Goal: Task Accomplishment & Management: Complete application form

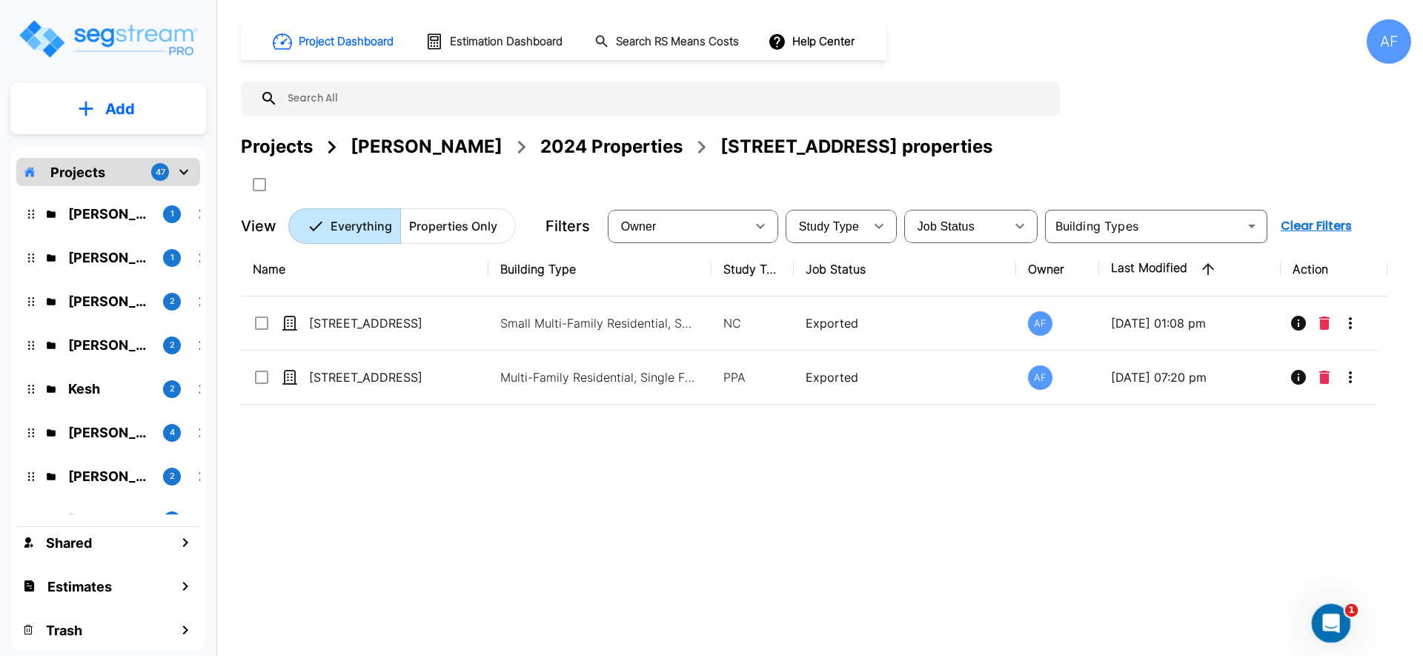
click at [1339, 611] on div "Open Intercom Messenger" at bounding box center [1328, 621] width 49 height 49
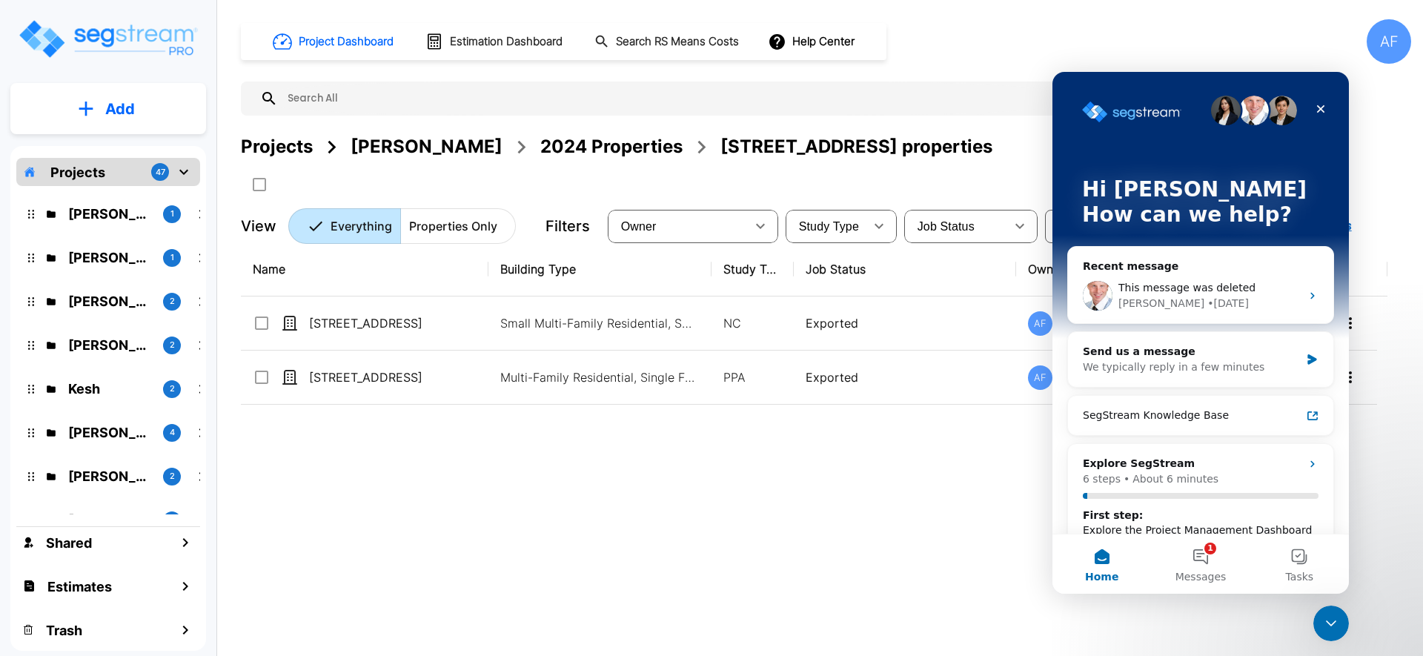
click at [796, 479] on div "Name Building Type Study Type Job Status Owner Last Modified Action 78 E Park A…" at bounding box center [814, 445] width 1147 height 407
click at [90, 222] on p "Jay Hershowitz" at bounding box center [109, 214] width 83 height 20
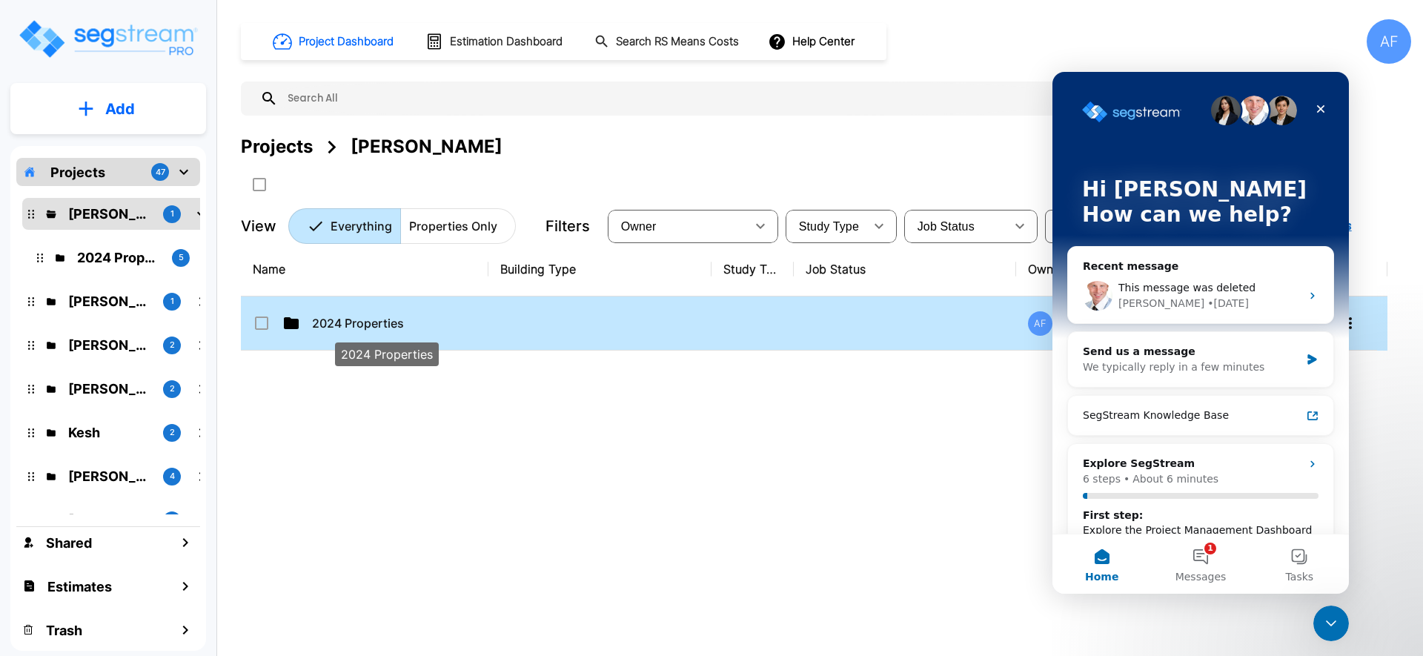
click at [340, 329] on p "2024 Properties" at bounding box center [386, 323] width 148 height 18
checkbox input "true"
click at [340, 329] on p "2024 Properties" at bounding box center [386, 323] width 148 height 18
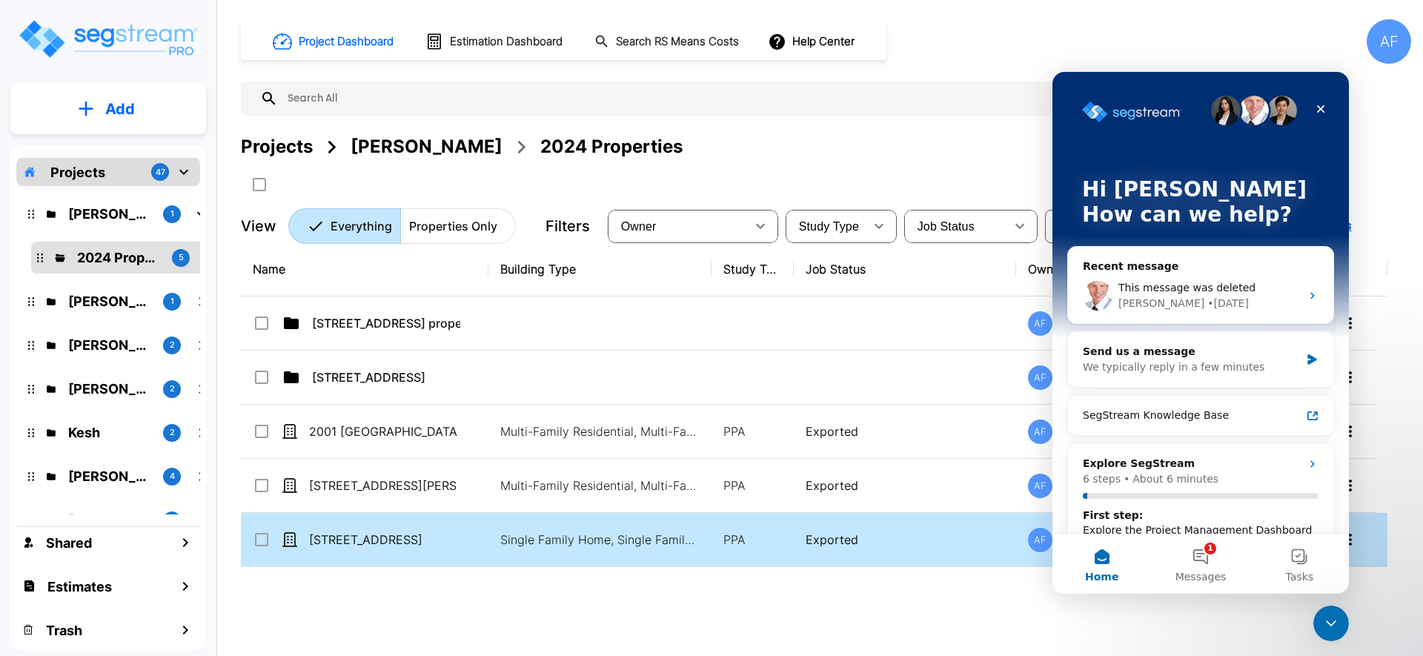
click at [410, 525] on td "7613 Wilmington Loop" at bounding box center [365, 540] width 248 height 54
checkbox input "true"
click at [410, 525] on td "[STREET_ADDRESS]" at bounding box center [365, 540] width 248 height 54
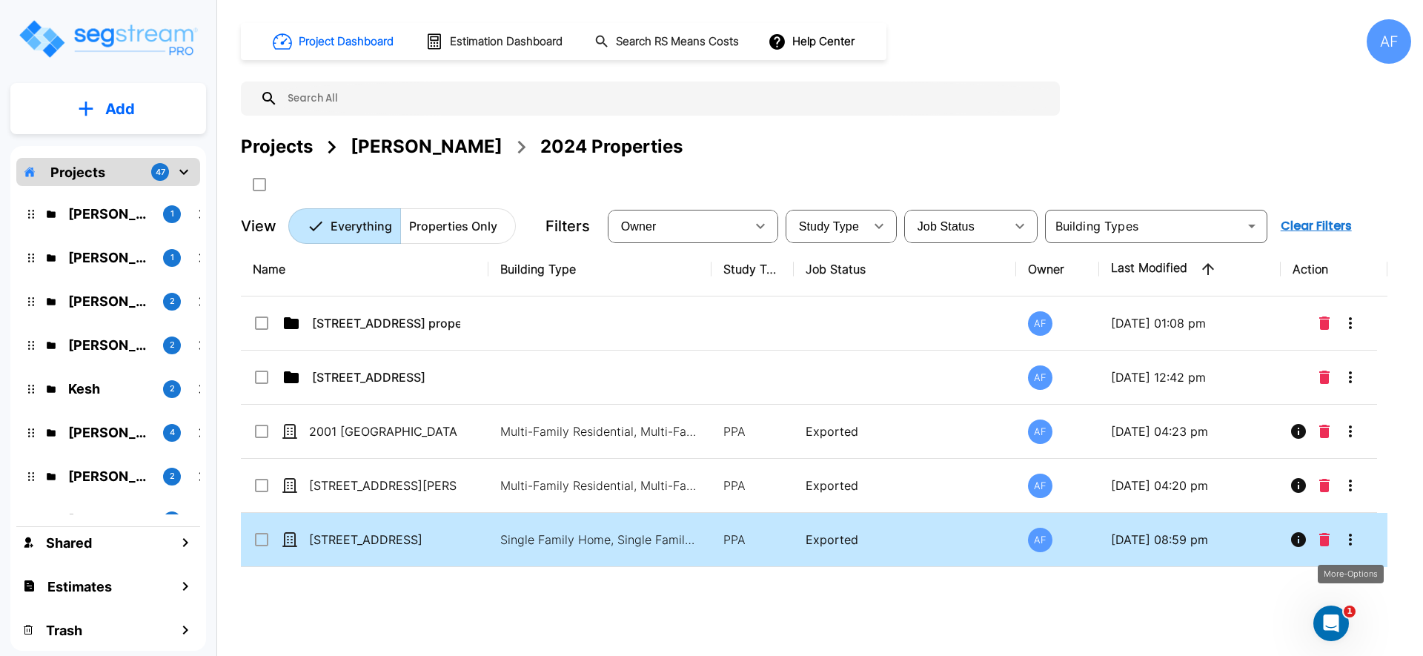
click at [1346, 537] on icon "More-Options" at bounding box center [1350, 540] width 18 height 18
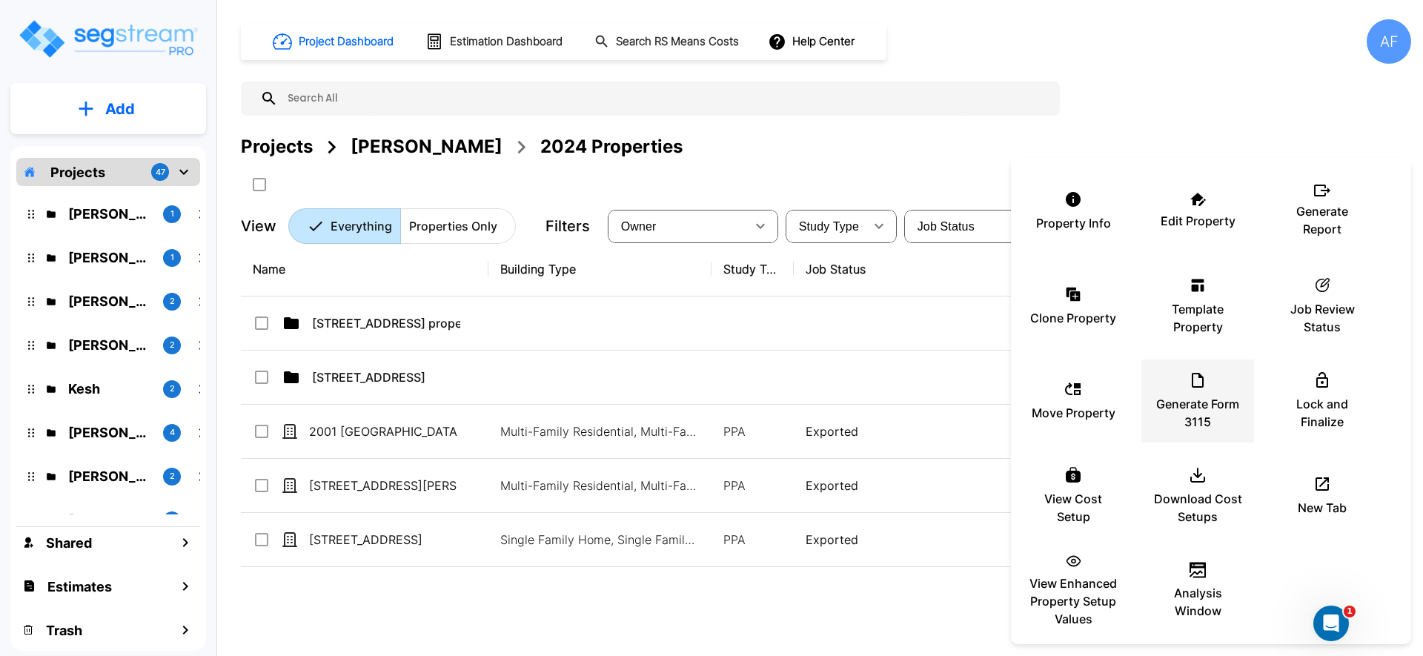
click at [1168, 384] on div "Generate Form 3115" at bounding box center [1197, 401] width 89 height 74
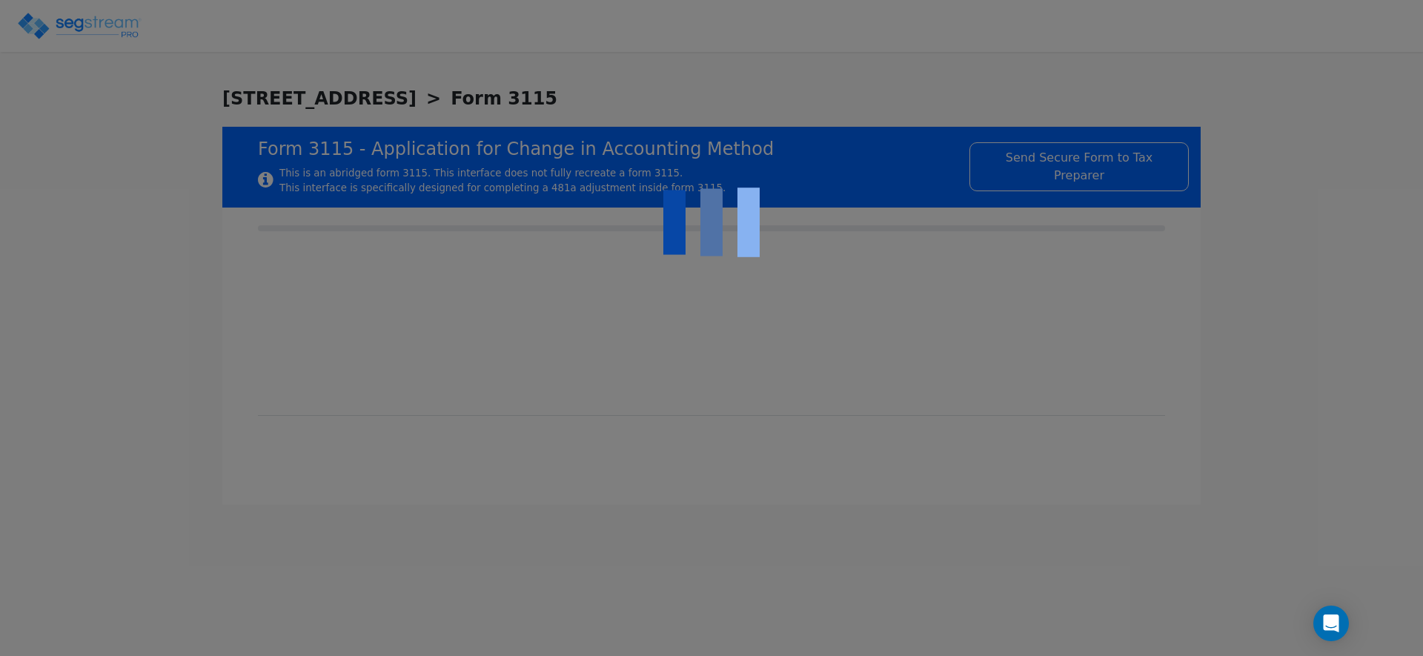
checkbox input "true"
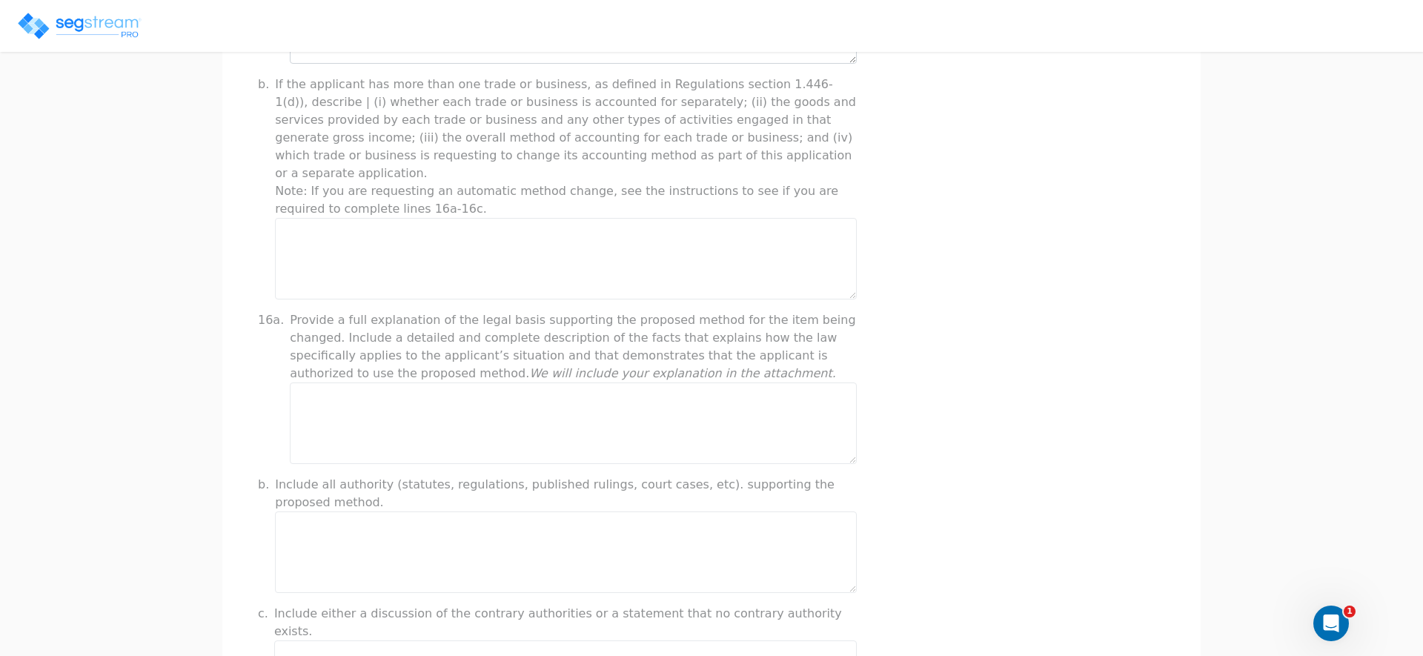
scroll to position [1109, 0]
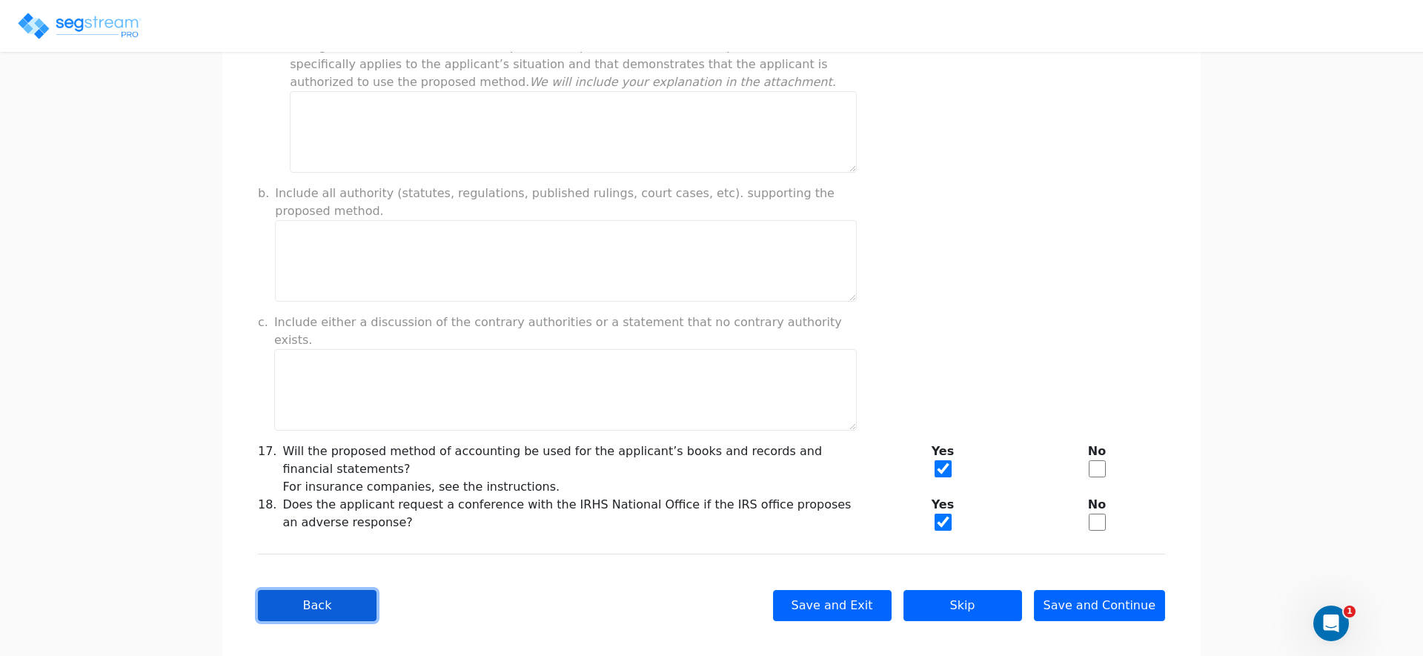
click at [324, 592] on button "Back" at bounding box center [317, 605] width 119 height 31
checkbox input "true"
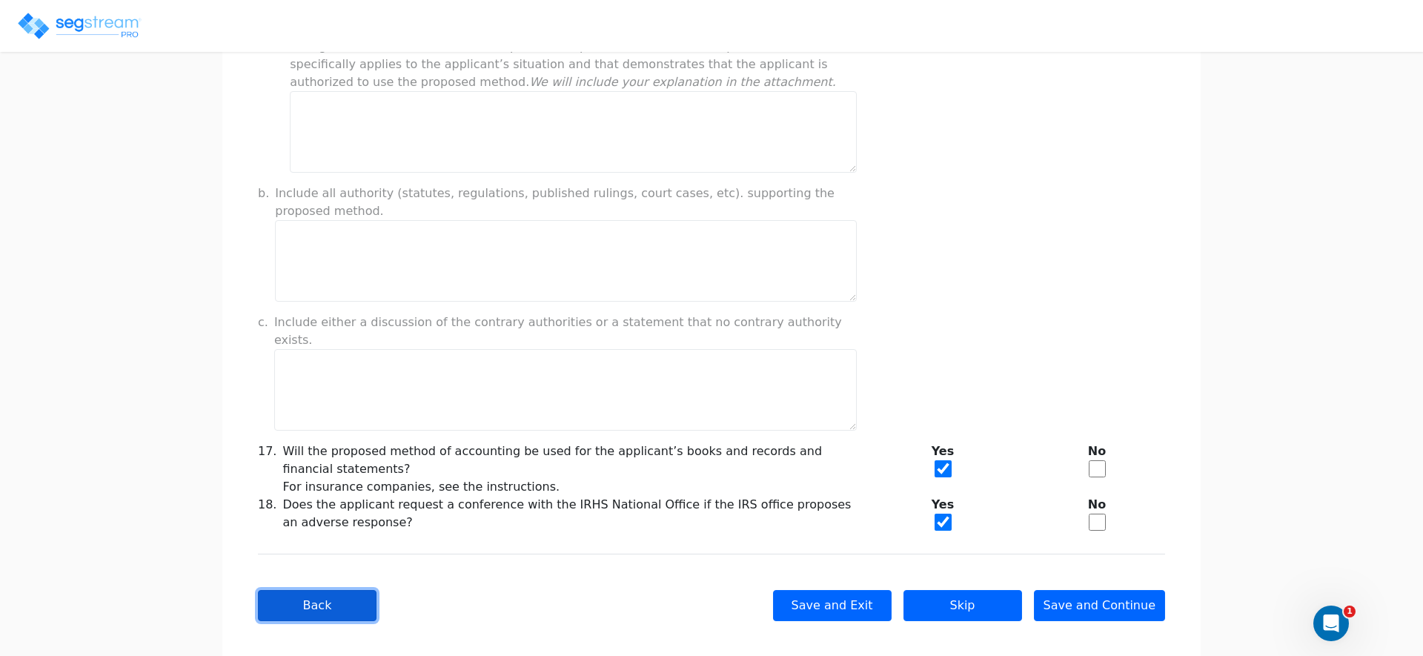
checkbox input "true"
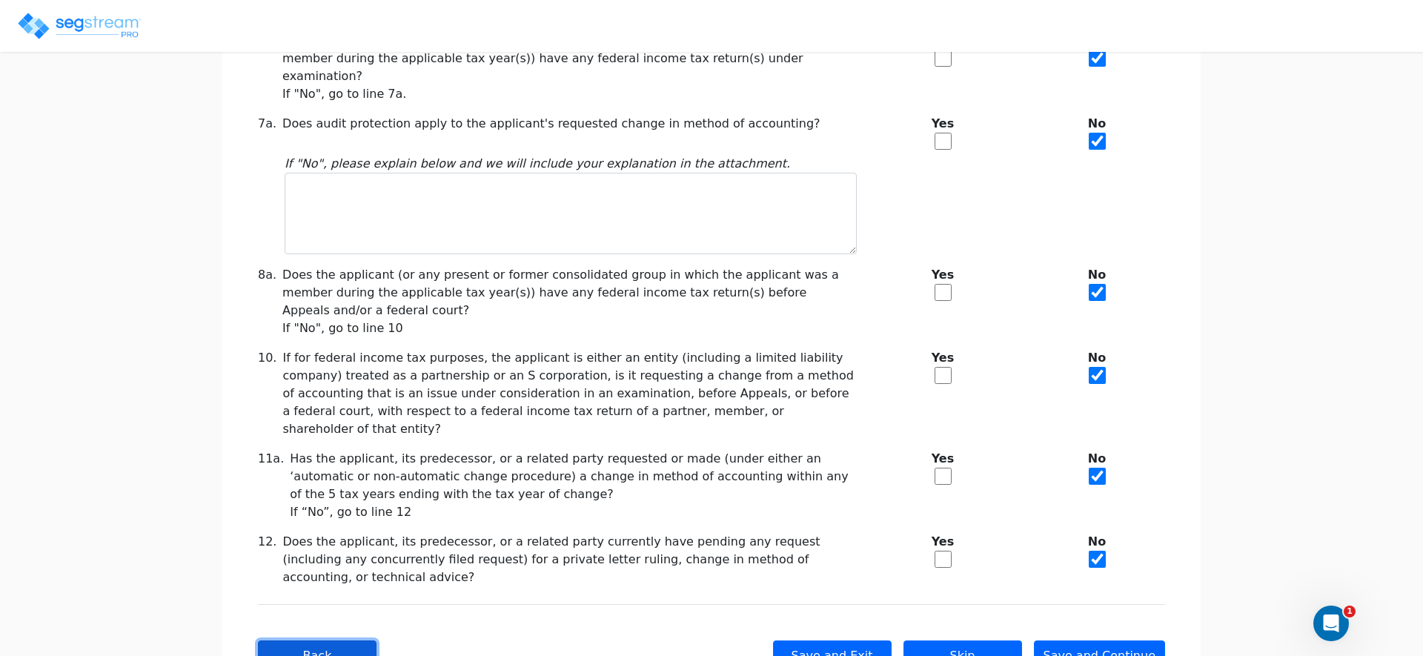
scroll to position [336, 0]
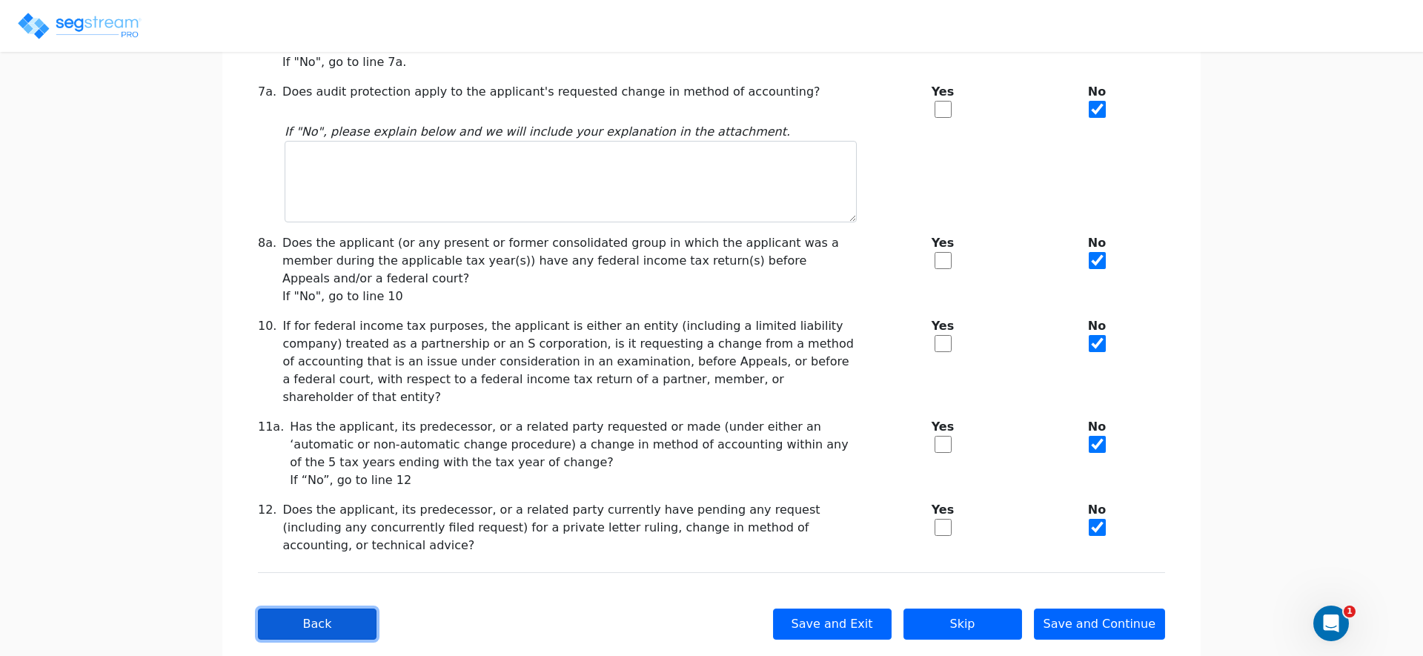
click at [351, 608] on button "Back" at bounding box center [317, 623] width 119 height 31
checkbox input "true"
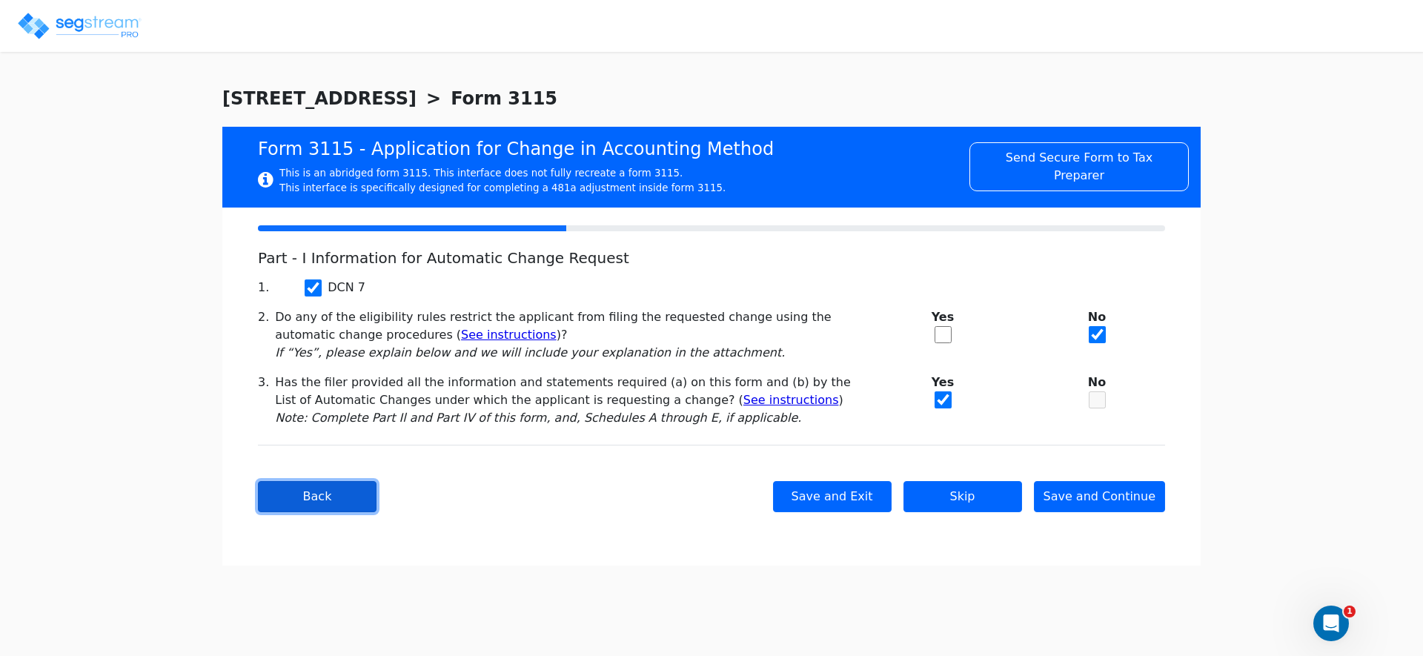
scroll to position [0, 0]
click at [317, 493] on button "Back" at bounding box center [317, 496] width 119 height 31
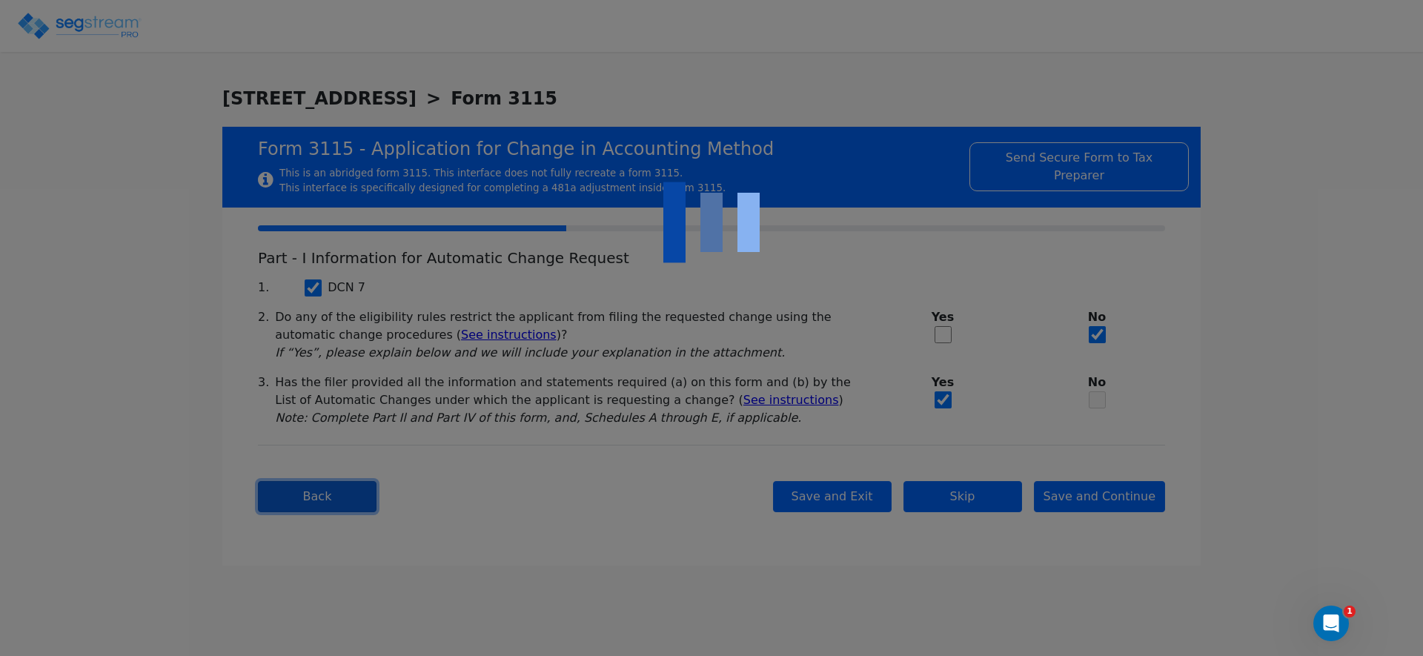
type input "7613 WILMINGTON LLC"
type input "880648734"
type input "346 CENTRAL AVE STE 3"
type input "2024-01-01"
type input "2024-12-31"
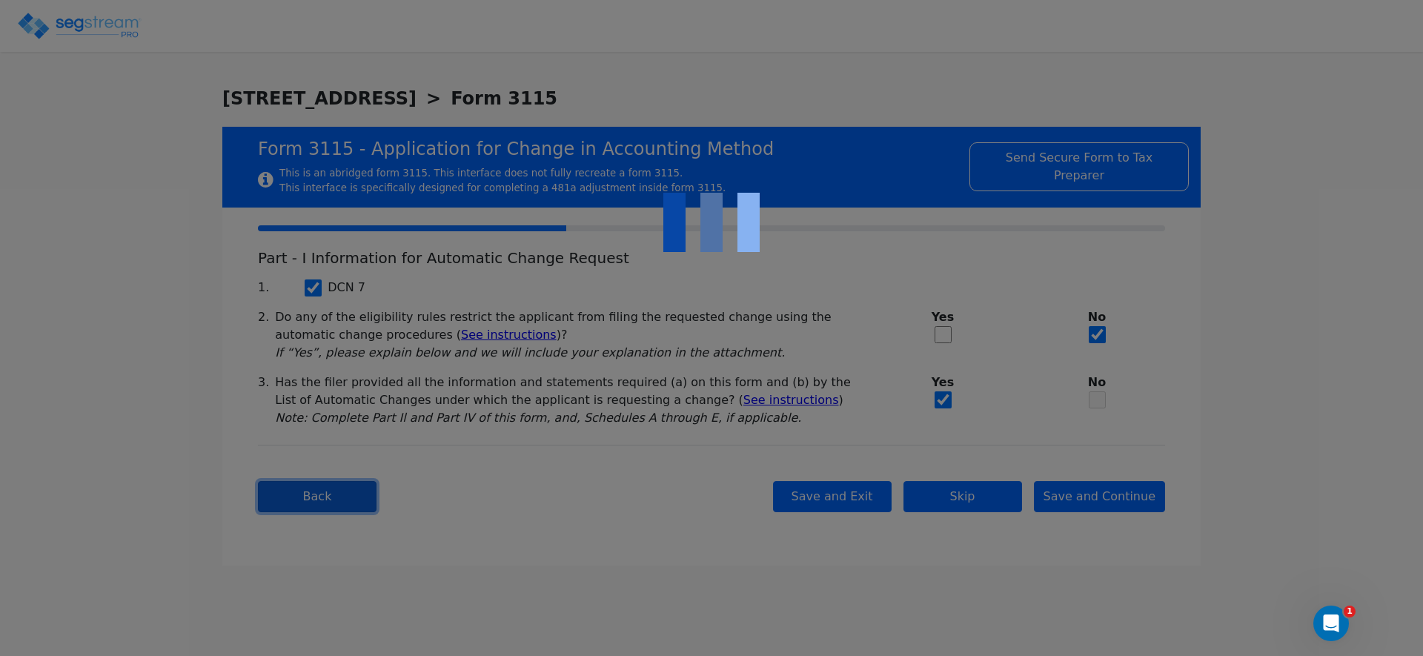
type input "11559"
select select "Residential"
select select "Partnership"
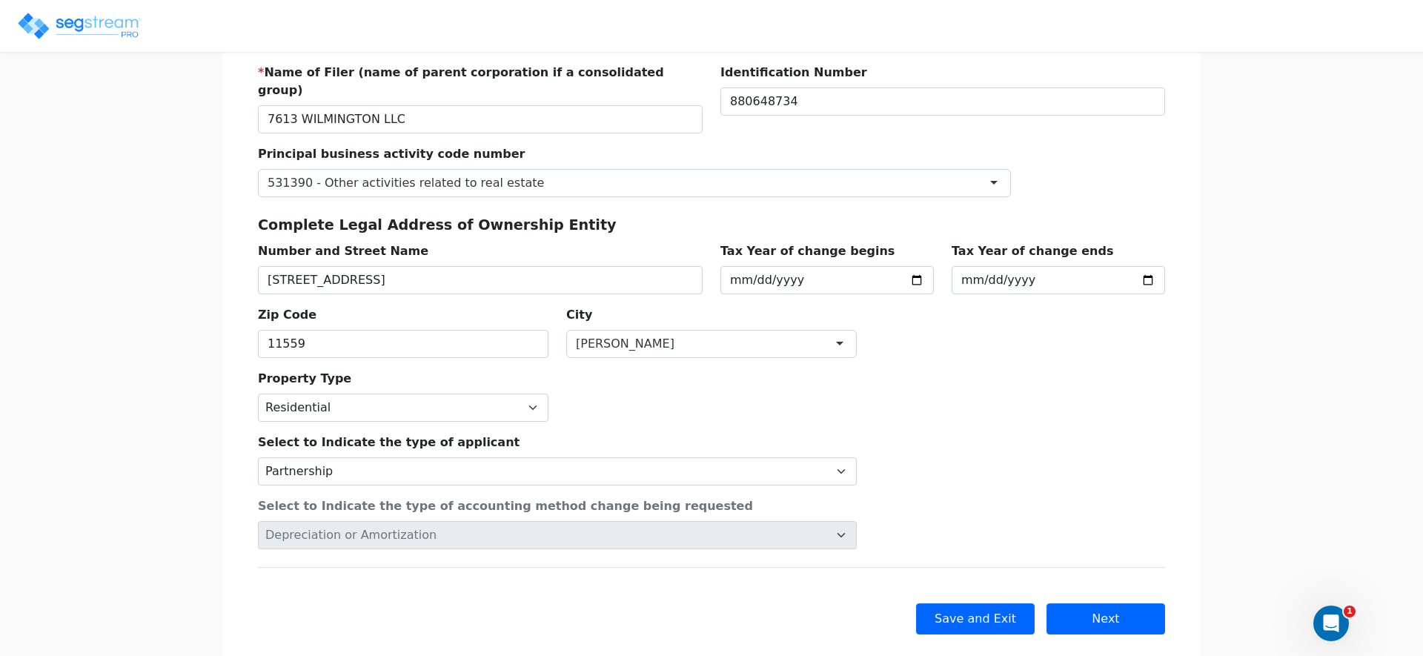
scroll to position [234, 0]
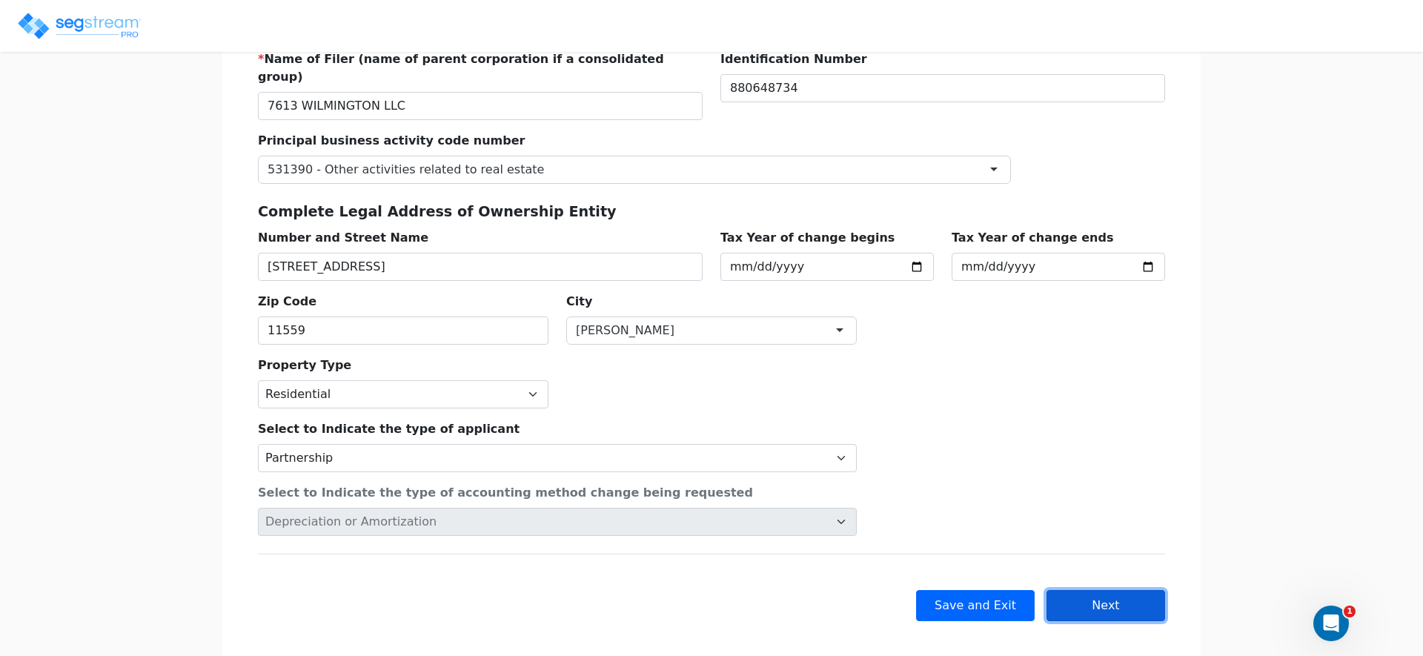
click at [1101, 590] on button "Next" at bounding box center [1105, 605] width 119 height 31
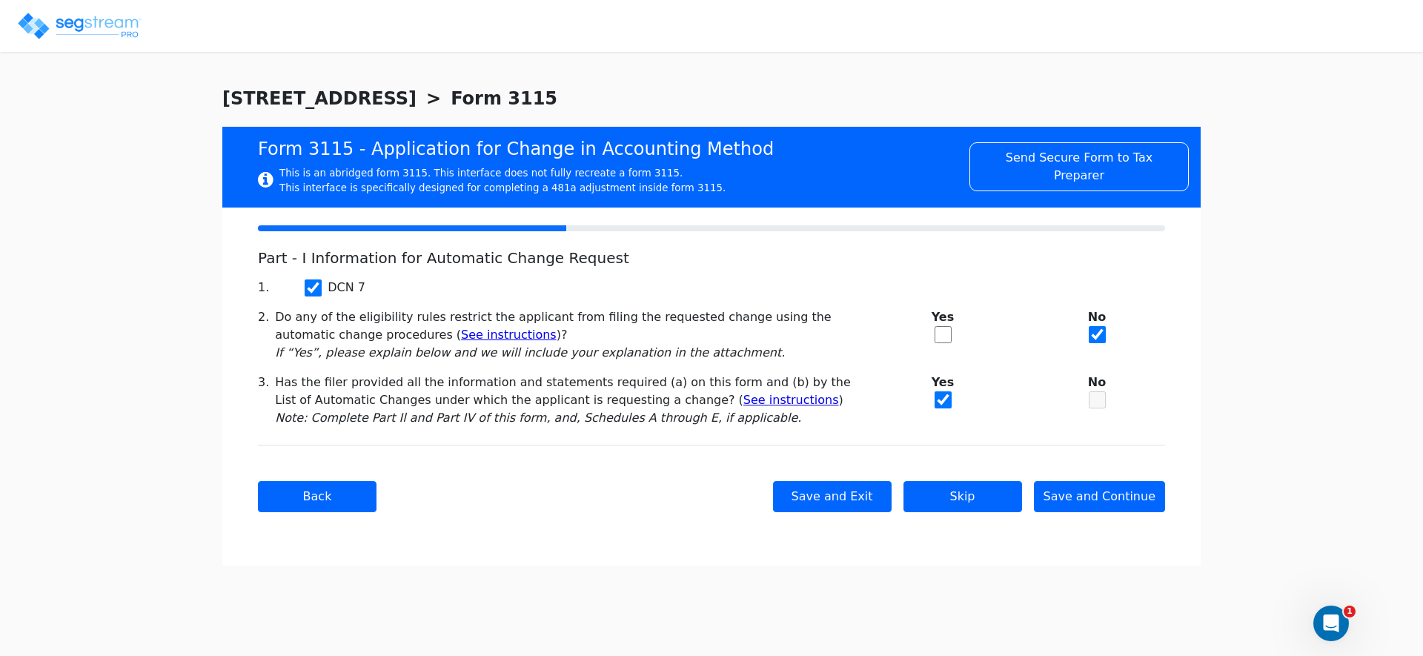
scroll to position [0, 0]
click at [1104, 495] on button "Save and Continue" at bounding box center [1100, 496] width 132 height 31
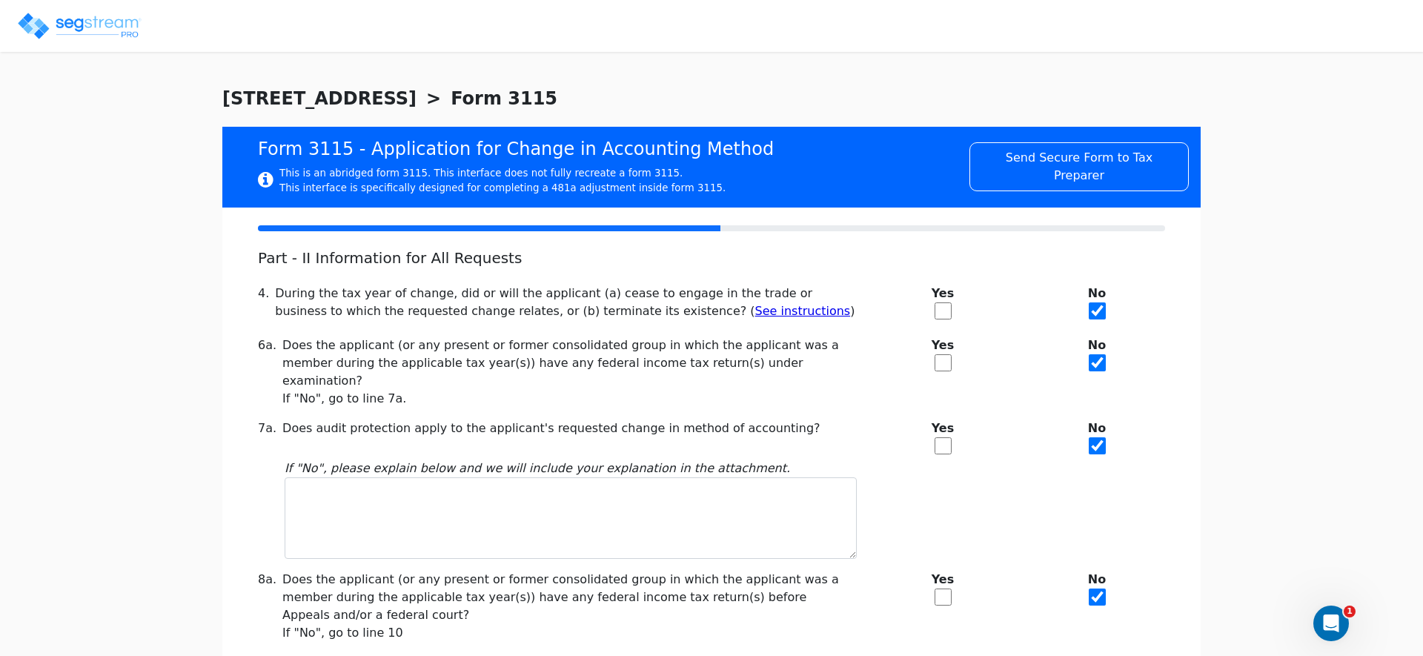
scroll to position [336, 0]
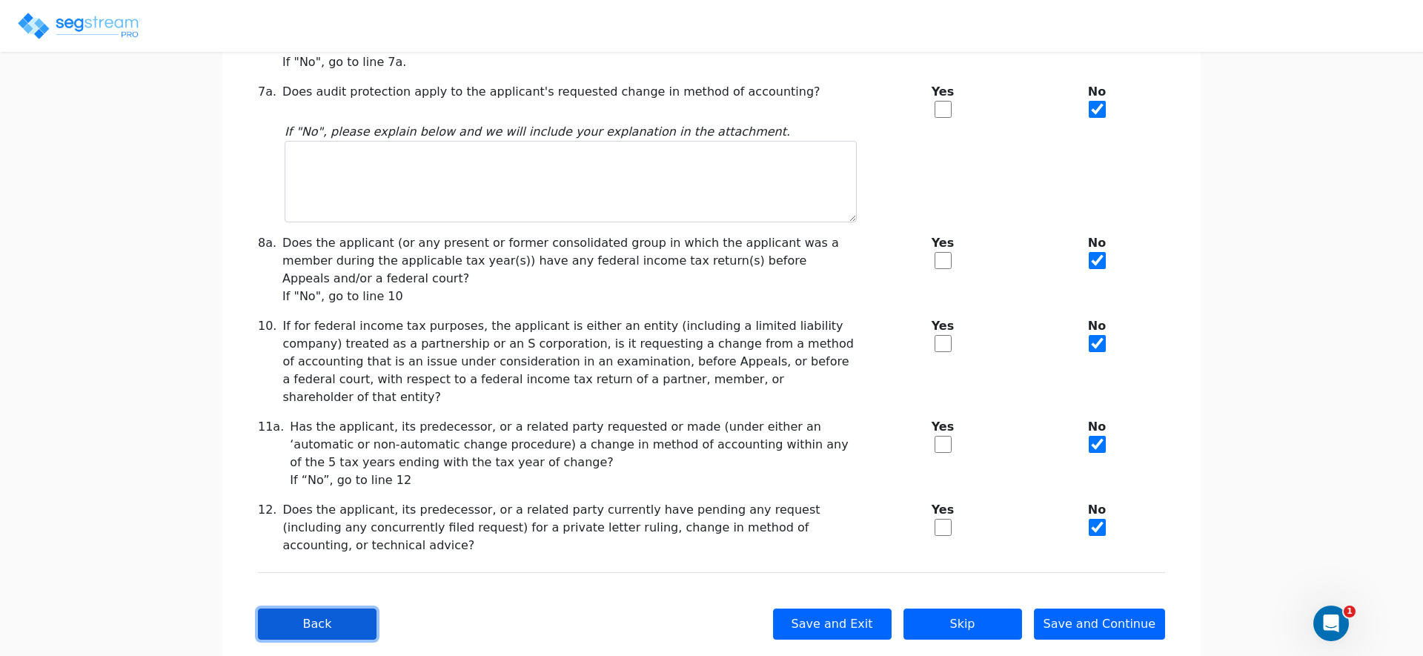
click at [351, 608] on button "Back" at bounding box center [317, 623] width 119 height 31
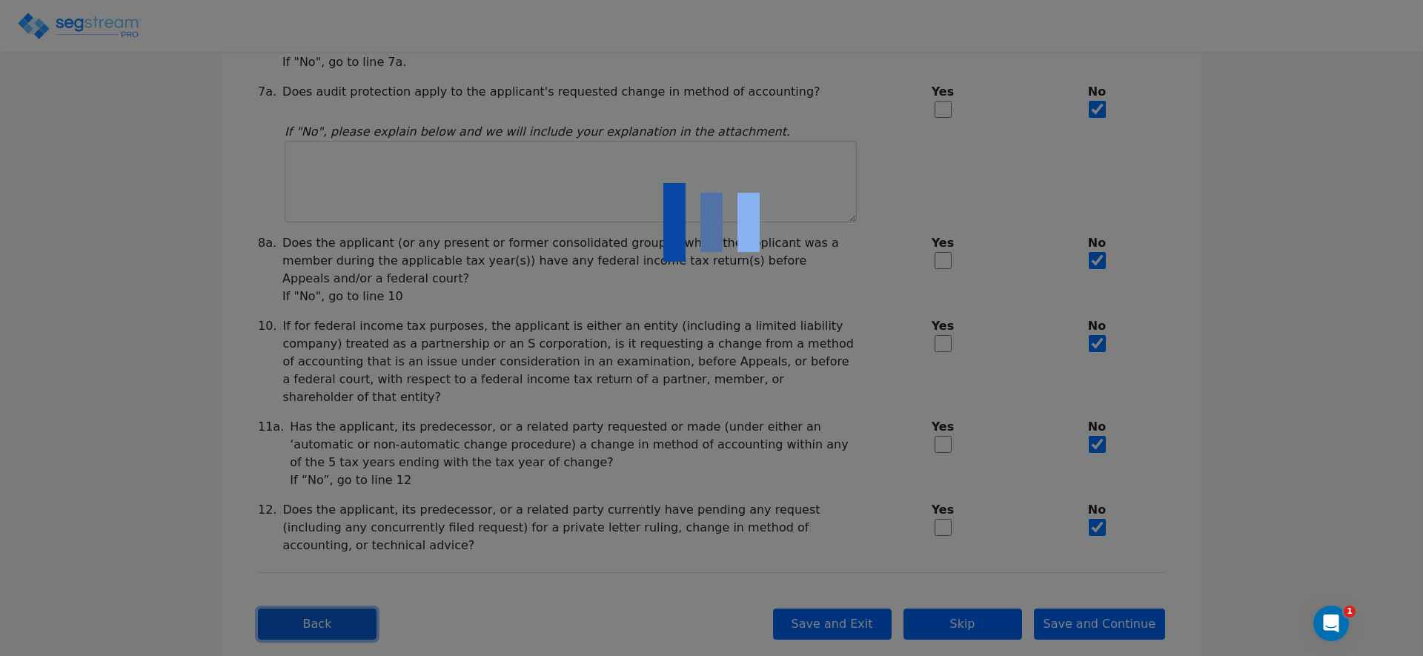
scroll to position [0, 0]
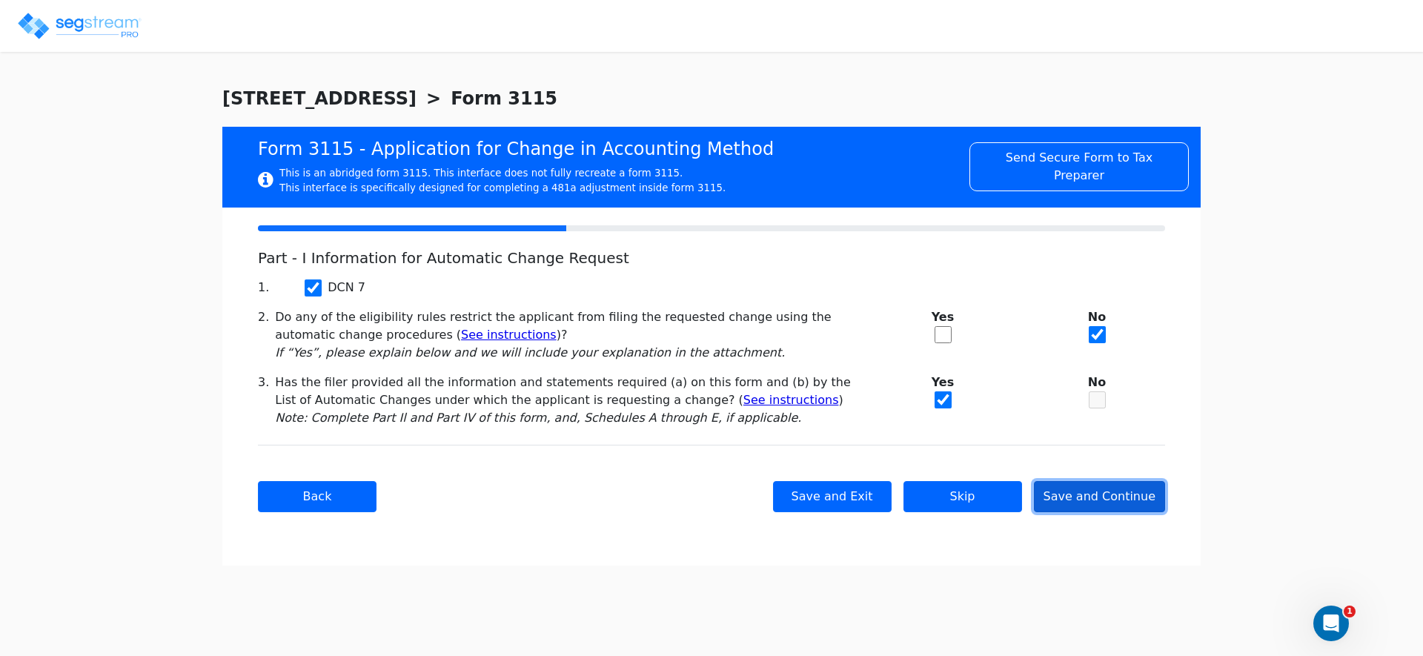
click at [1115, 499] on button "Save and Continue" at bounding box center [1100, 496] width 132 height 31
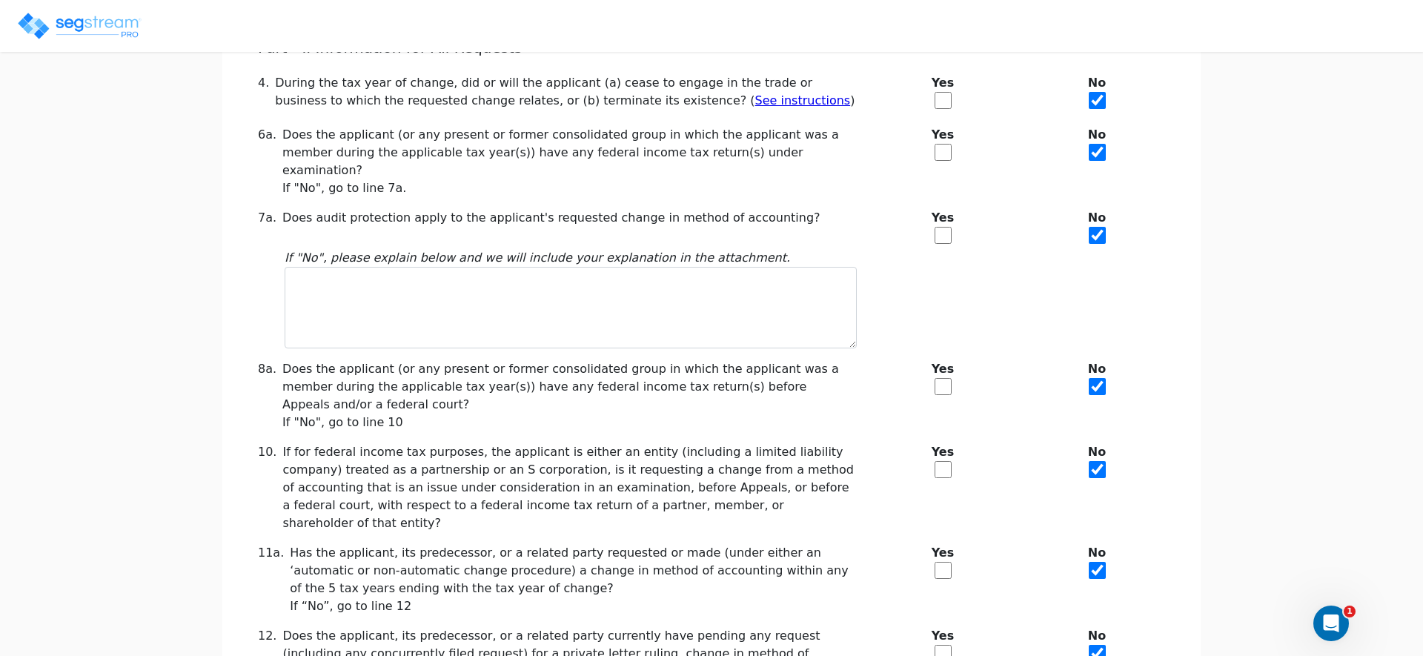
scroll to position [336, 0]
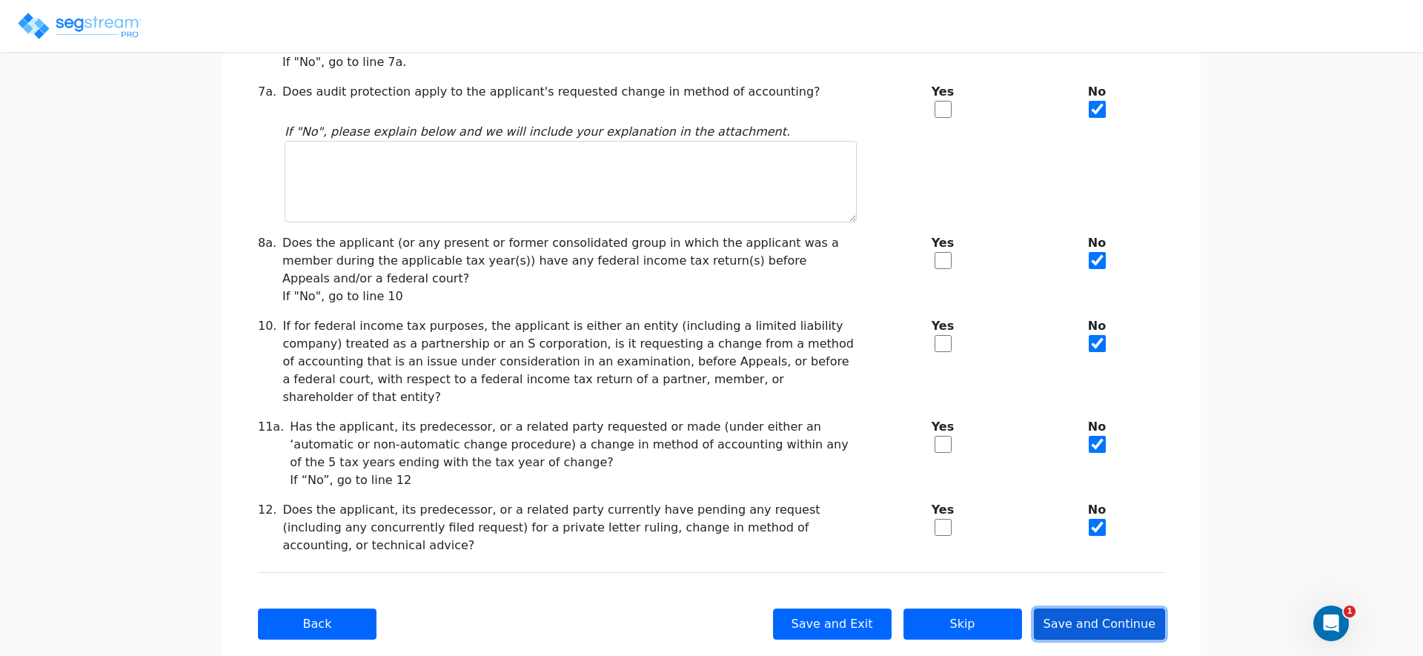
click at [1124, 608] on button "Save and Continue" at bounding box center [1100, 623] width 132 height 31
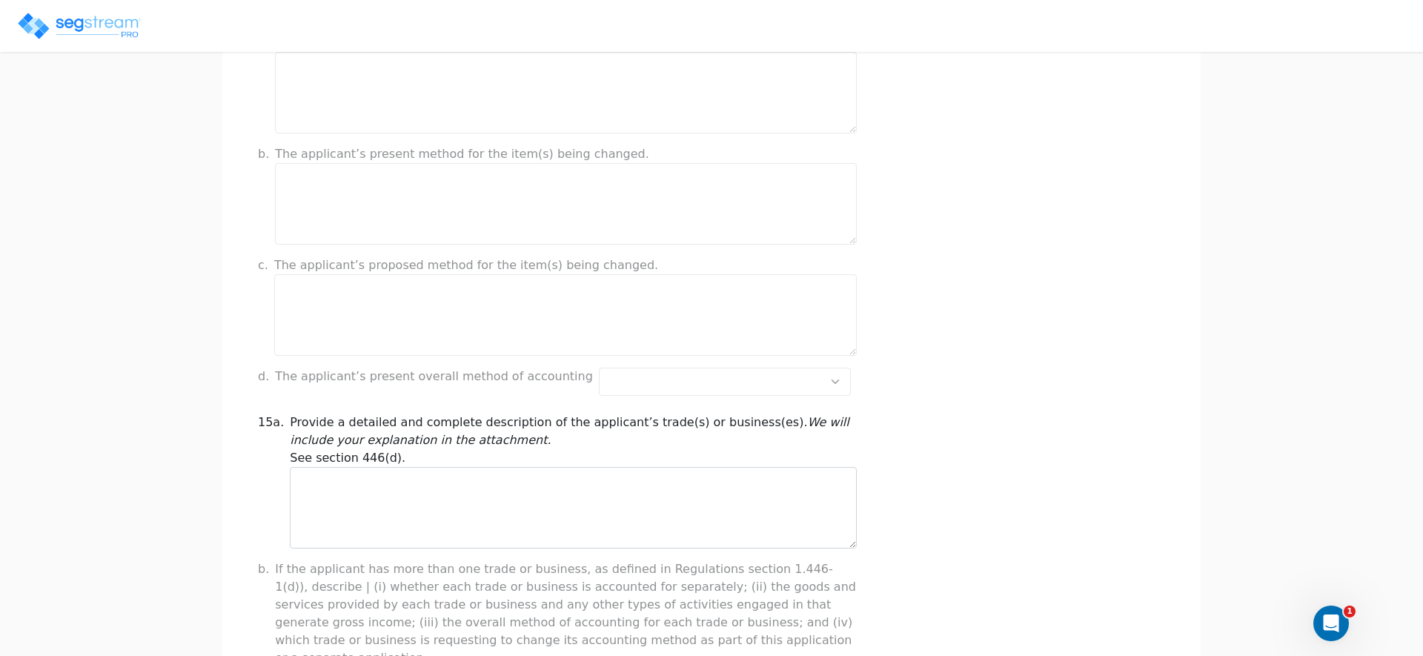
scroll to position [334, 0]
click at [758, 397] on div "Part - II Information for All Requests (continued) 14. If the applicant is eith…" at bounding box center [711, 613] width 907 height 1396
click at [759, 385] on div "Part - II Information for All Requests (continued) 14. If the applicant is eith…" at bounding box center [711, 613] width 907 height 1396
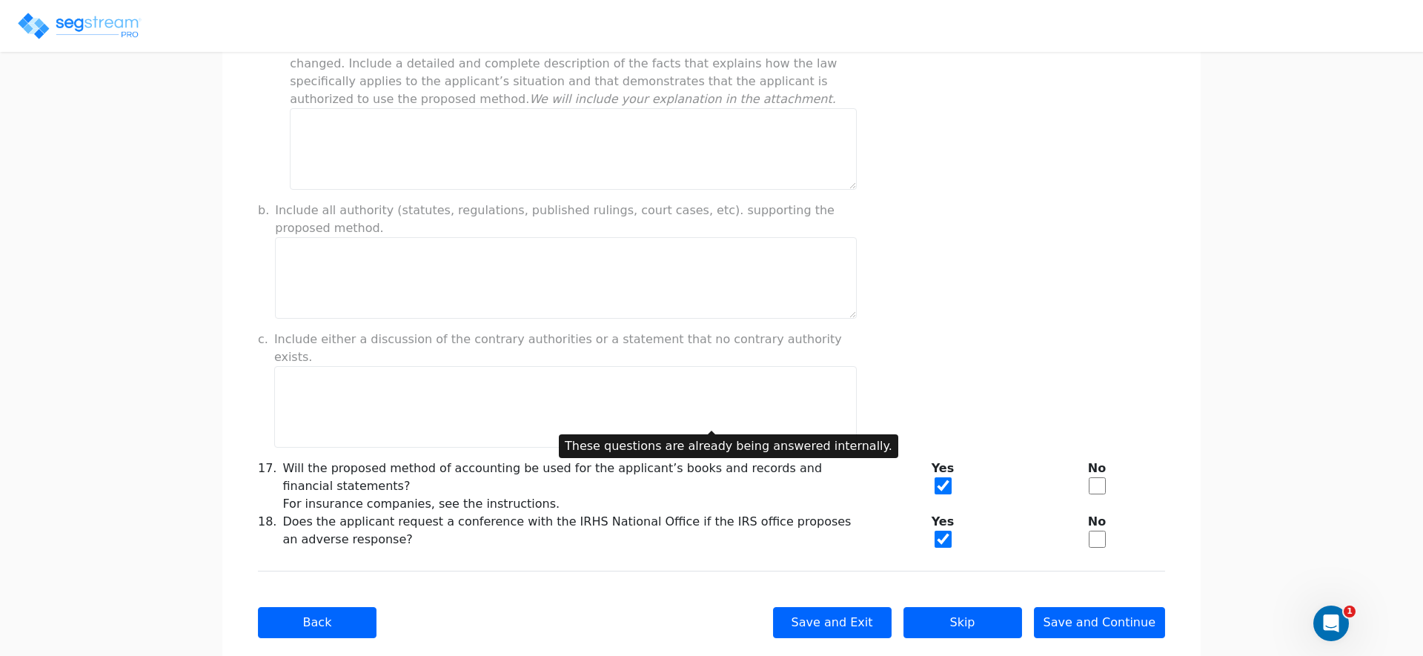
scroll to position [1109, 0]
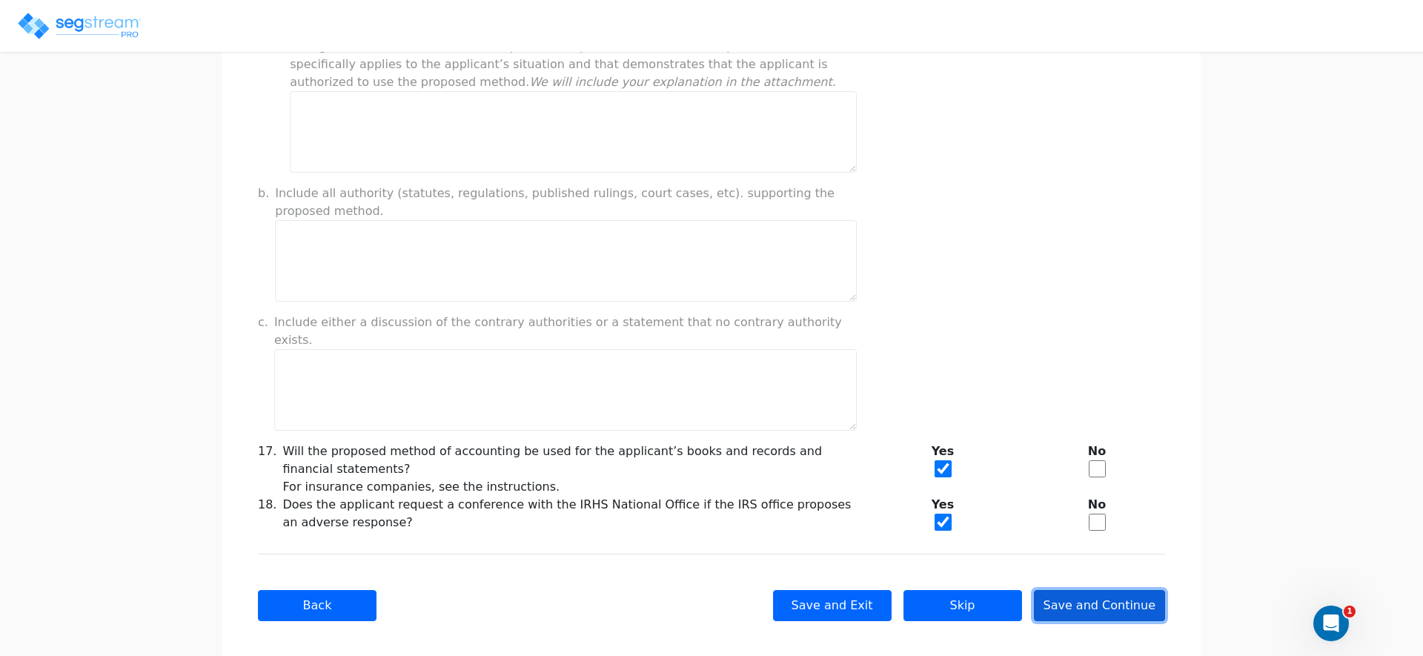
click at [1114, 590] on button "Save and Continue" at bounding box center [1100, 605] width 132 height 31
type input "-199,946.15"
checkbox input "true"
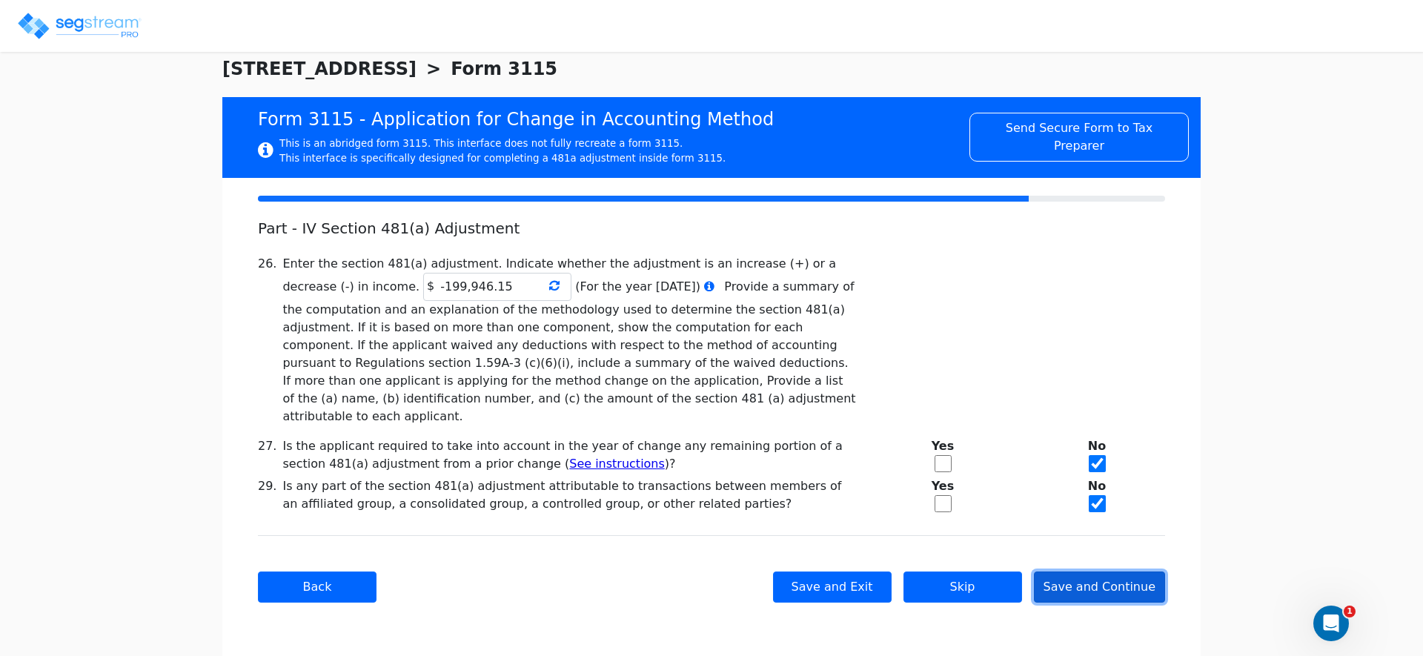
scroll to position [0, 0]
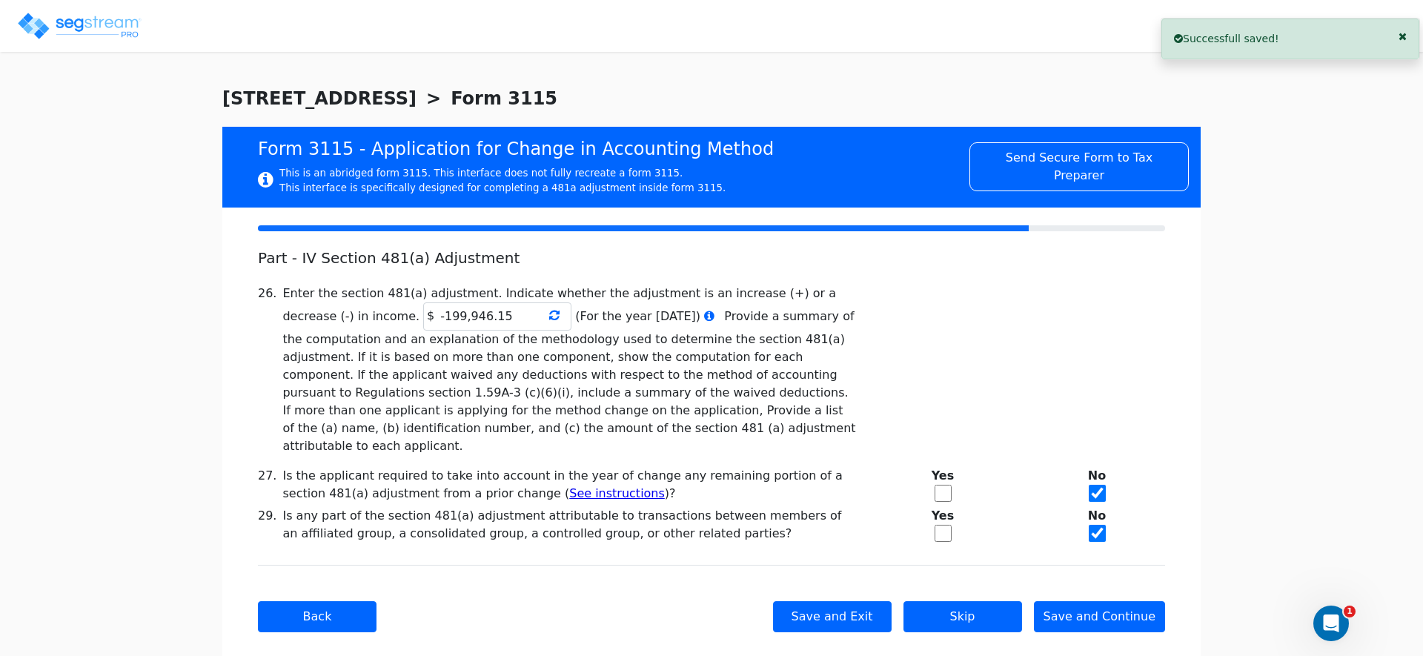
click at [549, 313] on icon at bounding box center [554, 315] width 10 height 12
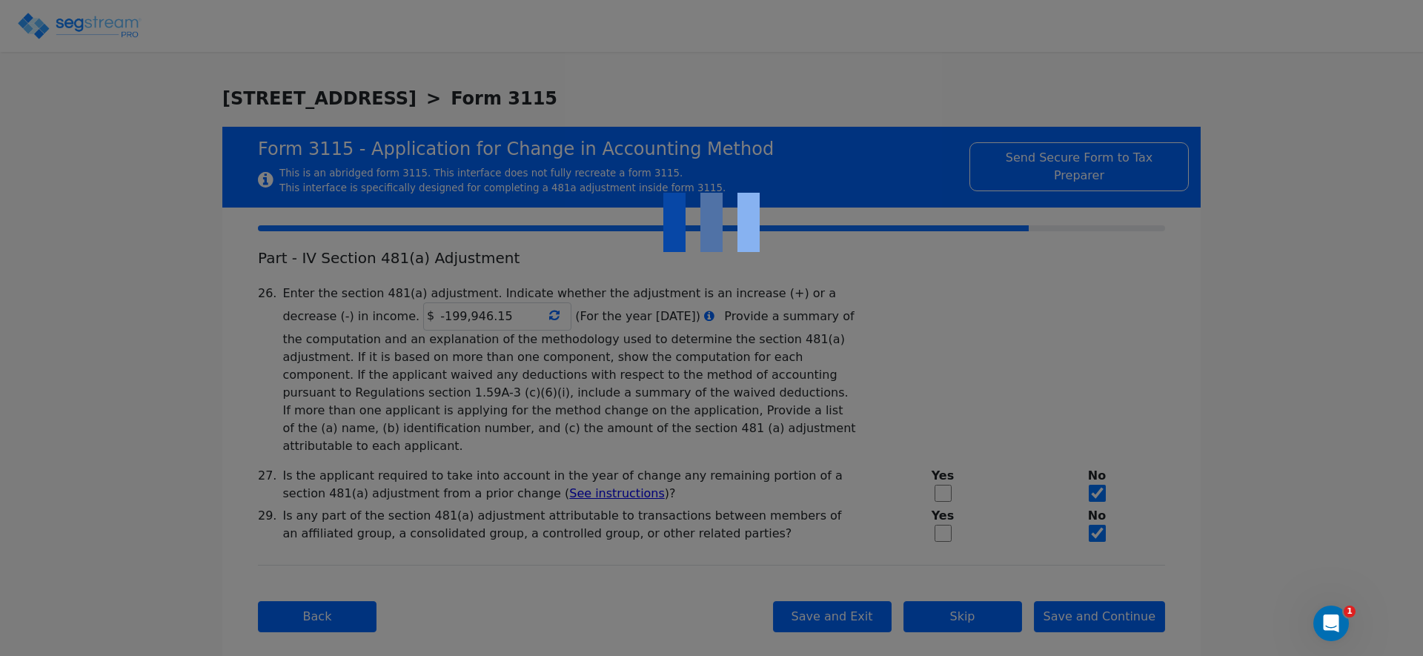
type input "-199,946.19"
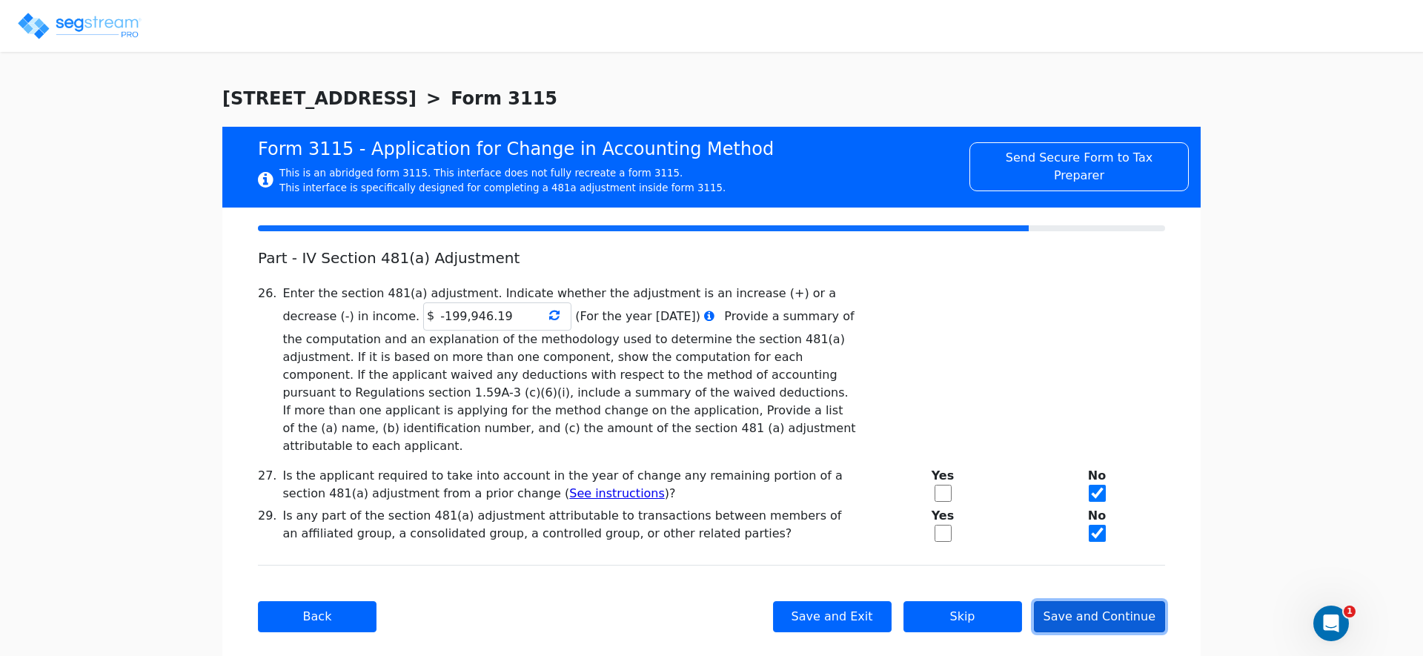
click at [1116, 603] on button "Save and Continue" at bounding box center [1100, 616] width 132 height 31
checkbox input "true"
type input "SINGLE-FAMILY RENTAL PROPERTY"
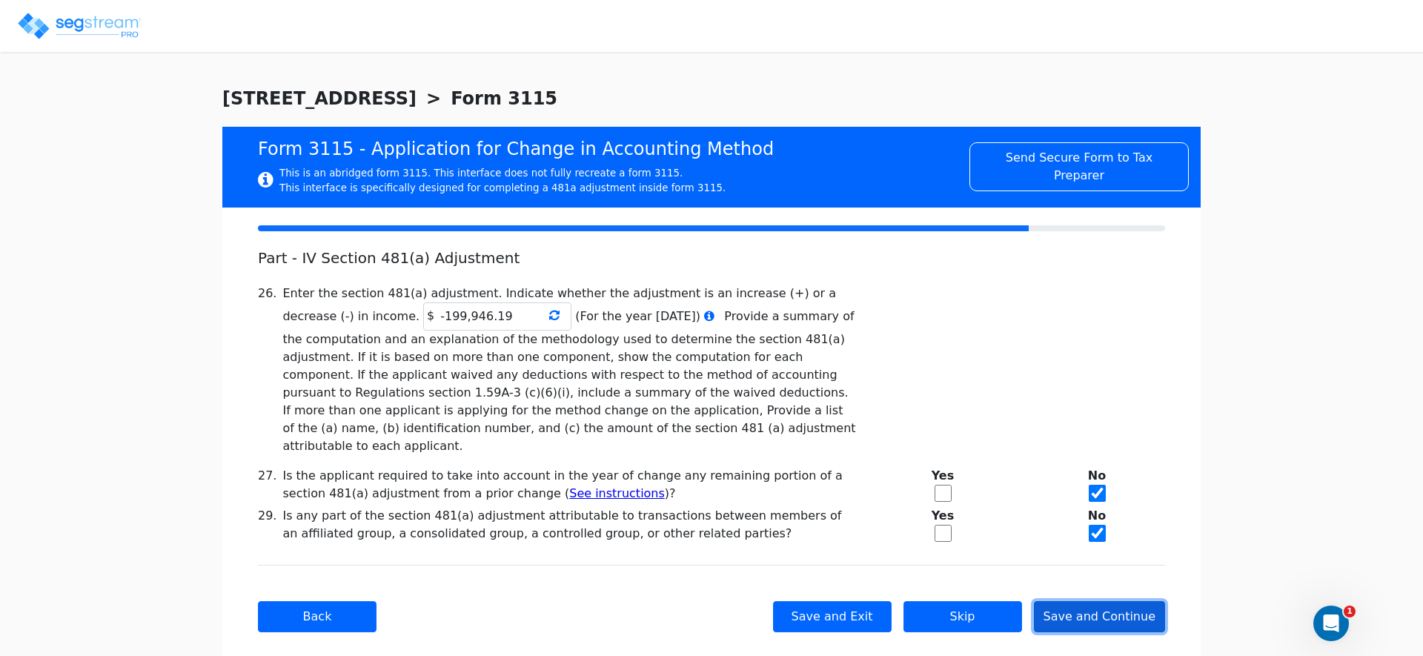
type input "RESIDENTIAL"
type input "2021"
type input "RENTAL"
type input "N/A"
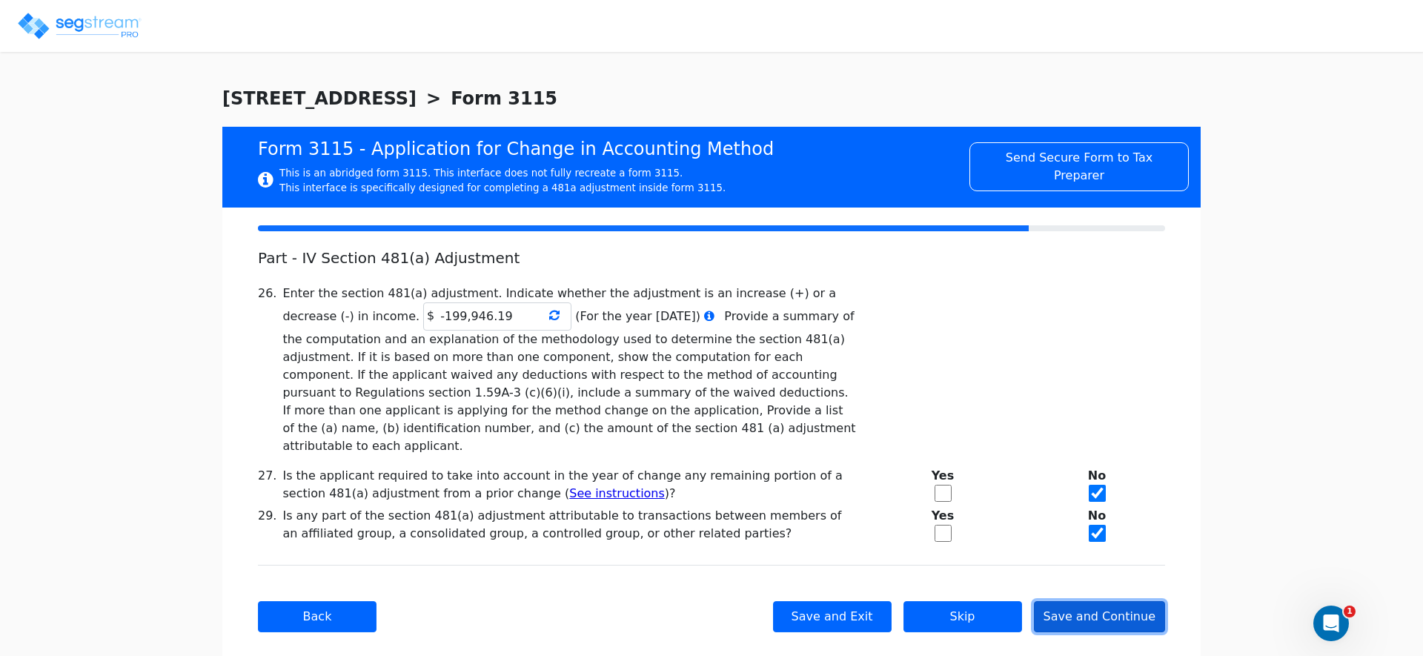
type input "N/A"
checkbox input "true"
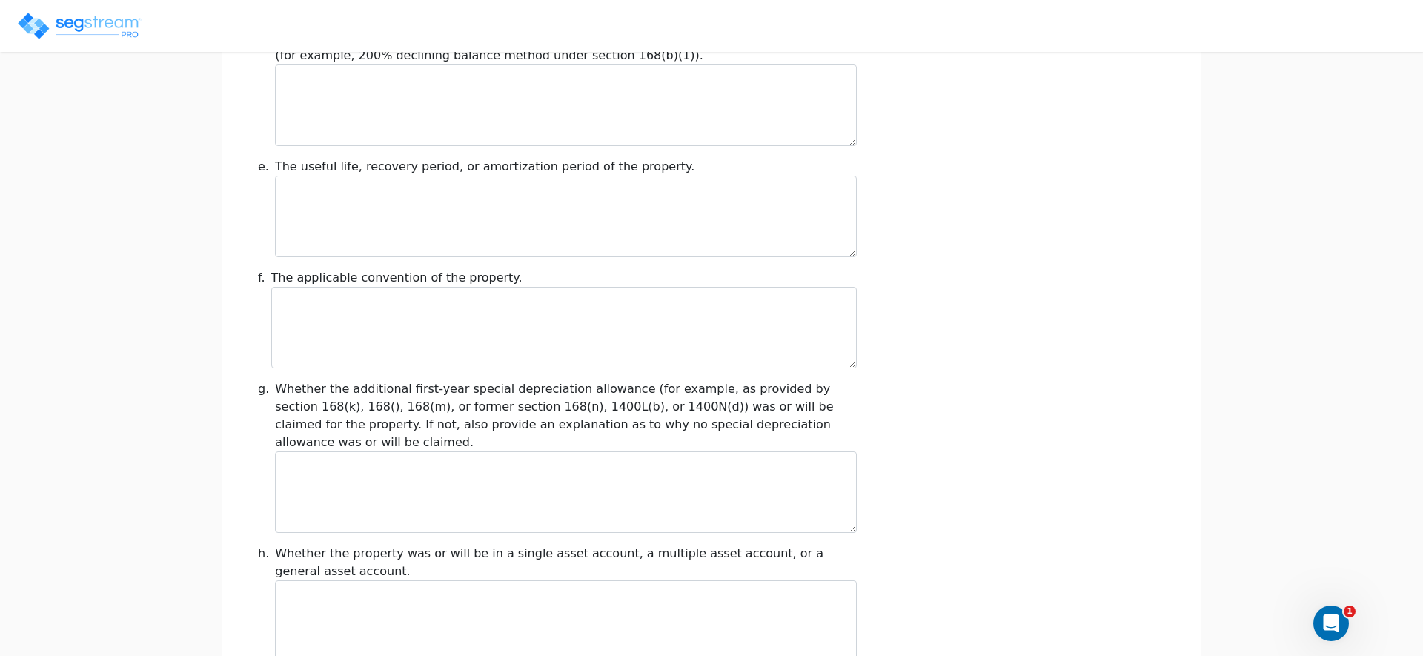
scroll to position [1683, 0]
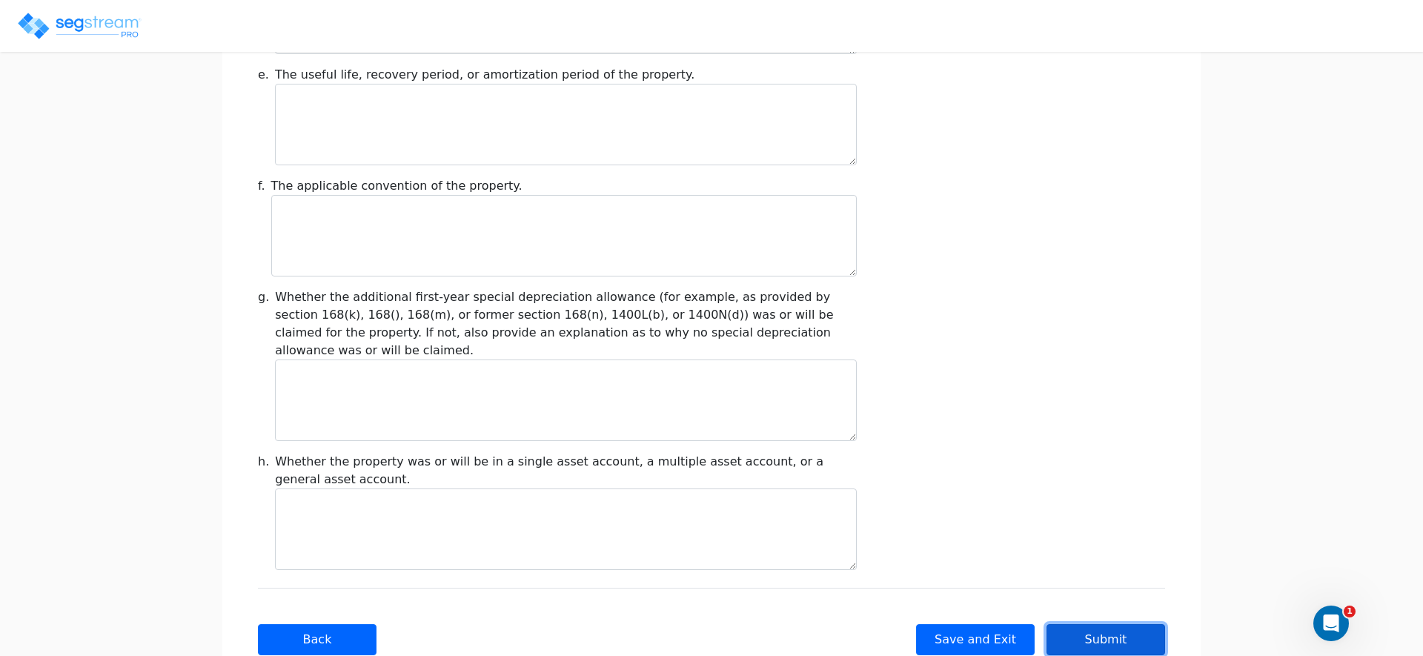
click at [1112, 624] on button "Submit" at bounding box center [1105, 639] width 119 height 31
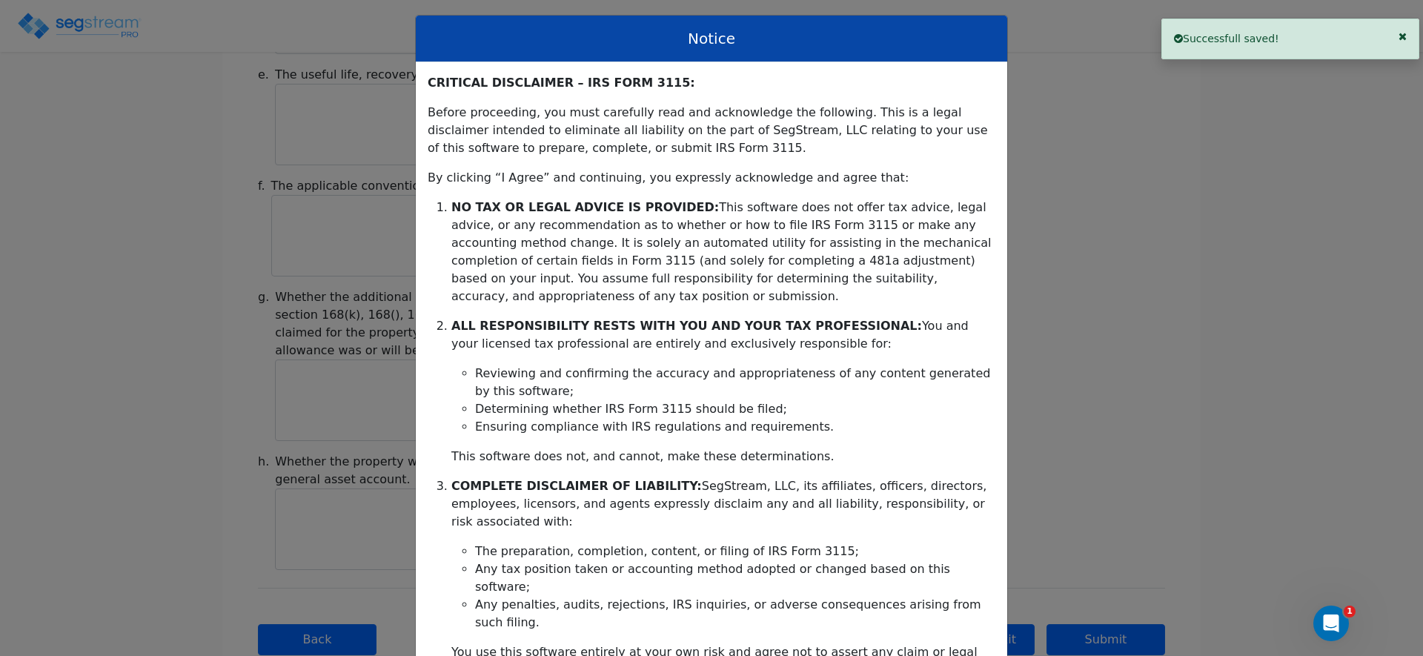
scroll to position [295, 0]
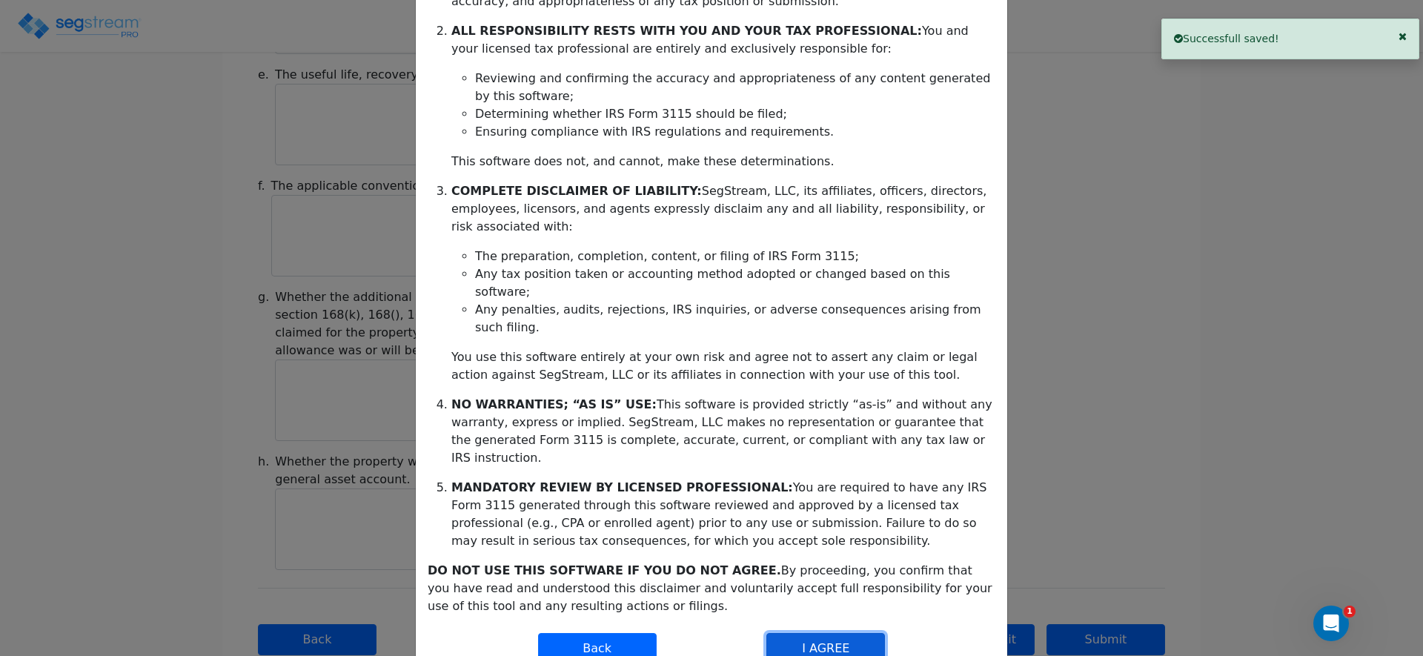
click at [820, 633] on button "I AGREE" at bounding box center [825, 648] width 119 height 31
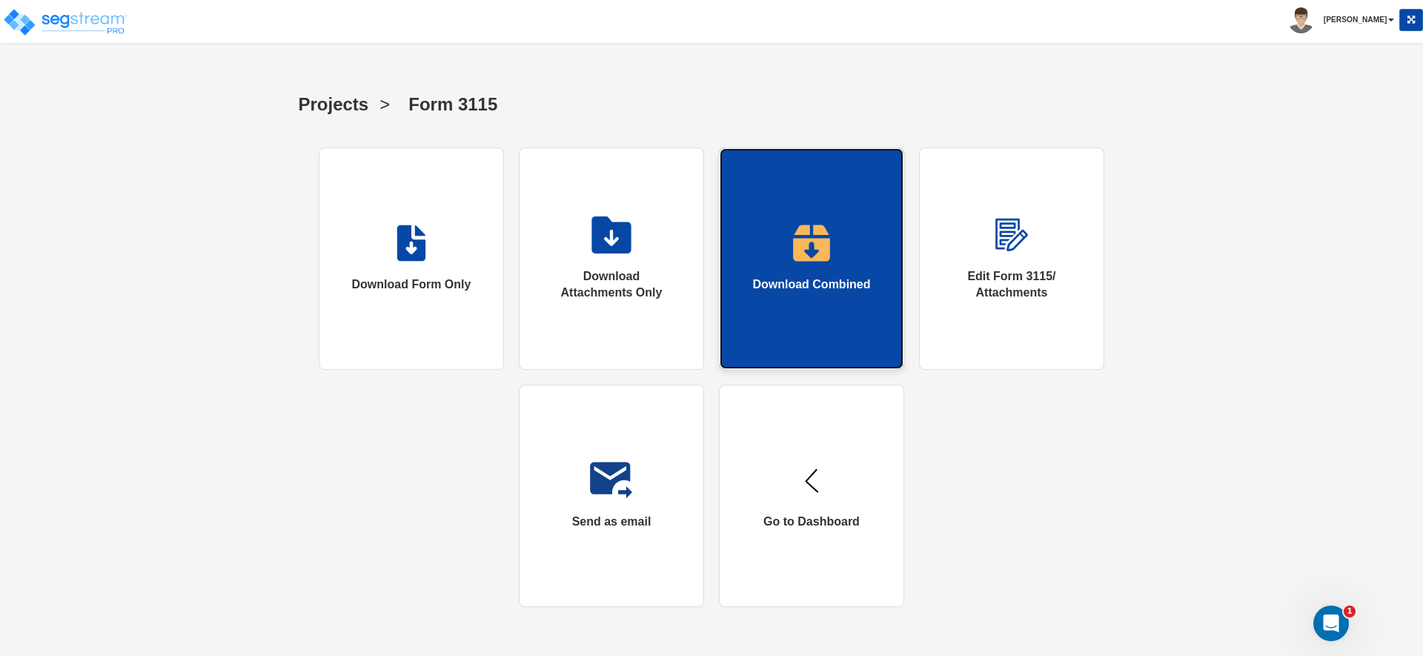
click at [800, 235] on img at bounding box center [811, 243] width 38 height 37
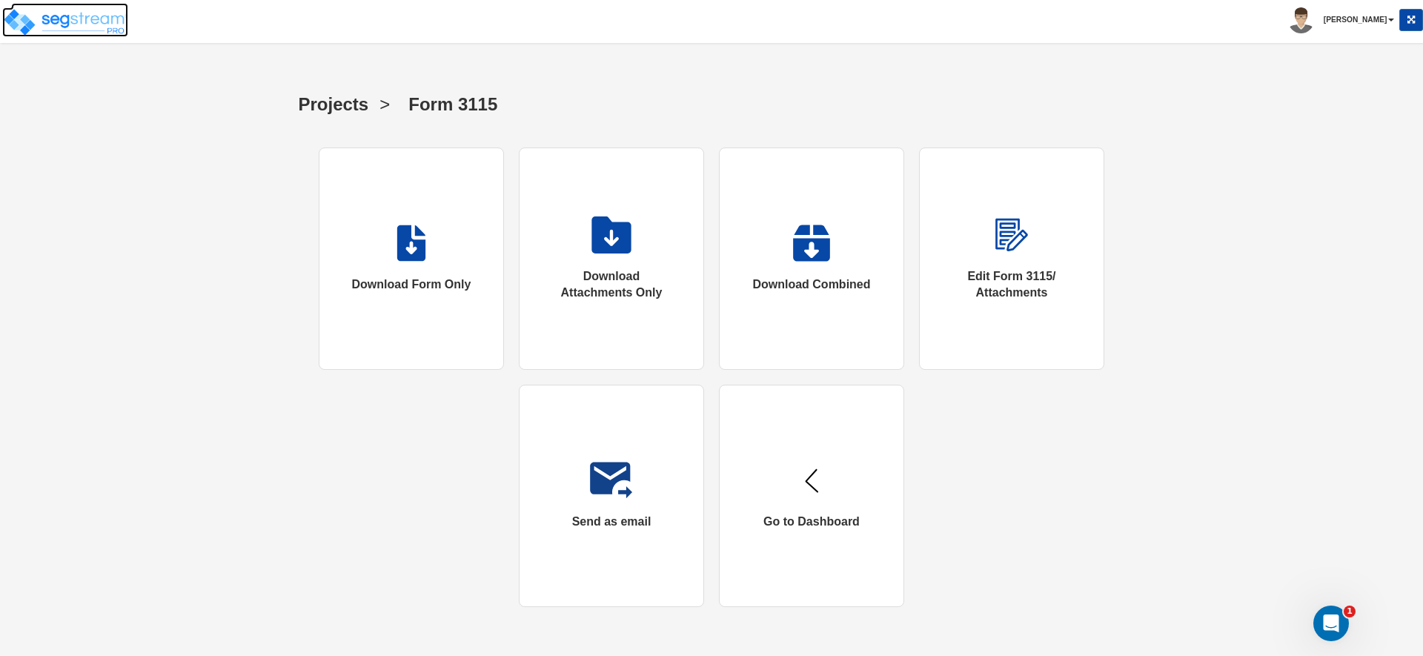
click at [104, 19] on img at bounding box center [65, 22] width 126 height 30
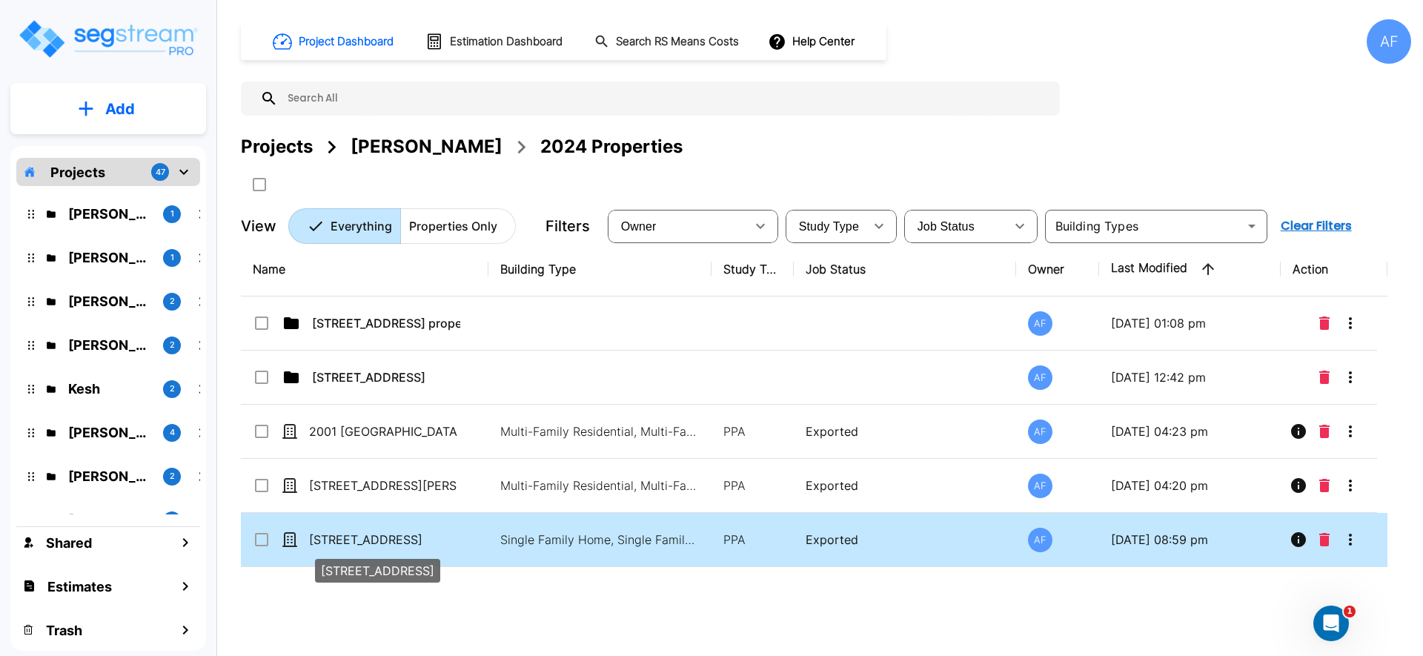
click at [414, 538] on p "7613 Wilmington Loop" at bounding box center [383, 540] width 148 height 18
checkbox input "true"
click at [414, 538] on p "7613 Wilmington Loop" at bounding box center [383, 540] width 148 height 18
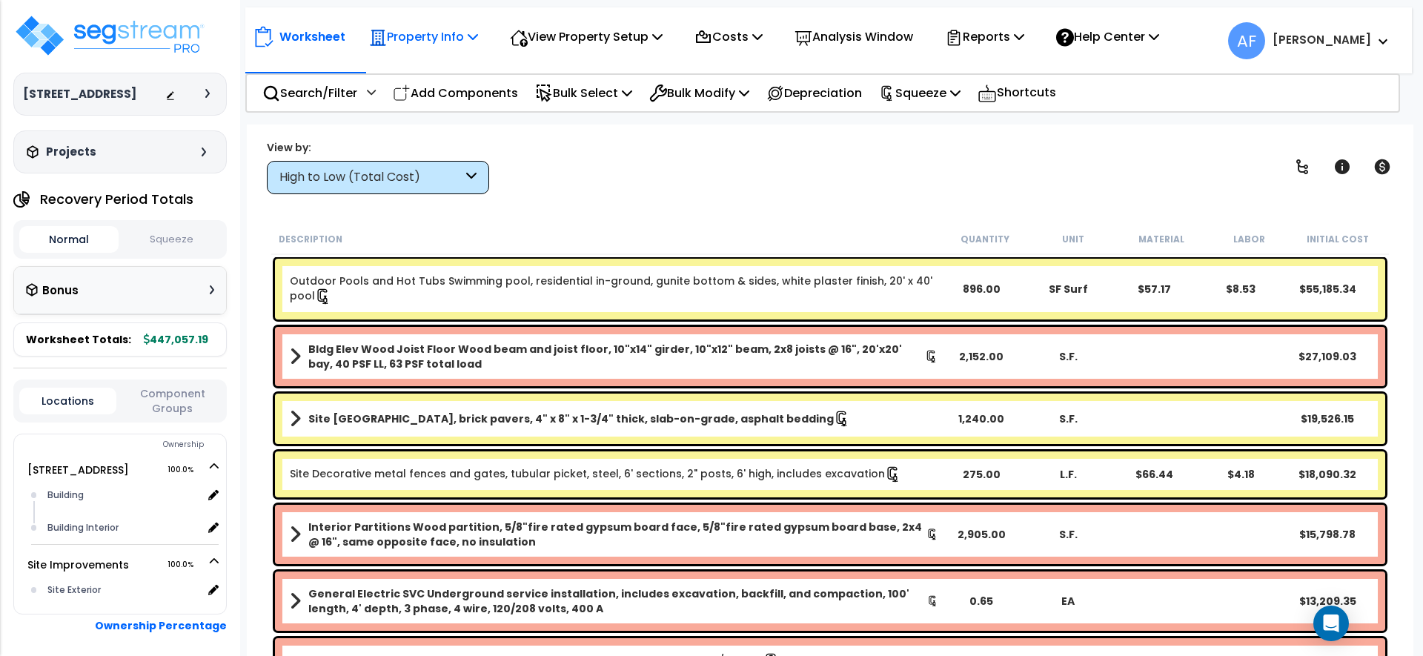
click at [419, 36] on p "Property Info" at bounding box center [423, 37] width 109 height 20
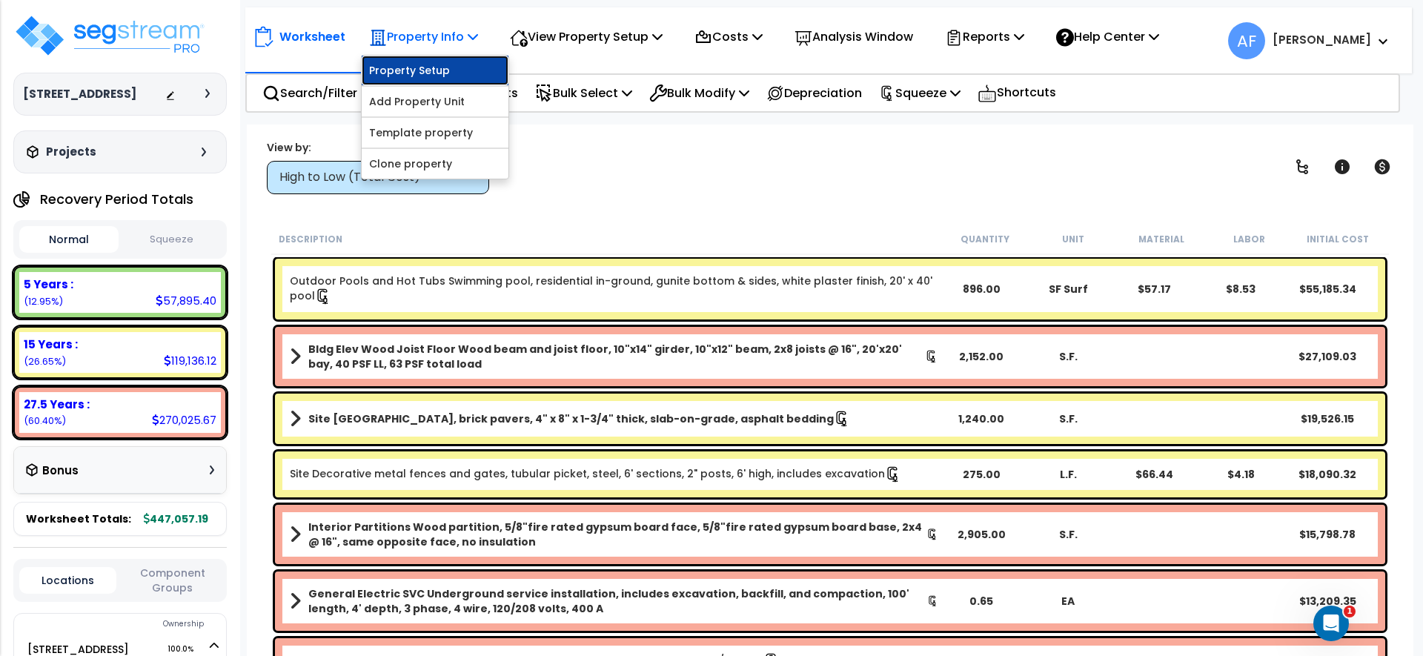
click at [419, 63] on link "Property Setup" at bounding box center [435, 71] width 147 height 30
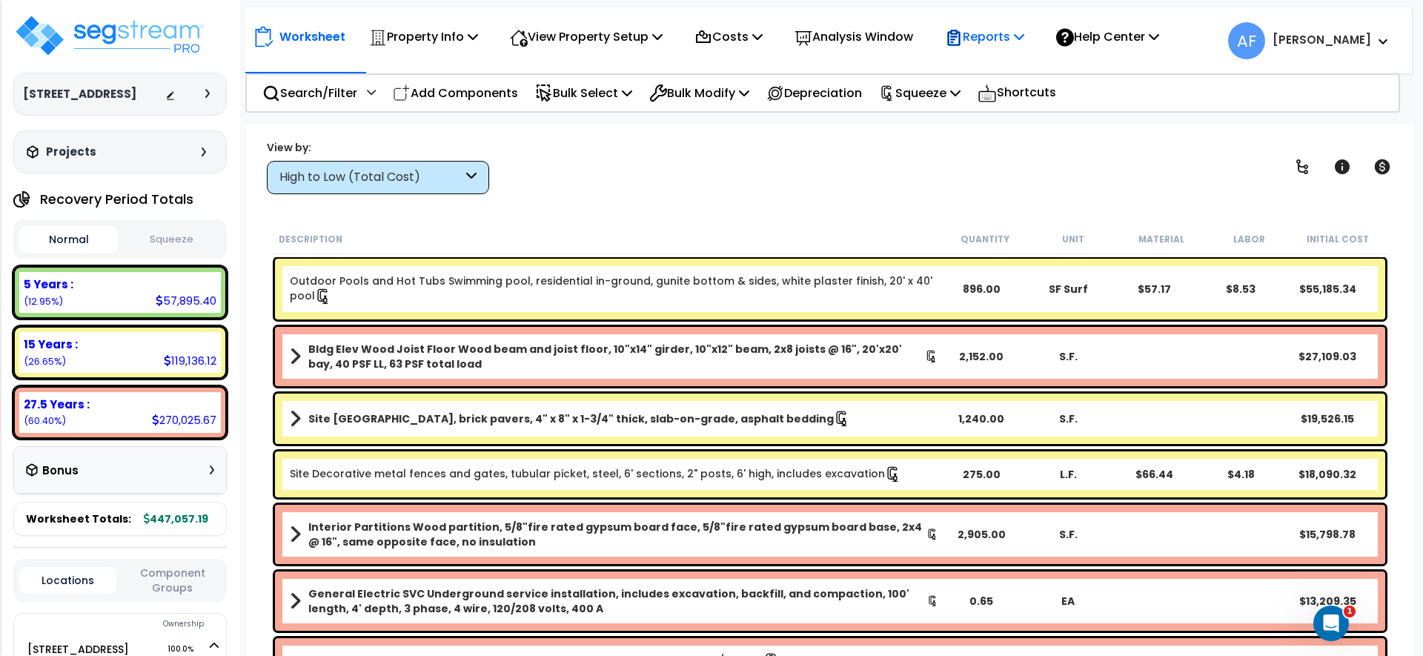
click at [1015, 46] on p "Reports" at bounding box center [984, 37] width 79 height 20
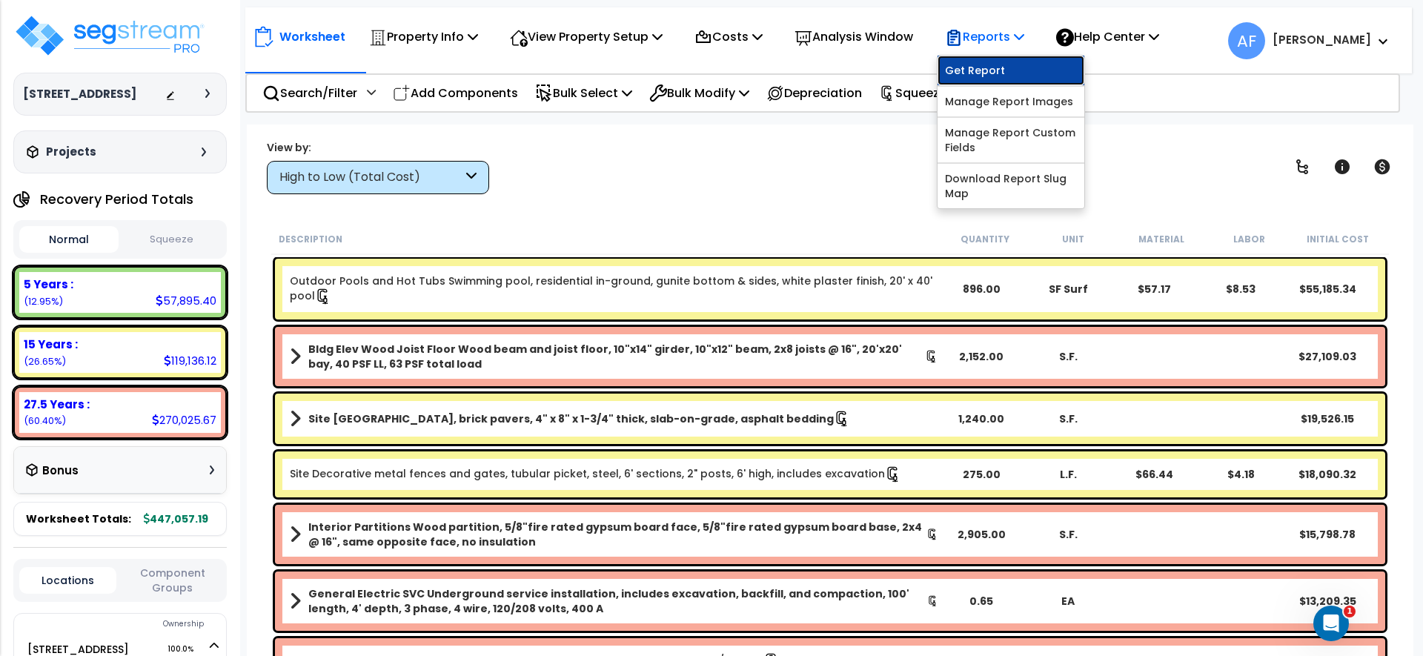
click at [1006, 66] on link "Get Report" at bounding box center [1011, 71] width 147 height 30
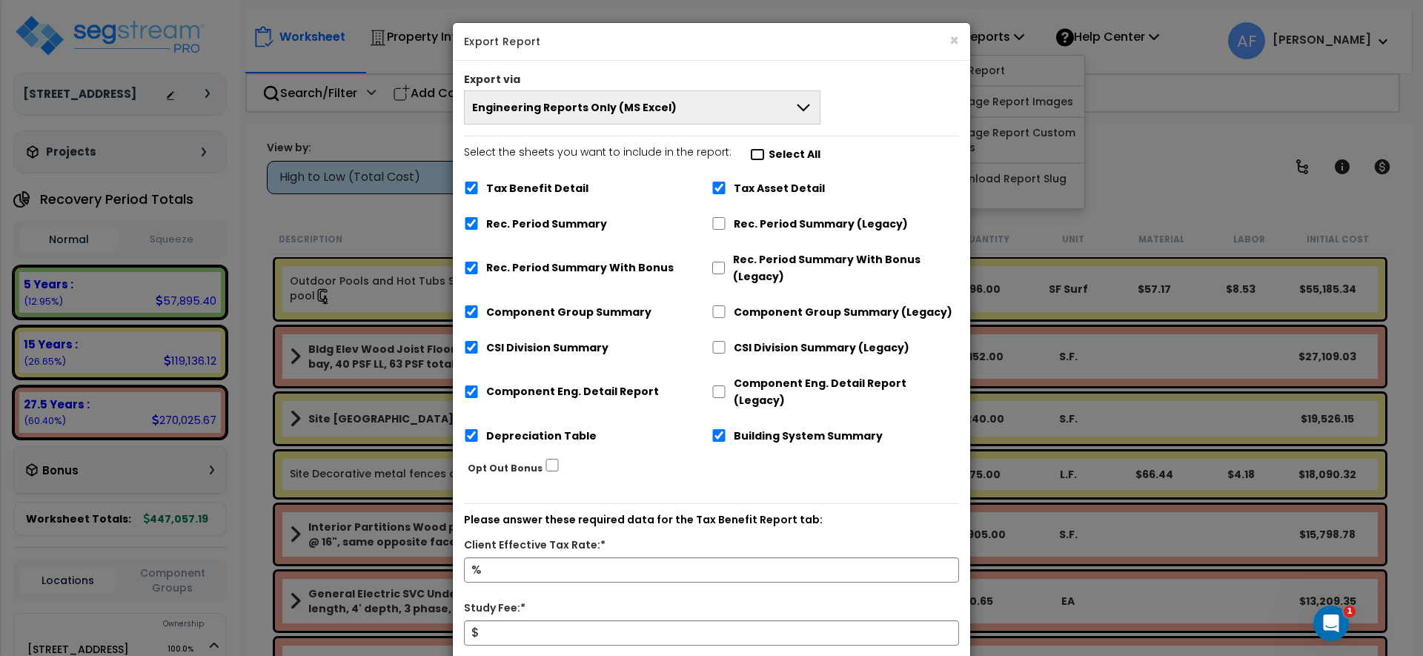
click at [750, 156] on input "Select the sheets you want to include in the report: Select All" at bounding box center [757, 154] width 15 height 13
checkbox input "false"
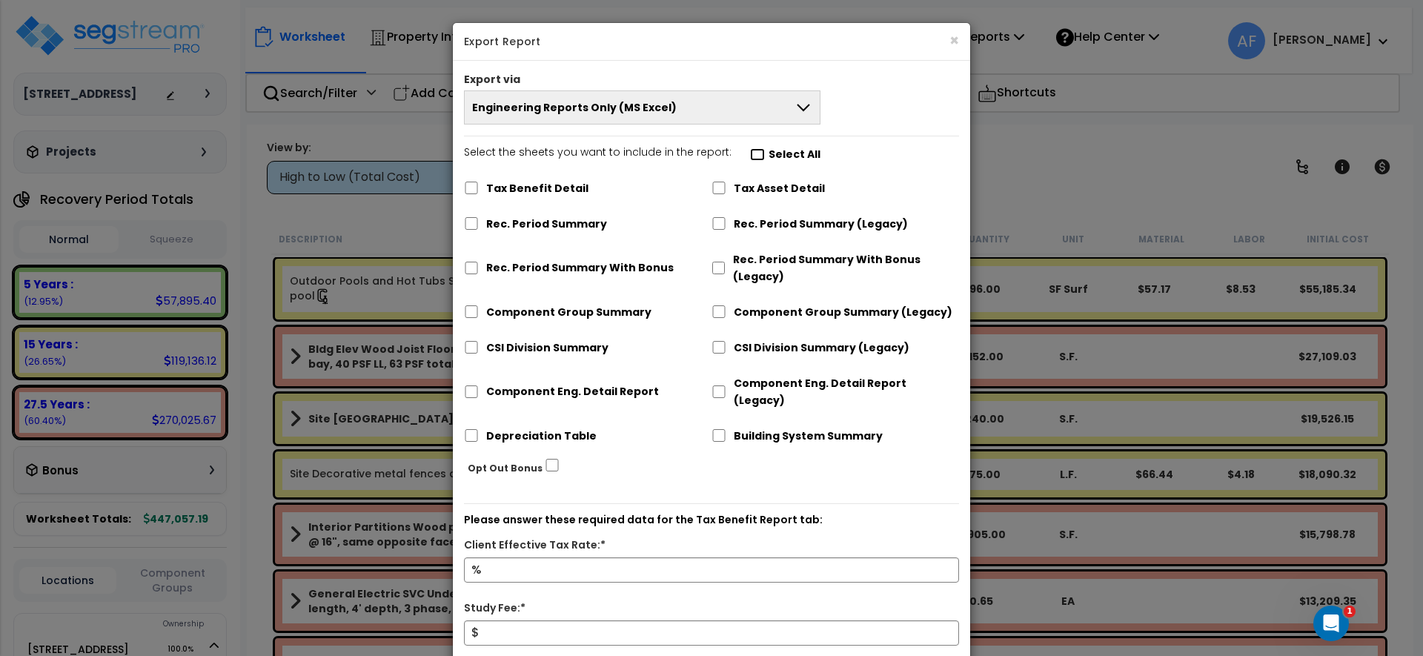
checkbox input "false"
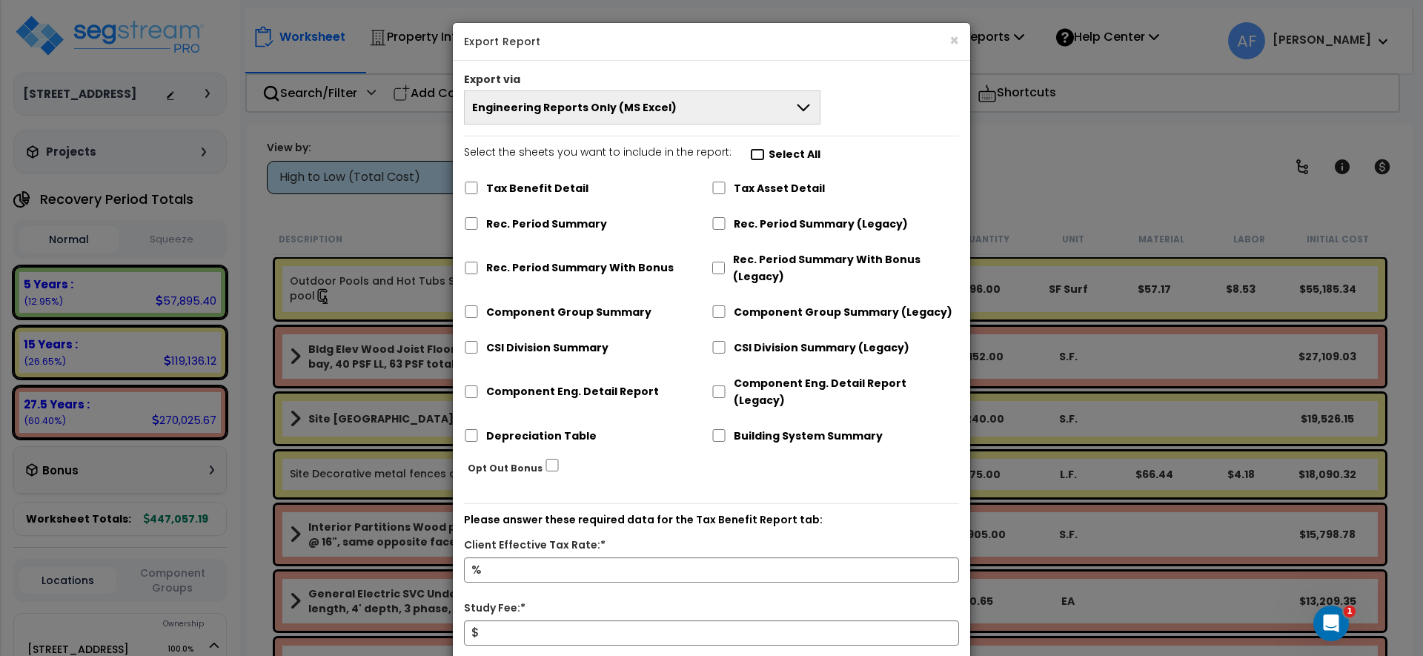
checkbox input "false"
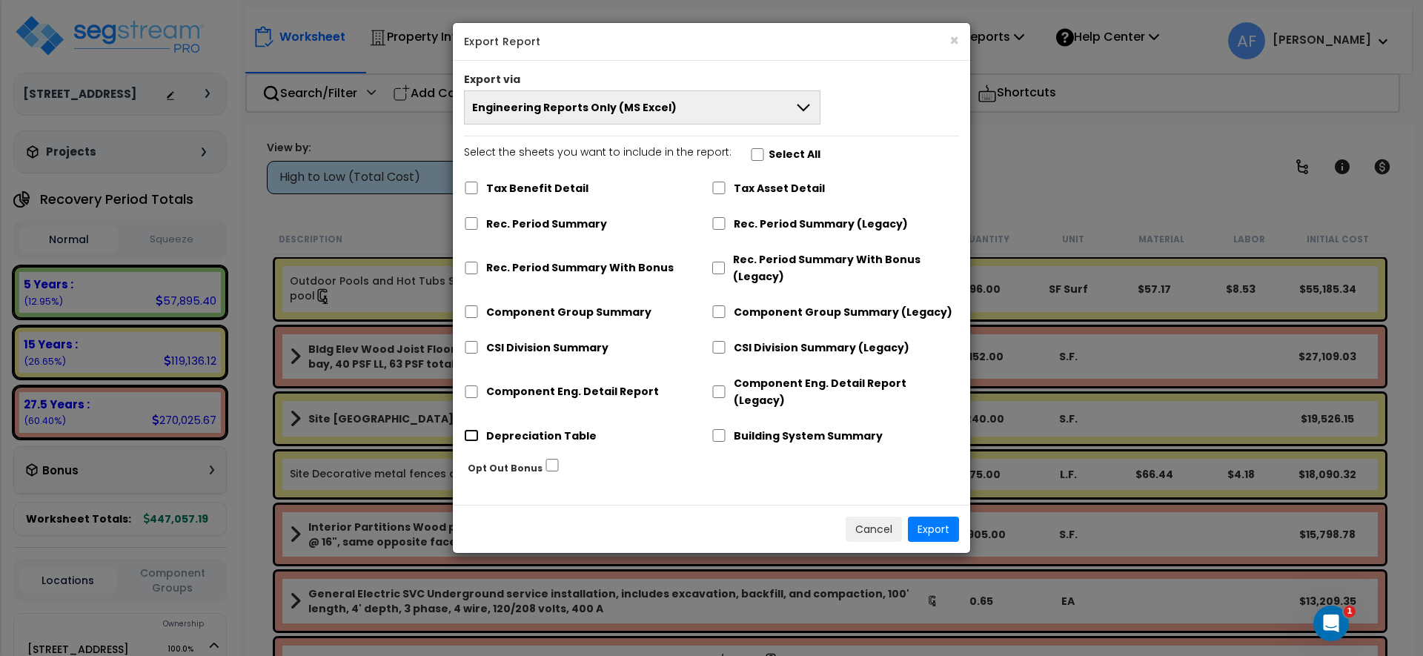
click at [472, 429] on input "Depreciation Table" at bounding box center [471, 435] width 15 height 13
checkbox input "true"
click at [948, 505] on div "Cancel Export" at bounding box center [711, 529] width 517 height 48
click at [946, 517] on button "Export" at bounding box center [933, 529] width 51 height 25
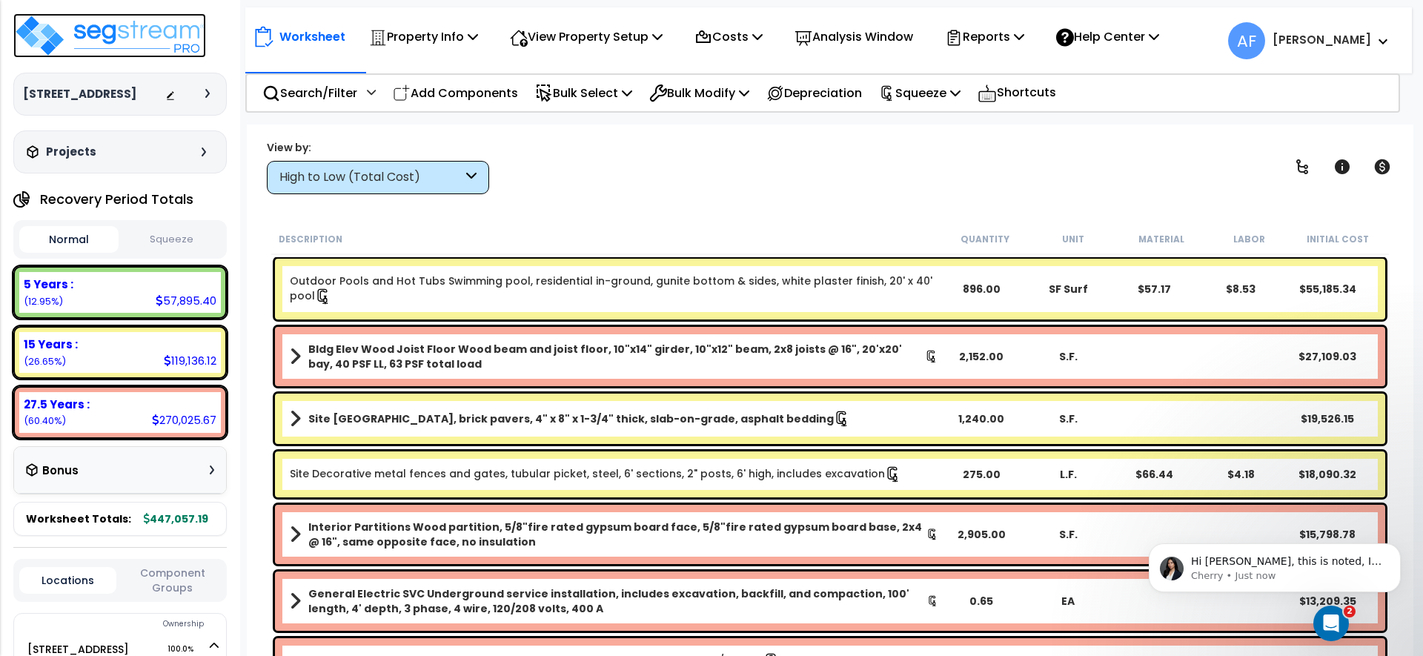
click at [75, 21] on img at bounding box center [109, 35] width 193 height 44
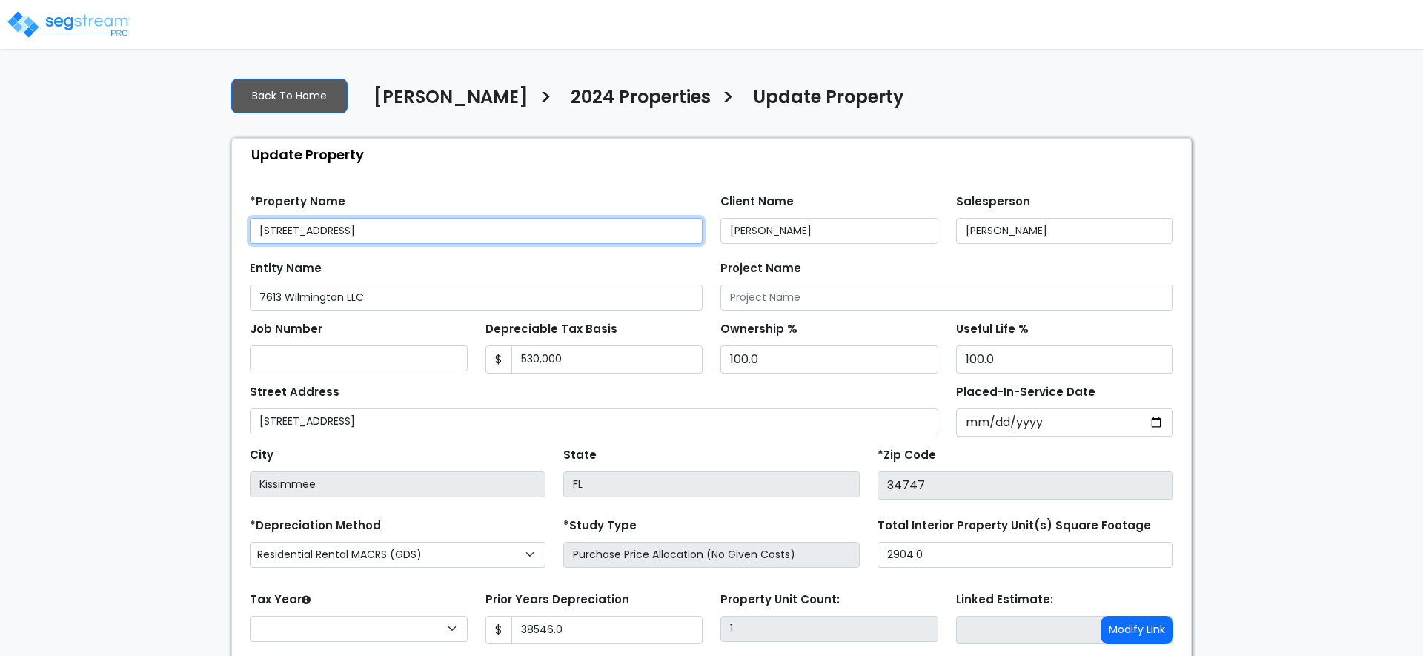
type input "38,546.0"
select select "2024"
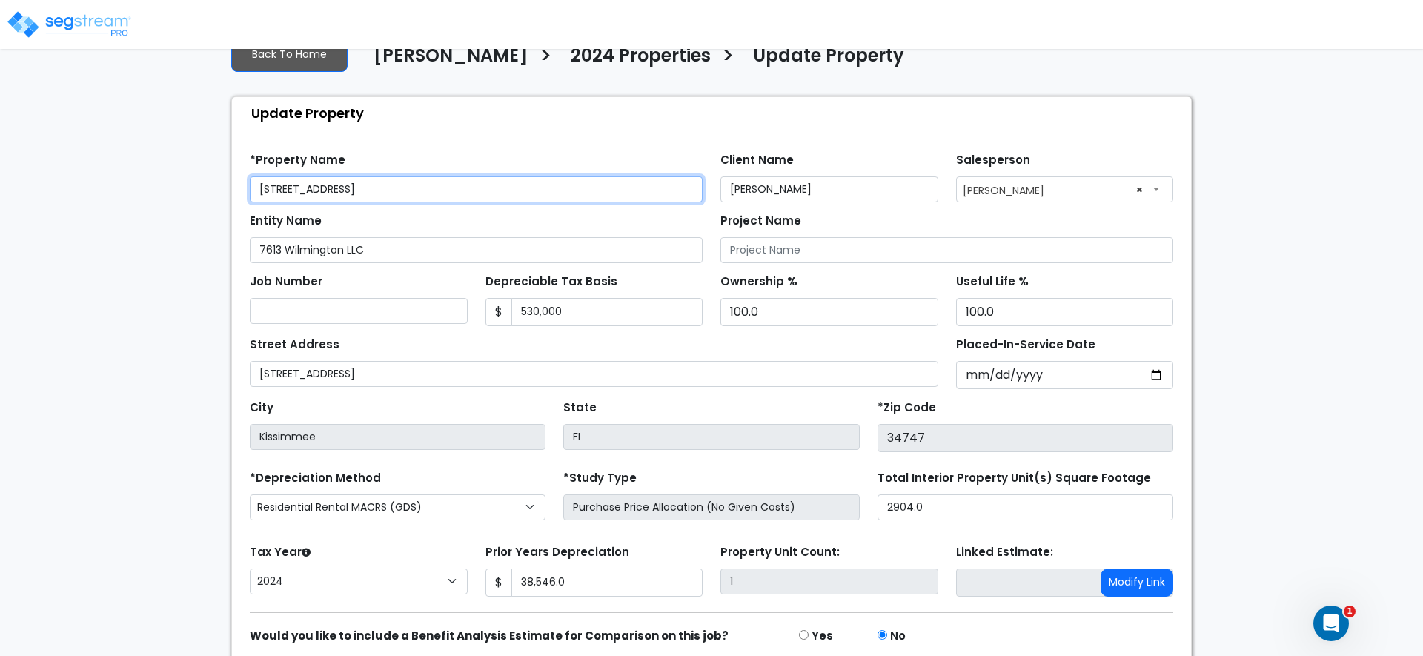
scroll to position [42, 0]
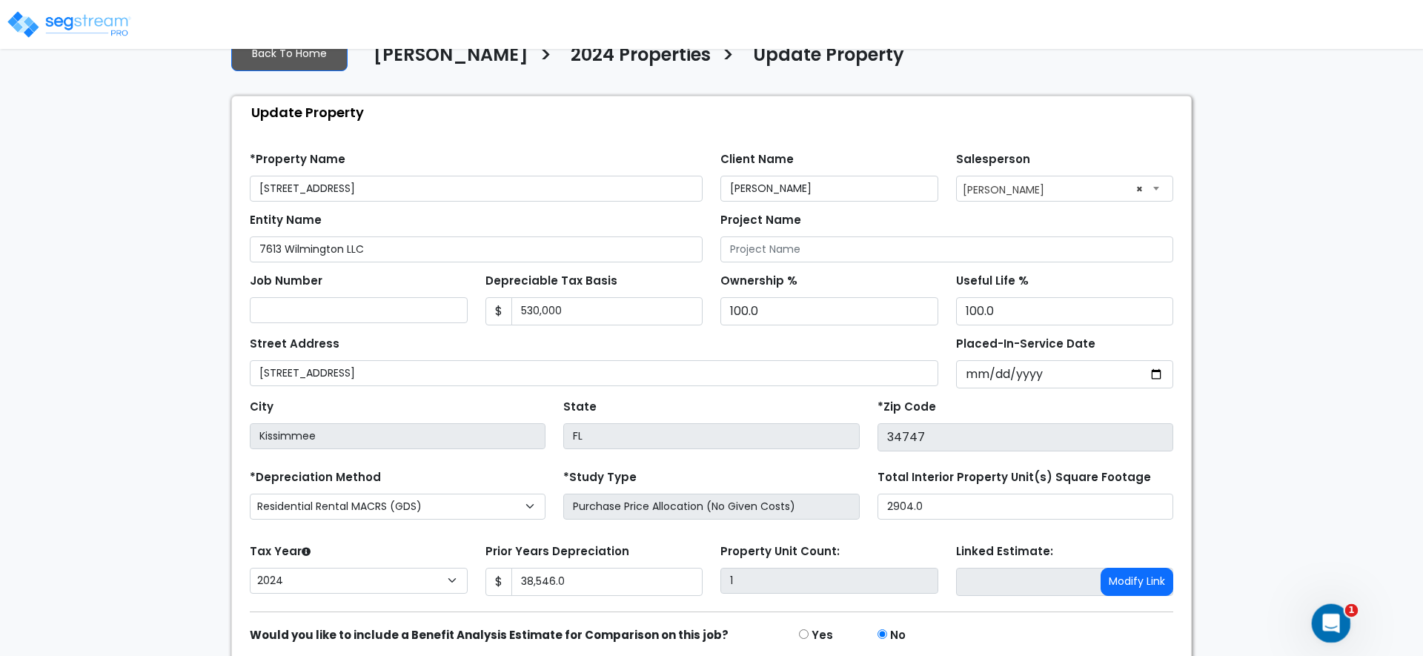
click at [1331, 614] on icon "Open Intercom Messenger" at bounding box center [1329, 621] width 24 height 24
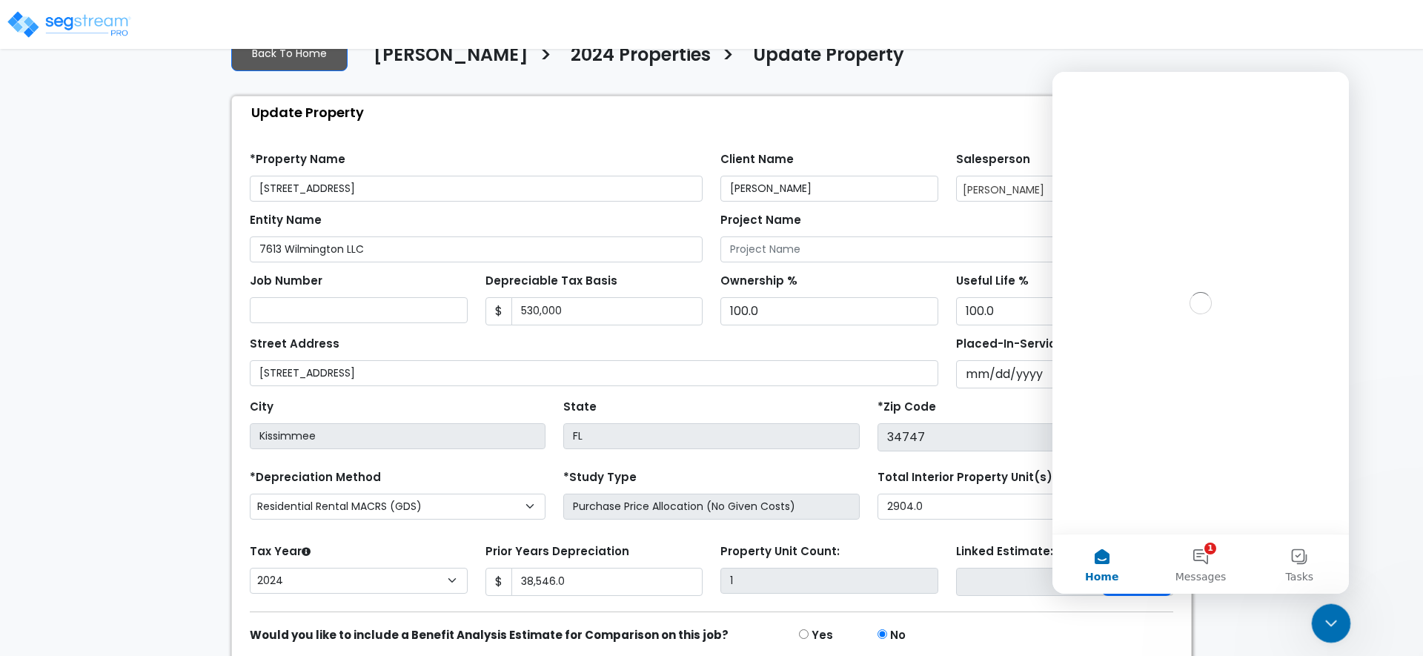
scroll to position [0, 0]
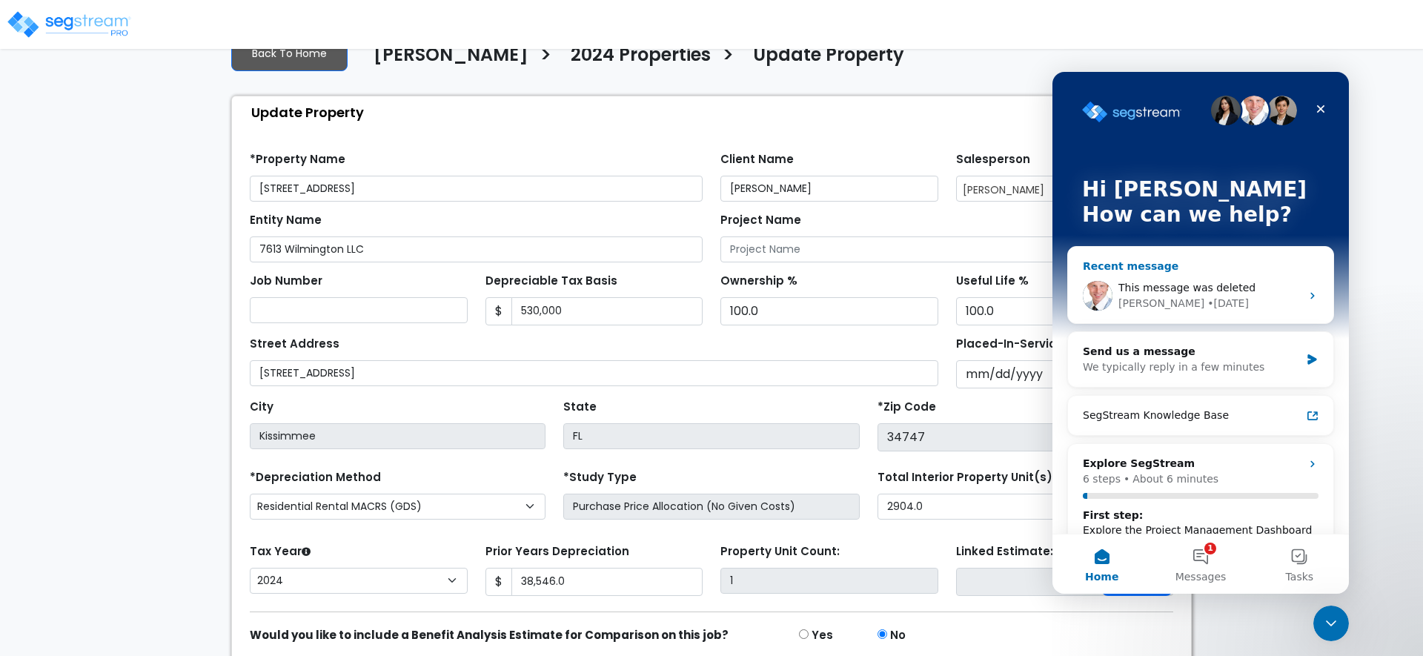
click at [1186, 287] on span "This message was deleted" at bounding box center [1186, 288] width 137 height 12
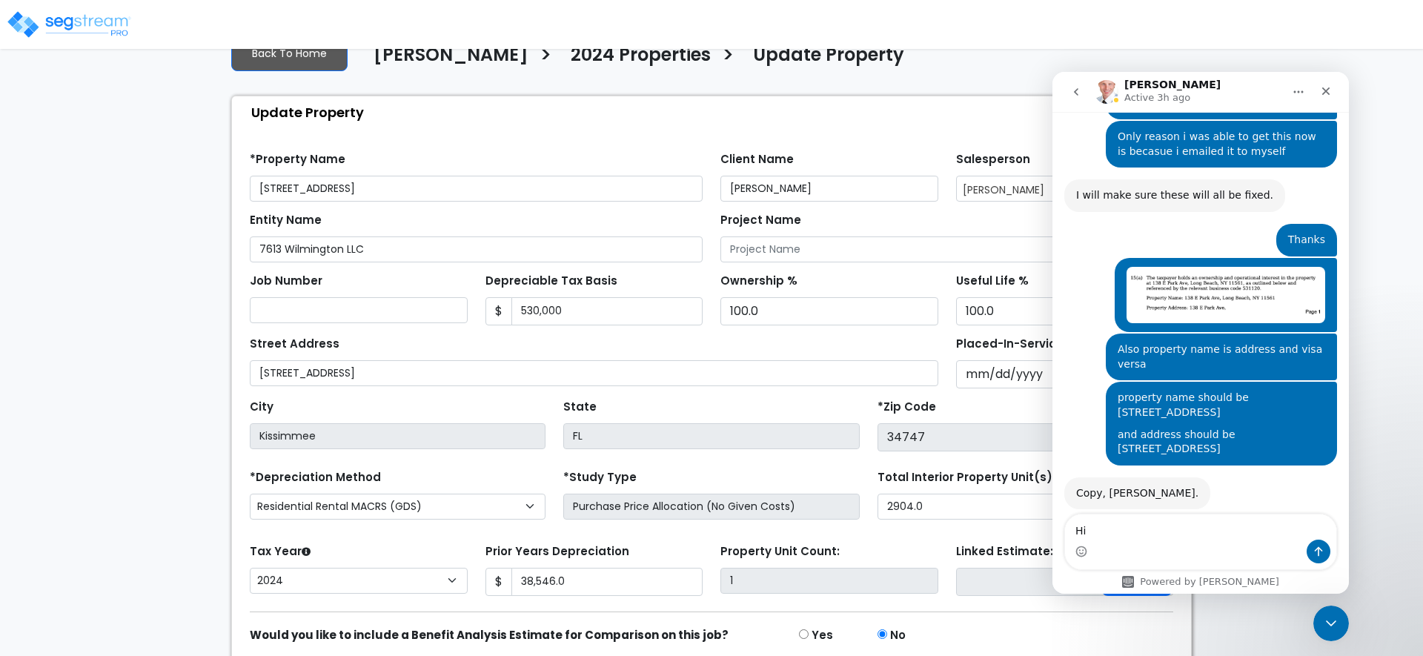
scroll to position [2760, 0]
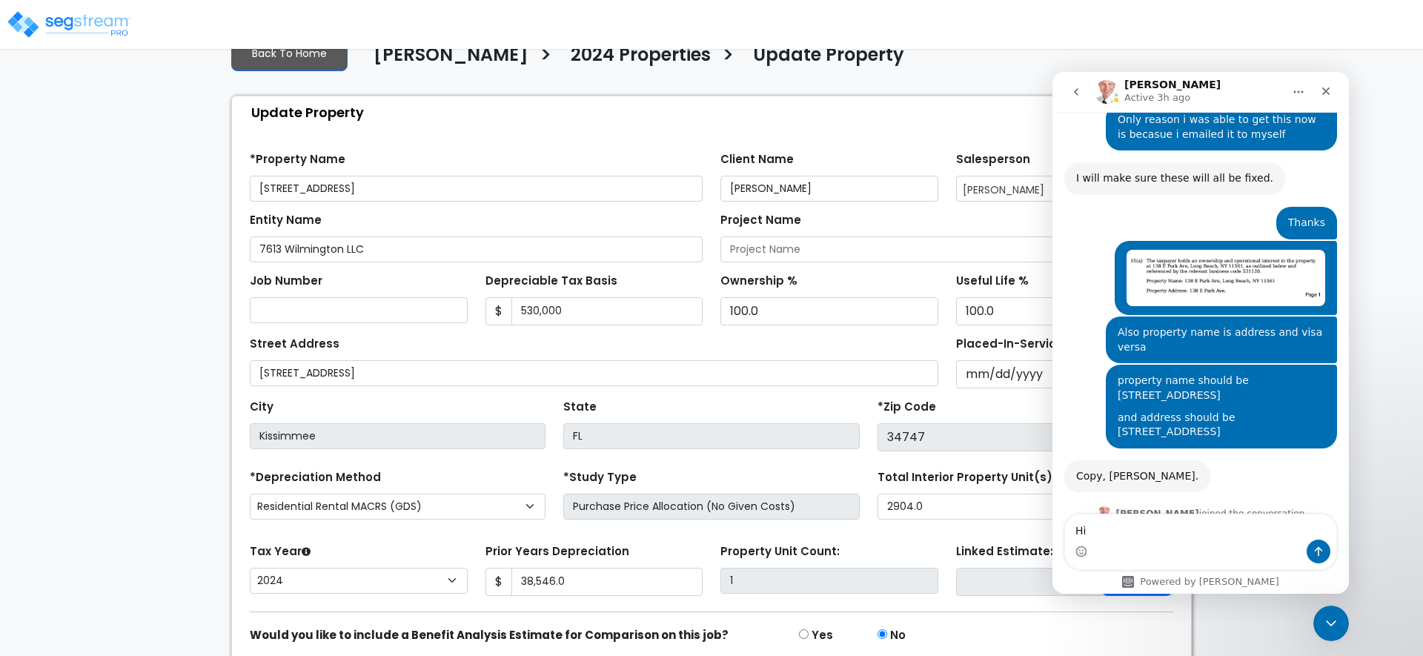
type textarea "H"
type textarea "Hi thanks for fixing the project name"
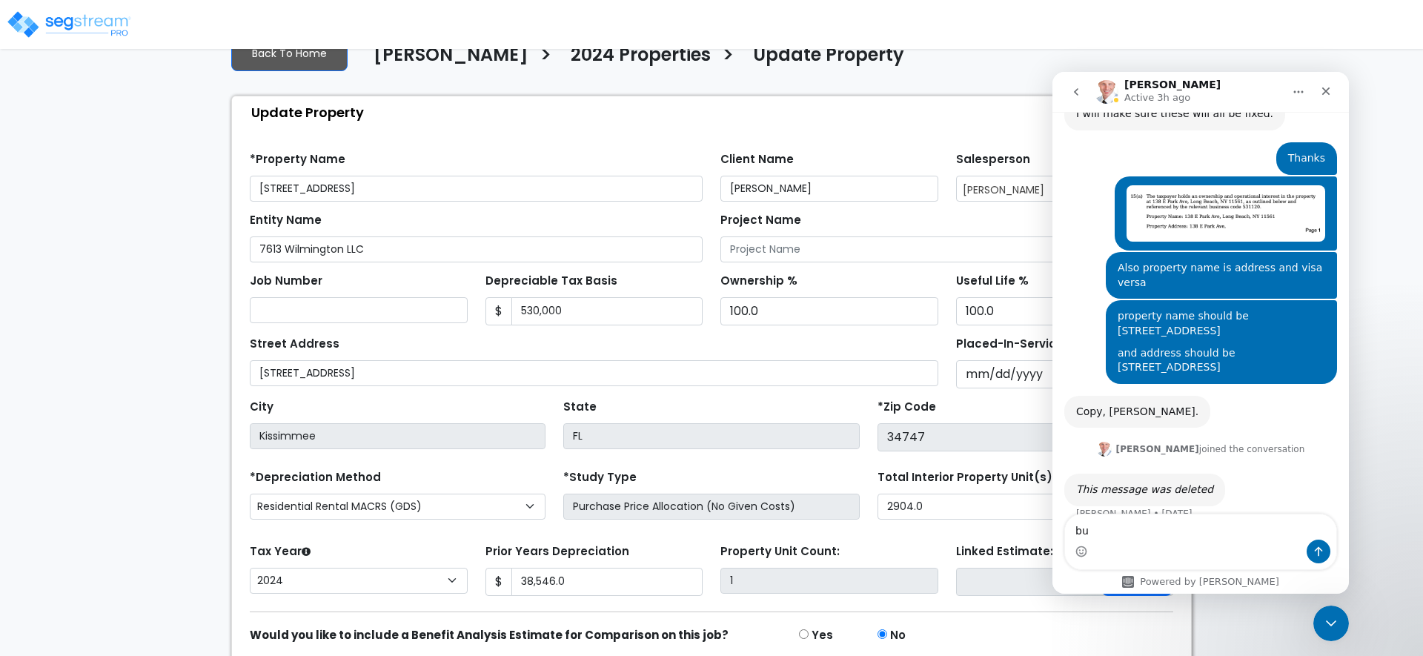
type textarea "b"
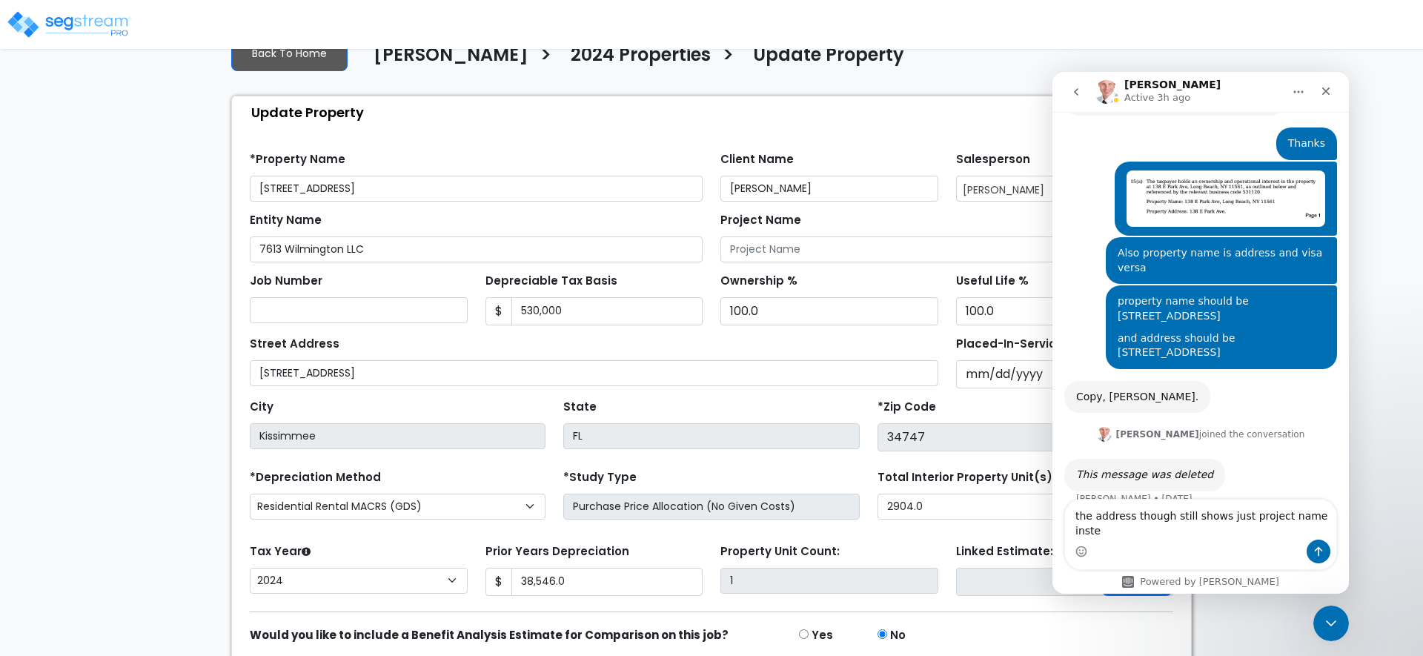
scroll to position [2839, 0]
type textarea "the address though still shows just project name instead of the whole thing"
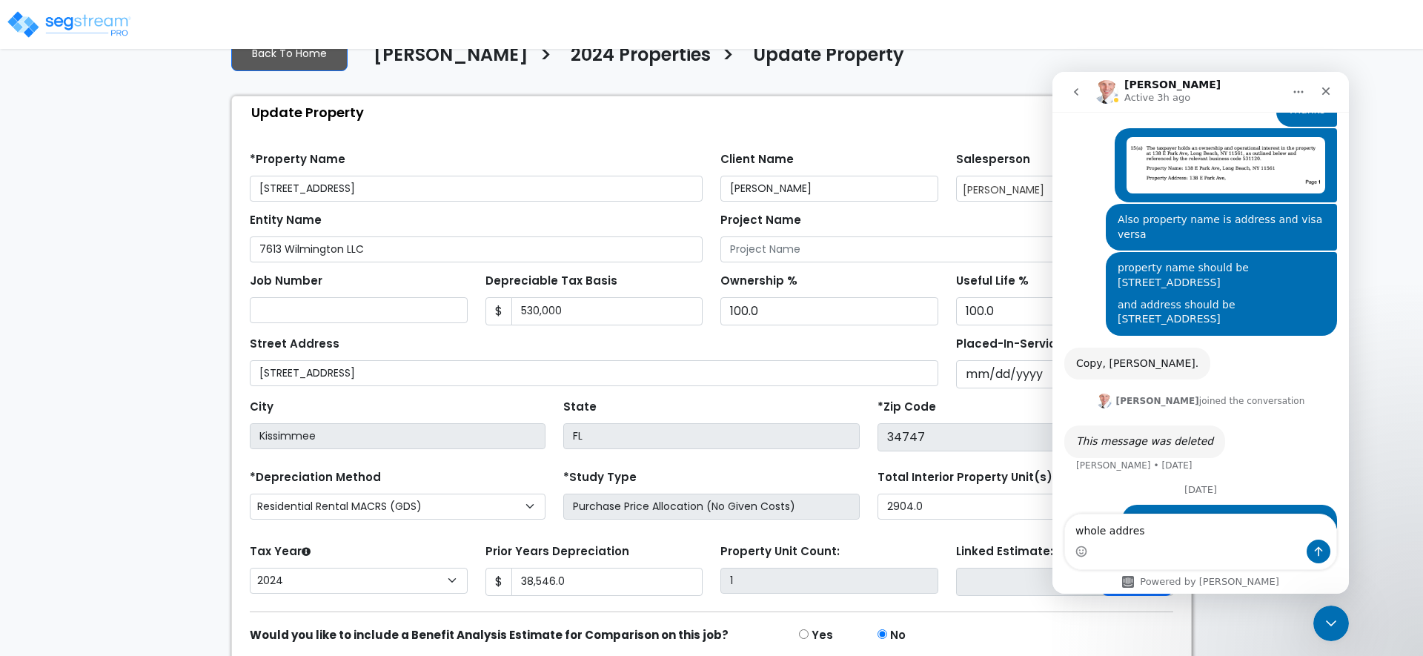
type textarea "whole address"
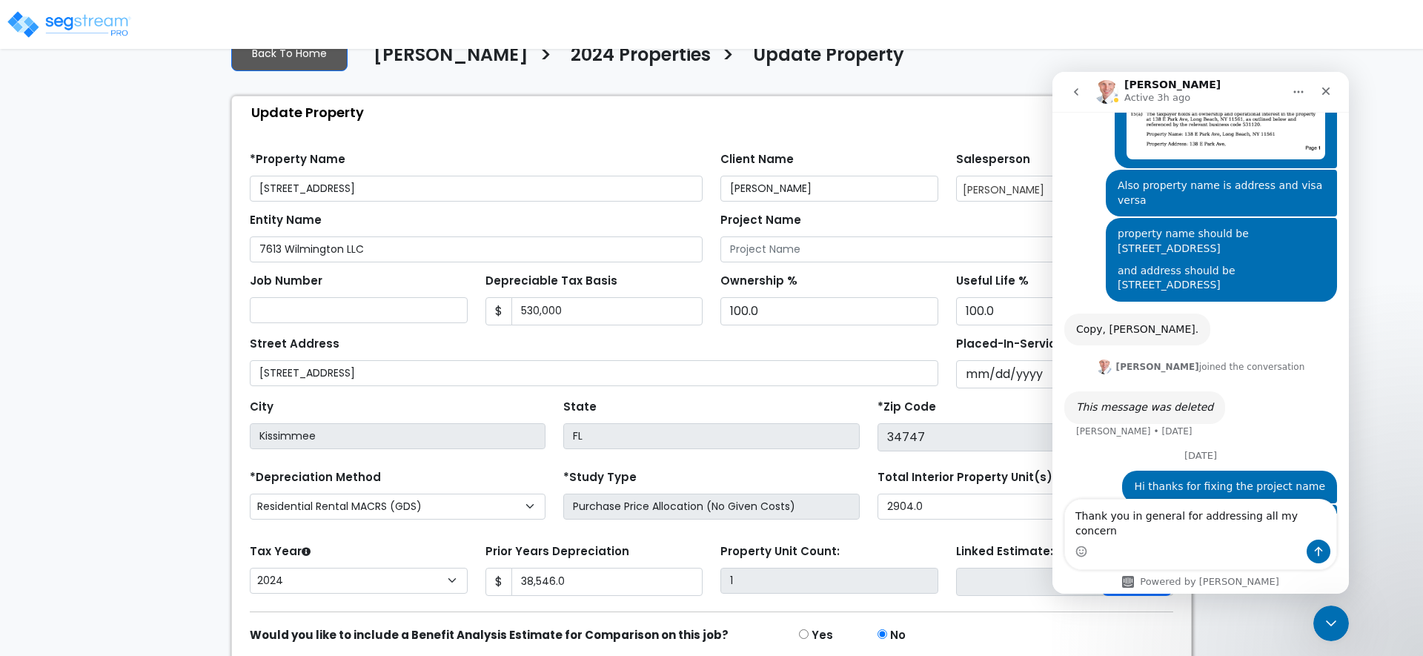
type textarea "Thank you in general for addressing all my concerns"
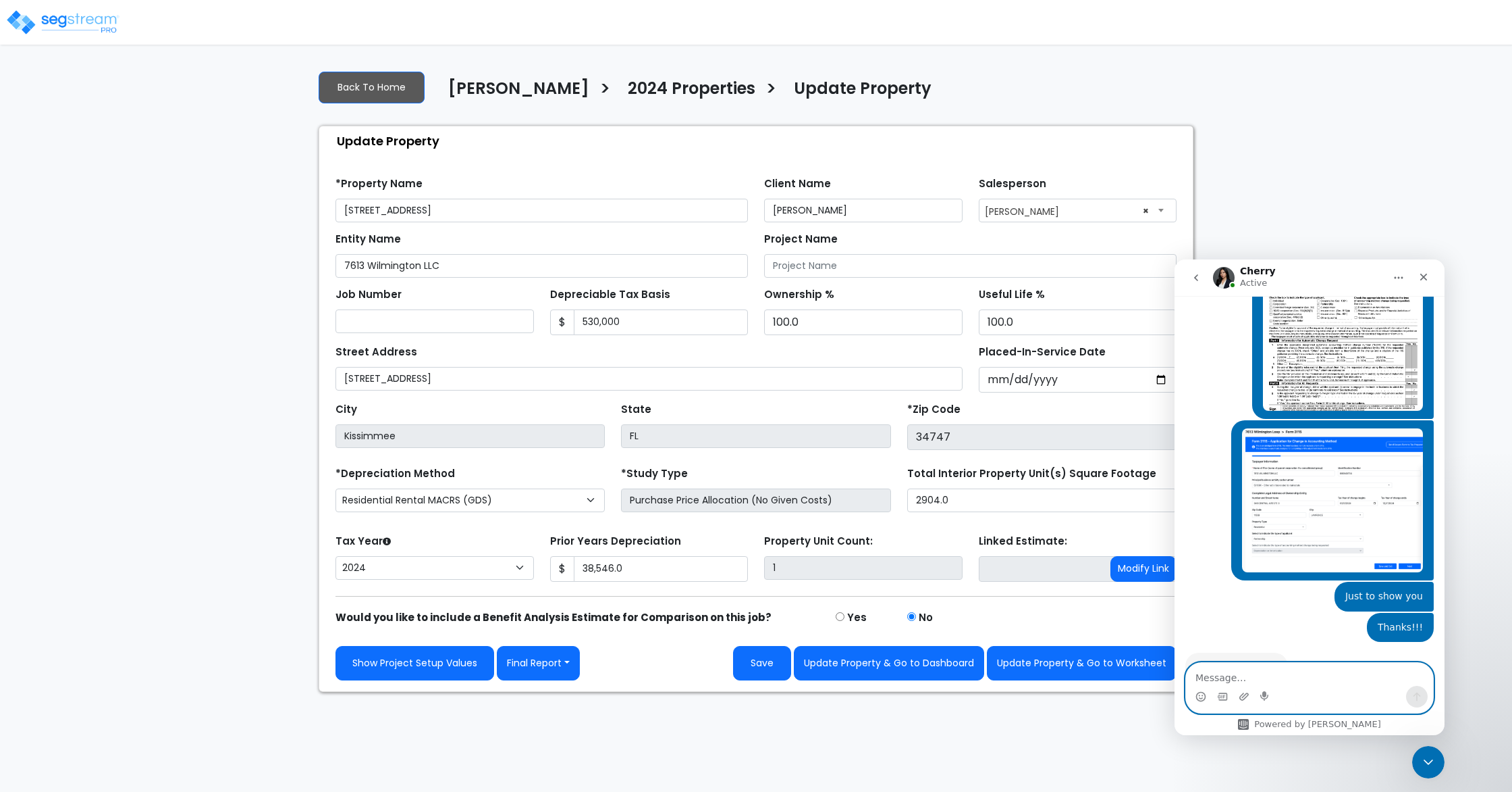
scroll to position [3494, 0]
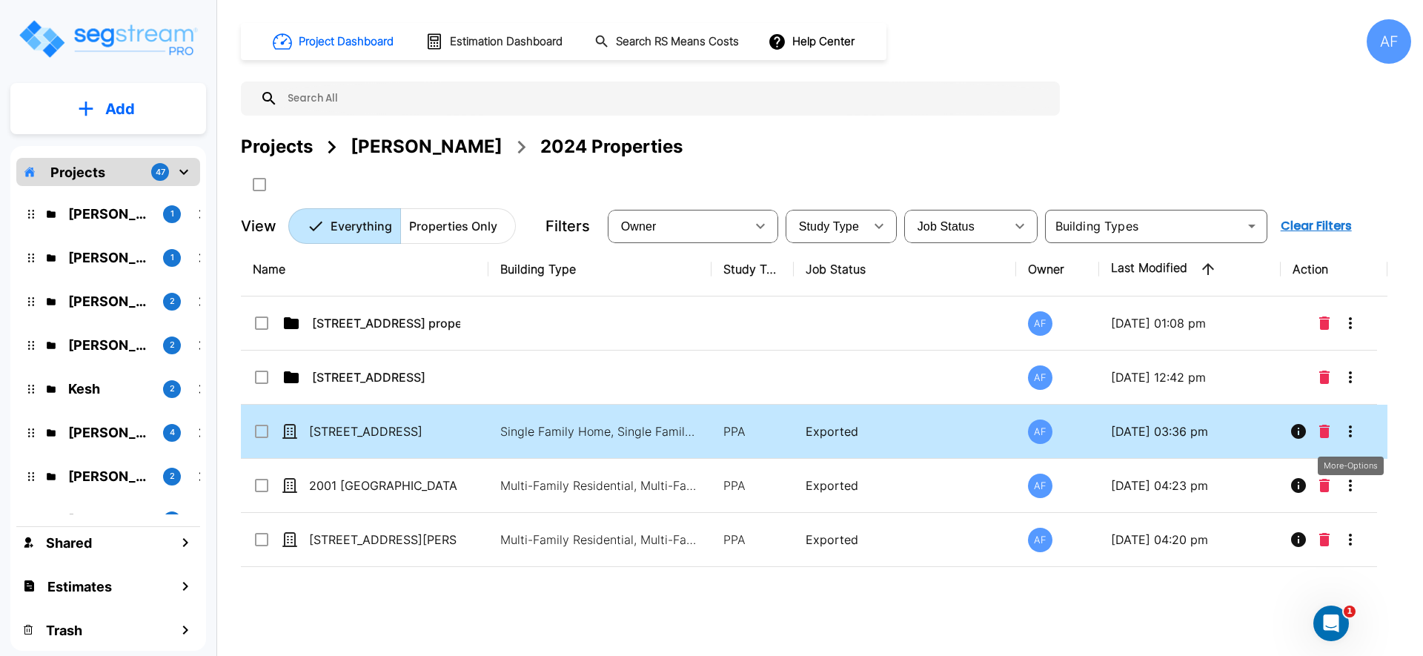
click at [1345, 434] on icon "More-Options" at bounding box center [1350, 431] width 18 height 18
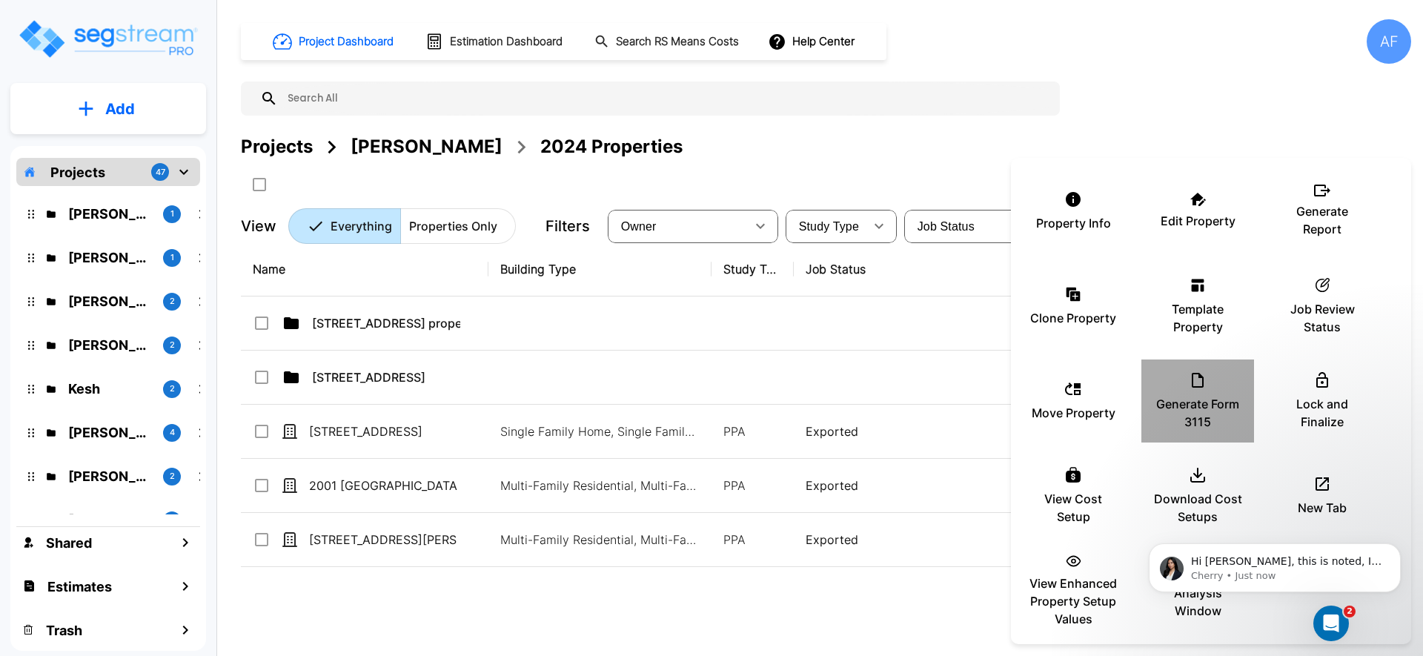
click at [1195, 378] on icon at bounding box center [1198, 380] width 18 height 18
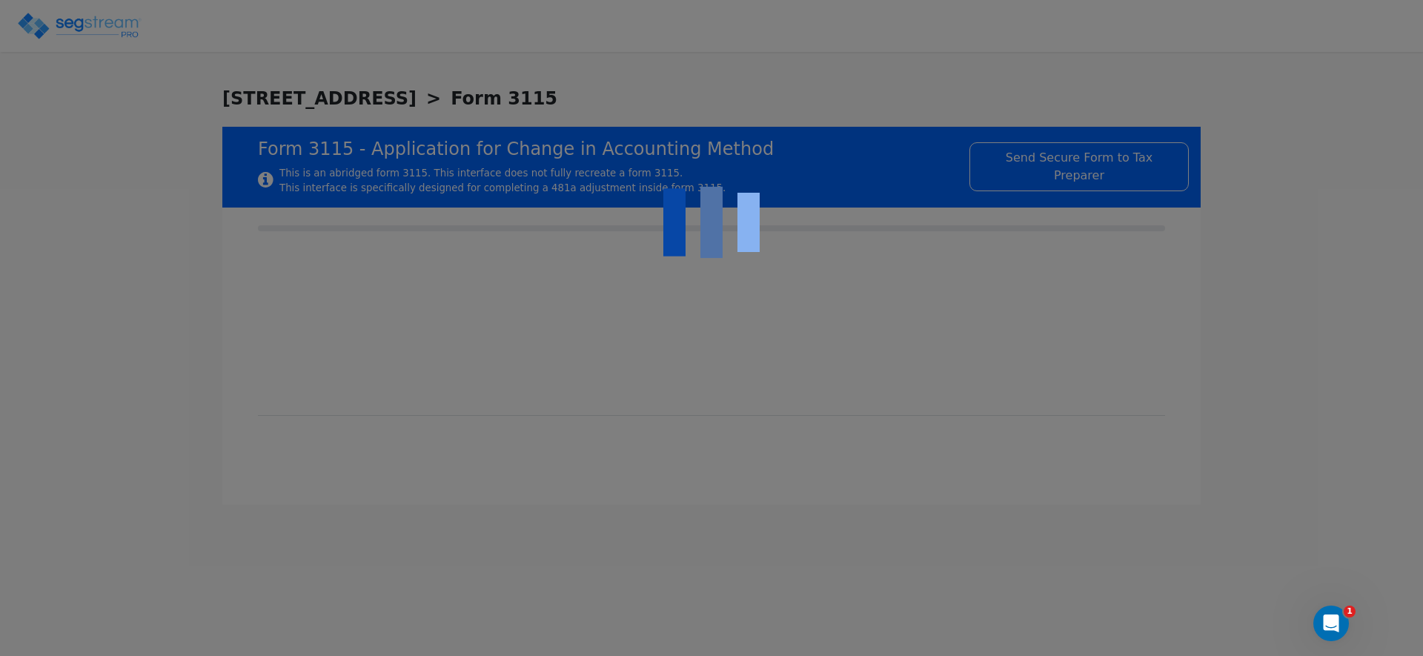
checkbox input "true"
type input "SINGLE-FAMILY RENTAL PROPERTY"
type input "RESIDENTIAL"
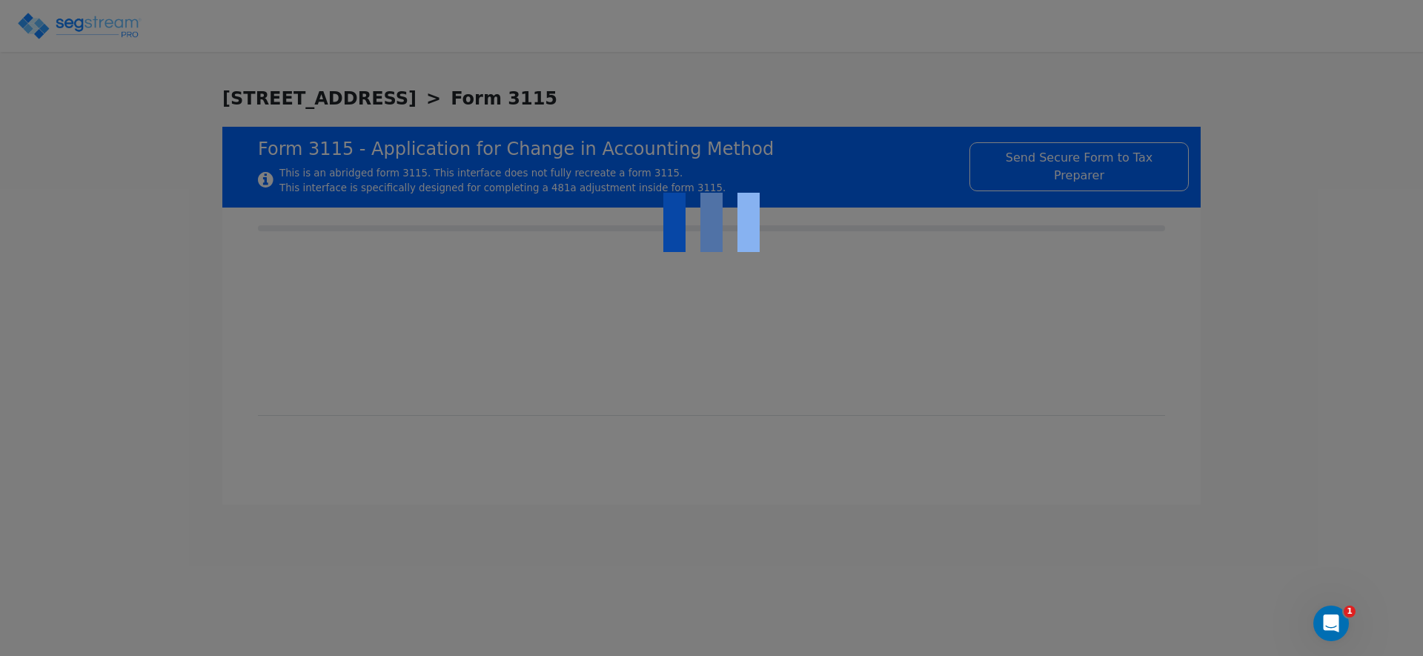
type input "2021"
type input "RENTAL"
type input "N/A"
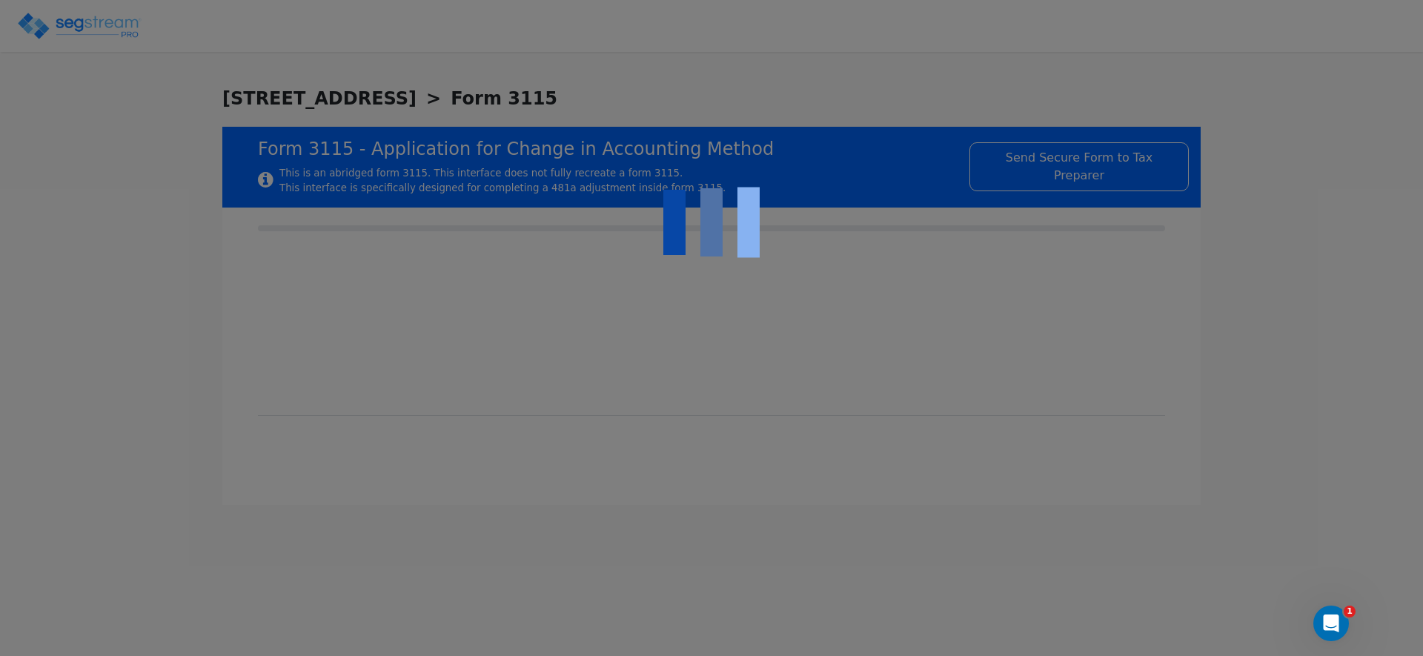
checkbox input "true"
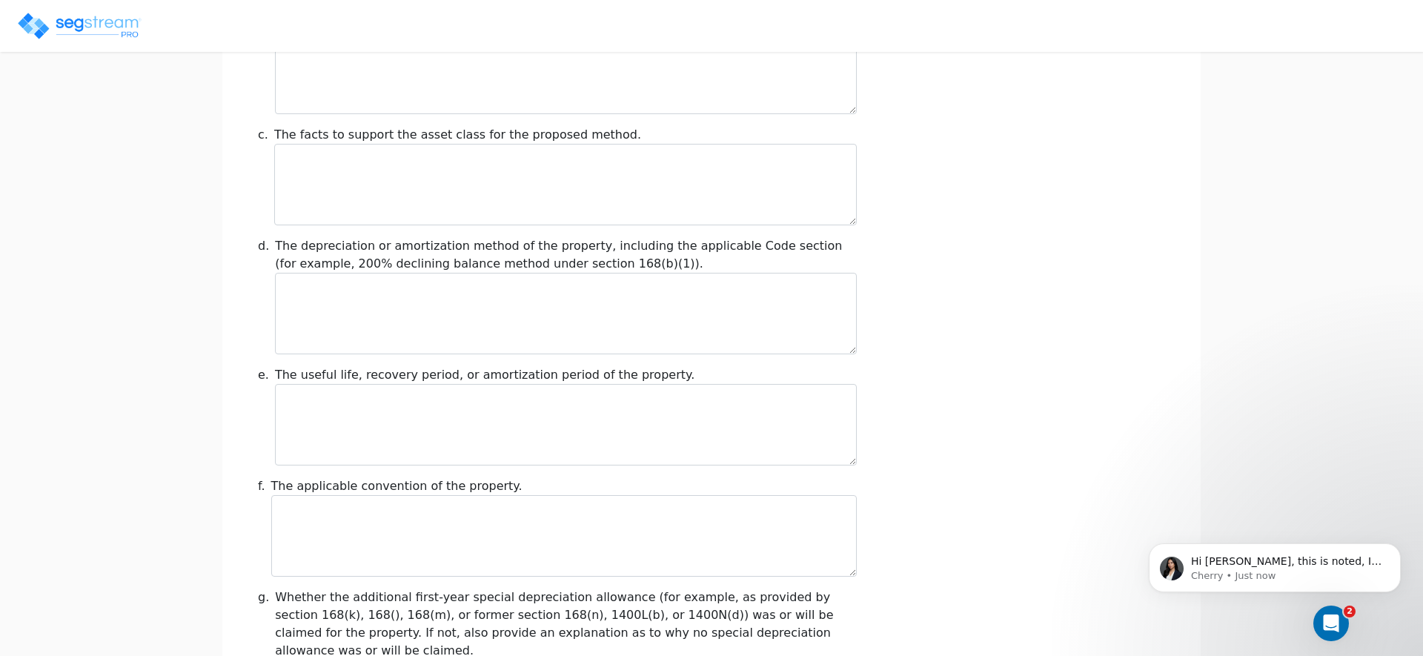
scroll to position [1683, 0]
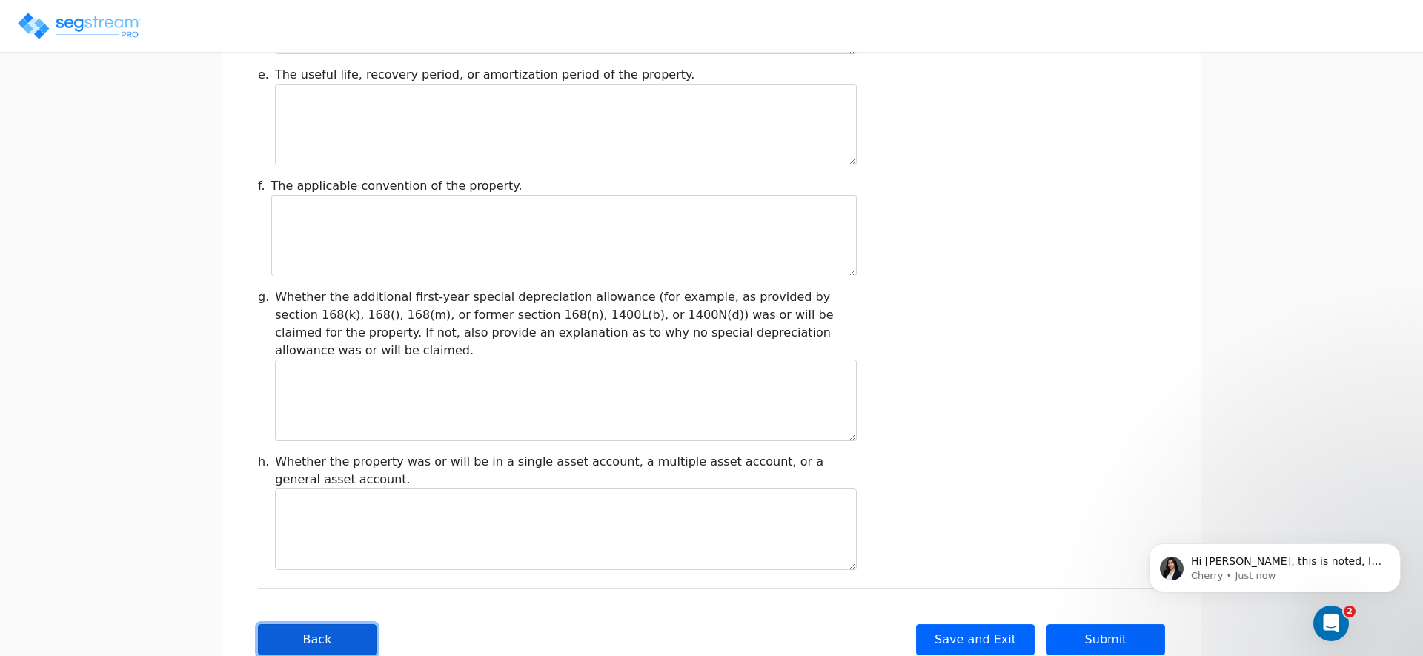
click at [304, 624] on button "Back" at bounding box center [317, 639] width 119 height 31
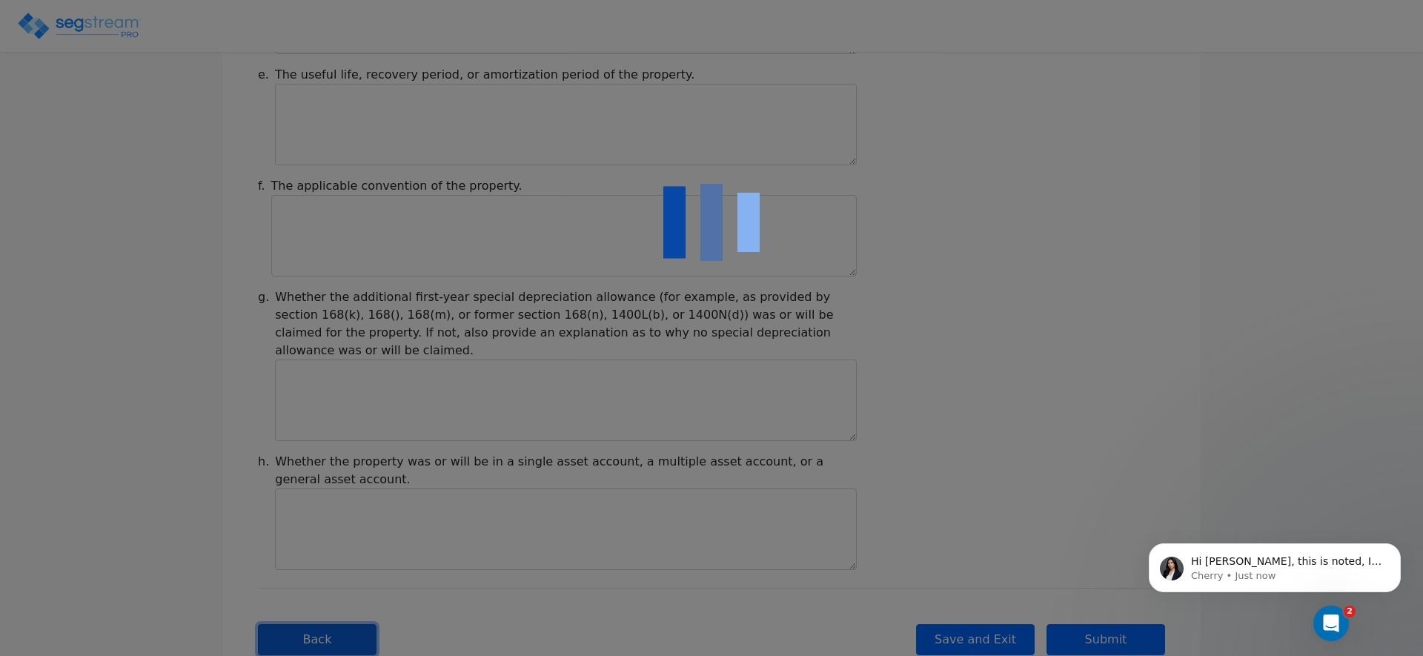
type input "-199,946.19"
checkbox input "true"
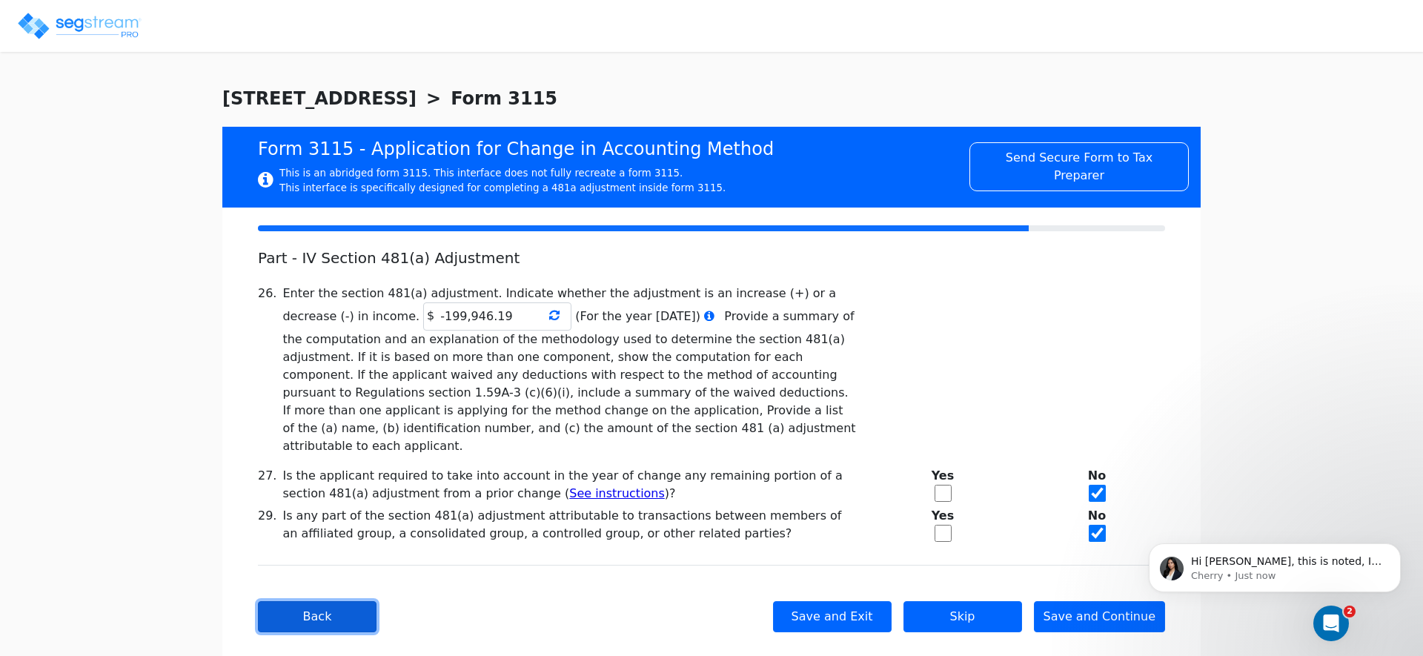
click at [305, 601] on button "Back" at bounding box center [317, 616] width 119 height 31
checkbox input "true"
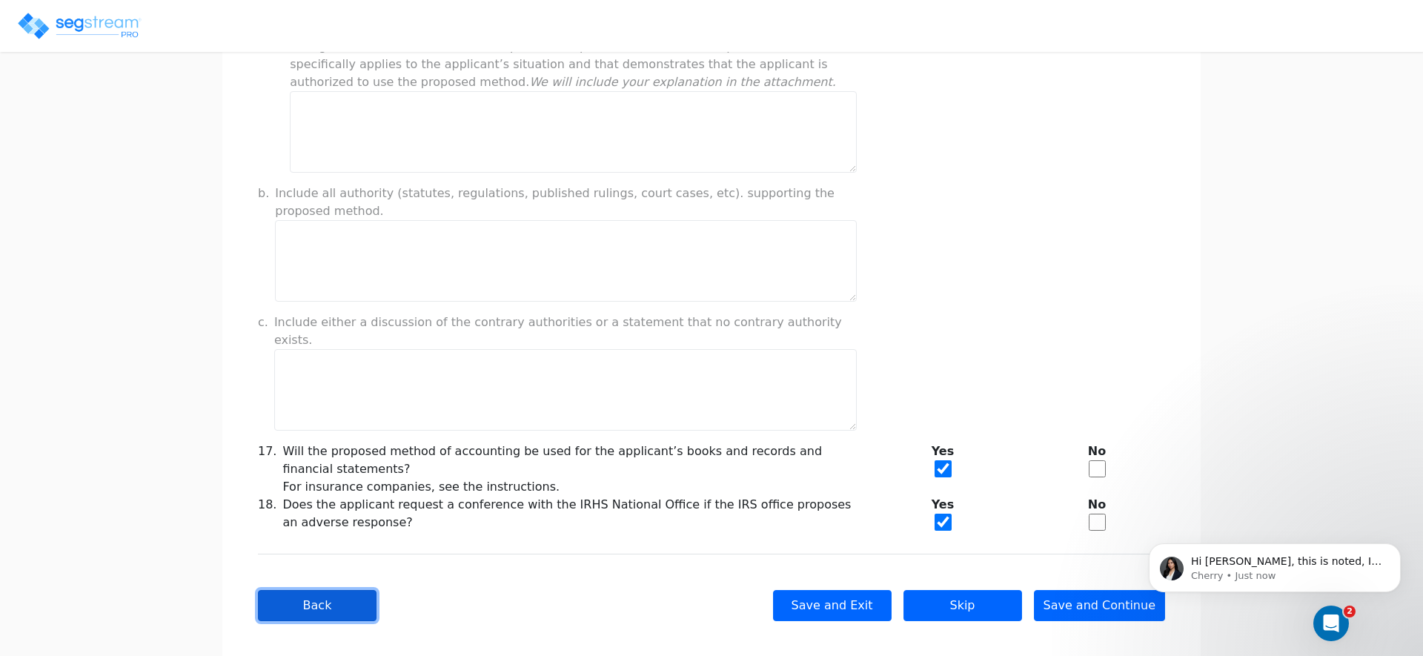
click at [305, 593] on button "Back" at bounding box center [317, 605] width 119 height 31
checkbox input "true"
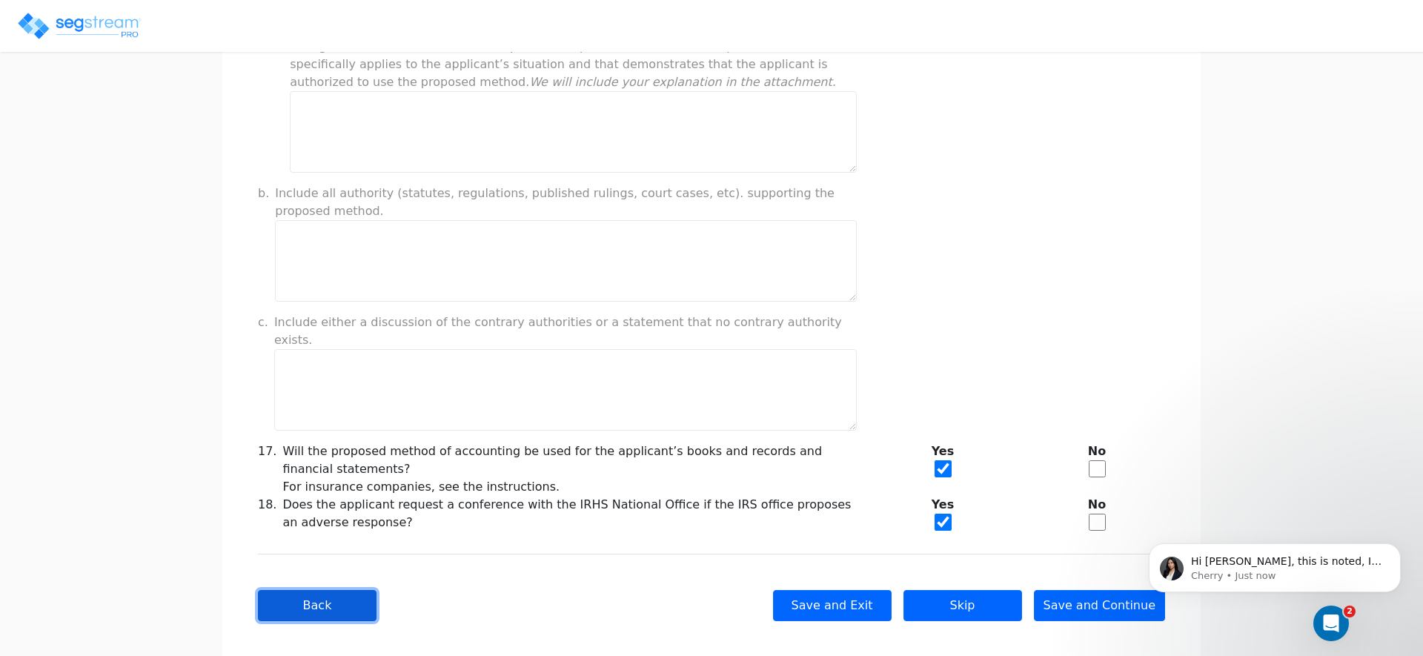
checkbox input "true"
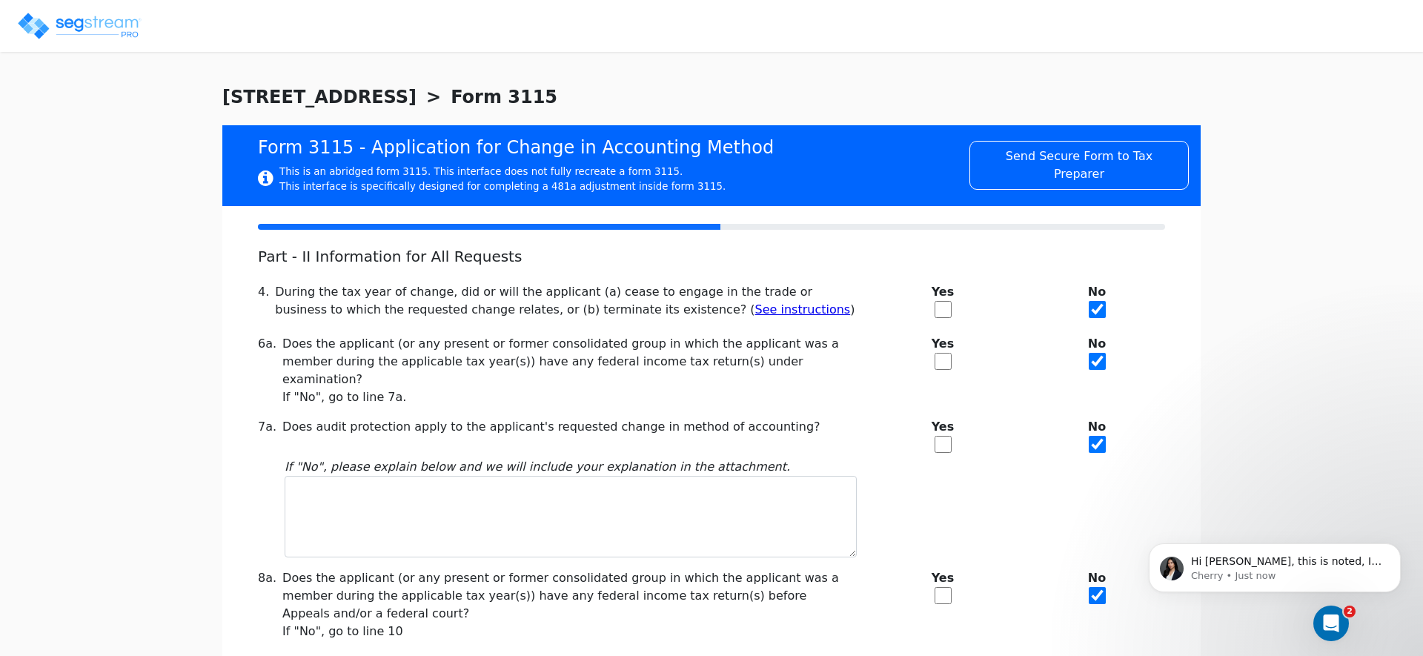
scroll to position [336, 0]
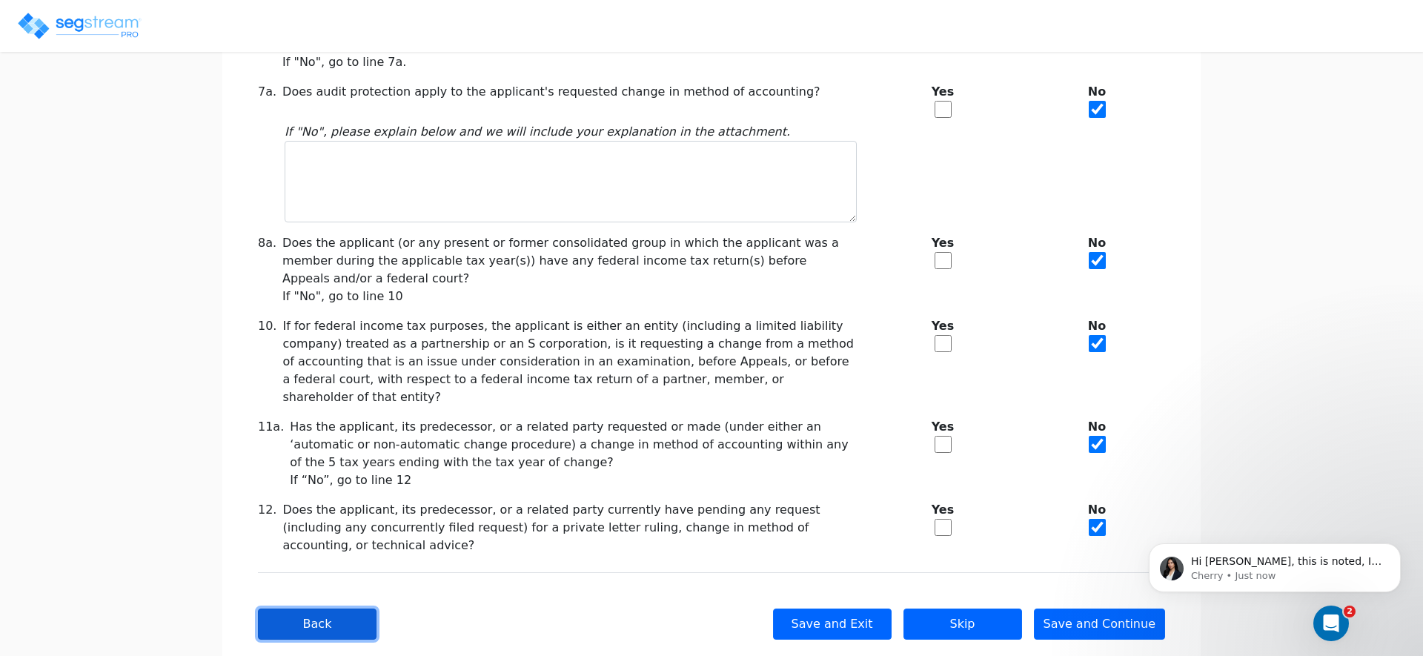
click at [307, 608] on button "Back" at bounding box center [317, 623] width 119 height 31
checkbox input "true"
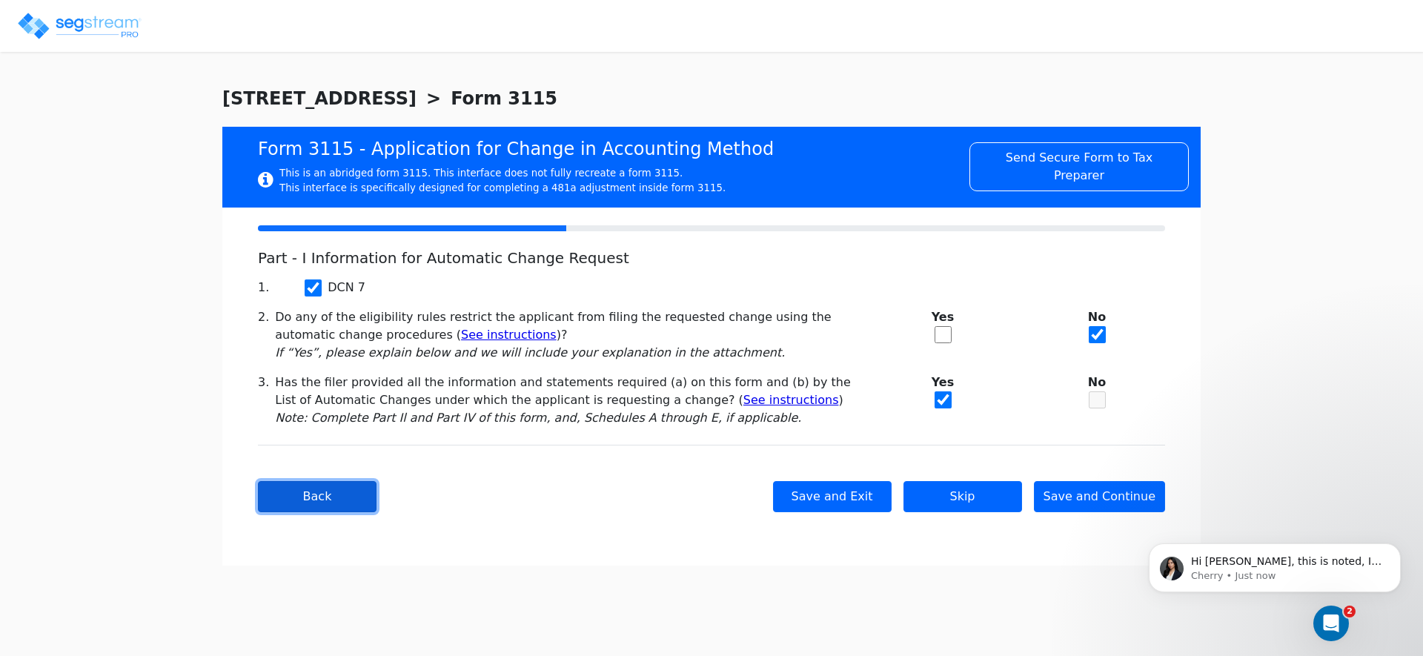
scroll to position [0, 0]
click at [330, 501] on button "Back" at bounding box center [317, 496] width 119 height 31
type input "7613 WILMINGTON LLC"
type input "880648734"
type input "346 CENTRAL AVE STE 3"
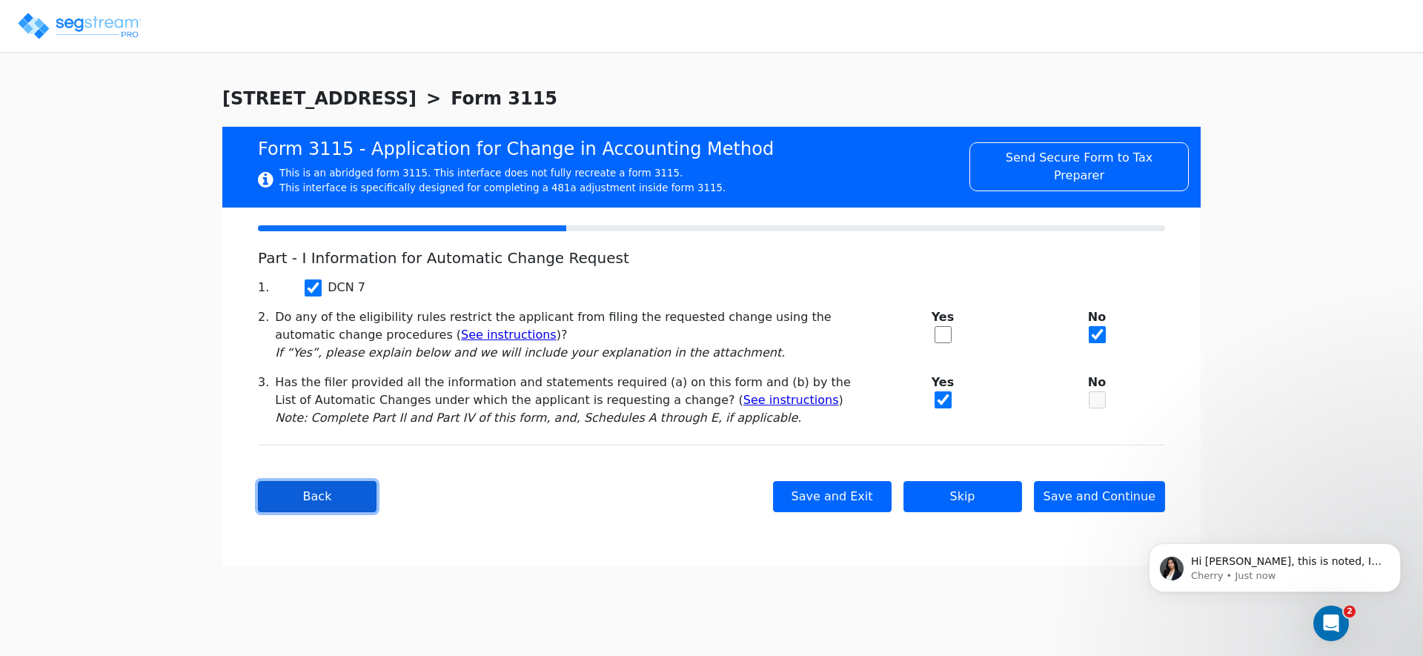
type input "2024-01-01"
type input "2024-12-31"
type input "11559"
select select "Residential"
select select "Partnership"
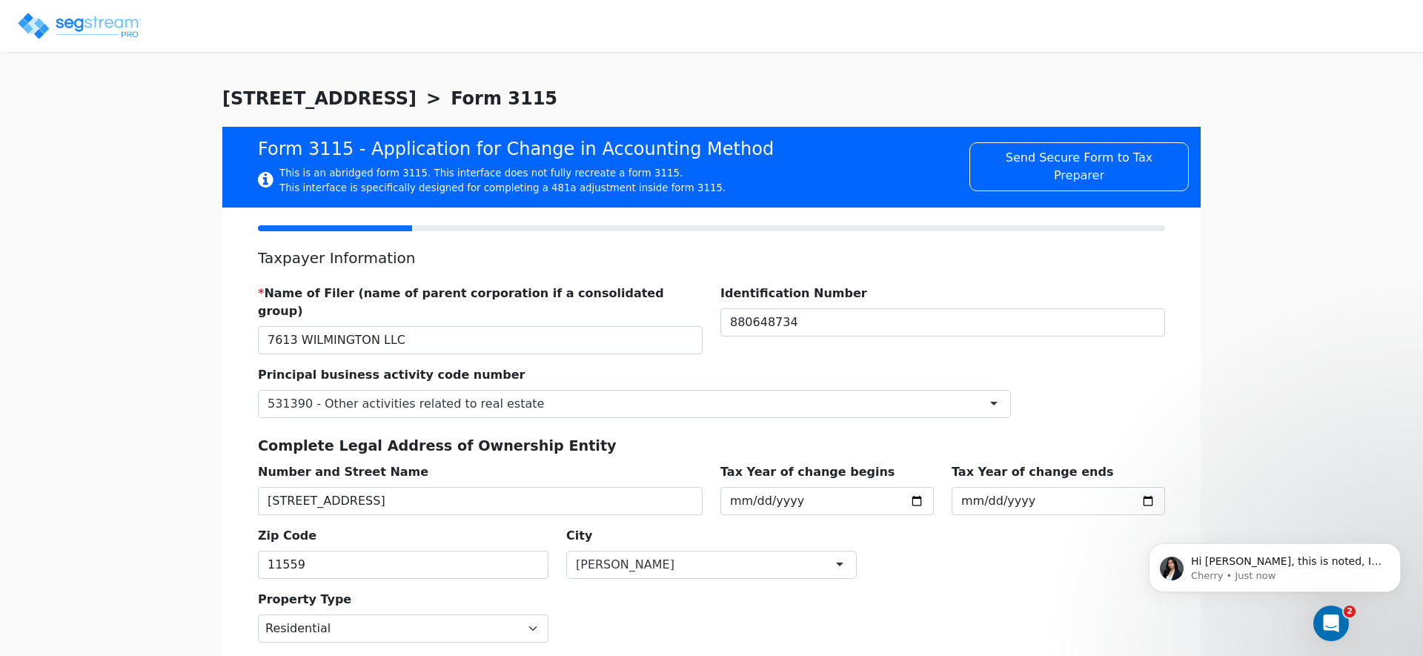
click at [522, 436] on label "Complete Legal Address of Ownership Entity" at bounding box center [437, 446] width 359 height 21
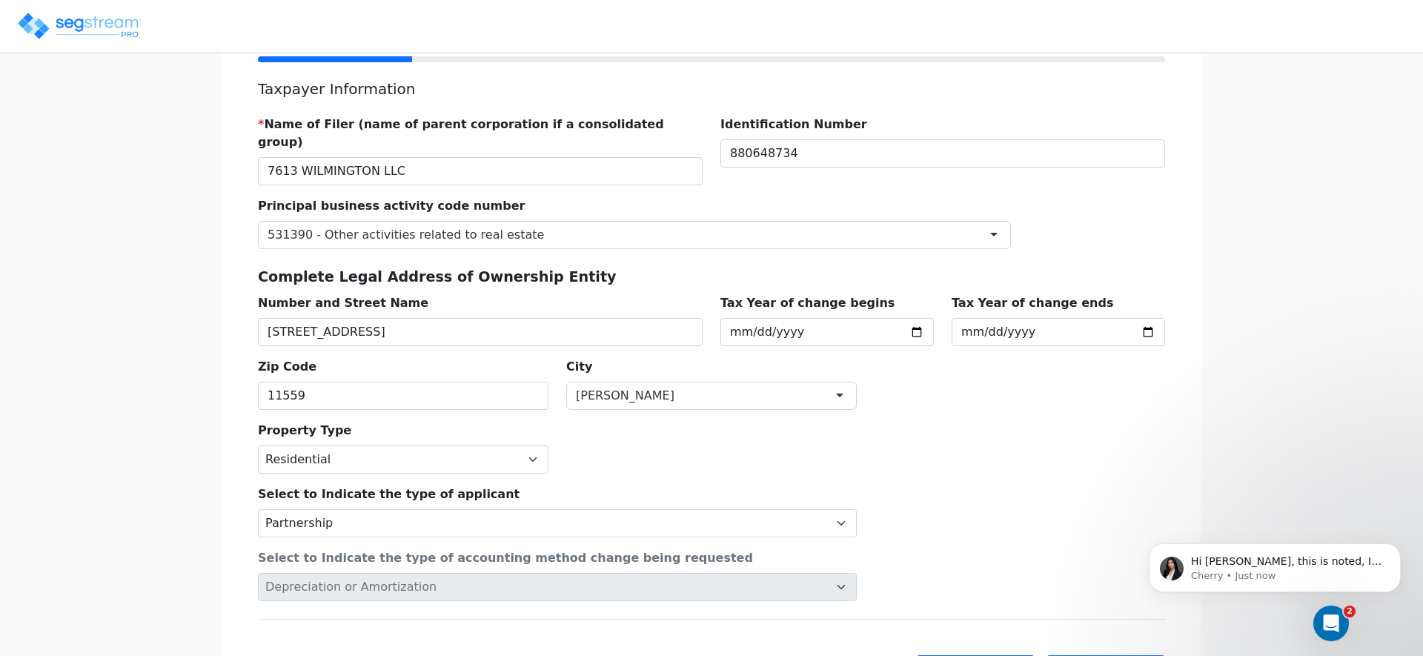
scroll to position [234, 0]
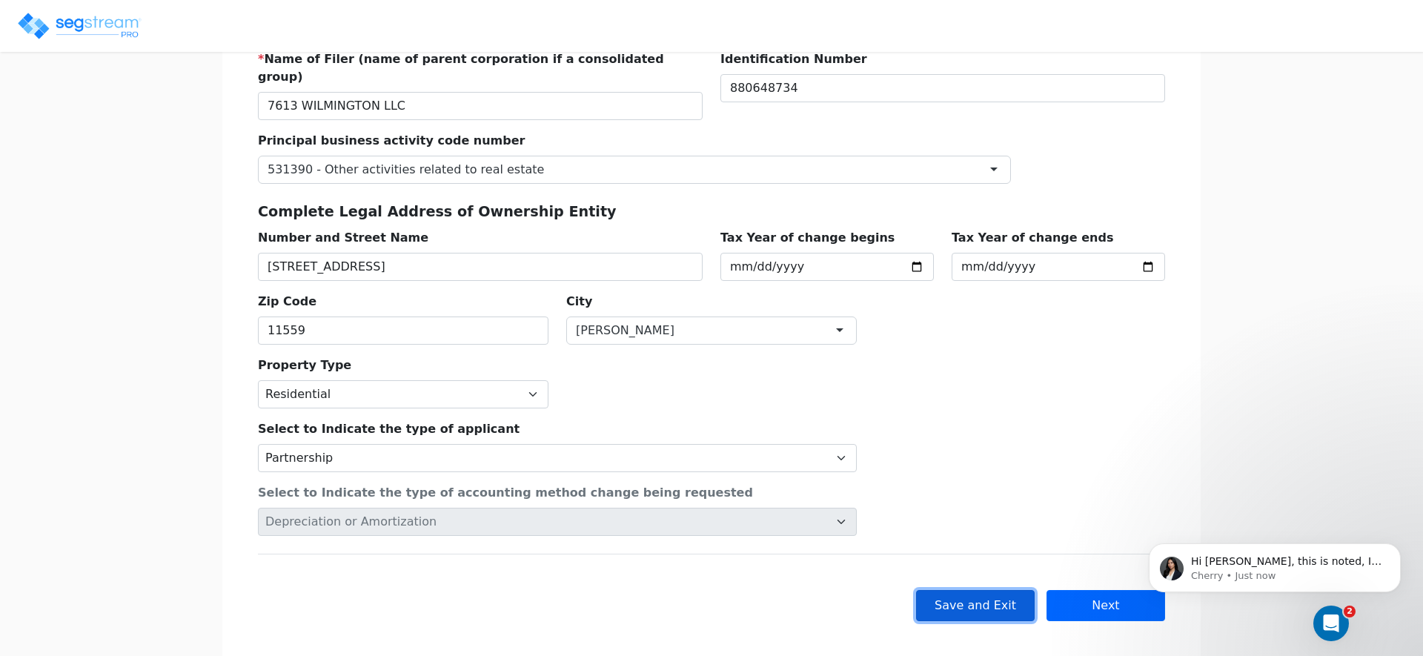
click at [990, 590] on button "Save and Exit" at bounding box center [975, 605] width 119 height 31
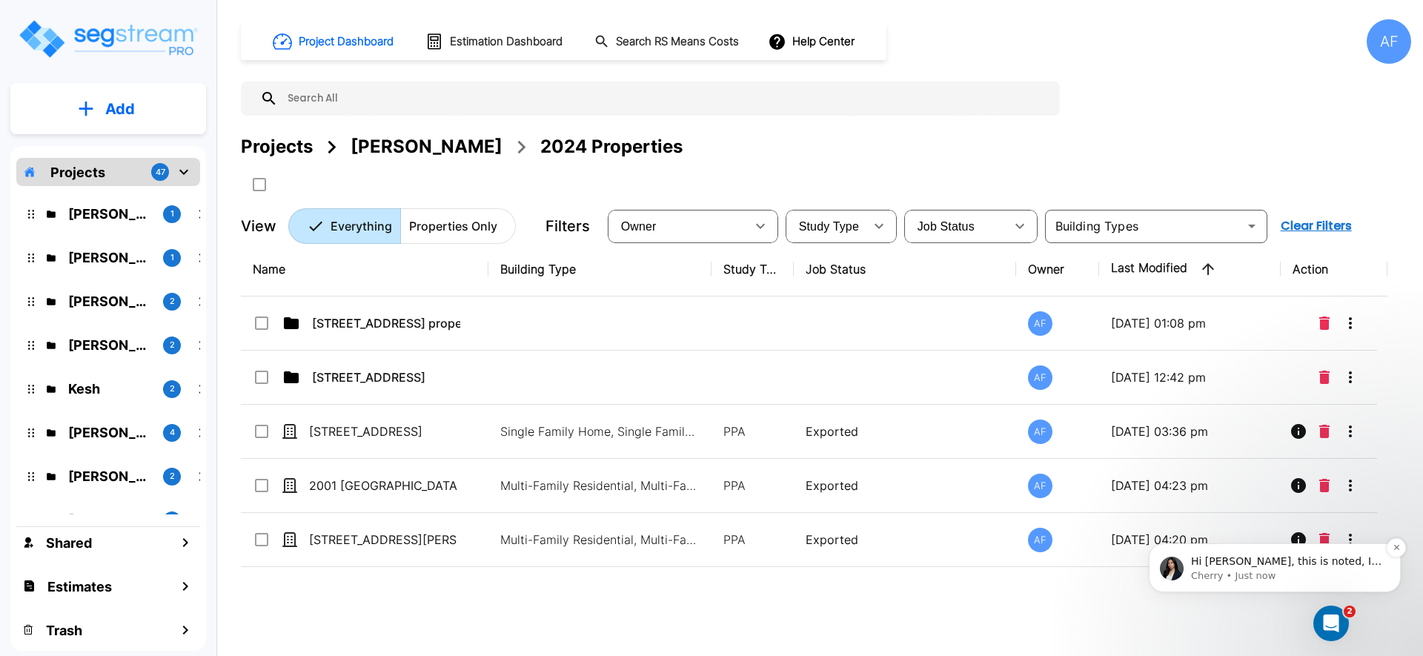
click at [1322, 580] on p "Cherry • Just now" at bounding box center [1286, 575] width 191 height 13
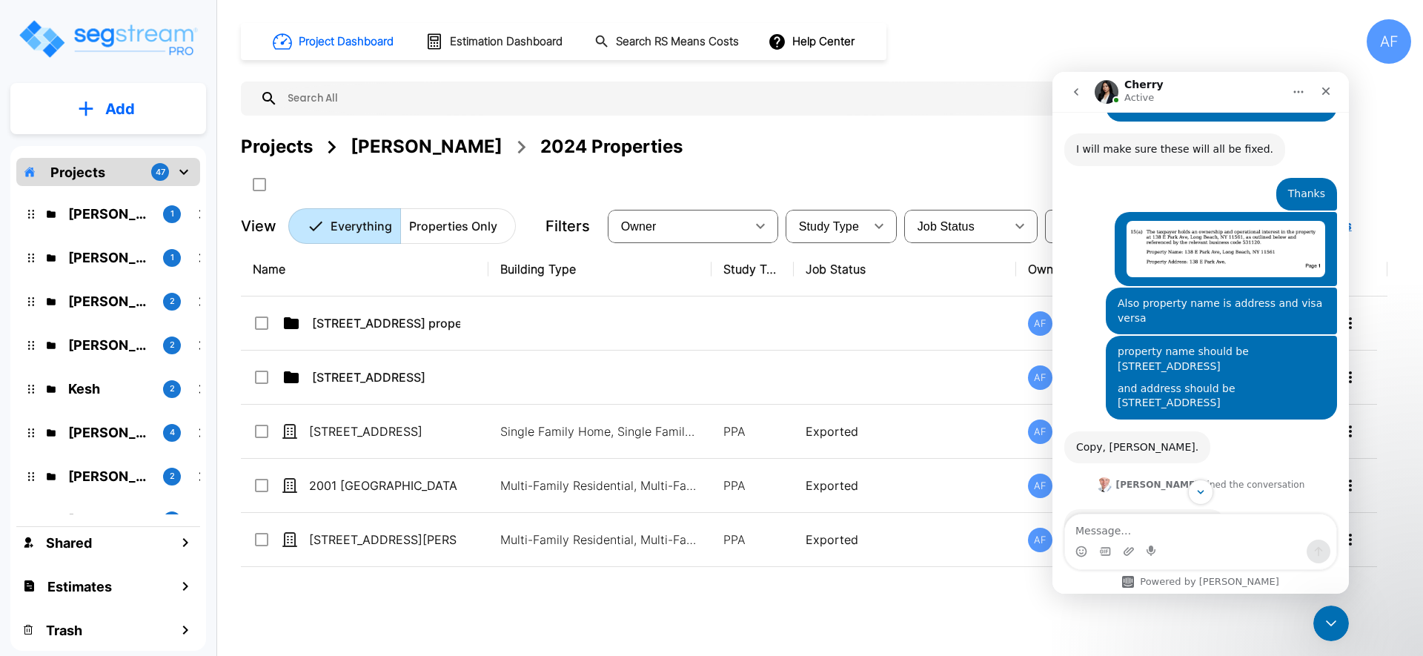
scroll to position [3047, 0]
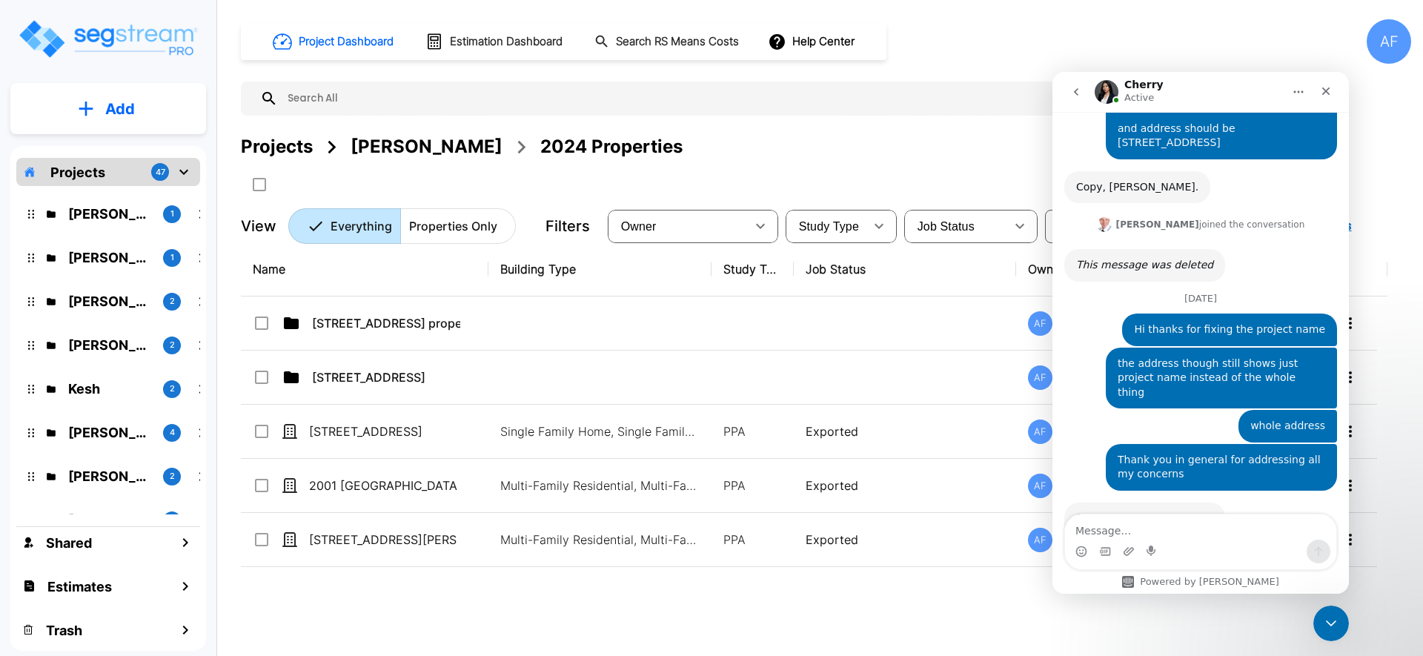
click at [1158, 533] on textarea "Message…" at bounding box center [1200, 526] width 271 height 25
type textarea "Thanks"
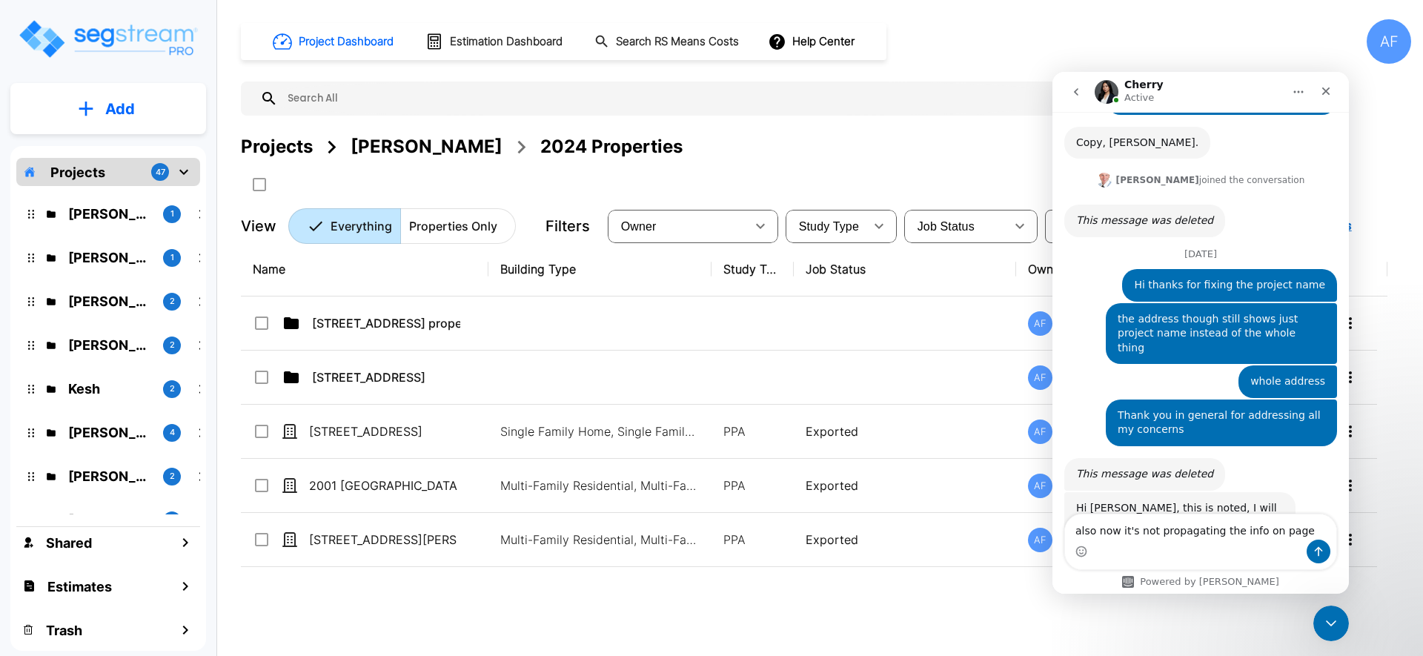
type textarea "also now it's not propagating the info on page 1"
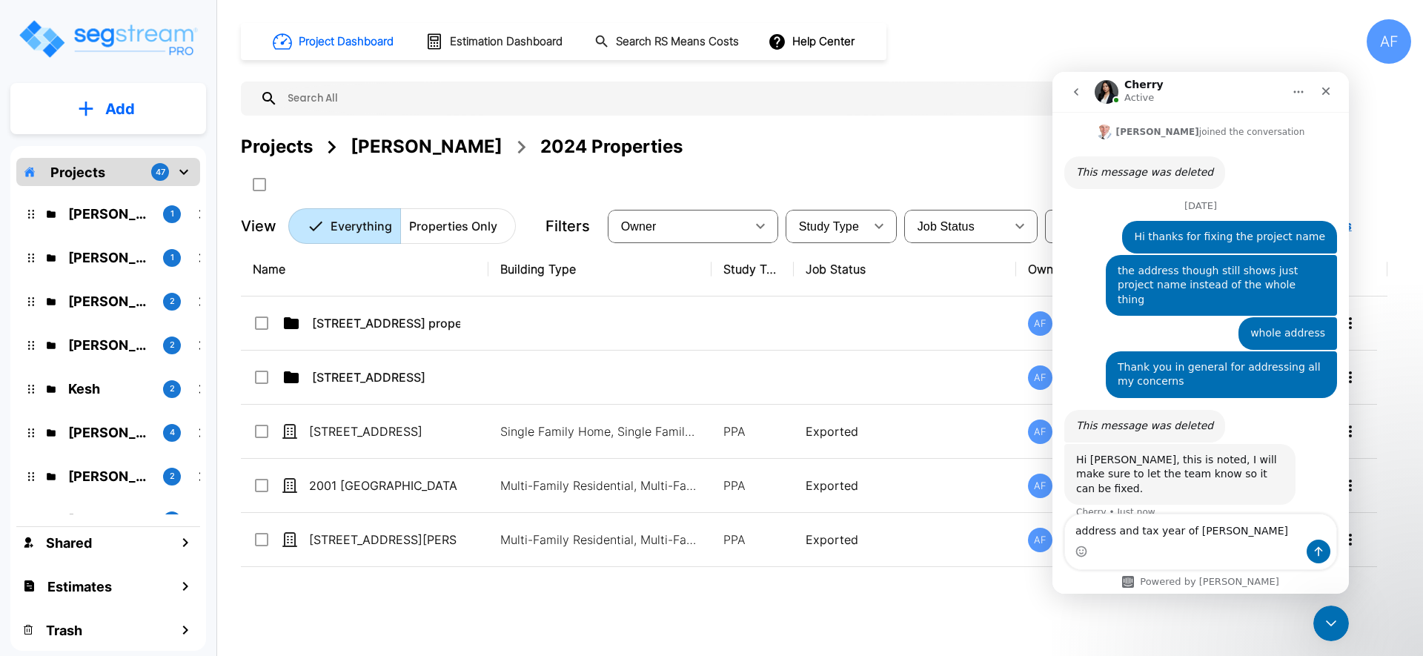
type textarea "address and tax year of change"
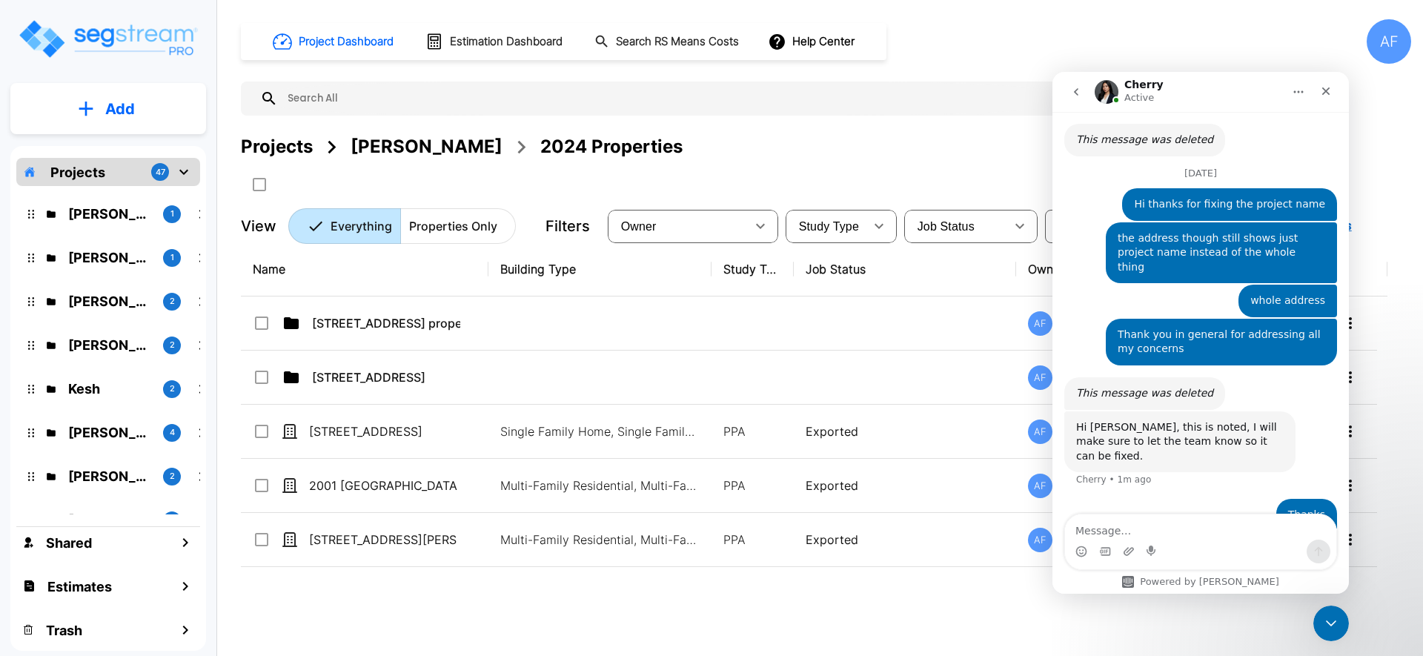
scroll to position [3174, 0]
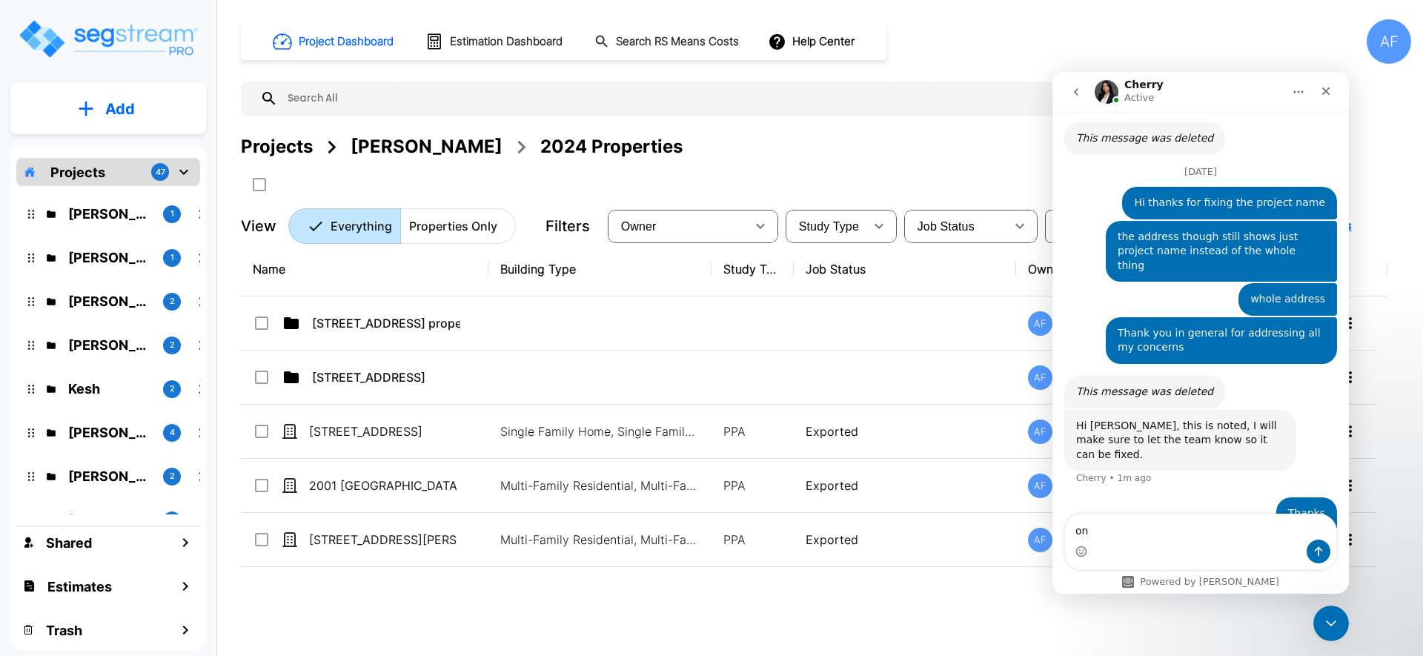
type textarea "o"
type textarea "Some stuff yeah and some stuff not"
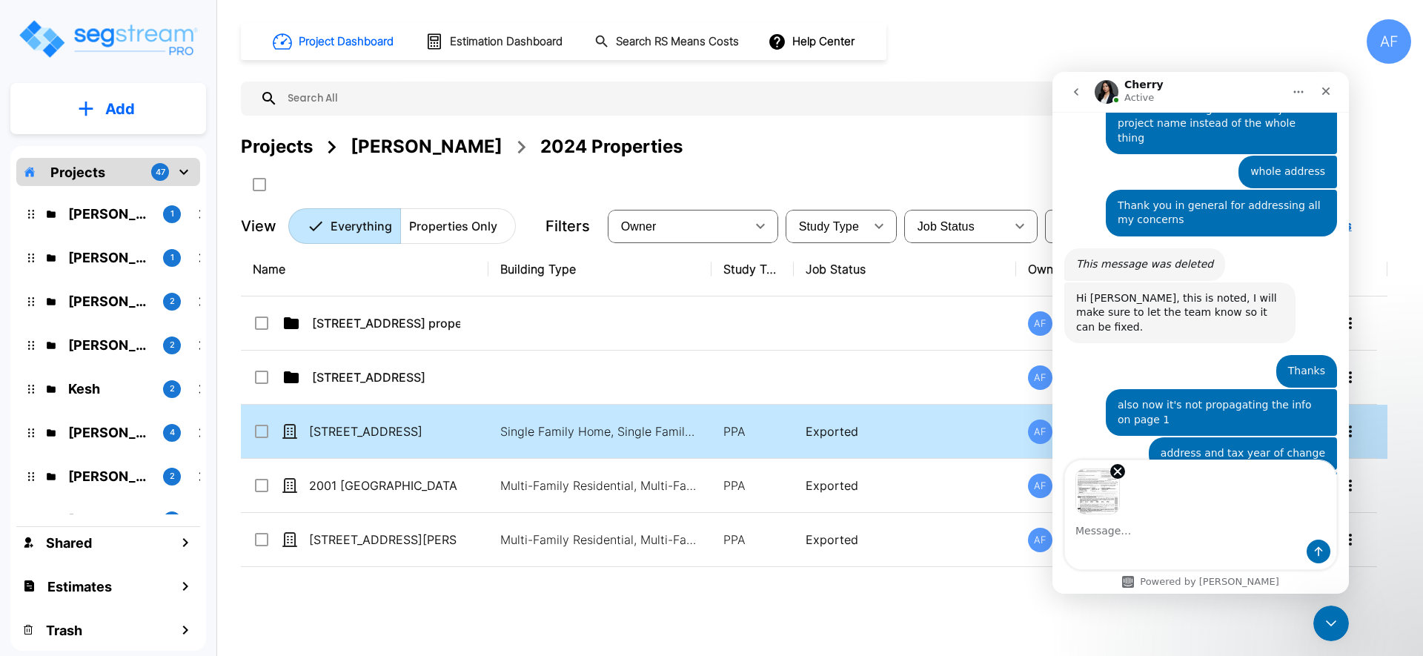
scroll to position [3305, 0]
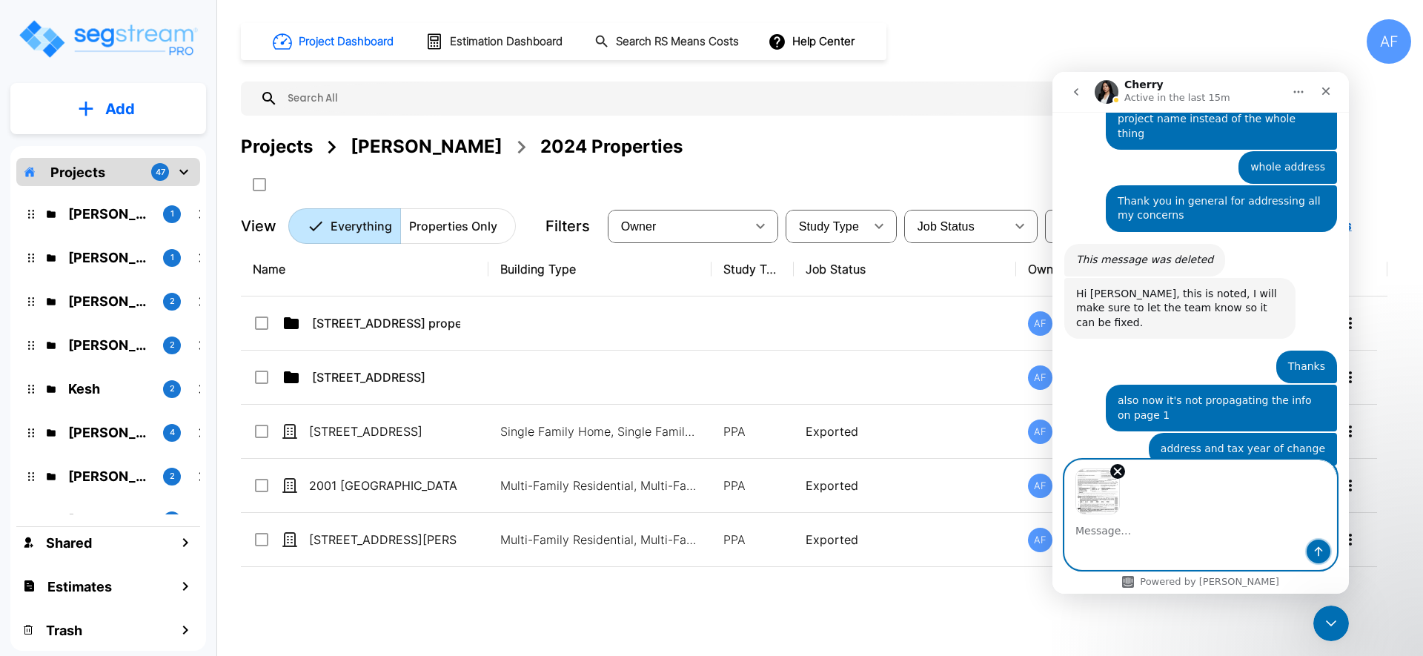
click at [1318, 551] on icon "Send a message…" at bounding box center [1319, 552] width 8 height 10
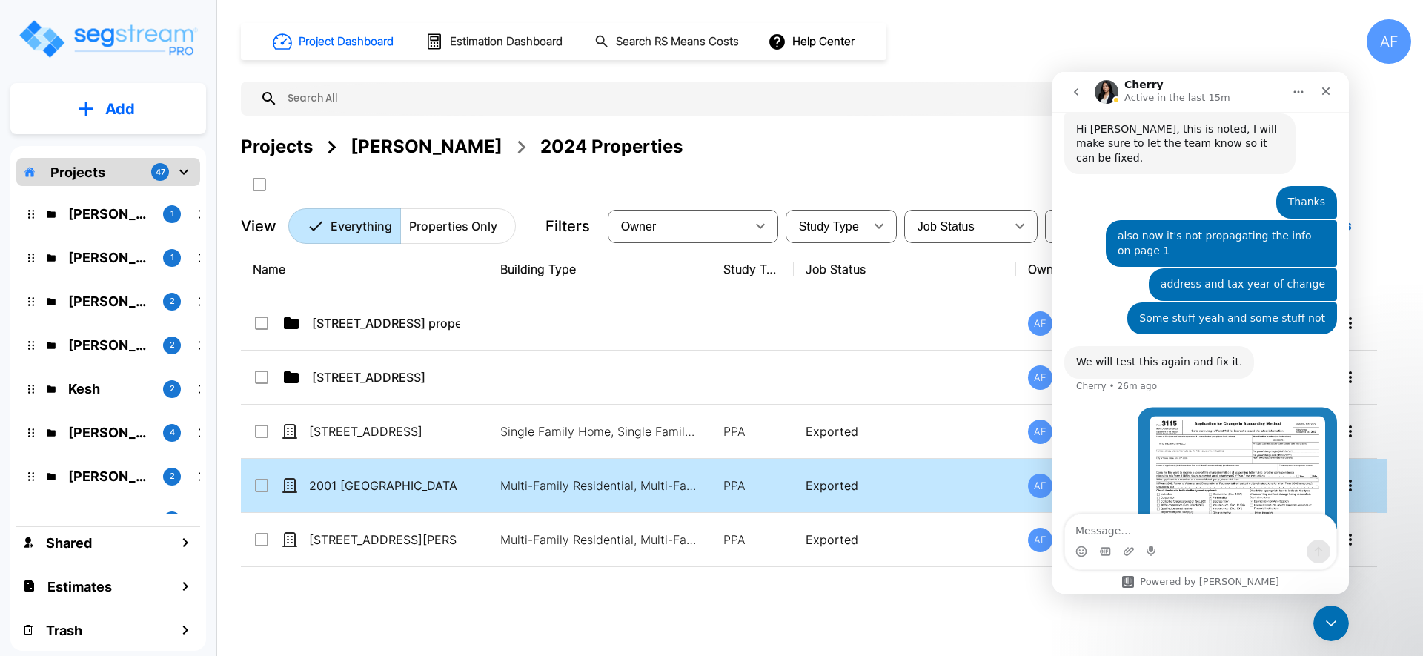
scroll to position [3480, 0]
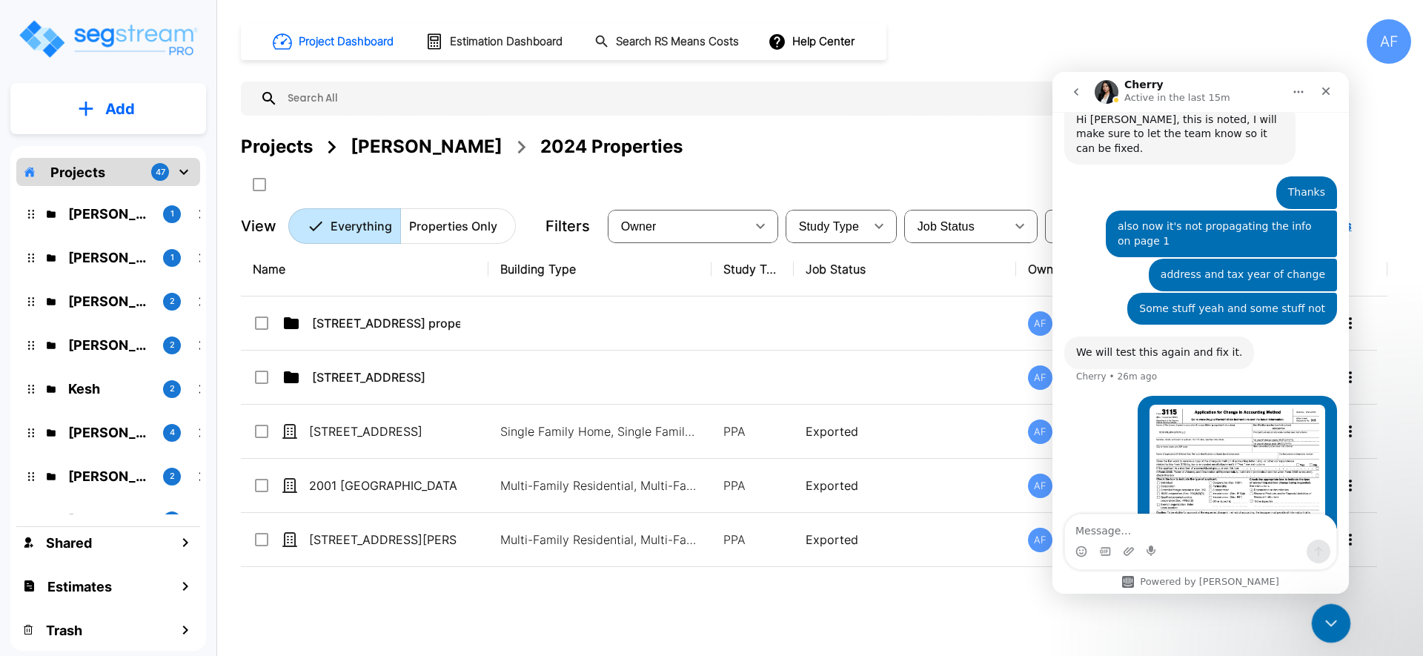
click at [1324, 614] on icon "Close Intercom Messenger" at bounding box center [1329, 621] width 18 height 18
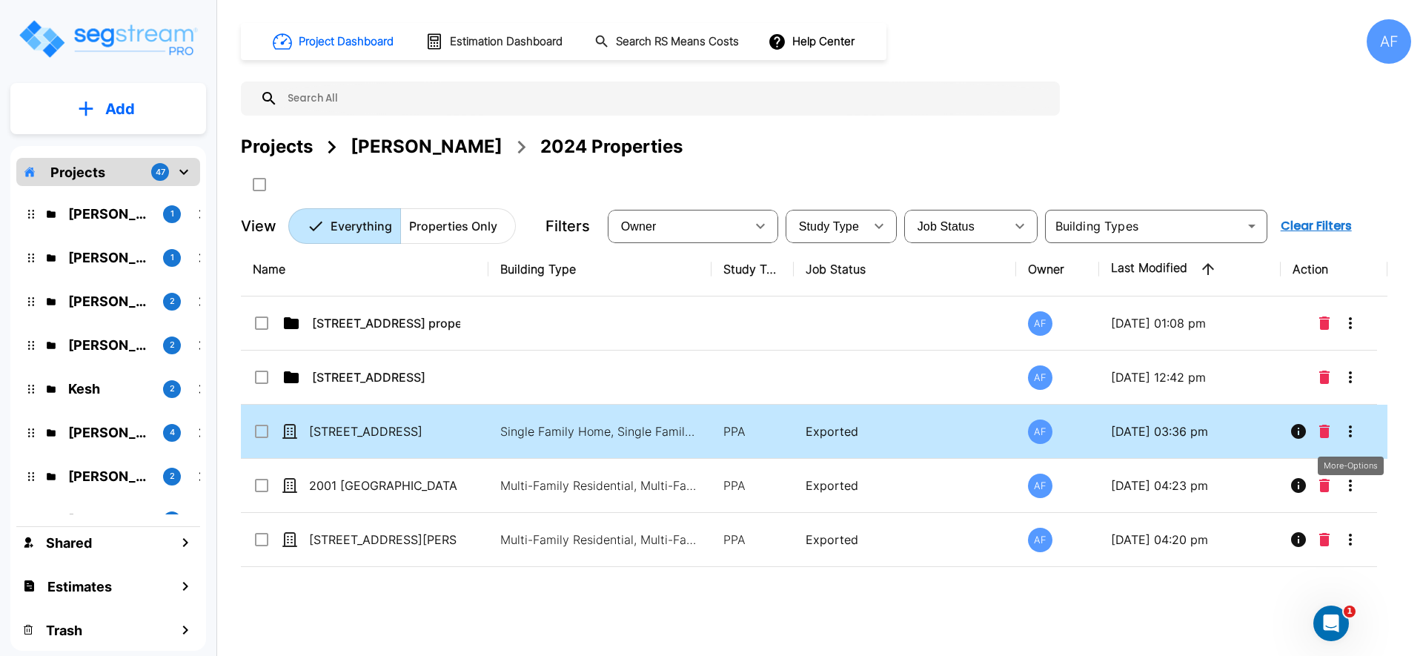
click at [1354, 433] on icon "More-Options" at bounding box center [1350, 431] width 18 height 18
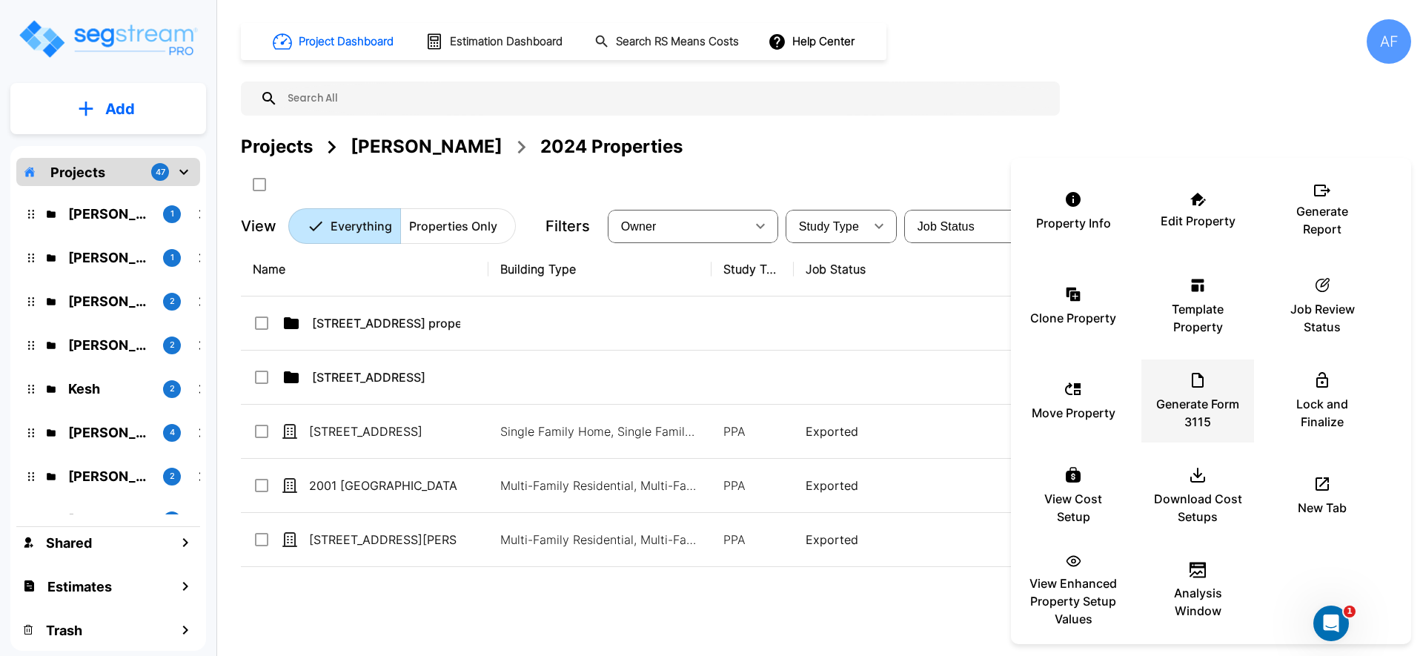
click at [1192, 381] on icon at bounding box center [1198, 380] width 12 height 15
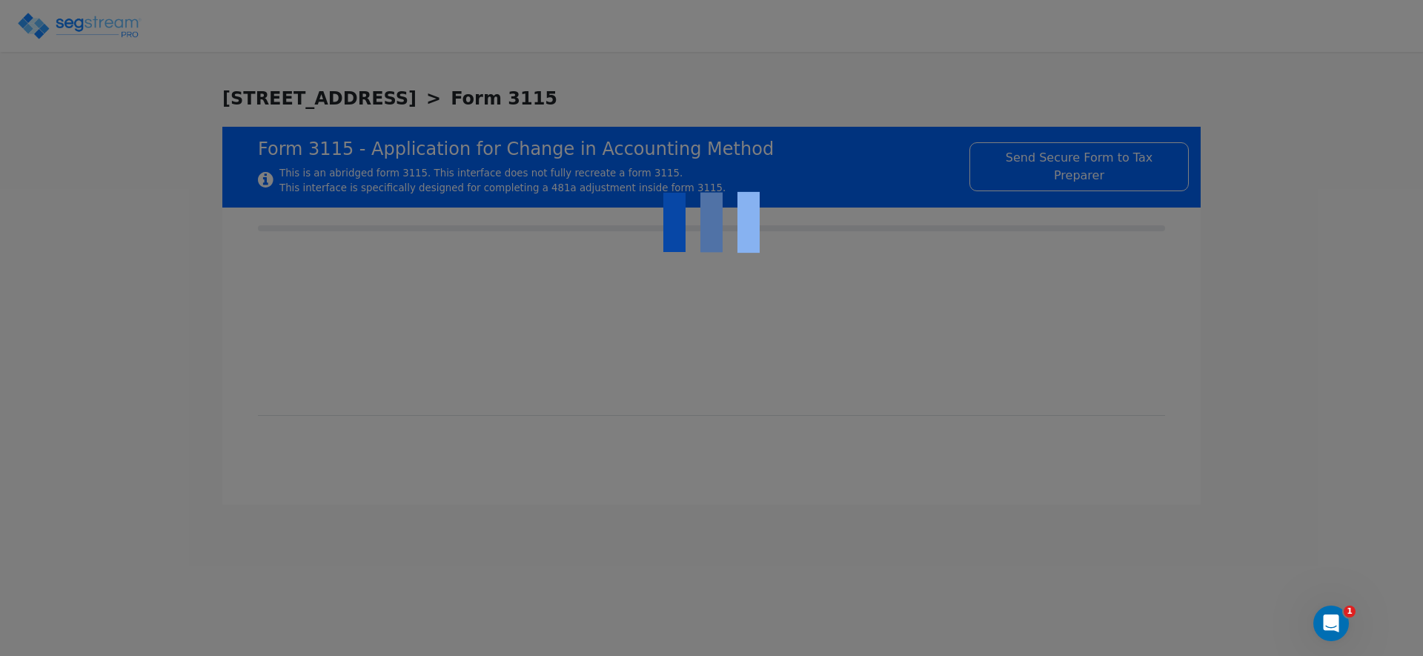
type input "7613 WILMINGTON LLC"
type input "880648734"
type input "[STREET_ADDRESS]"
type input "[DATE]"
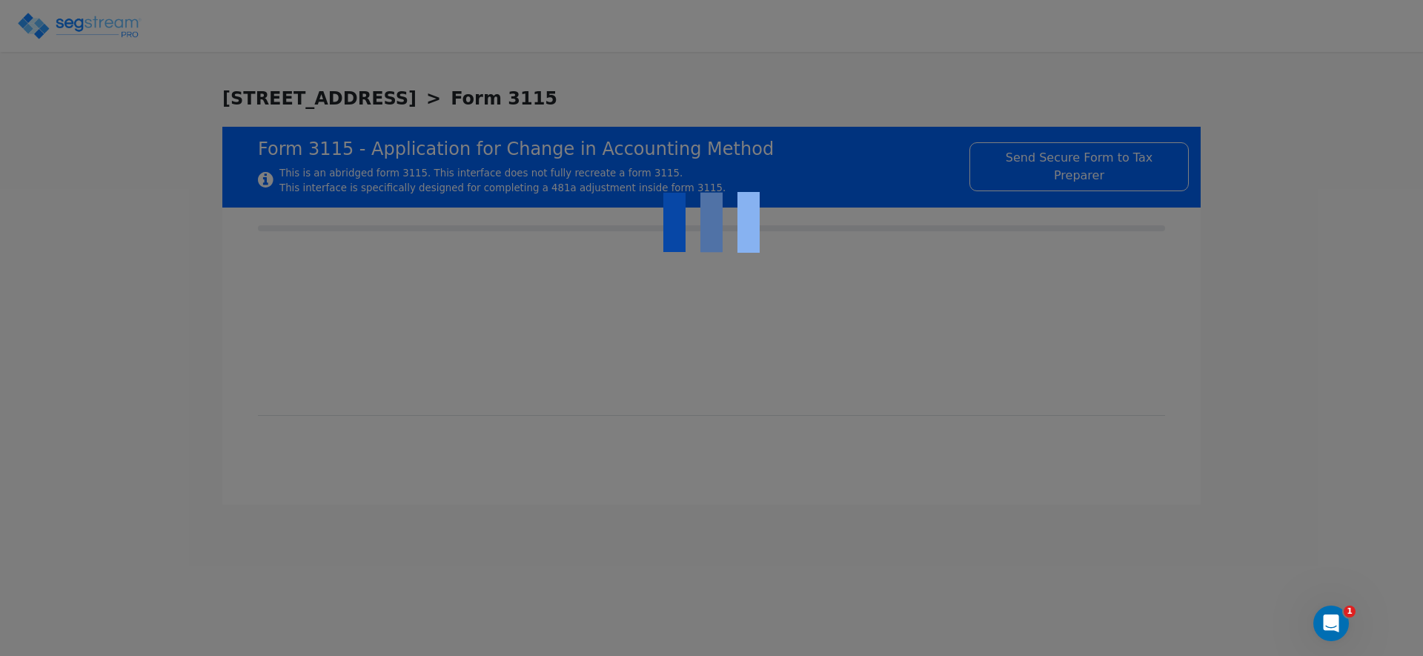
type input "11559"
select select "Residential"
select select "Partnership"
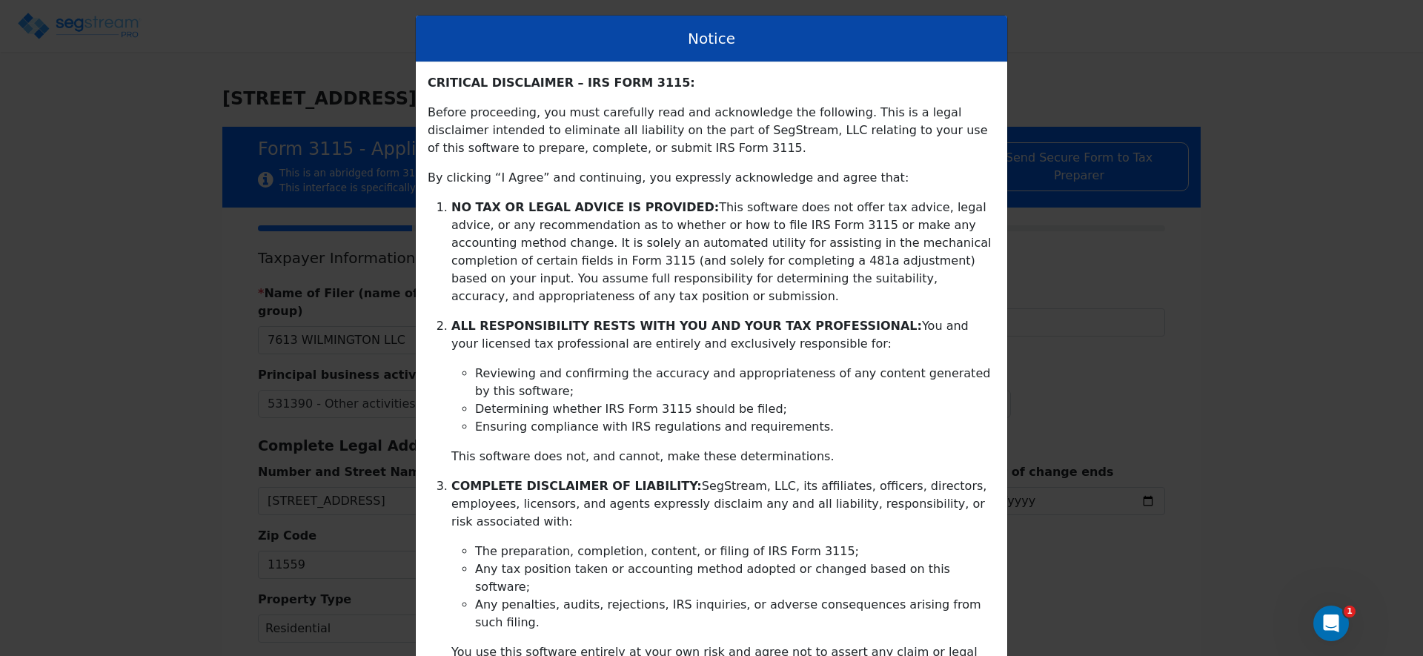
scroll to position [295, 0]
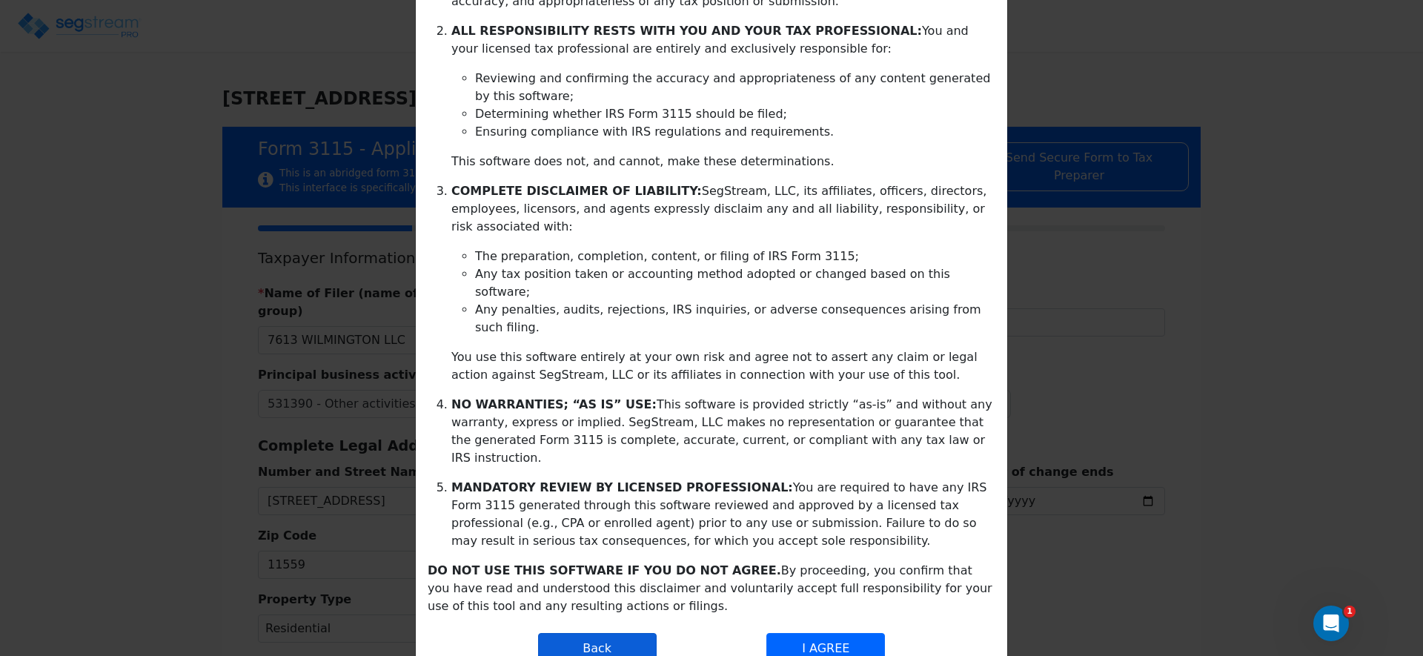
click at [584, 633] on button "Back" at bounding box center [597, 648] width 119 height 31
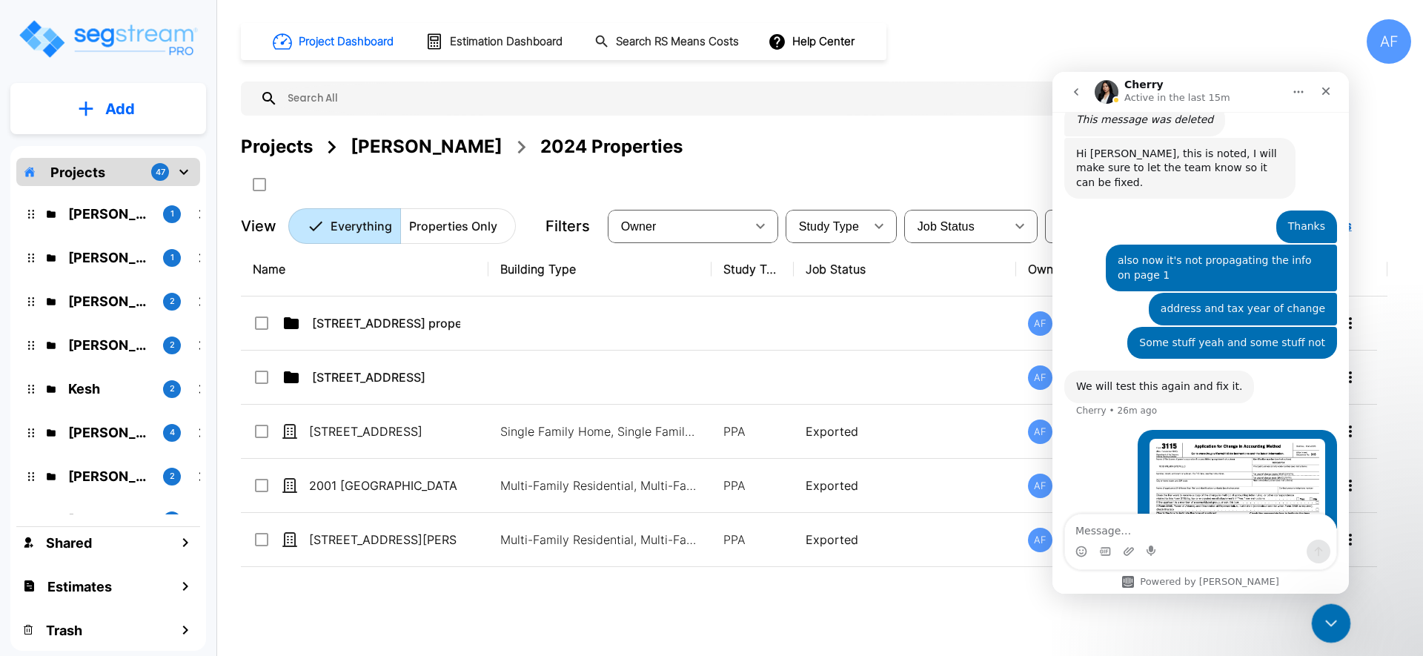
scroll to position [3472, 0]
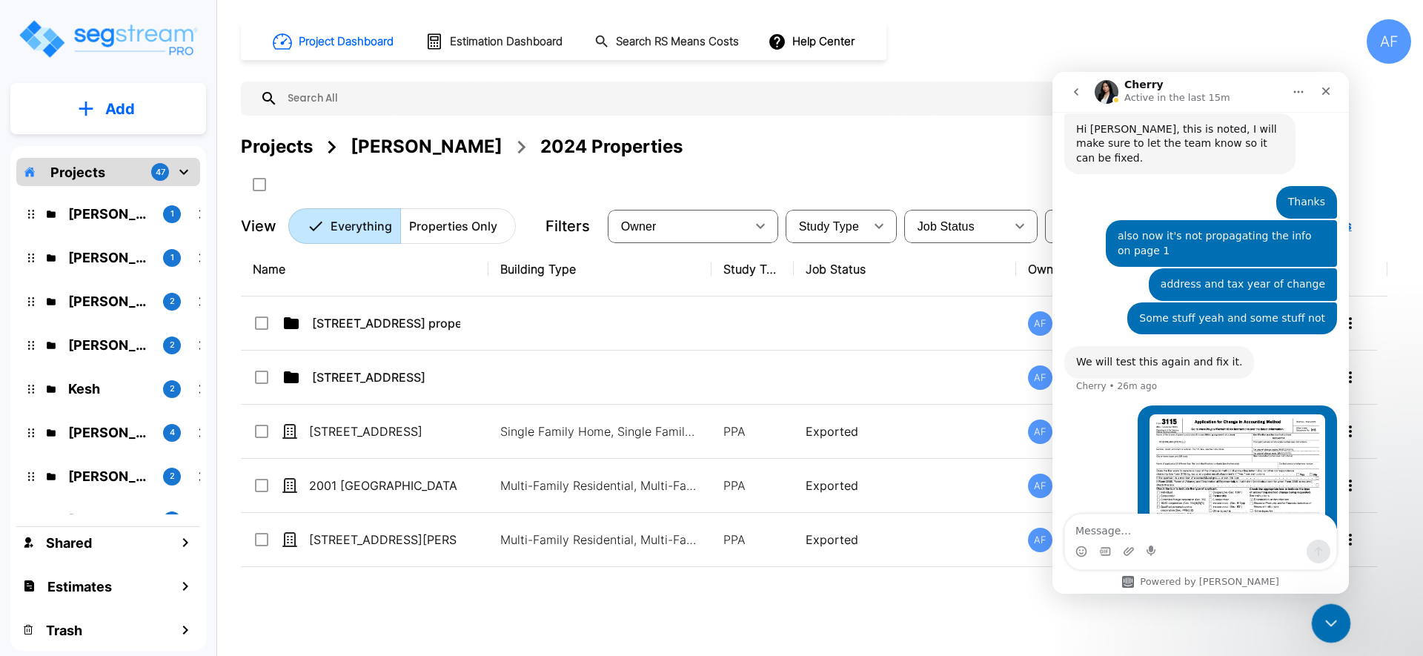
click at [1331, 628] on icon "Close Intercom Messenger" at bounding box center [1329, 621] width 18 height 18
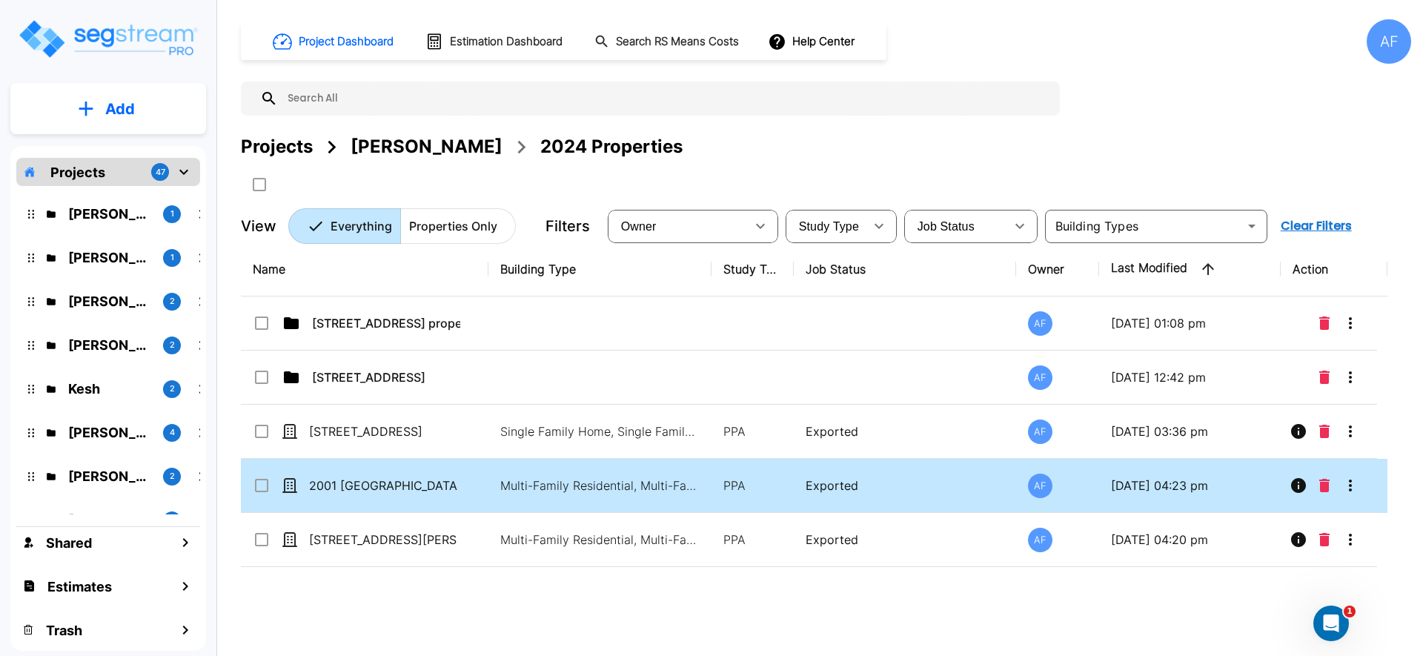
scroll to position [3480, 0]
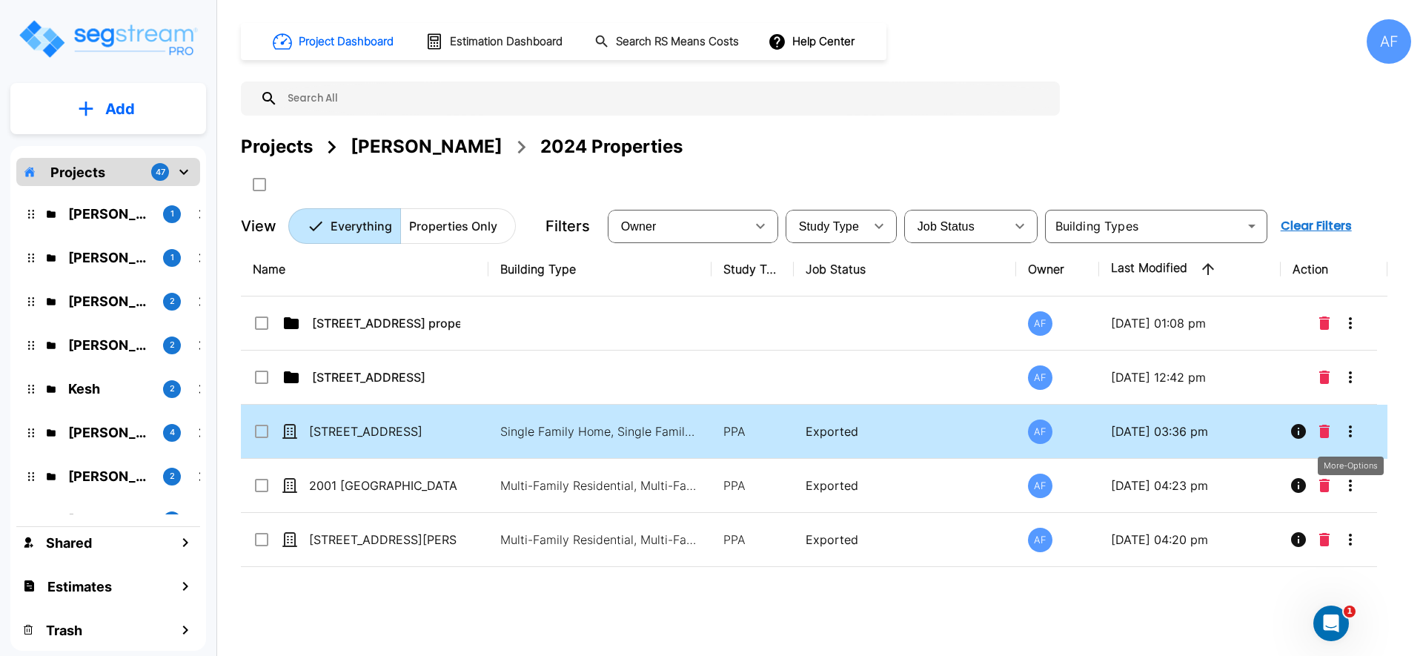
click at [1355, 433] on icon "More-Options" at bounding box center [1350, 431] width 18 height 18
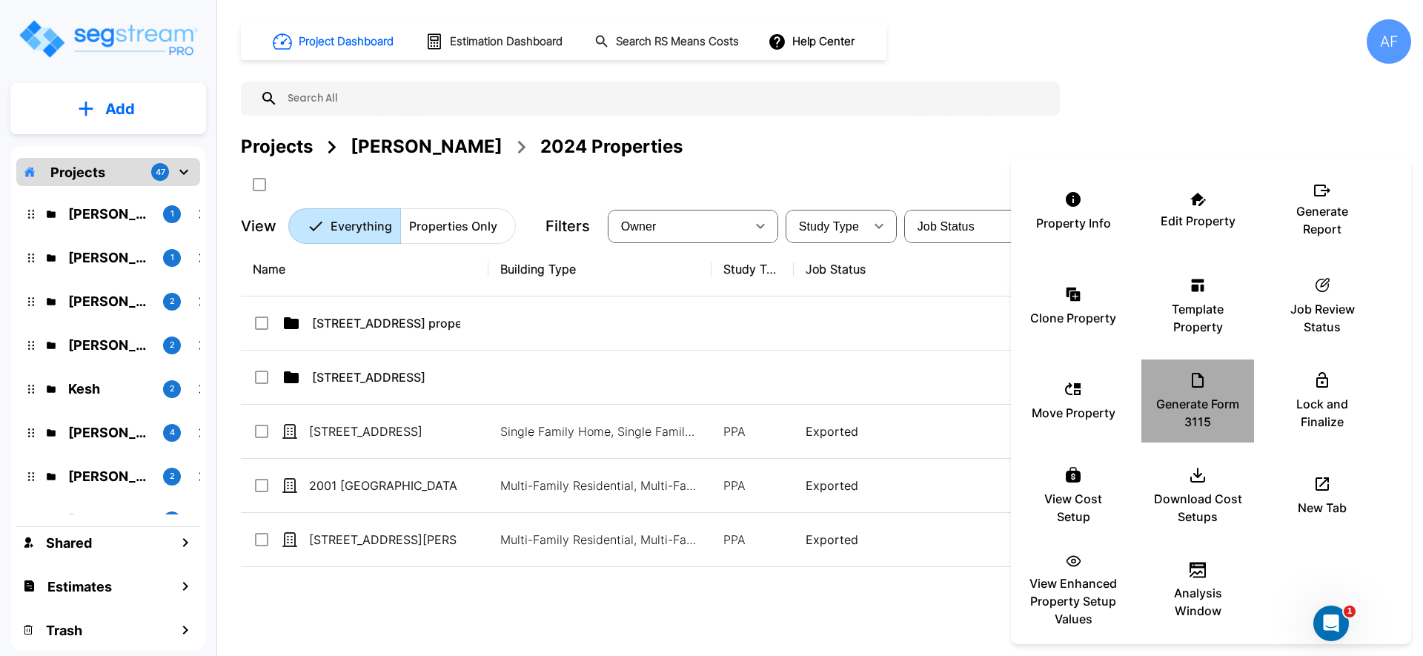
click at [1192, 383] on icon at bounding box center [1198, 380] width 12 height 15
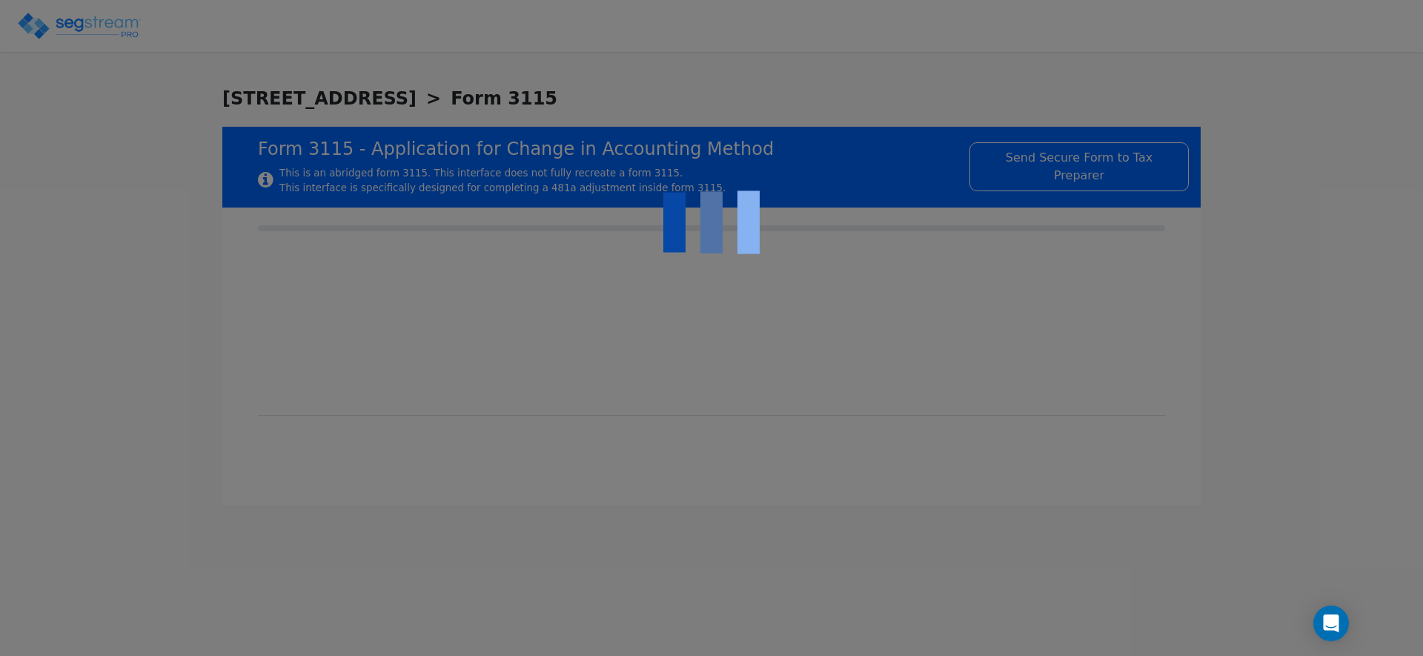
type input "7613 WILMINGTON LLC"
type input "880648734"
type input "[STREET_ADDRESS]"
type input "[DATE]"
type input "2024-12-31"
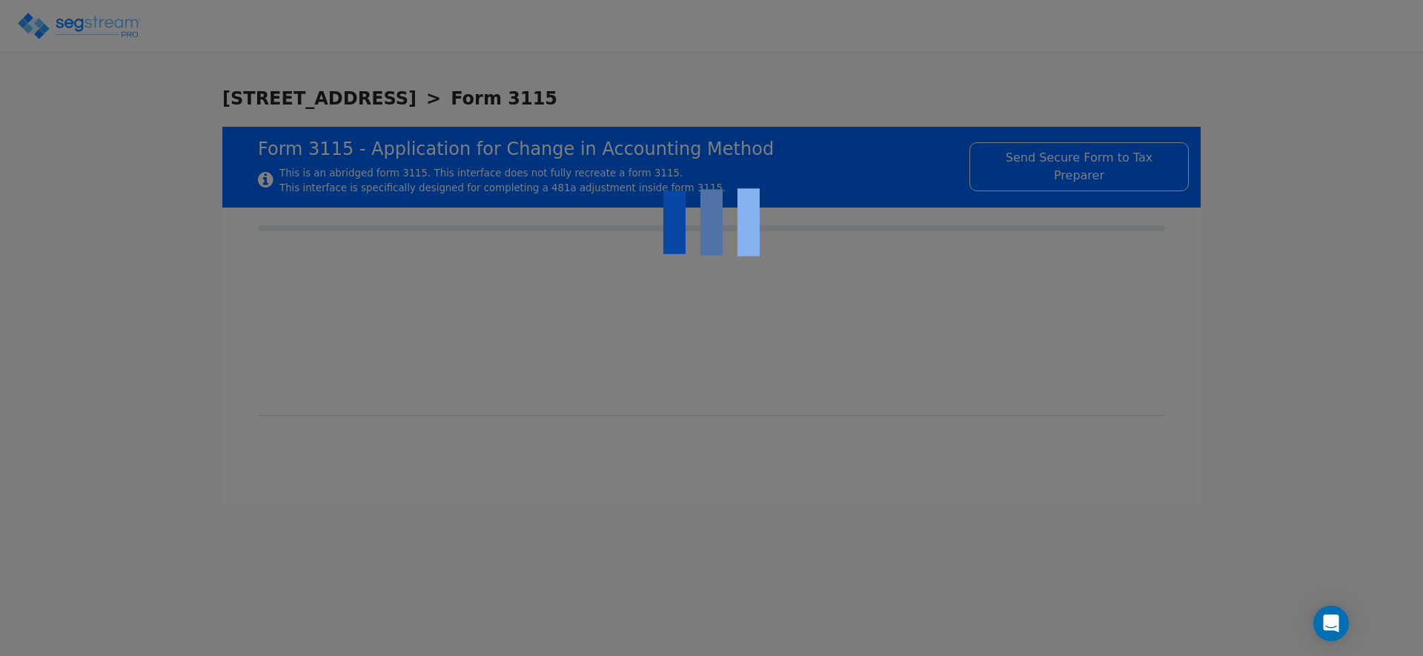
type input "11559"
select select "Residential"
select select "Partnership"
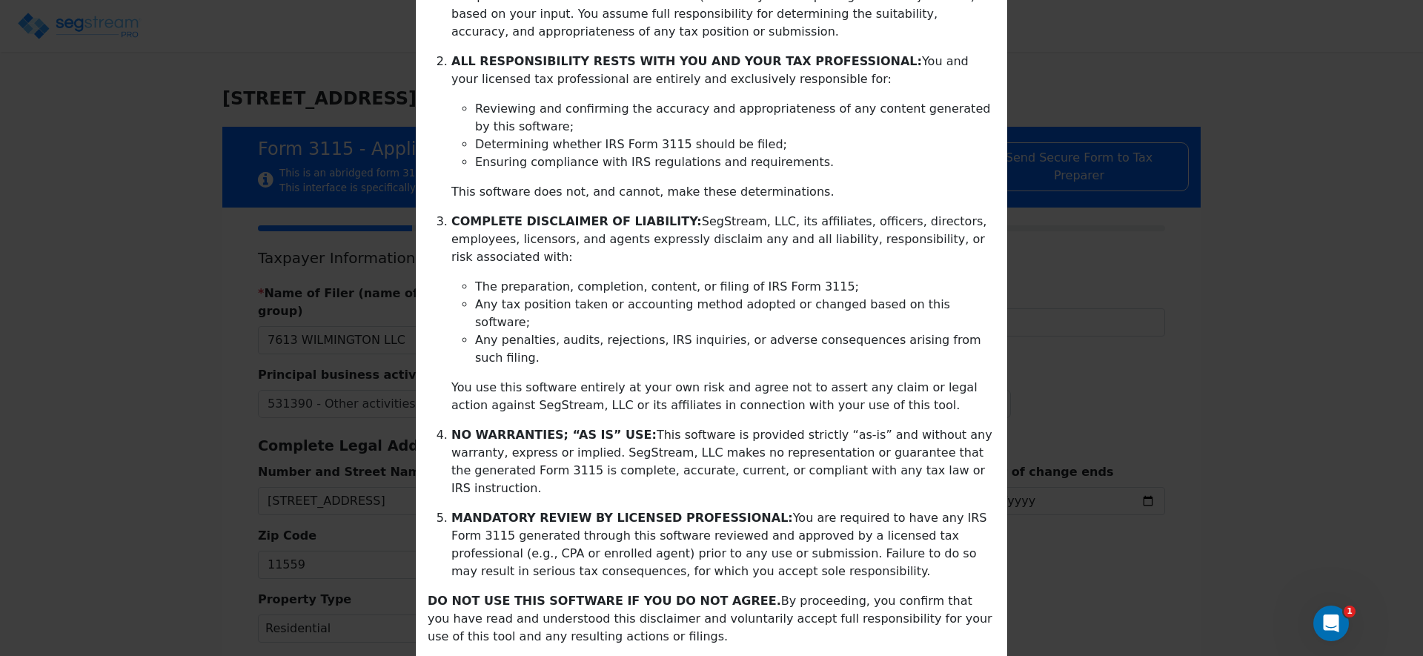
scroll to position [295, 0]
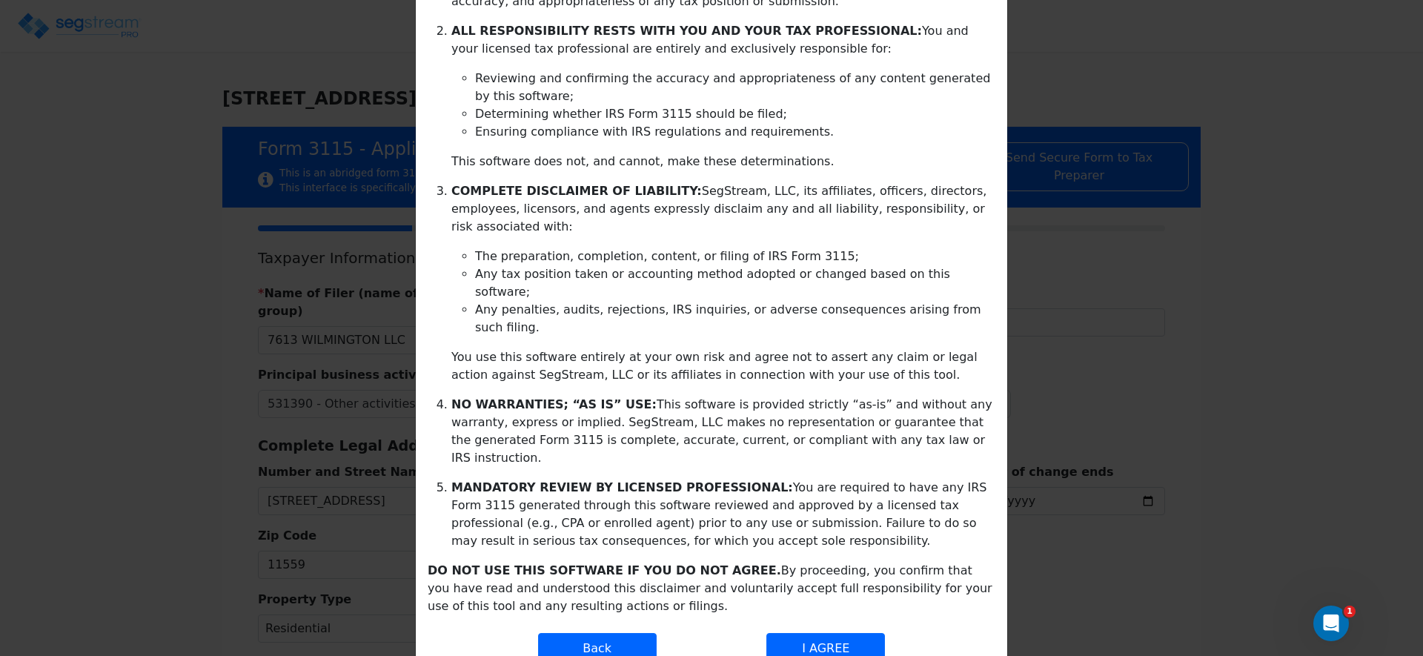
click at [847, 612] on div "CRITICAL DISCLAIMER – IRS FORM 3115: Before proceeding, you must carefully read…" at bounding box center [711, 227] width 591 height 920
click at [836, 633] on button "I AGREE" at bounding box center [825, 648] width 119 height 31
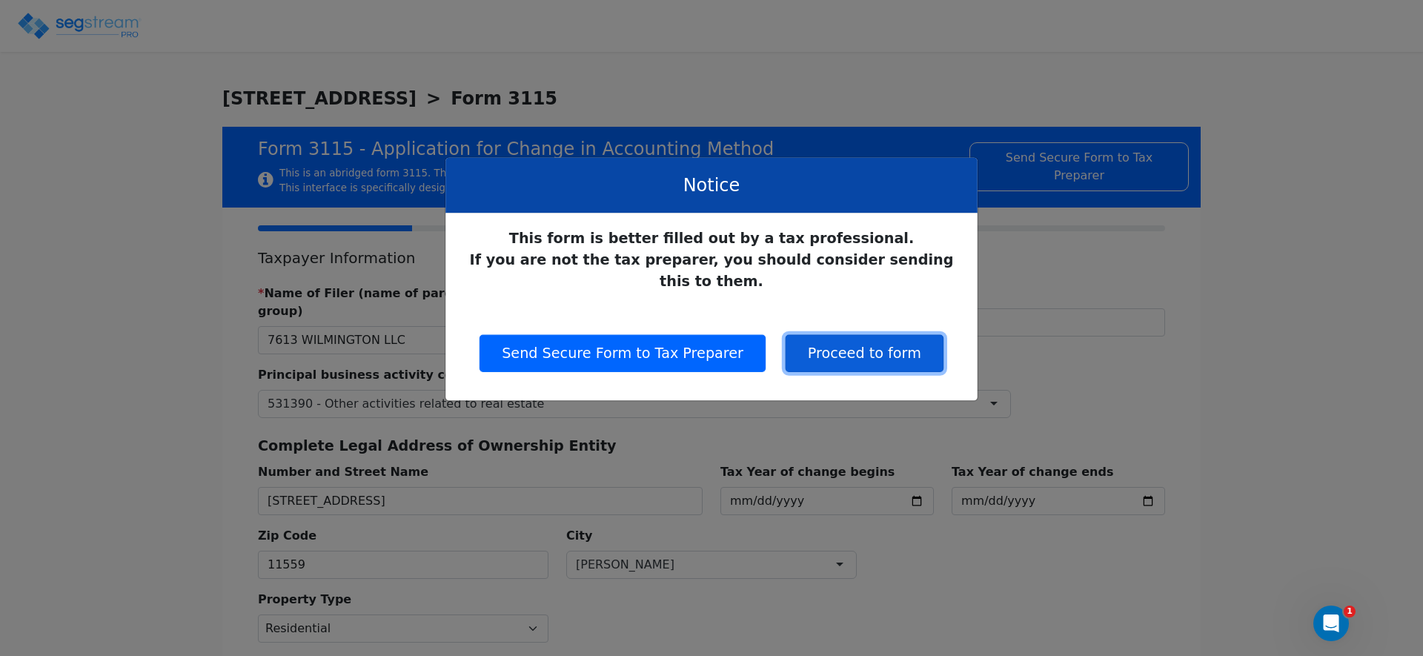
click at [875, 335] on button "Proceed to form" at bounding box center [865, 353] width 158 height 37
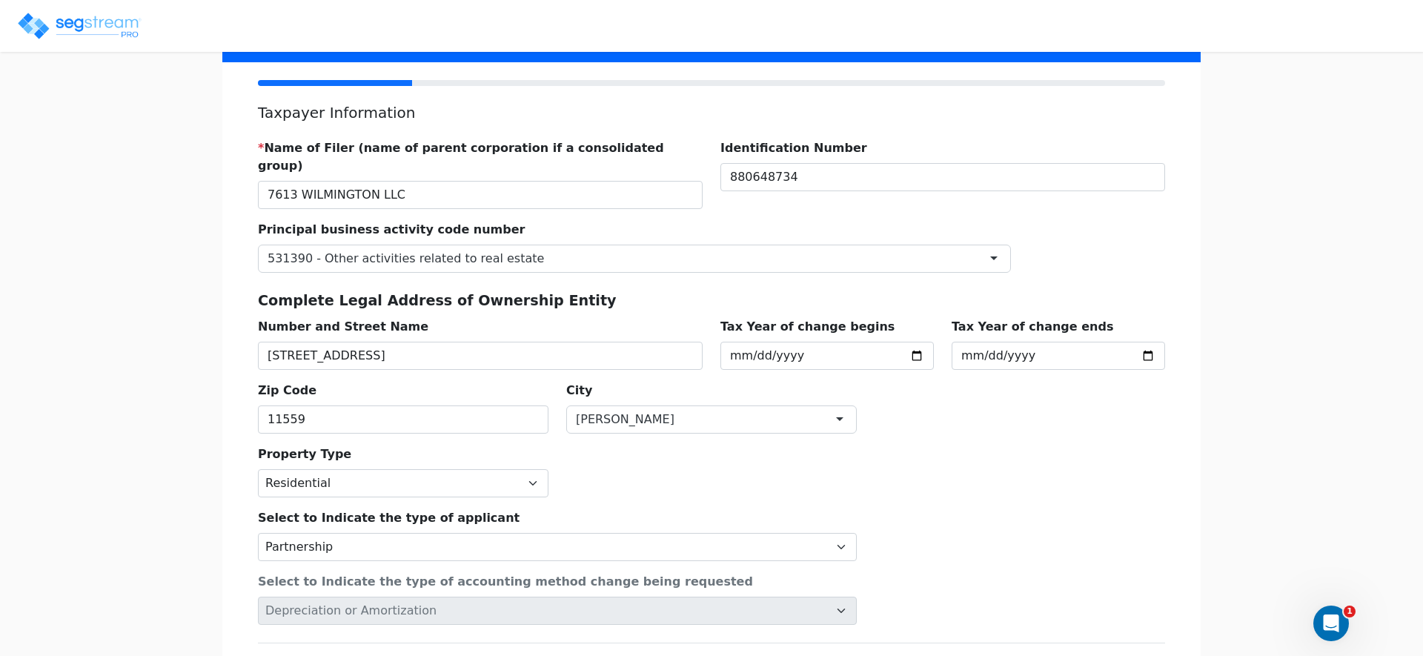
scroll to position [167, 0]
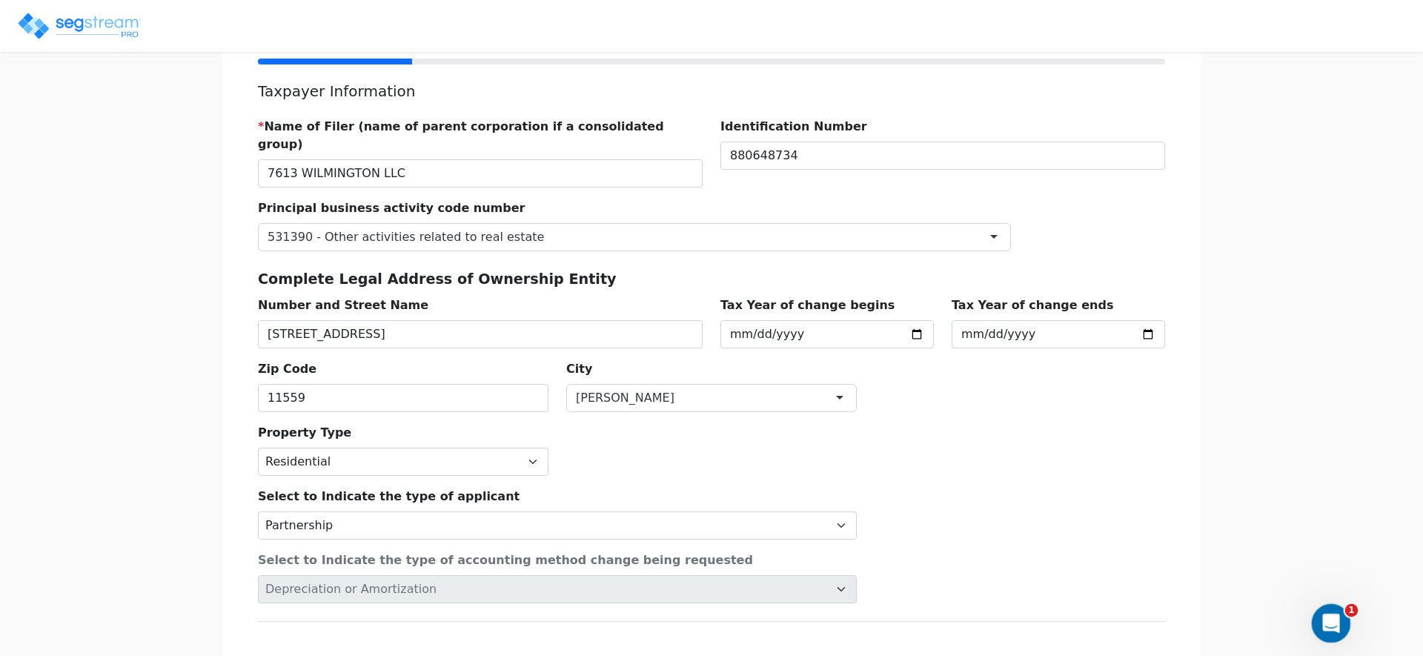
drag, startPoint x: 1335, startPoint y: 628, endPoint x: 1322, endPoint y: 620, distance: 15.0
click at [1335, 628] on div "Open Intercom Messenger" at bounding box center [1328, 621] width 49 height 49
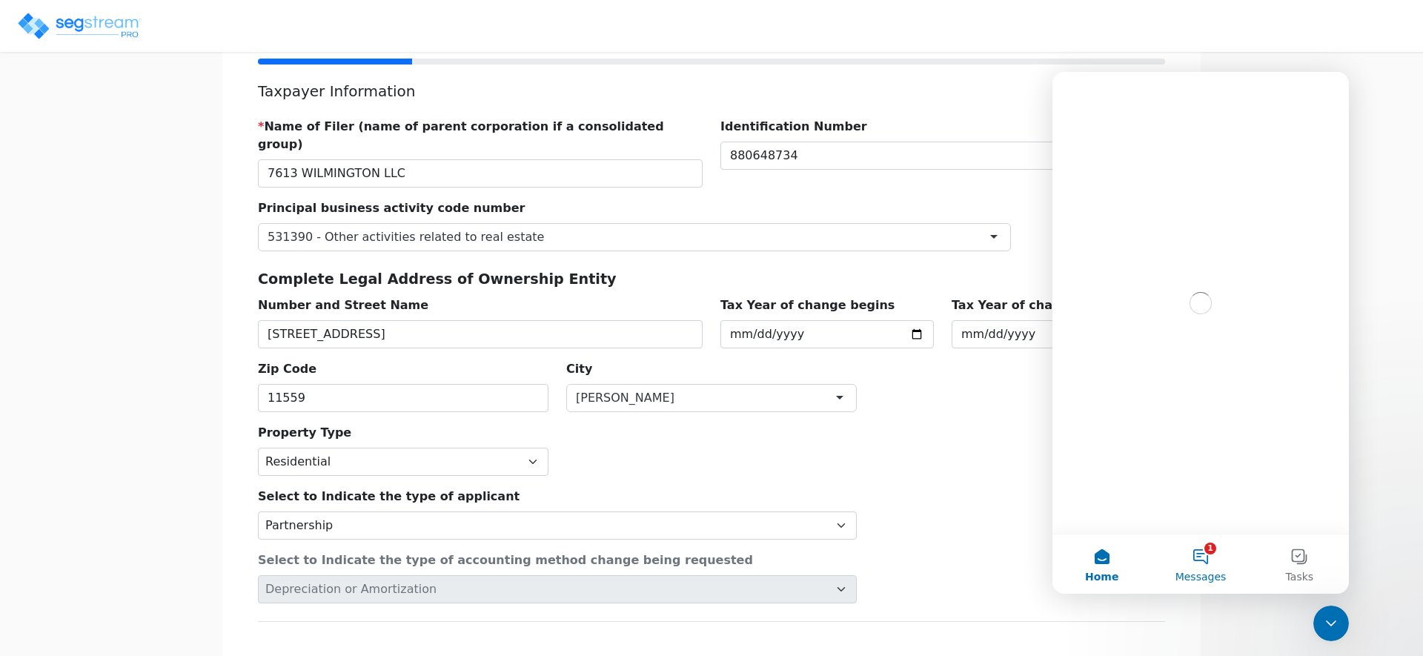
scroll to position [0, 0]
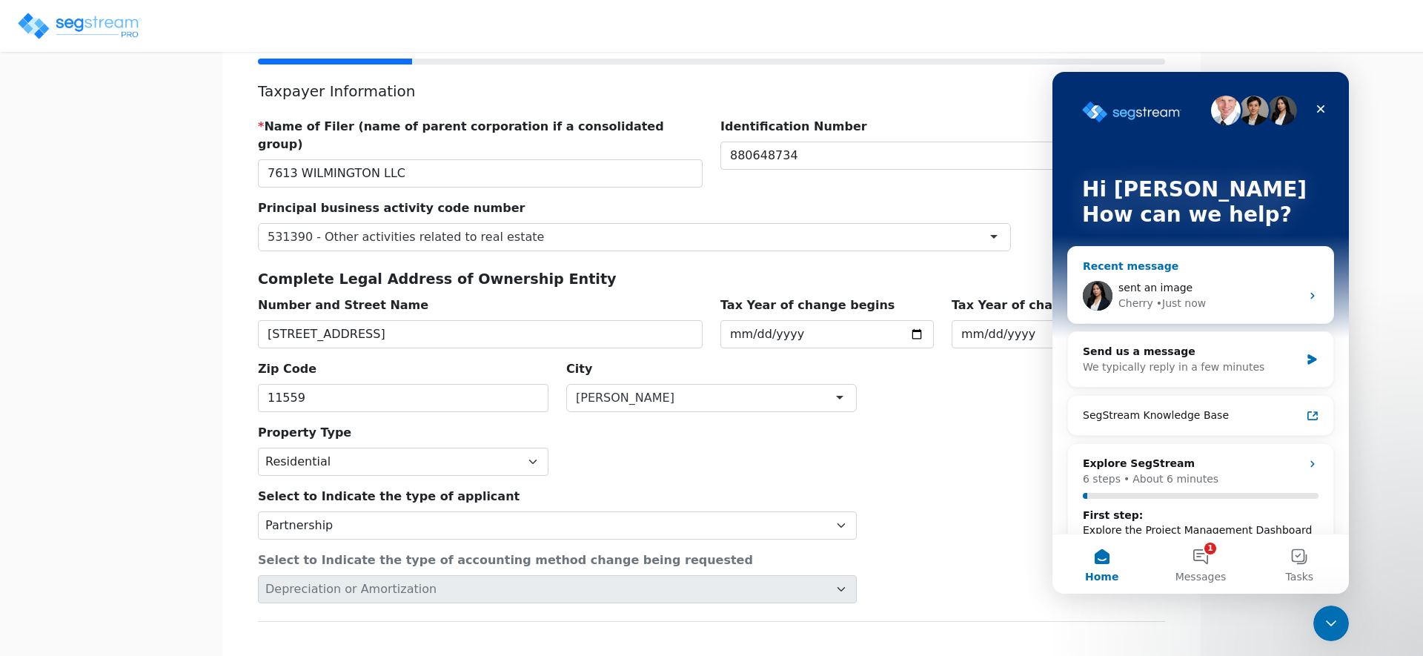
click at [1238, 282] on div "sent an image" at bounding box center [1209, 288] width 182 height 16
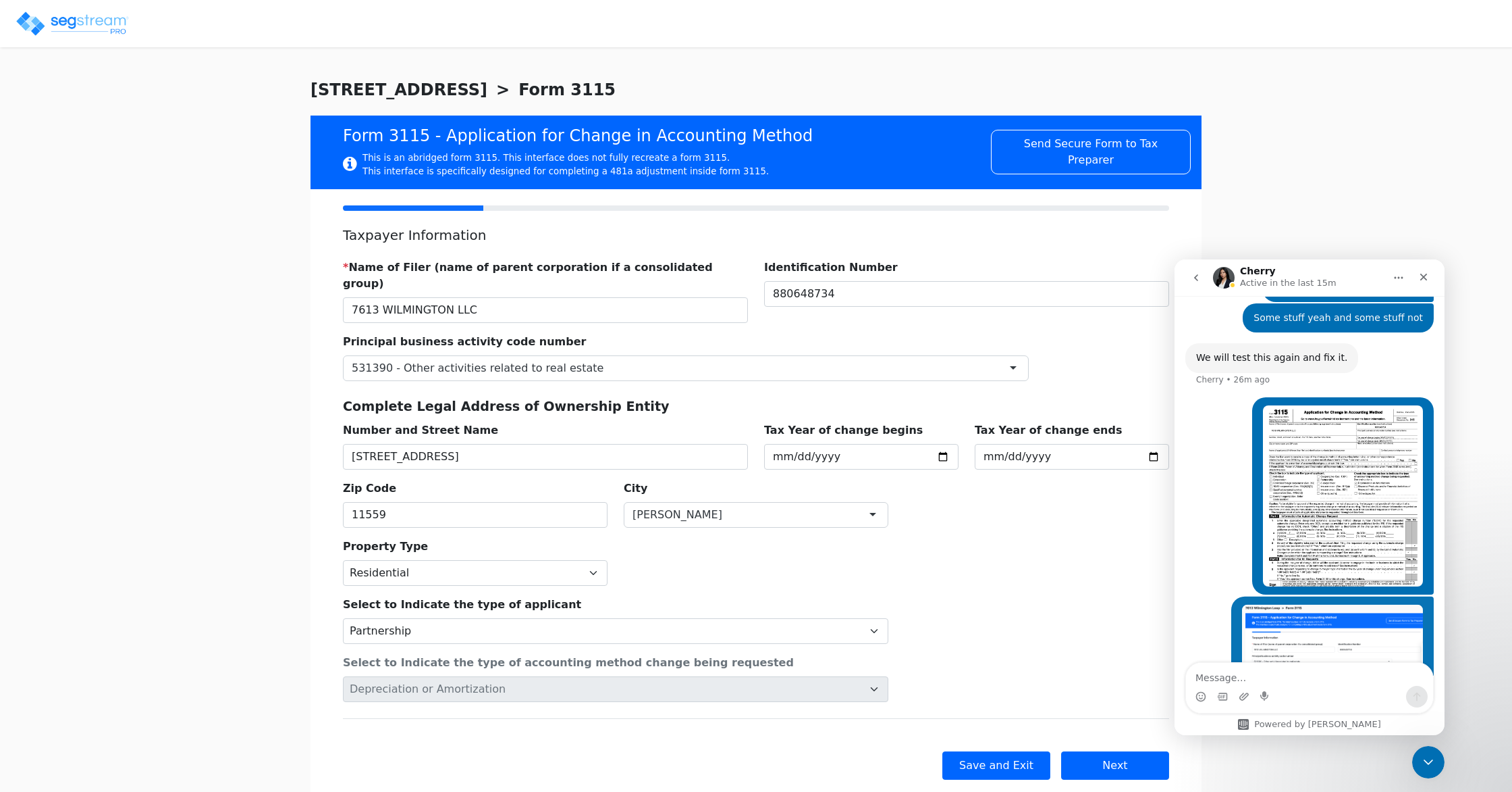
scroll to position [3333, 0]
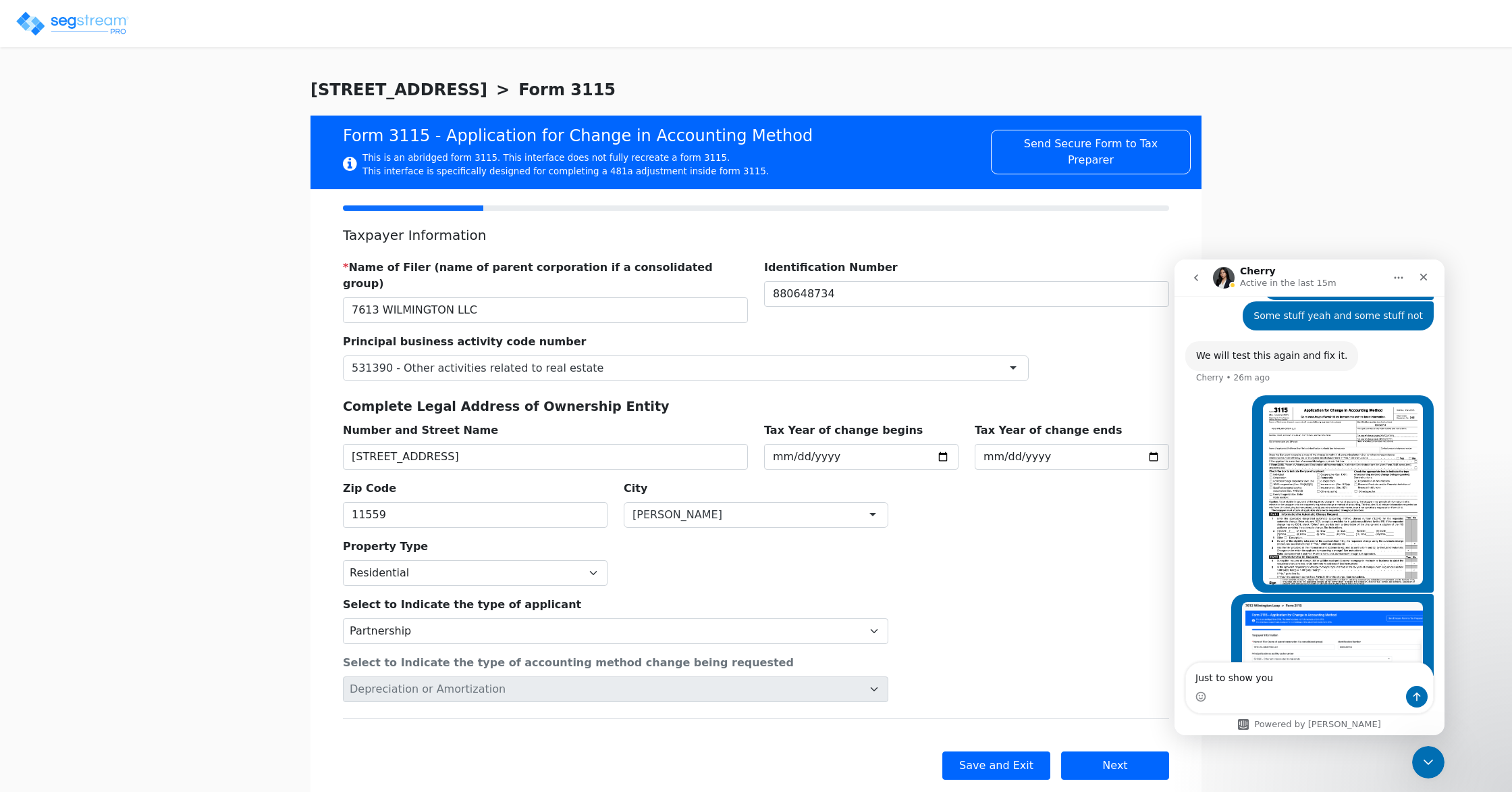
type textarea "Just to show you"
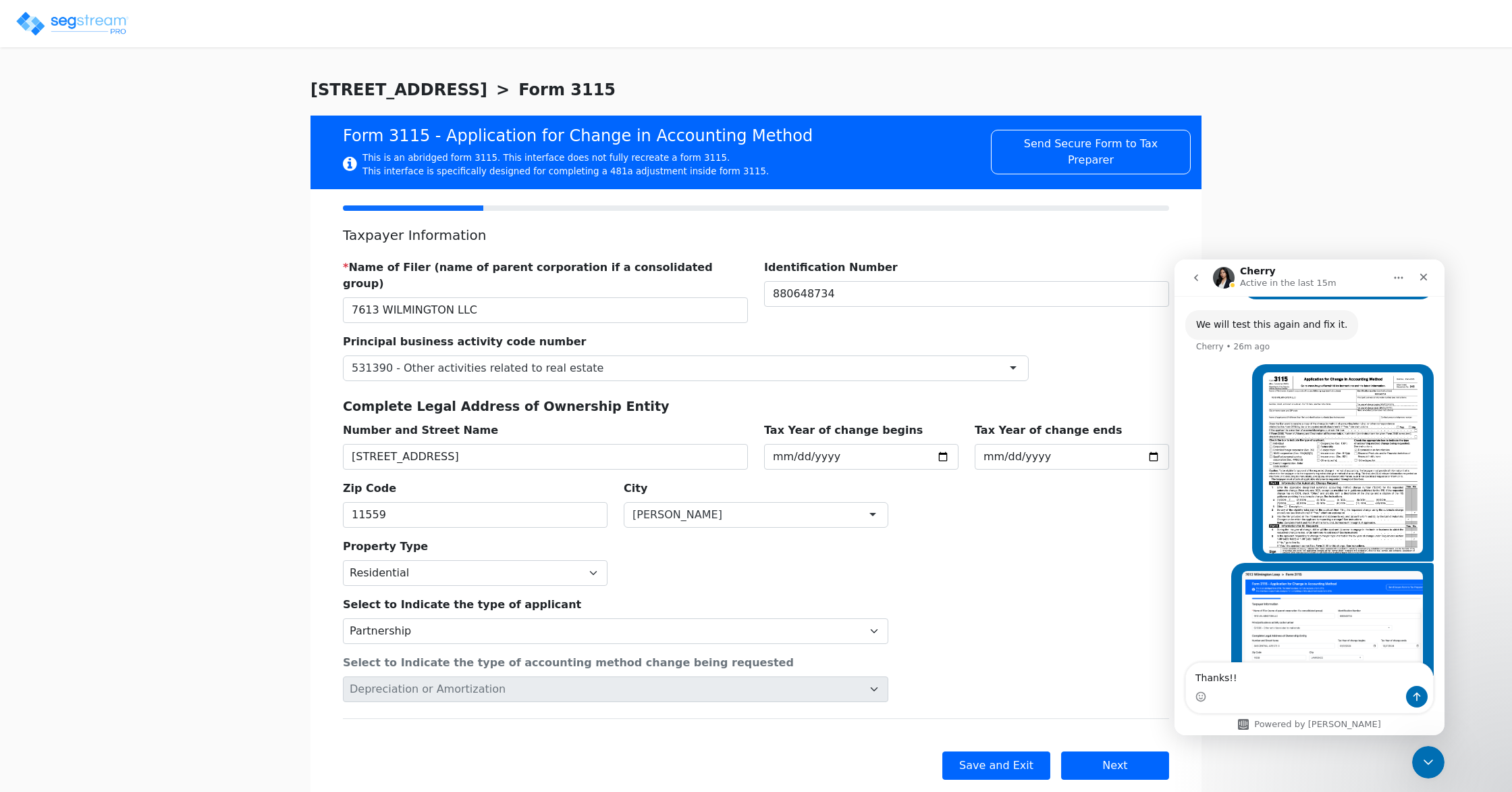
type textarea "Thanks!!!"
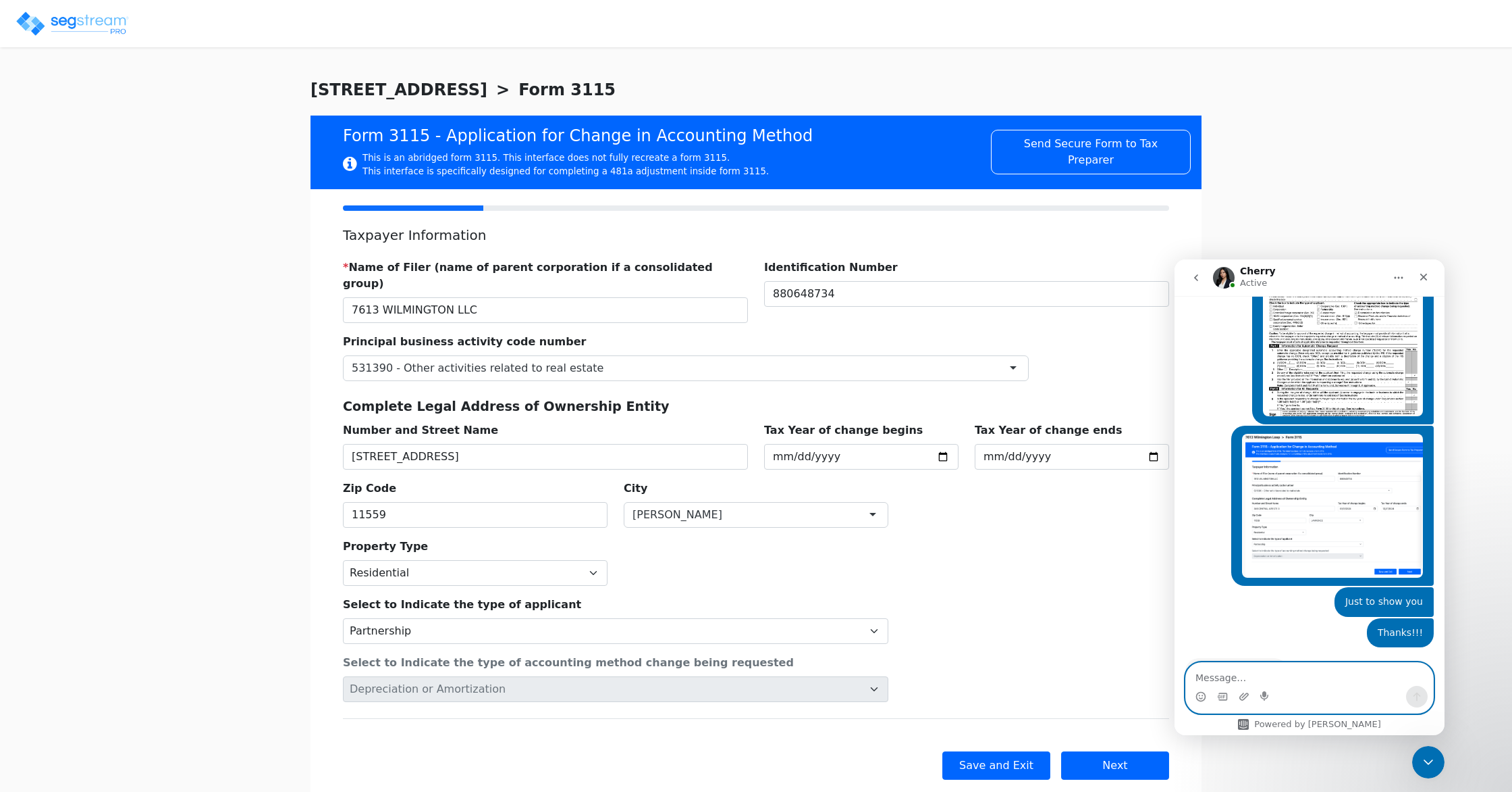
scroll to position [3494, 0]
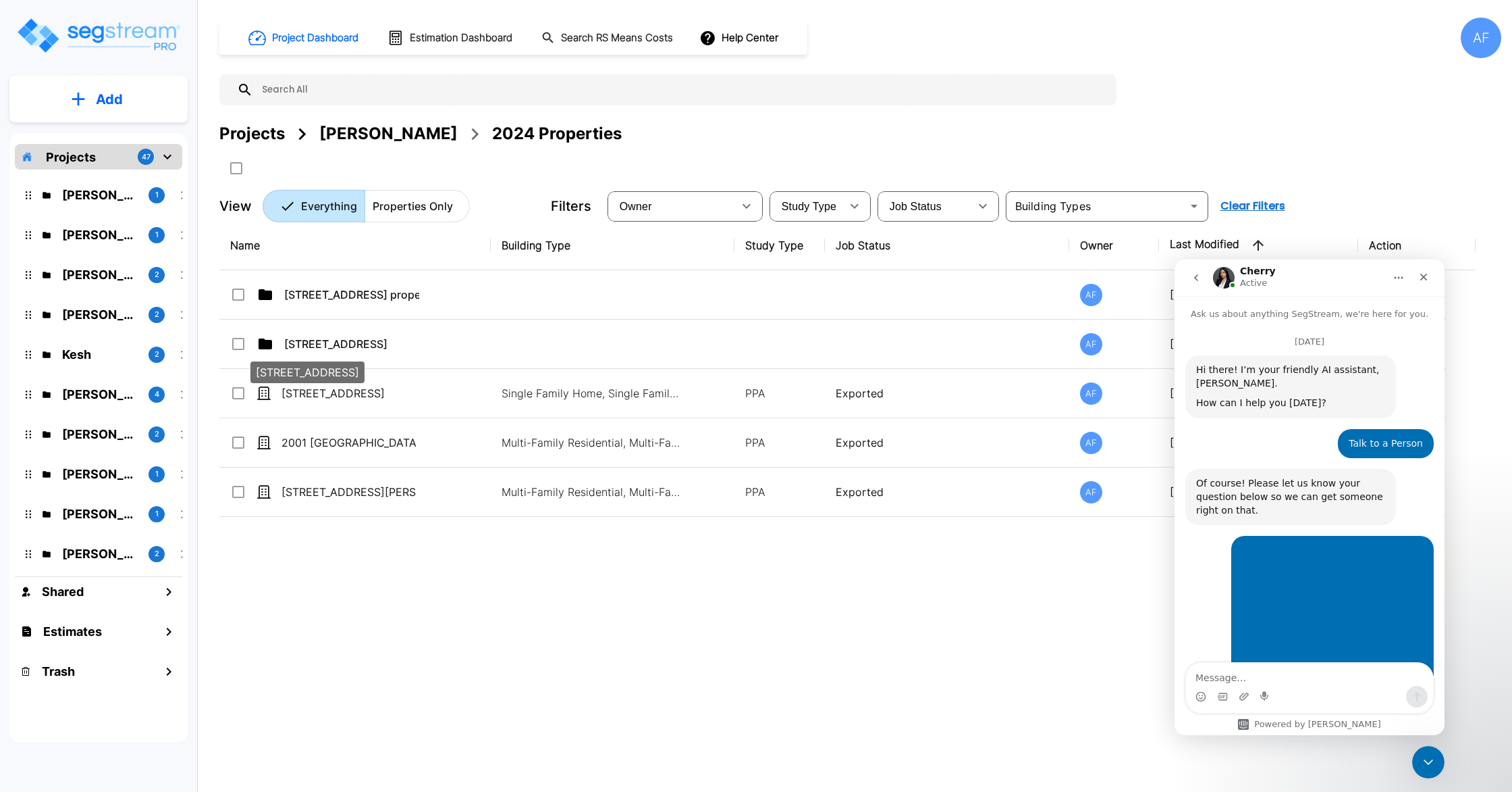
click at [359, 380] on p "[STREET_ADDRESS]" at bounding box center [307, 372] width 103 height 16
checkbox input "true"
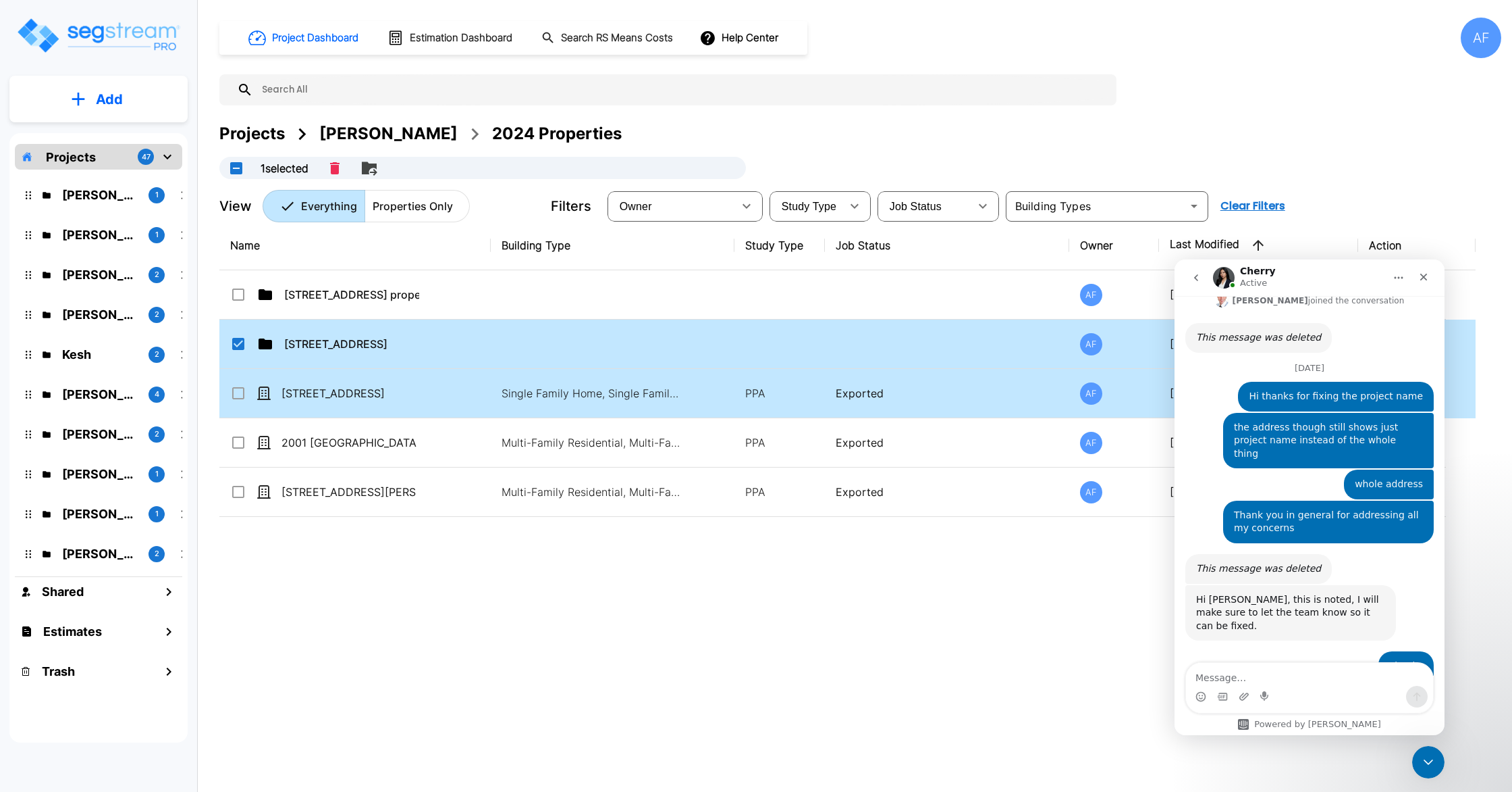
click at [439, 404] on td "[STREET_ADDRESS]" at bounding box center [355, 394] width 271 height 49
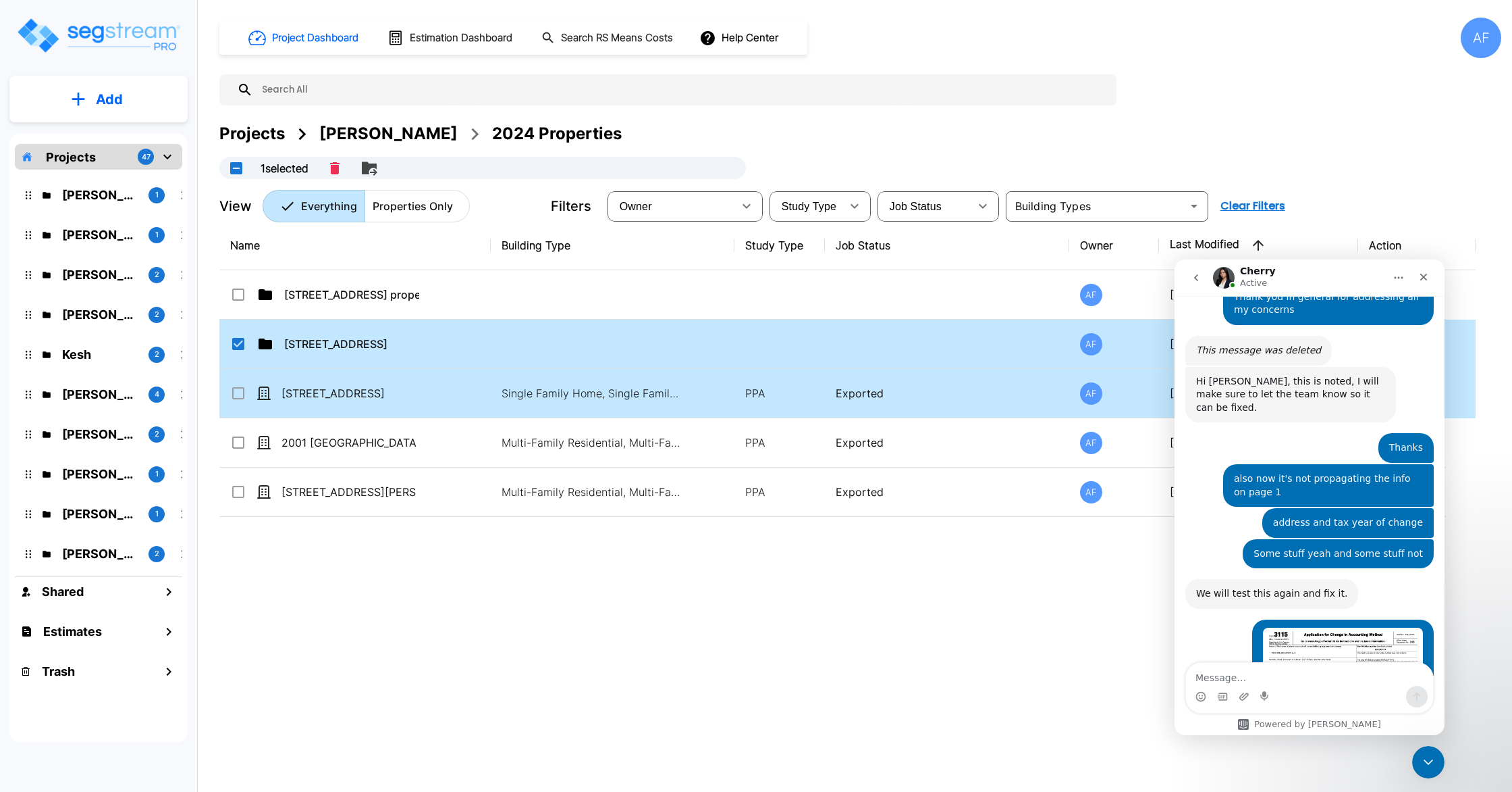
checkbox input "true"
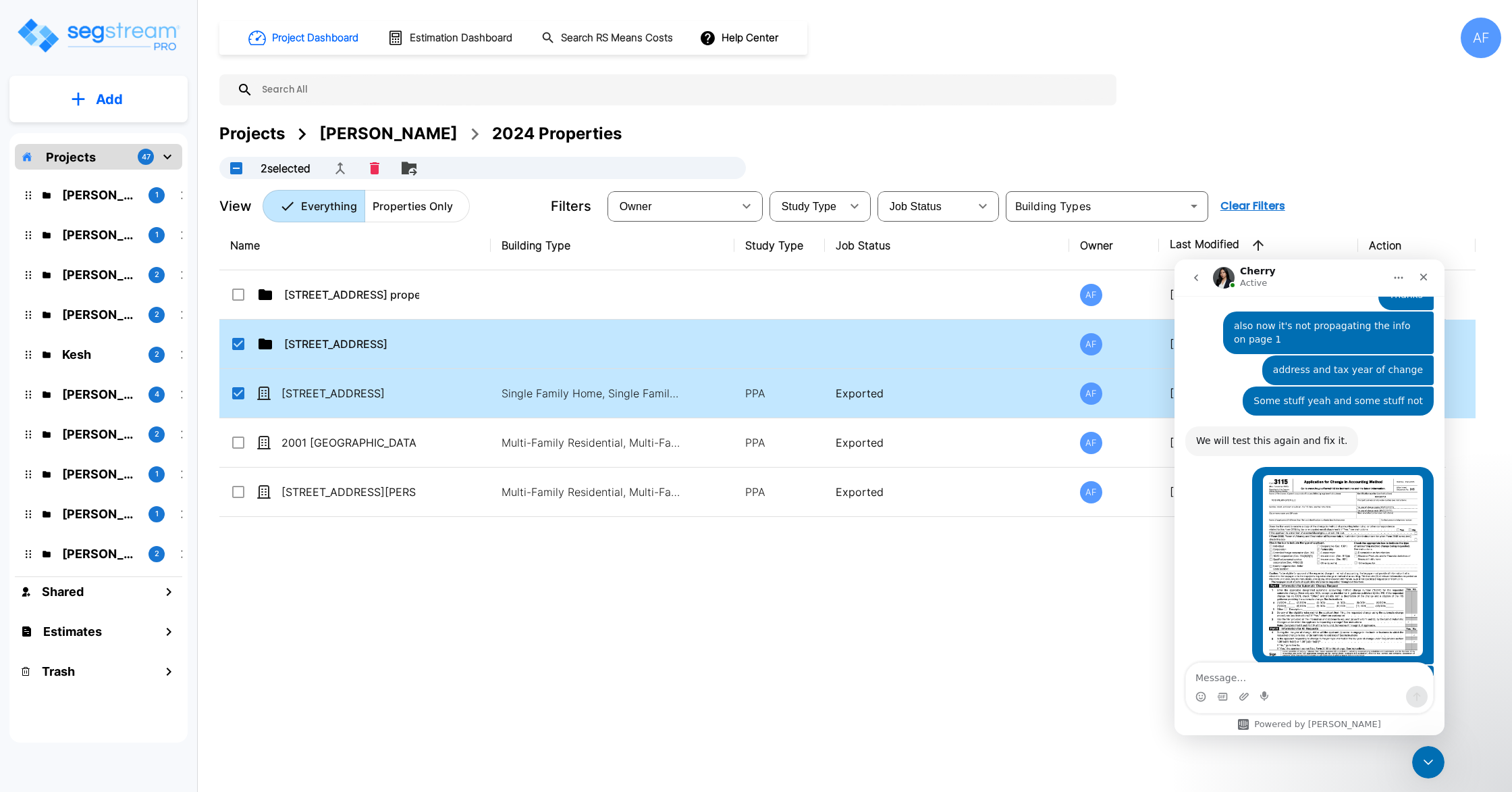
click at [439, 404] on td "[STREET_ADDRESS]" at bounding box center [355, 394] width 271 height 49
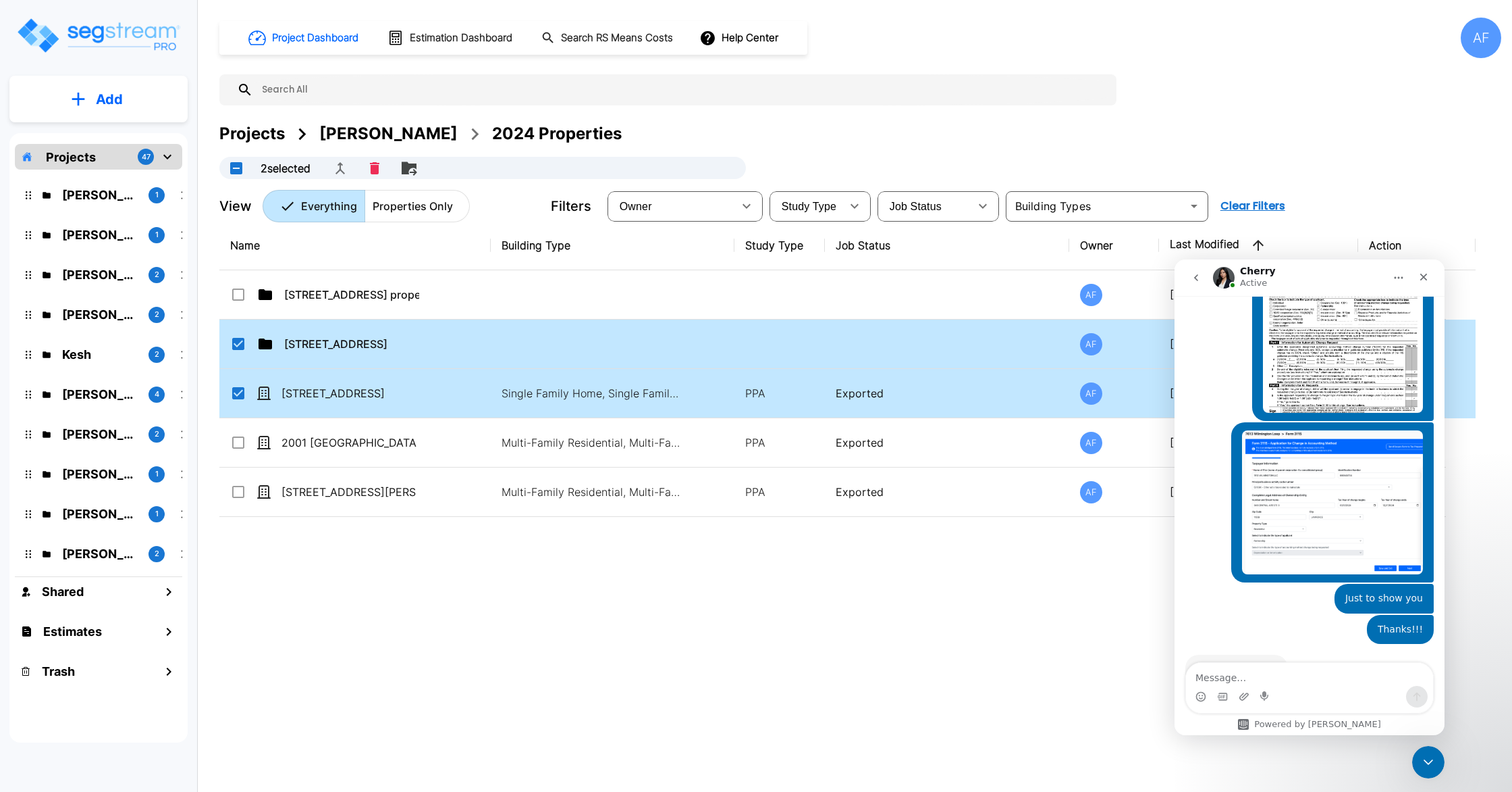
scroll to position [3494, 0]
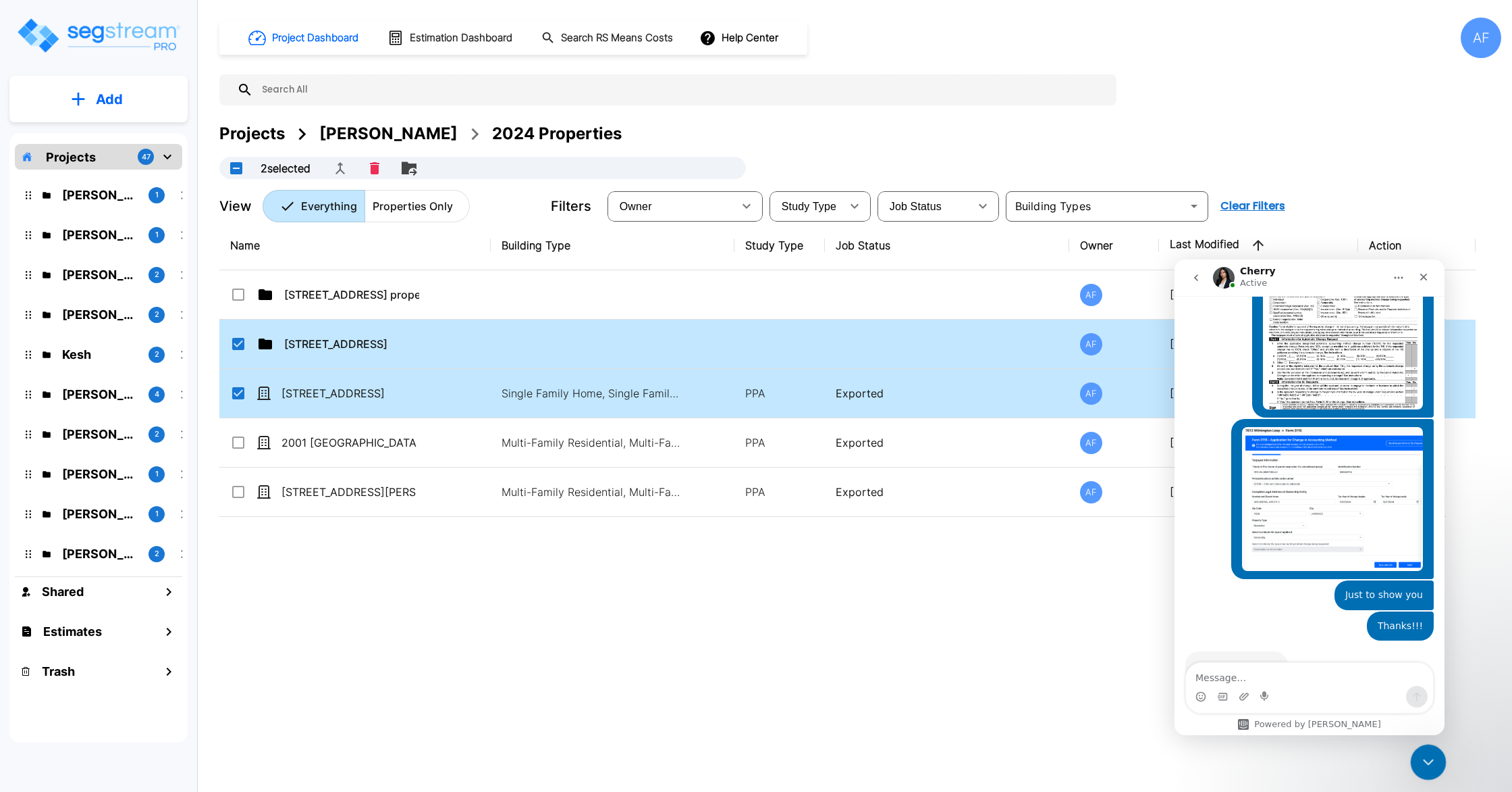
click at [1427, 752] on icon "Close Intercom Messenger" at bounding box center [1426, 760] width 16 height 16
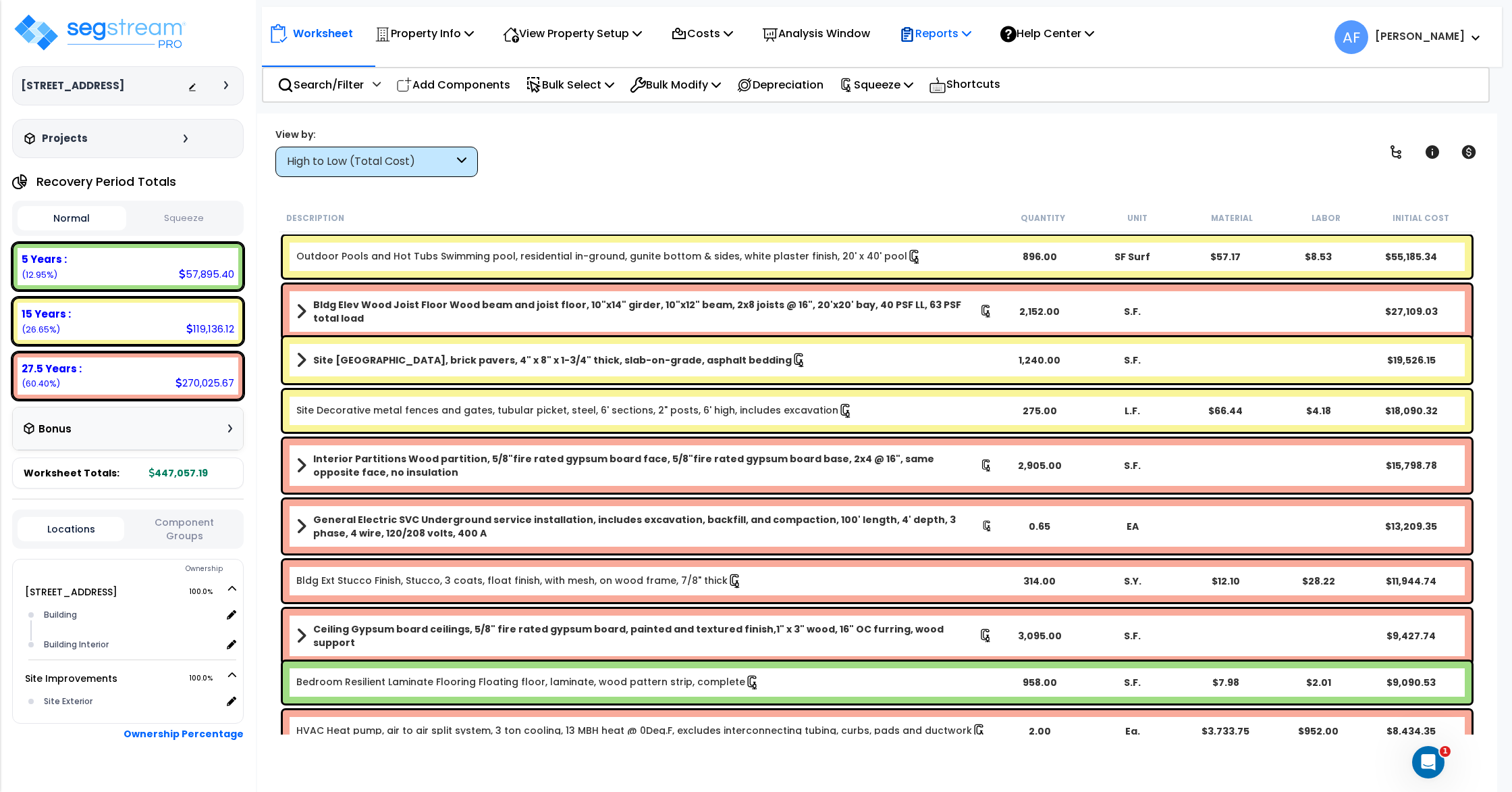
click at [937, 27] on p "Reports" at bounding box center [935, 34] width 72 height 18
click at [933, 59] on link "Get Report" at bounding box center [959, 65] width 134 height 27
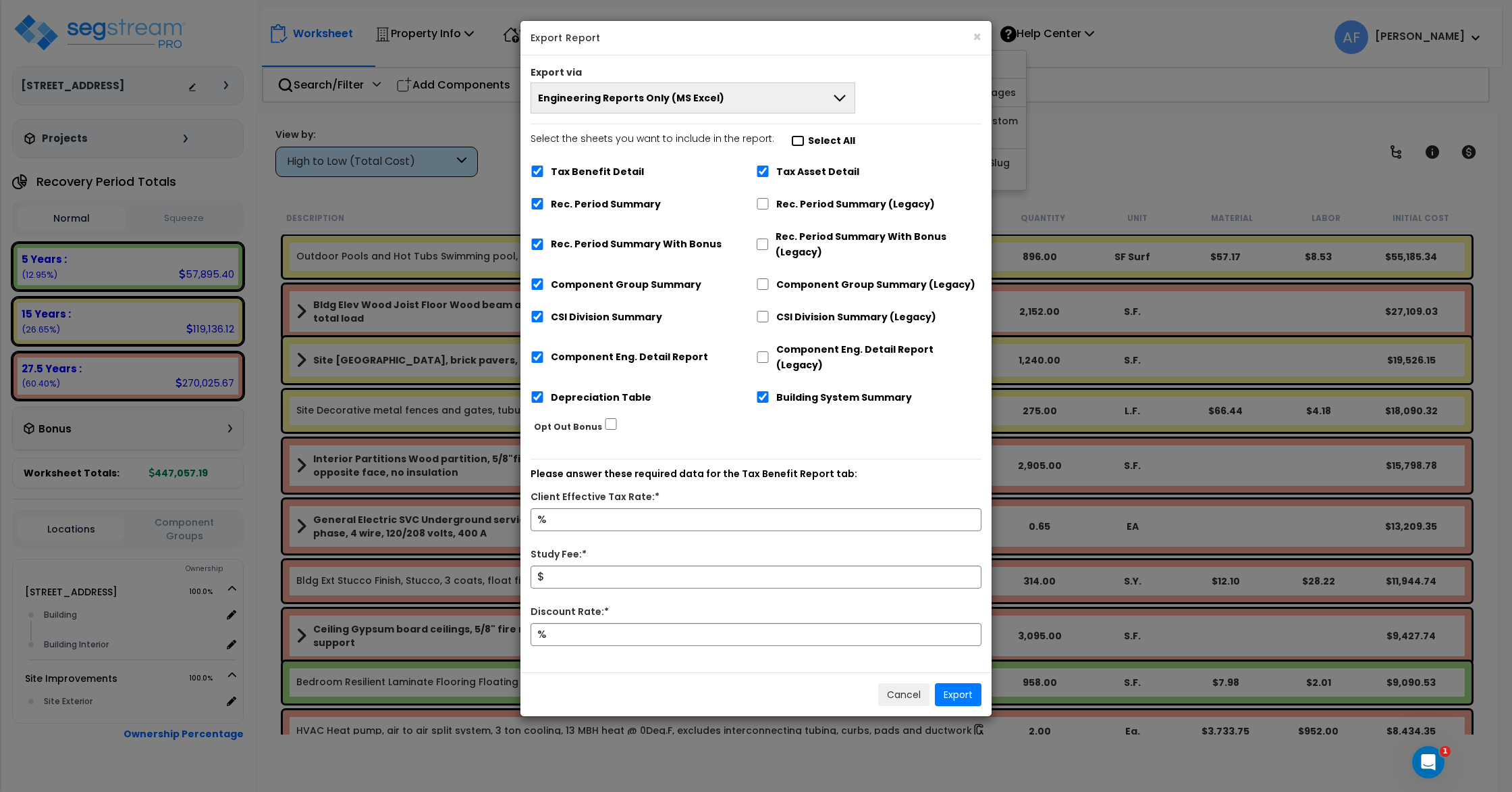
click at [792, 141] on input "Select the sheets you want to include in the report: Select All" at bounding box center [798, 140] width 14 height 12
checkbox input "false"
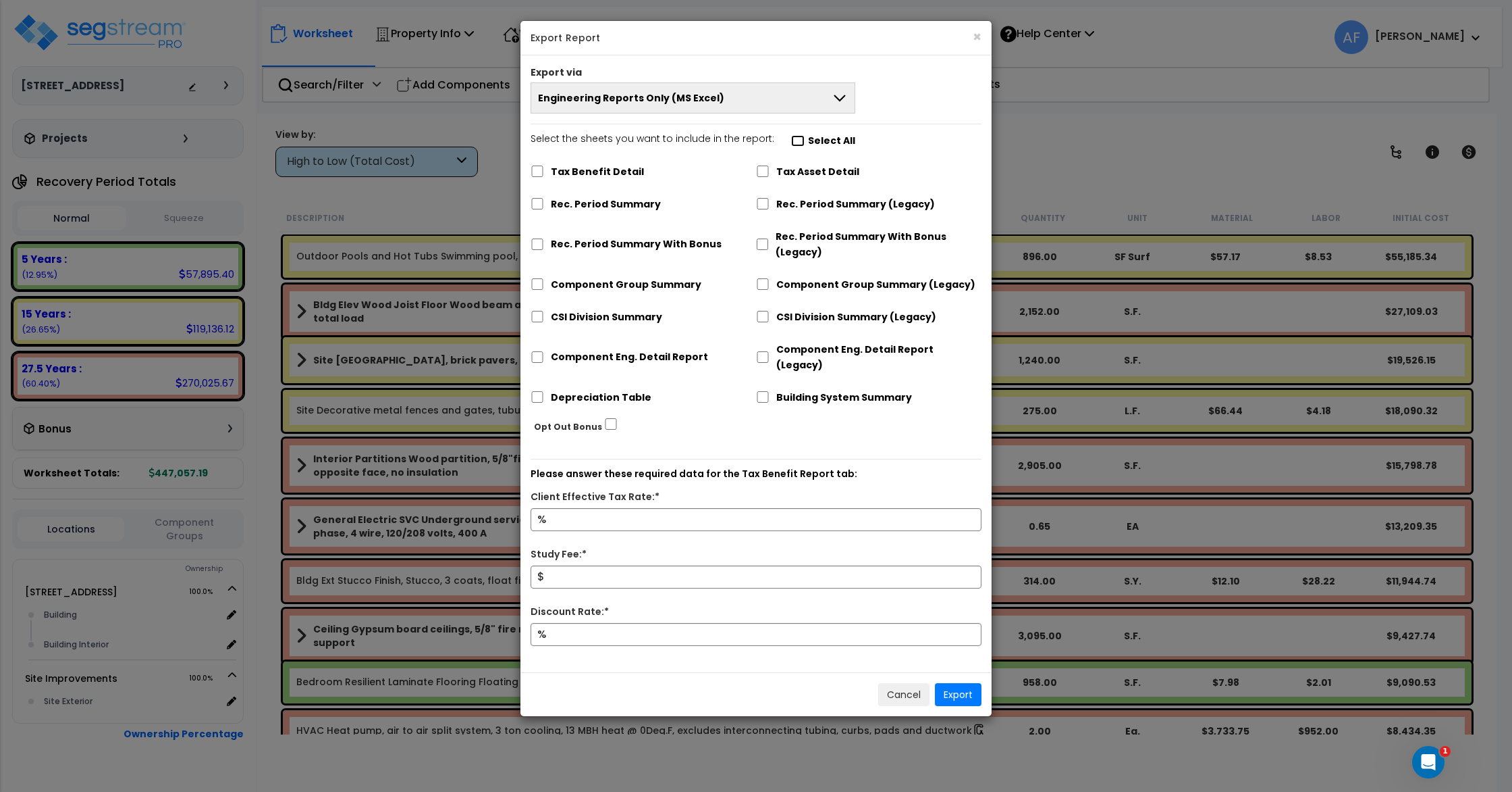
checkbox input "false"
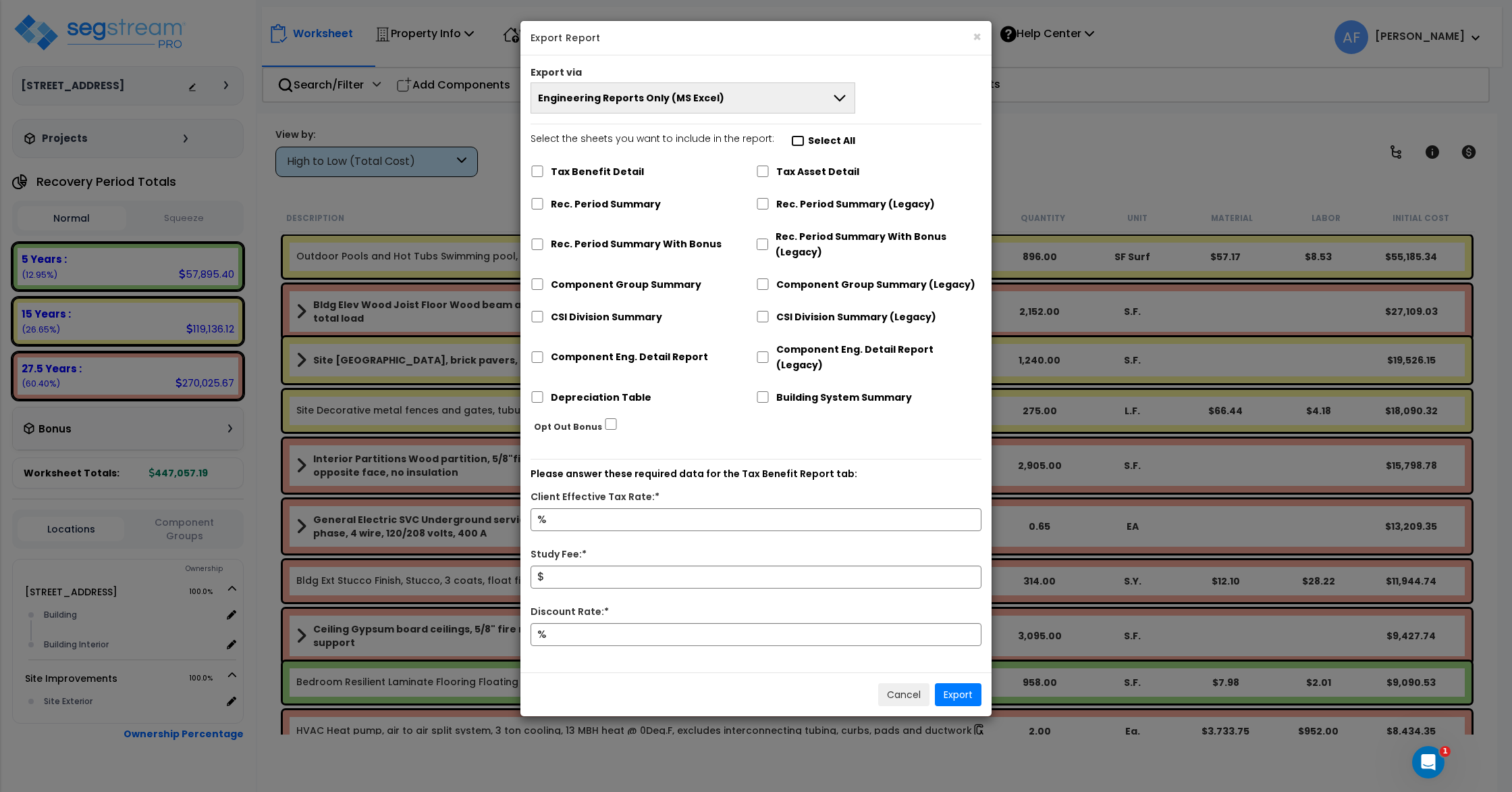
checkbox input "false"
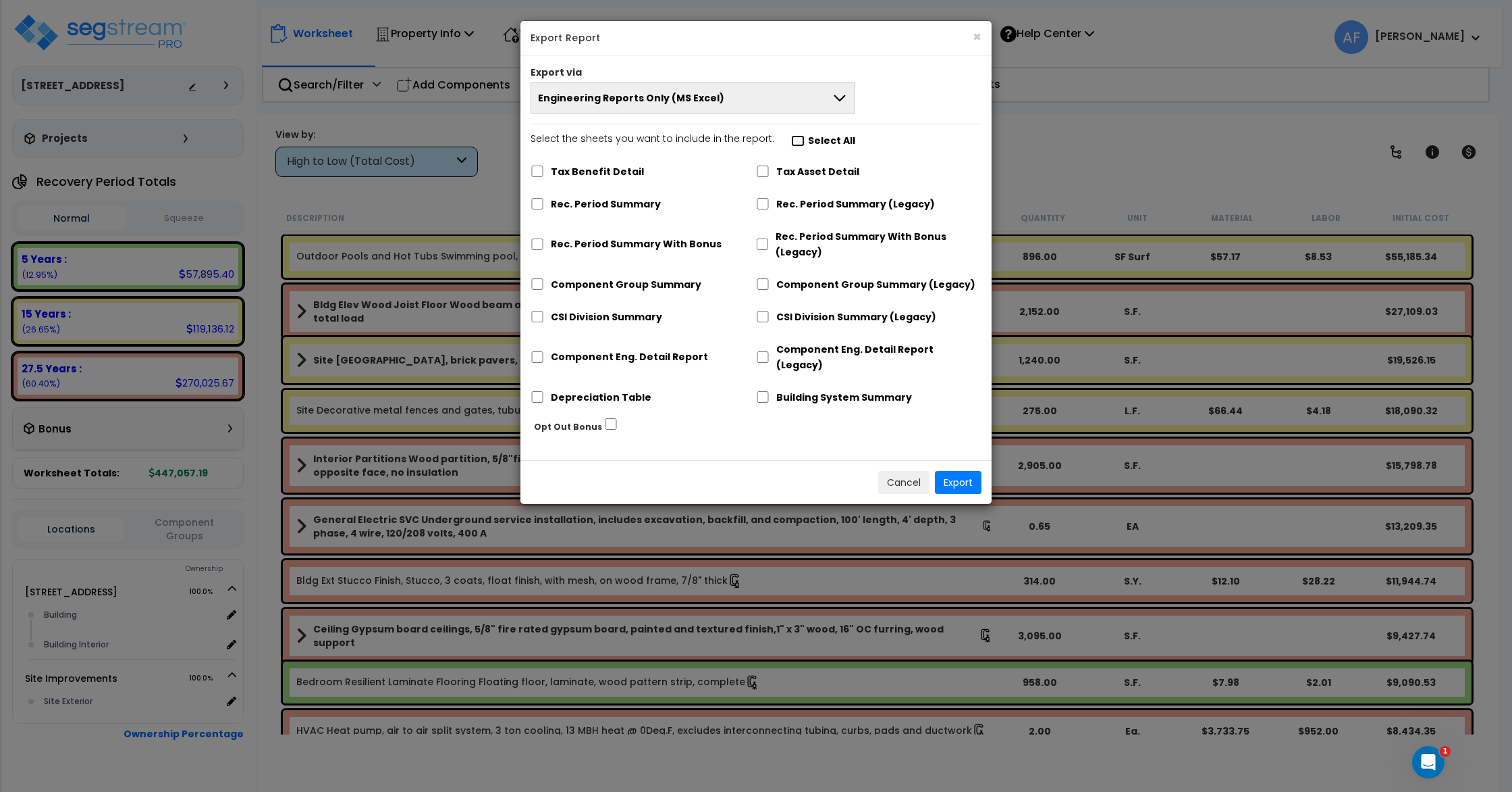
click at [792, 139] on input "Select the sheets you want to include in the report: Select All" at bounding box center [798, 140] width 14 height 12
checkbox input "true"
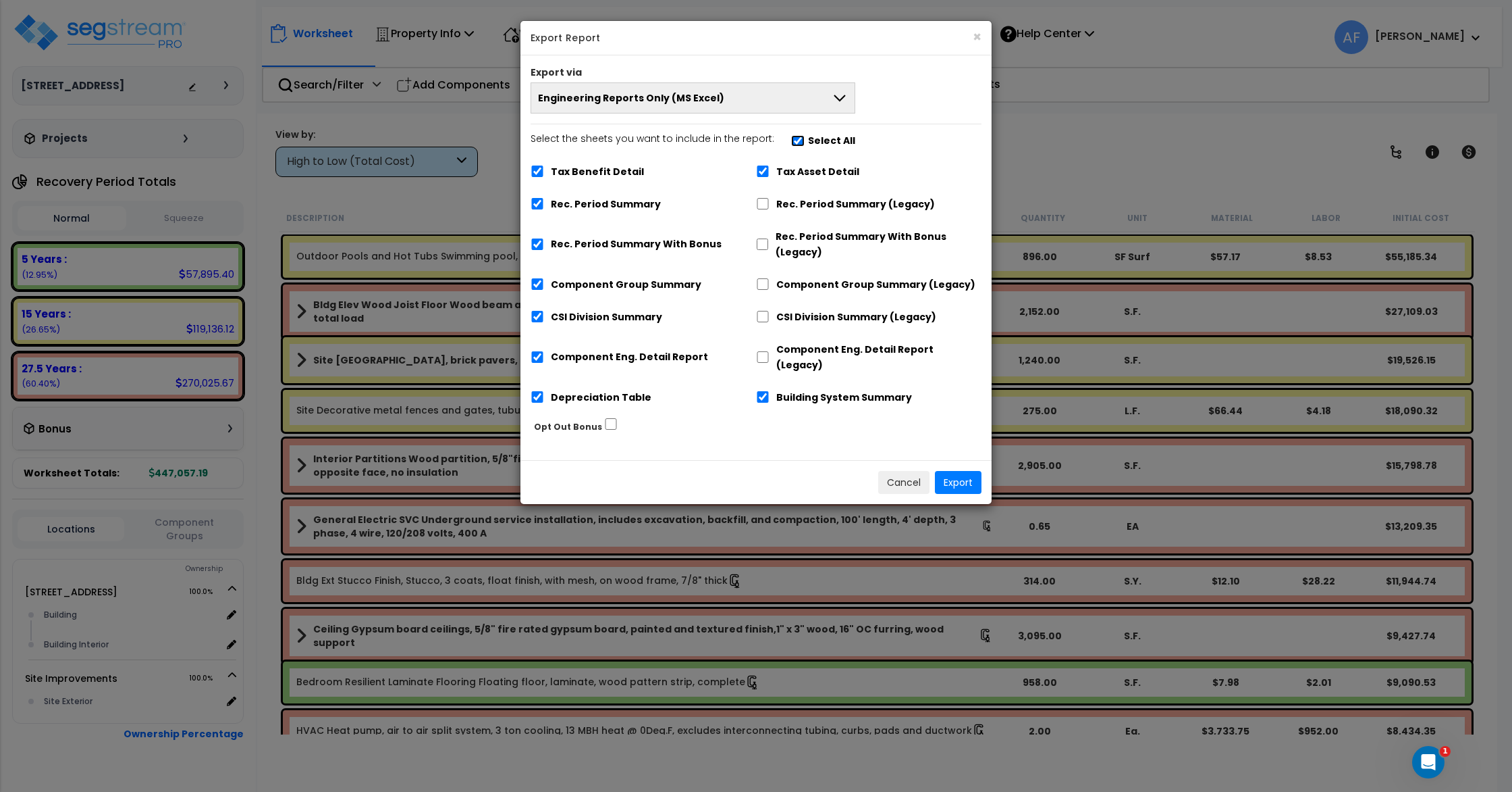
checkbox input "true"
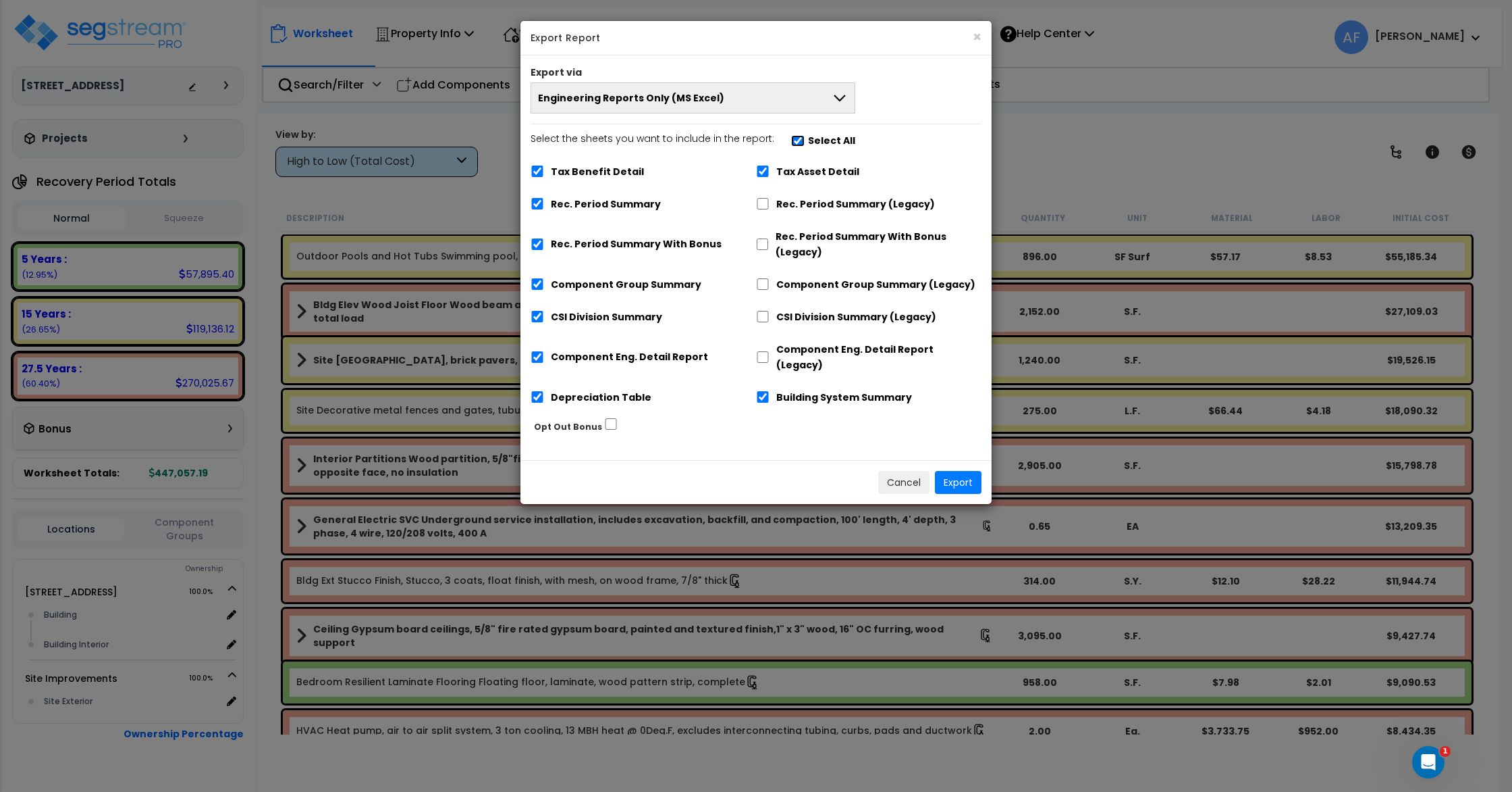
checkbox input "true"
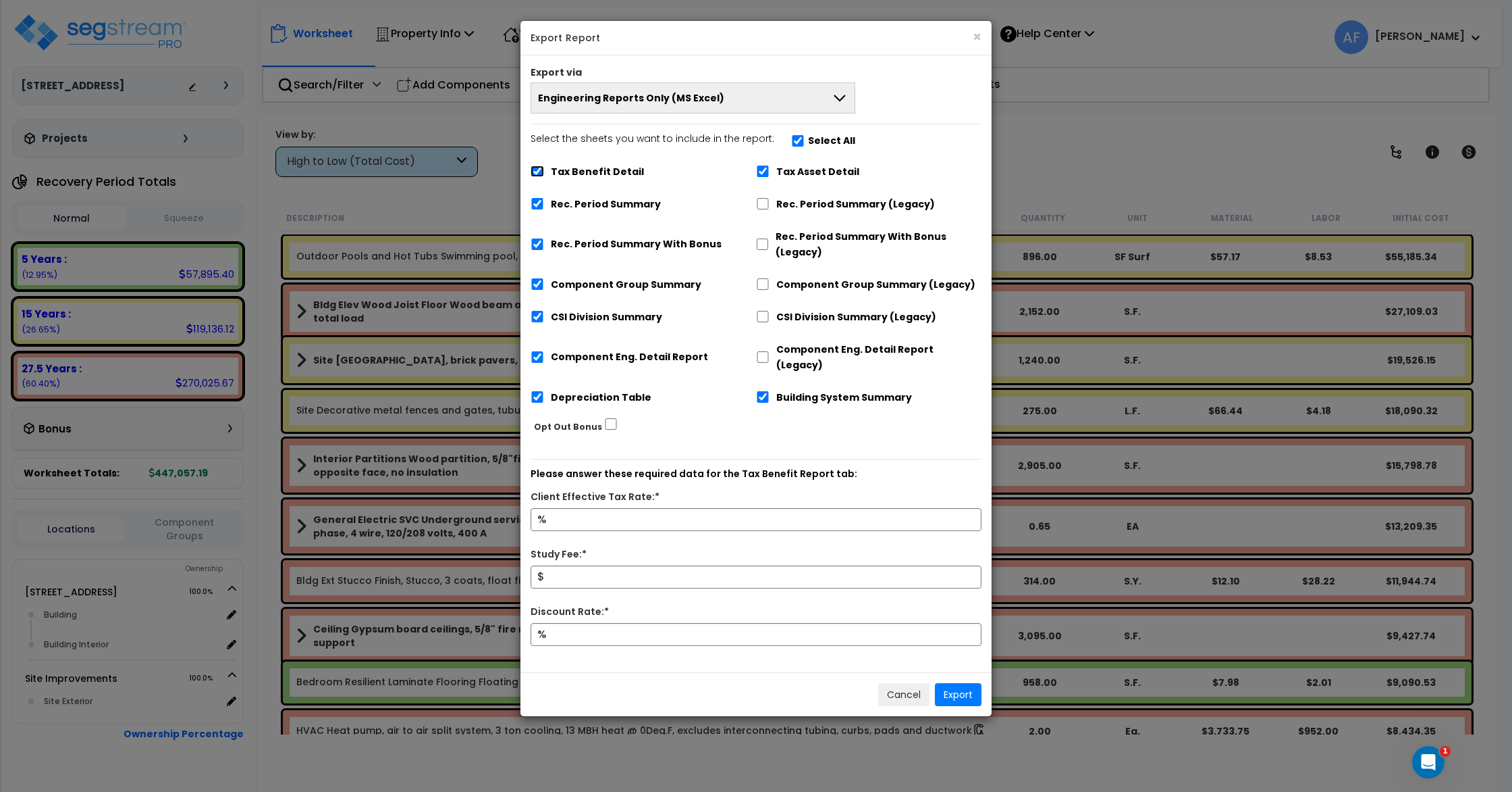
click at [535, 171] on input "Tax Benefit Detail" at bounding box center [537, 171] width 14 height 12
checkbox input "false"
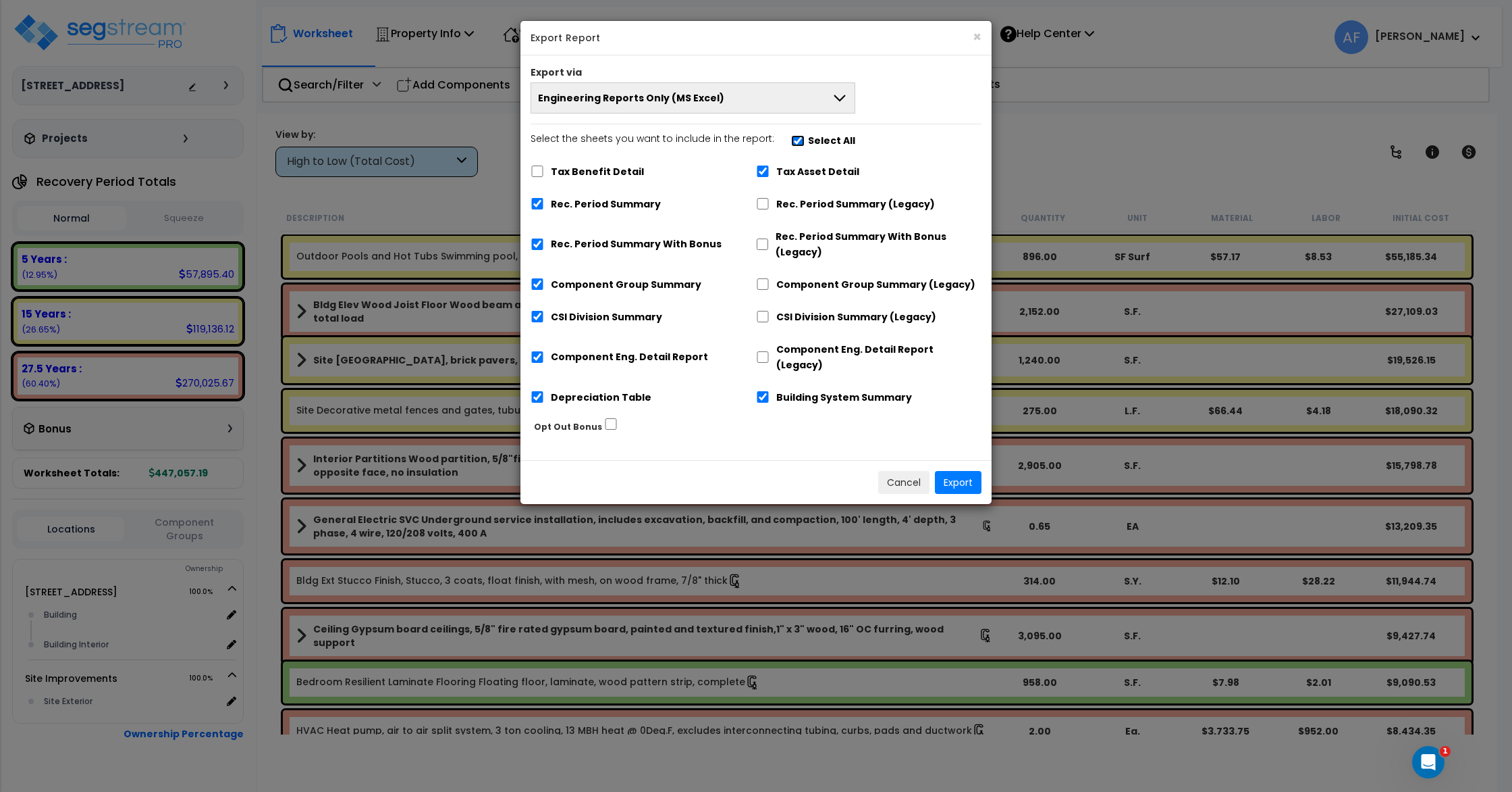
click at [792, 141] on input "Select the sheets you want to include in the report: Select All" at bounding box center [798, 140] width 14 height 12
checkbox input "false"
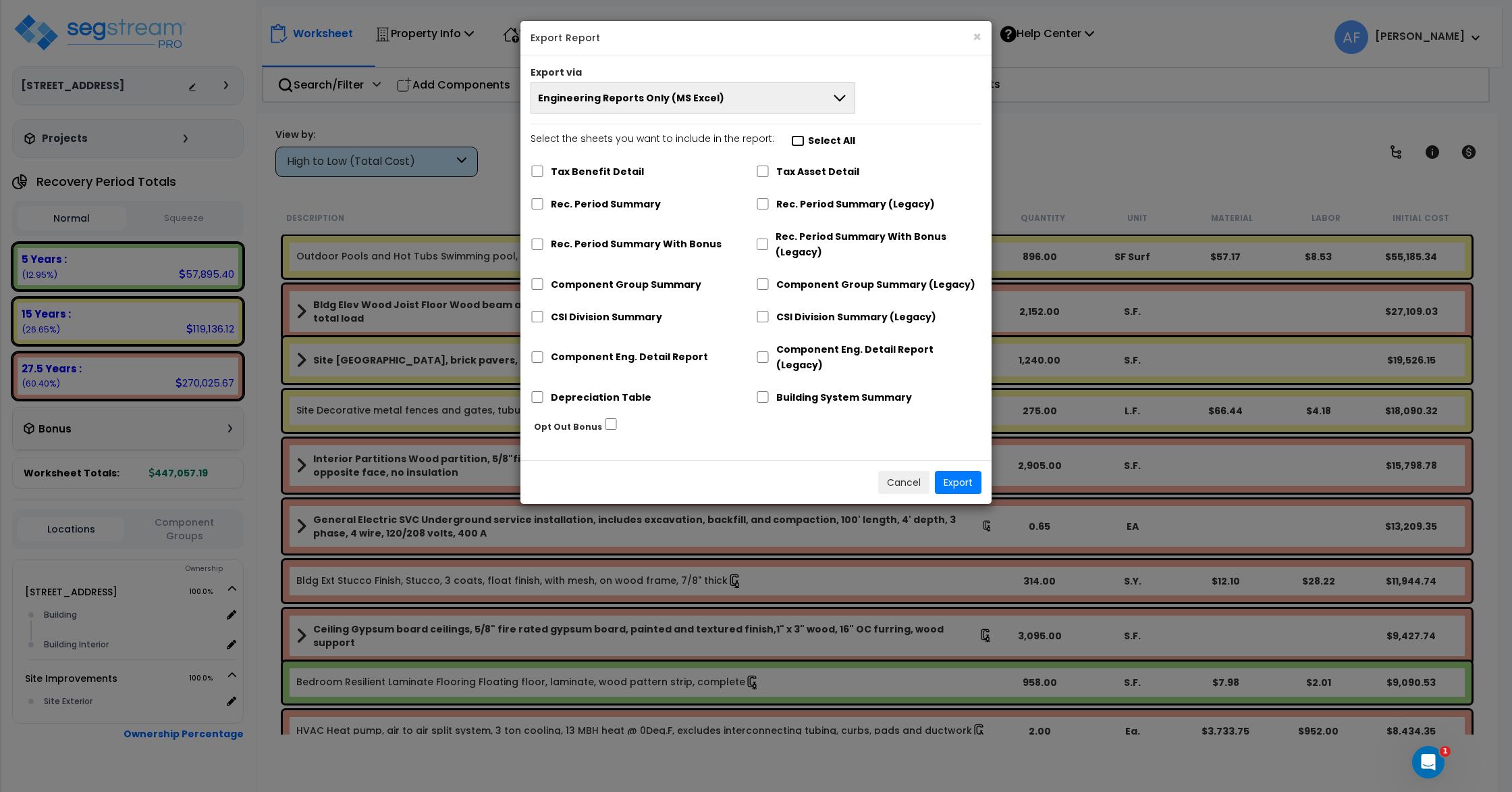
checkbox input "false"
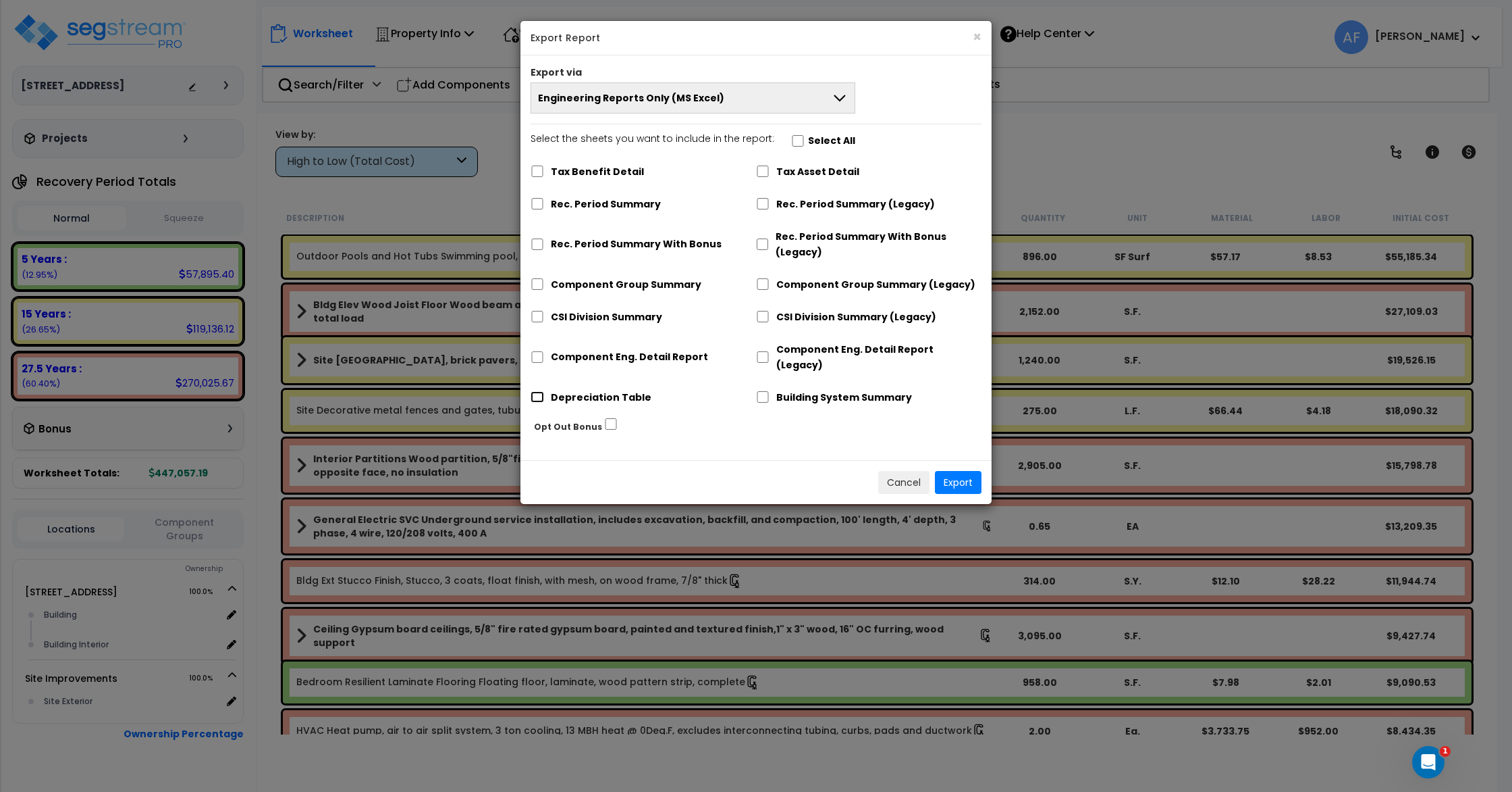
click at [539, 391] on input "Depreciation Table" at bounding box center [537, 396] width 14 height 12
checkbox input "true"
click at [972, 471] on button "Export" at bounding box center [957, 482] width 46 height 23
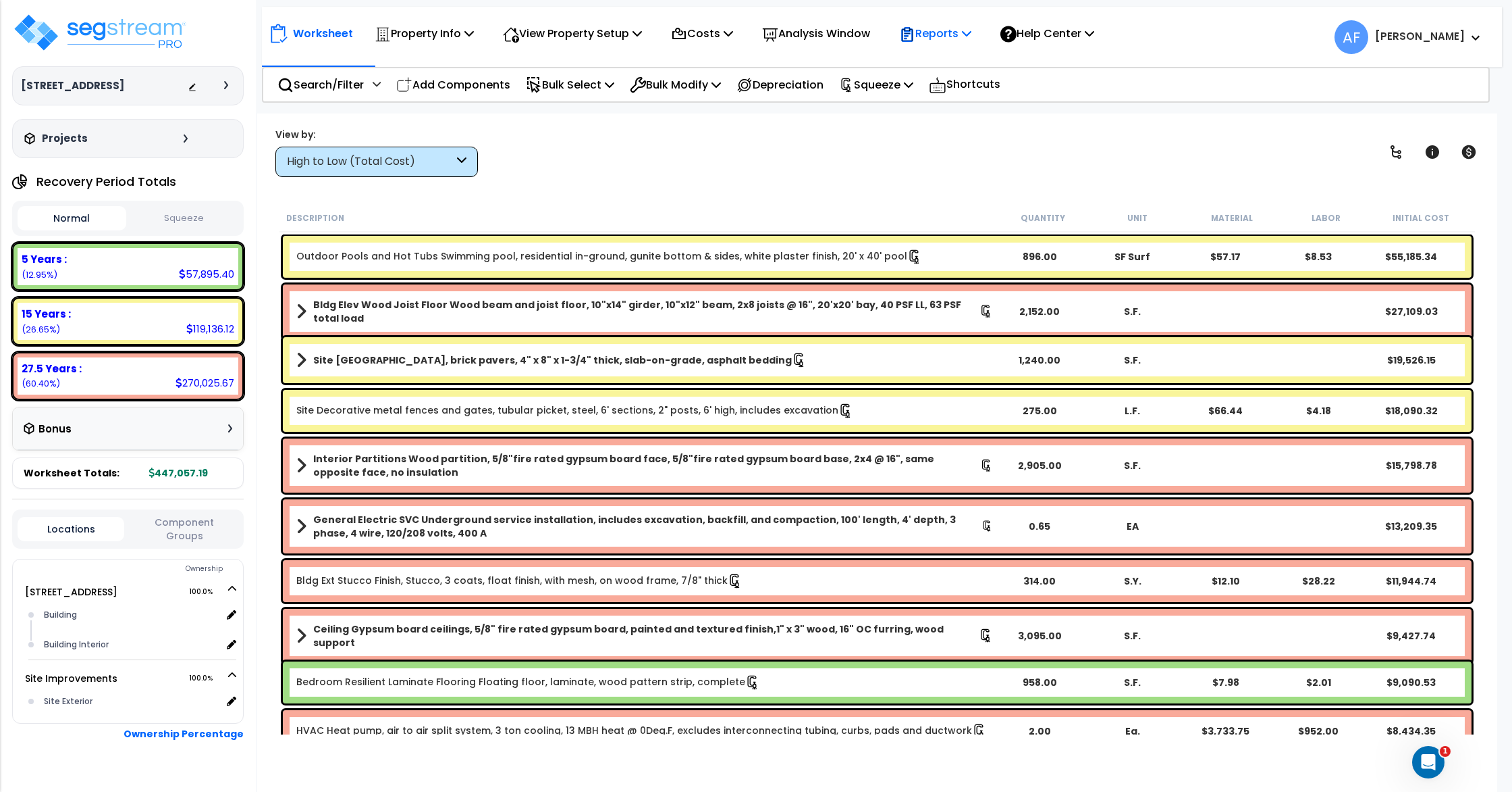
click at [965, 43] on p "Reports" at bounding box center [935, 34] width 72 height 18
click at [959, 57] on link "Get Report" at bounding box center [959, 65] width 134 height 27
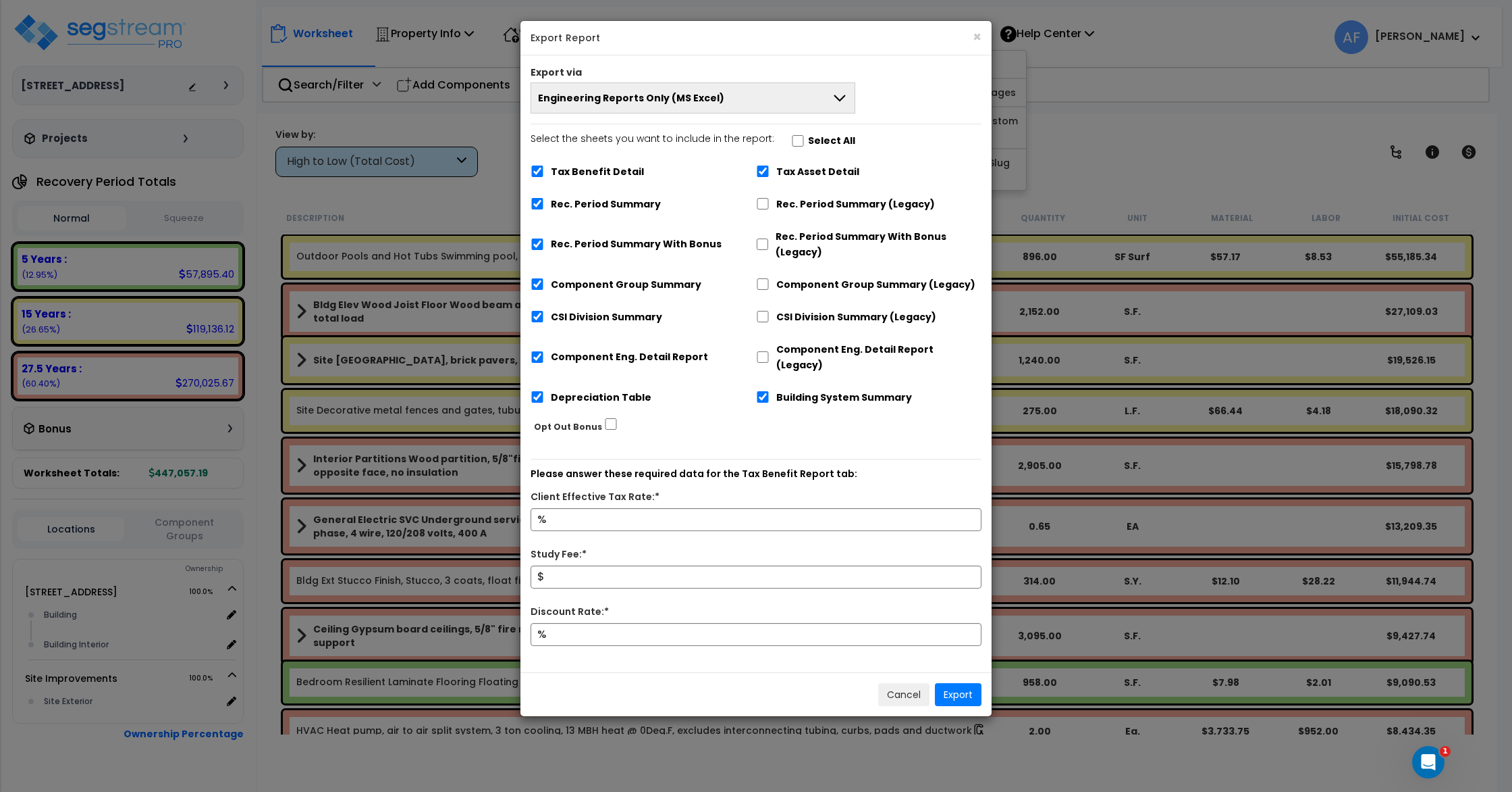
click at [799, 139] on label "Select the sheets you want to include in the report: Select All" at bounding box center [693, 142] width 324 height 23
click at [799, 139] on input "Select the sheets you want to include in the report: Select All" at bounding box center [798, 140] width 14 height 12
click at [794, 139] on input "Select the sheets you want to include in the report: Select All" at bounding box center [798, 140] width 14 height 12
checkbox input "false"
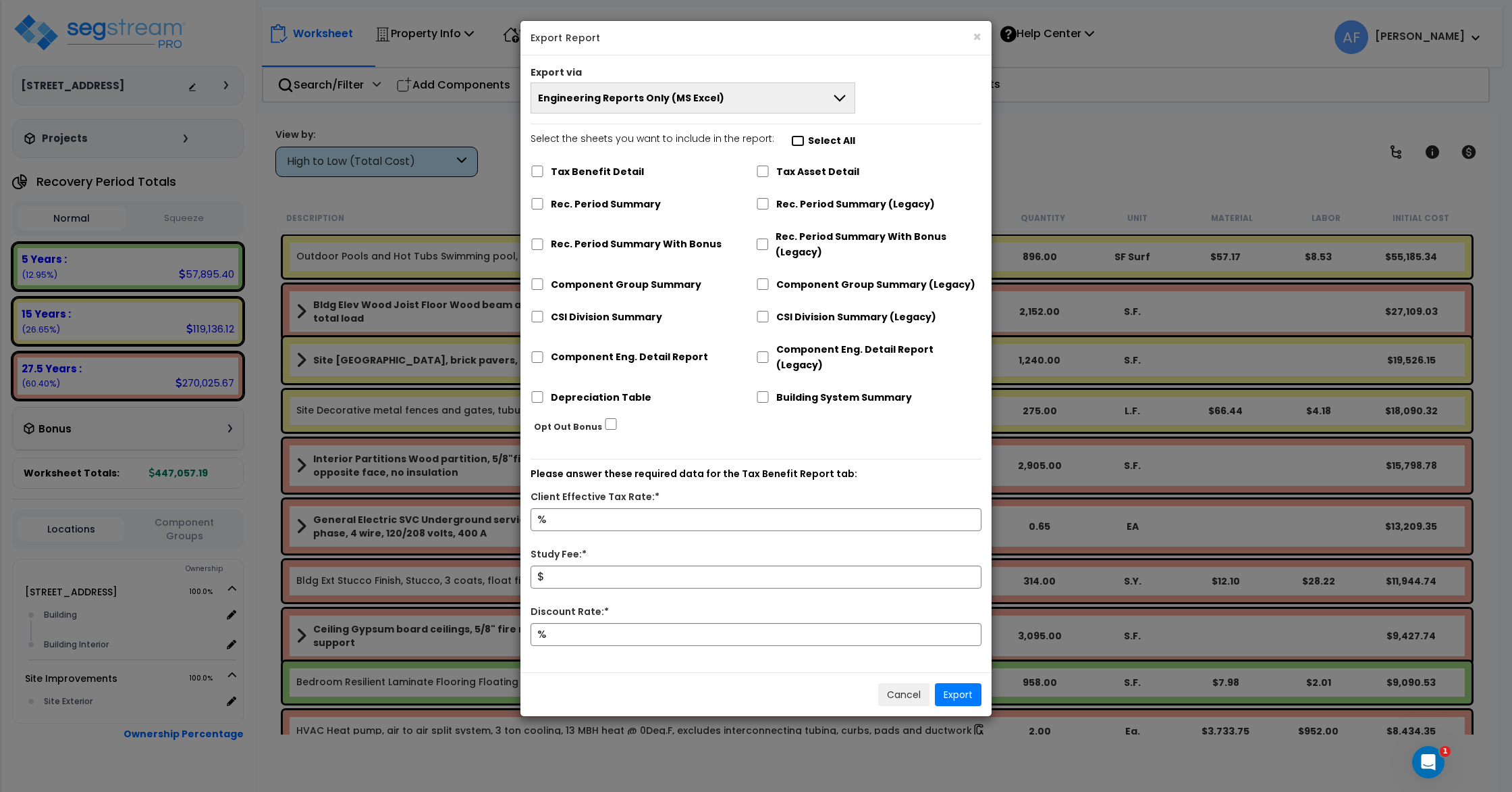
checkbox input "false"
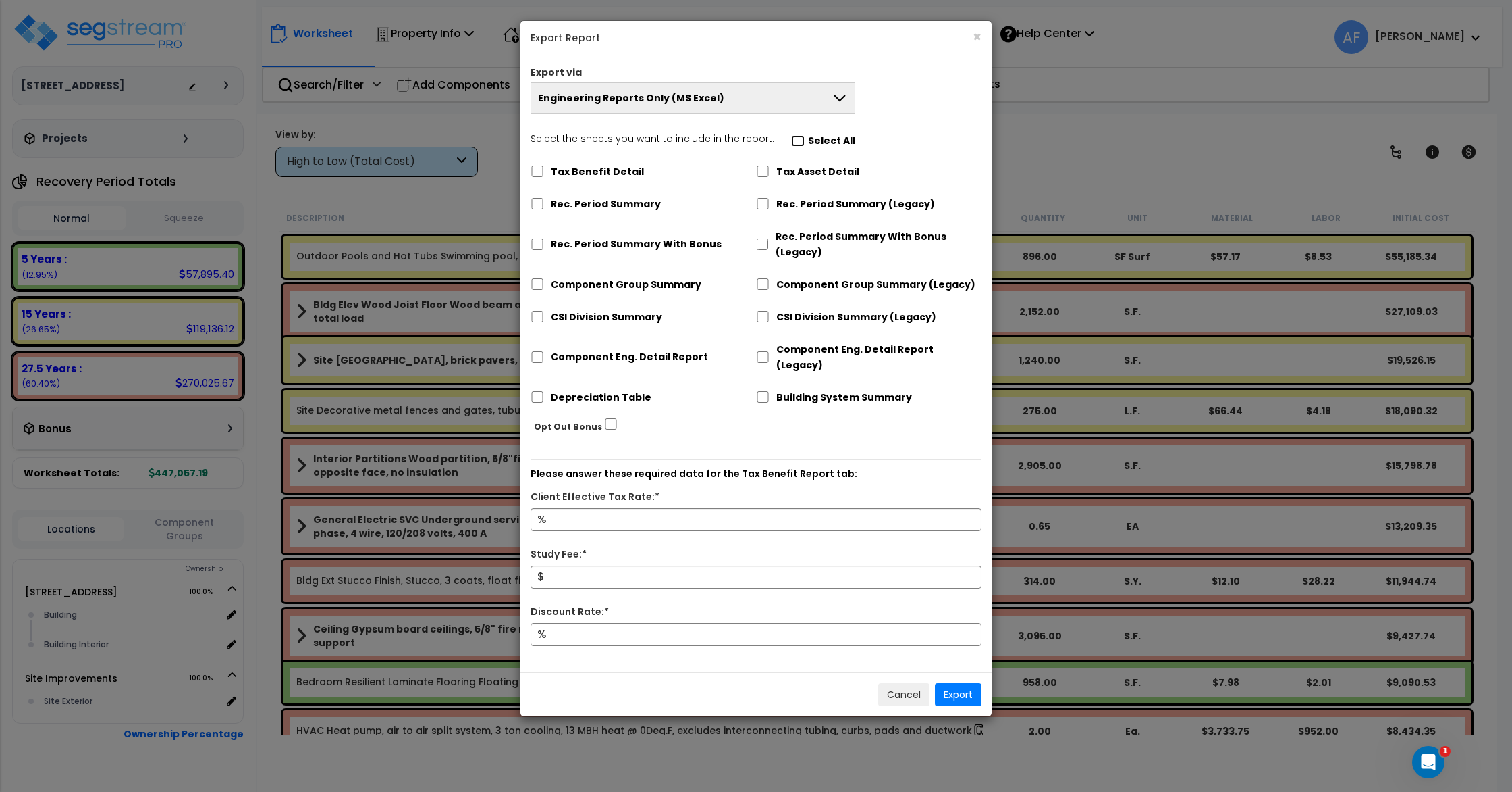
checkbox input "false"
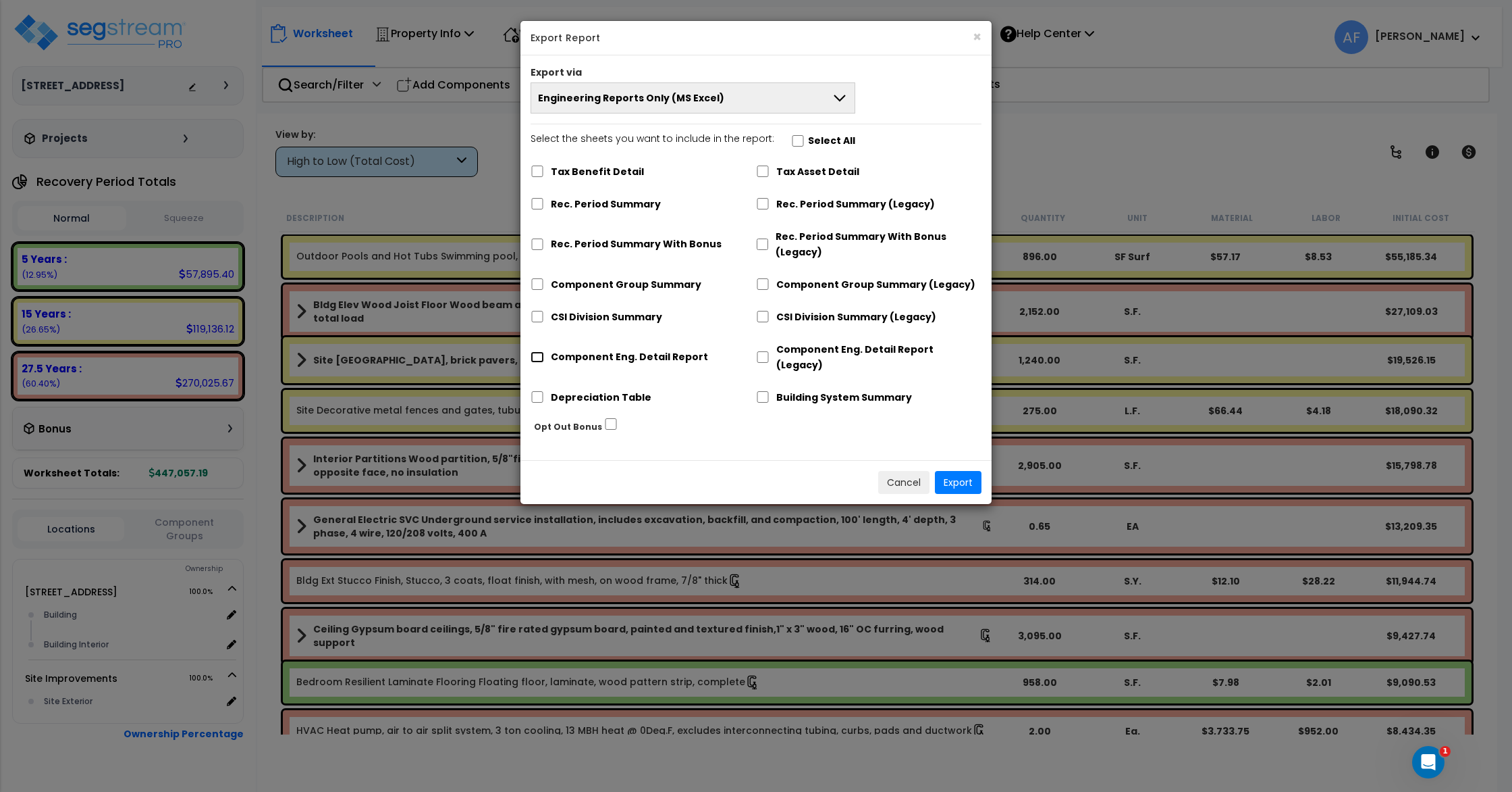
click at [543, 351] on input "Component Eng. Detail Report" at bounding box center [537, 356] width 14 height 12
checkbox input "true"
click at [951, 471] on button "Export" at bounding box center [957, 482] width 46 height 23
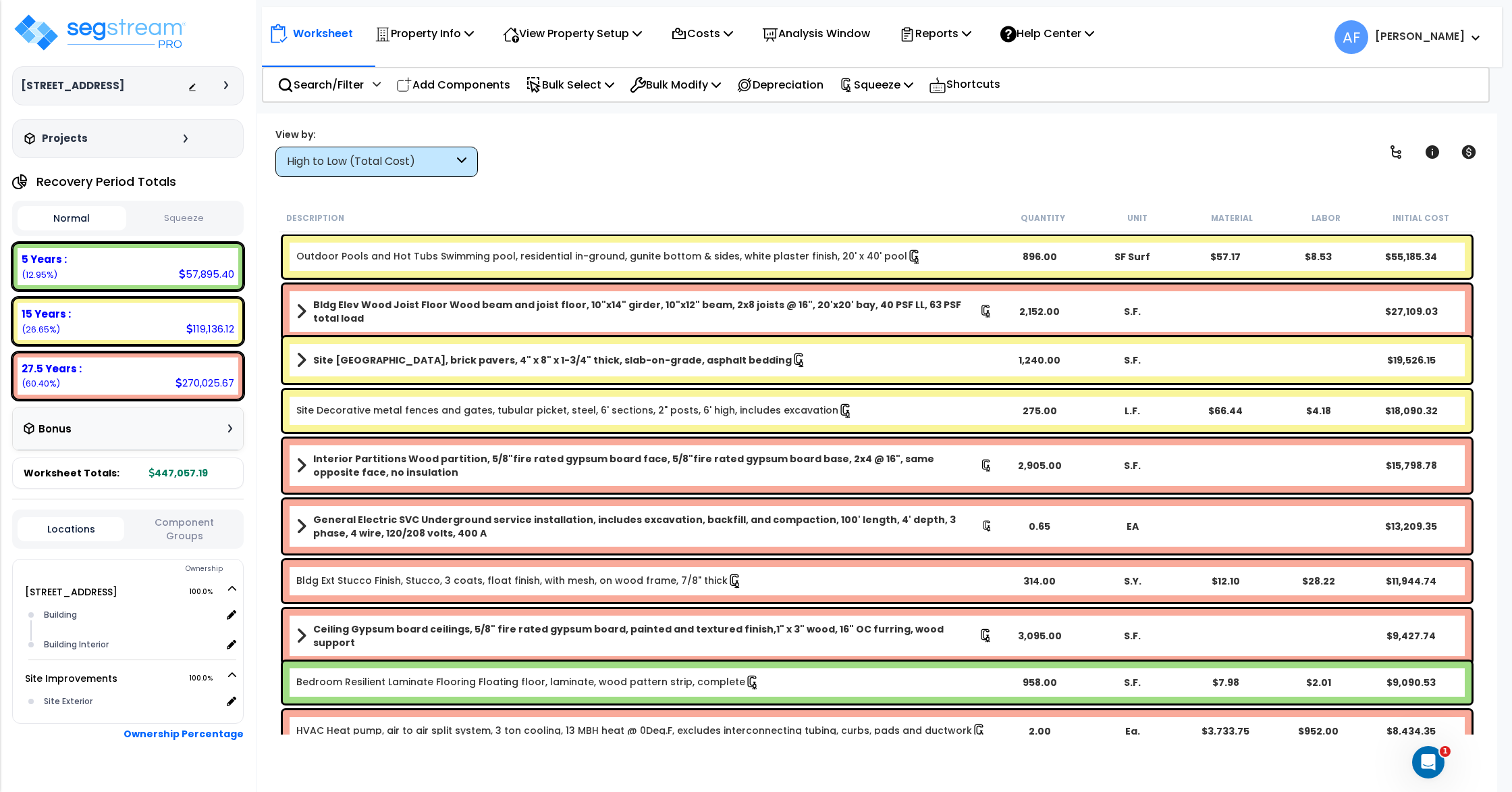
click at [877, 130] on div "View by: High to Low (Total Cost) High to Low (Total Cost)" at bounding box center [877, 151] width 1213 height 50
click at [974, 15] on div "Worksheet Property Info Property Setup Add Property Unit Template property Clon…" at bounding box center [882, 30] width 1240 height 47
click at [907, 89] on p "Squeeze" at bounding box center [876, 85] width 75 height 18
click at [914, 112] on link "Re-squeeze" at bounding box center [899, 115] width 134 height 27
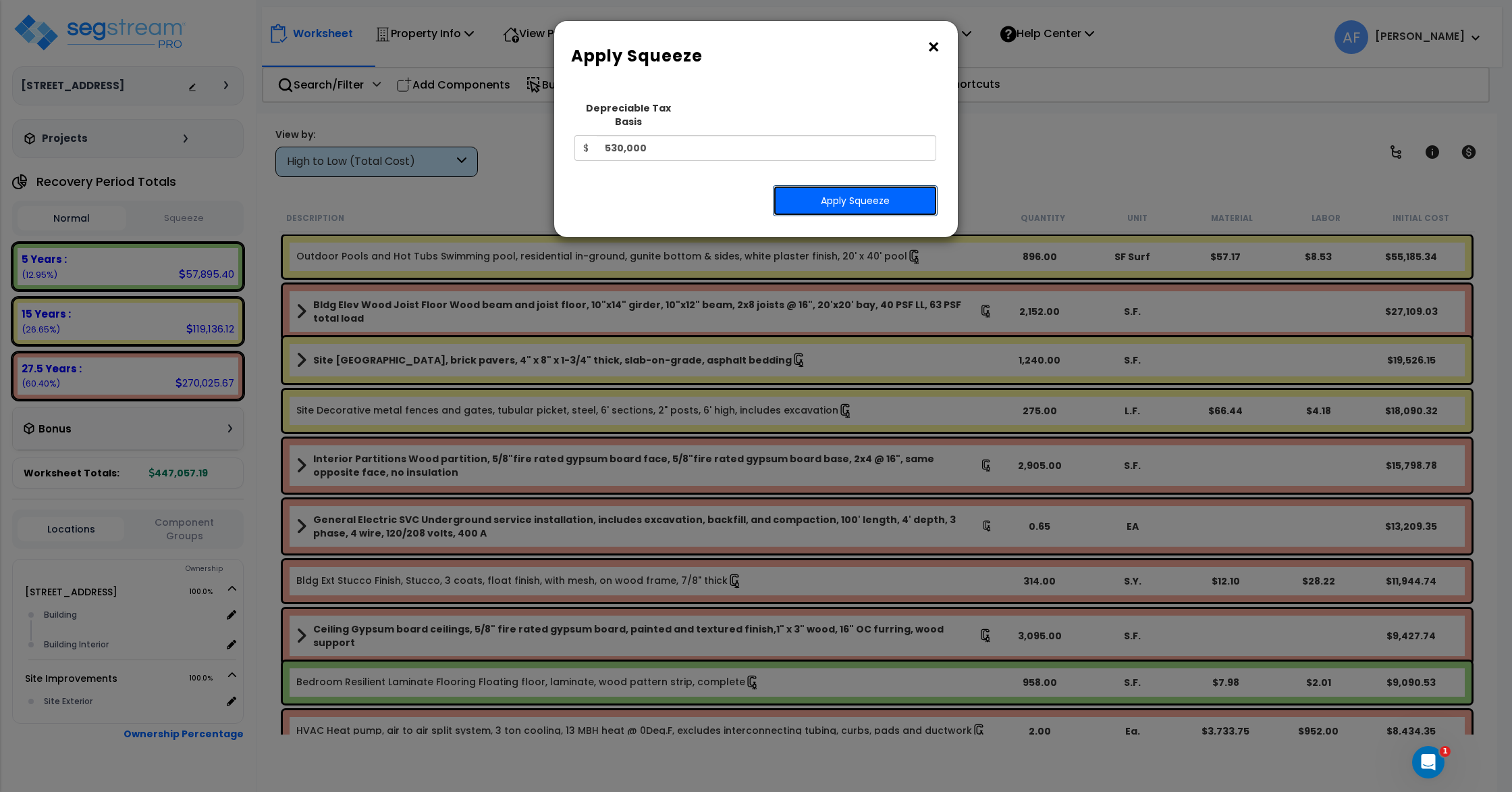
click at [848, 191] on button "Apply Squeeze" at bounding box center [855, 201] width 165 height 31
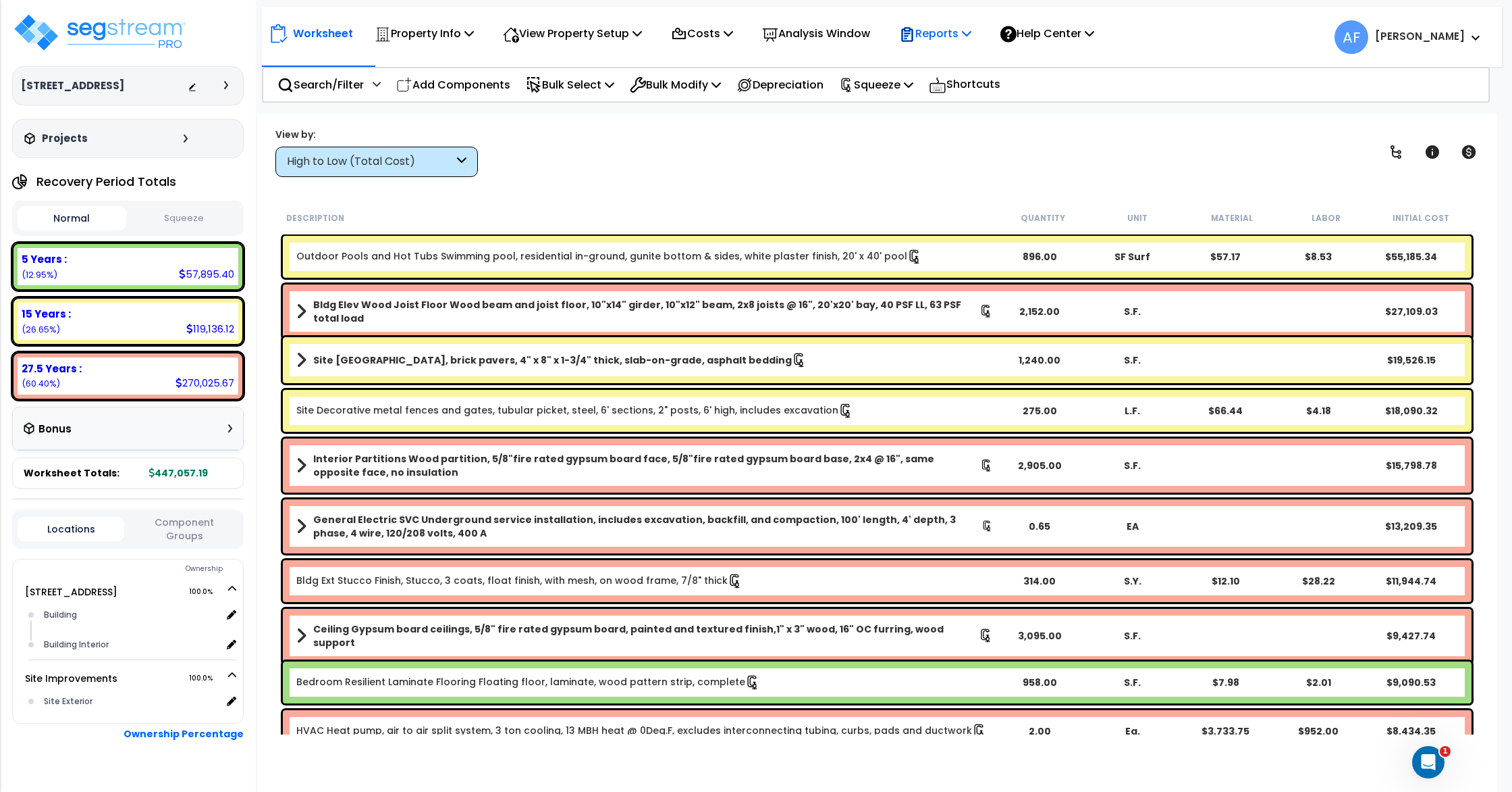
click at [954, 32] on p "Reports" at bounding box center [935, 34] width 72 height 18
click at [943, 66] on link "Get Report" at bounding box center [959, 65] width 134 height 27
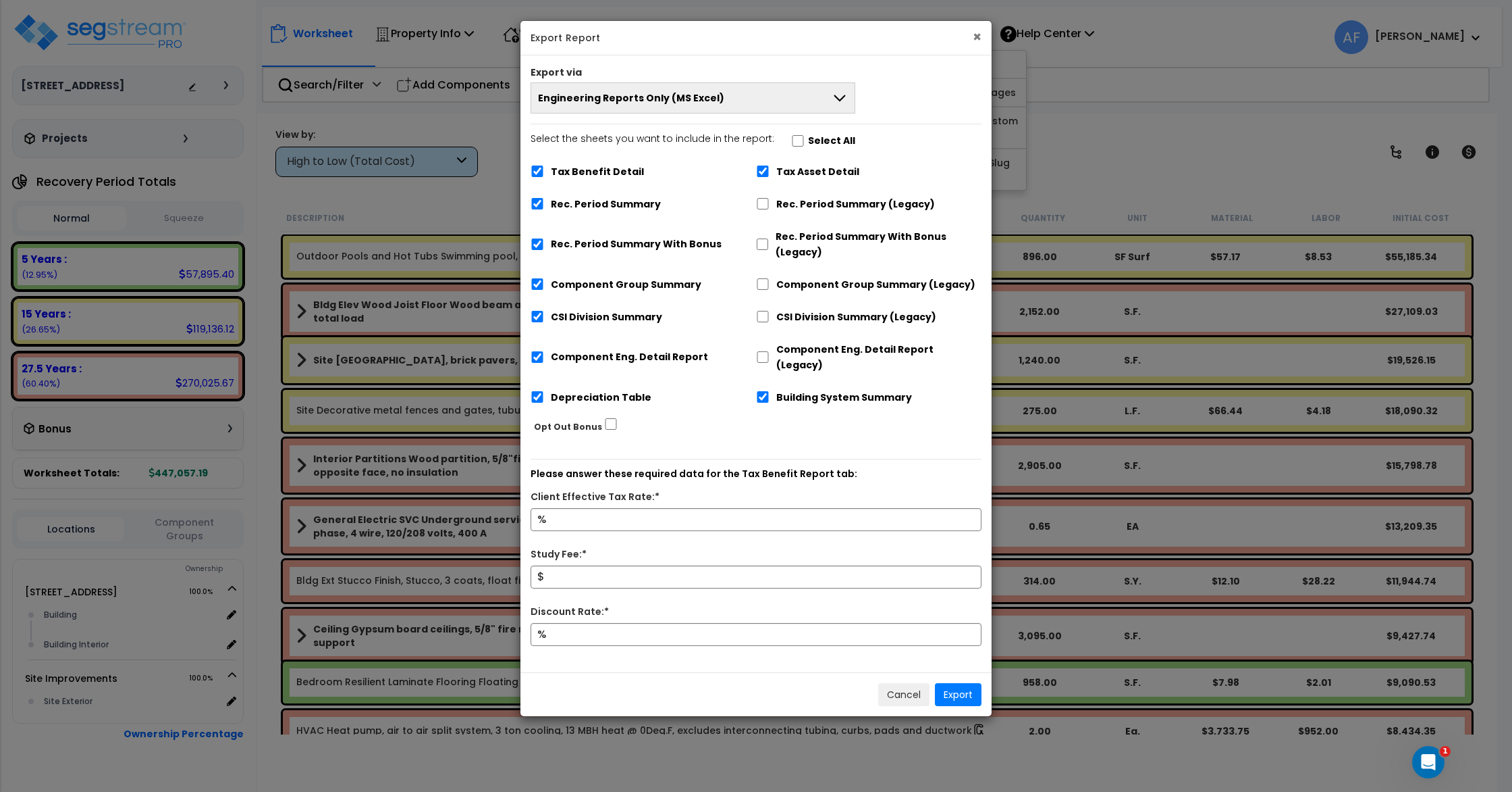
click at [981, 34] on button "×" at bounding box center [977, 37] width 9 height 15
